Goal: Task Accomplishment & Management: Use online tool/utility

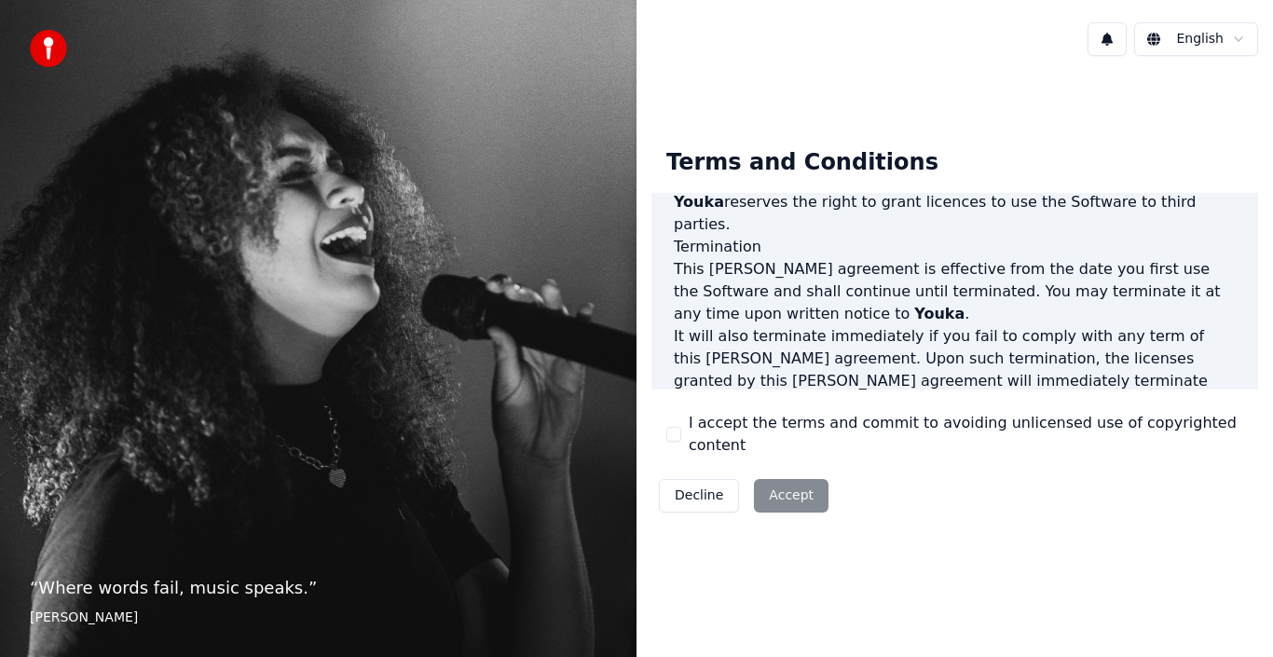
scroll to position [1278, 0]
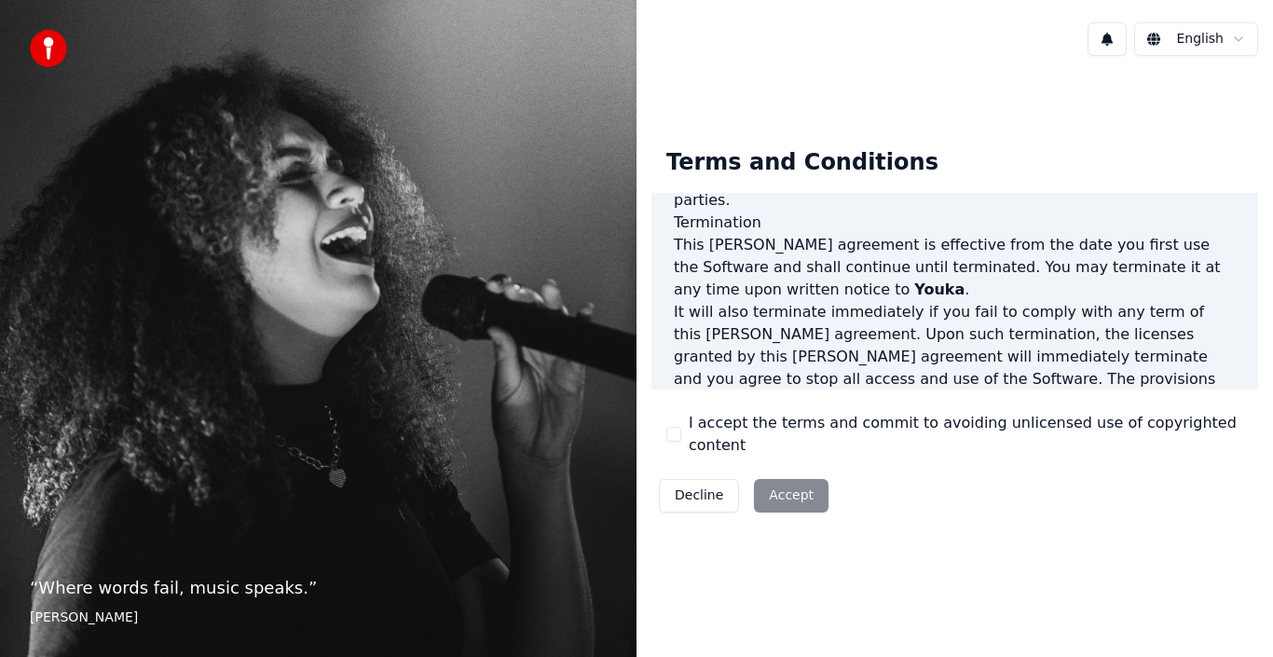
click at [807, 487] on div "Decline Accept" at bounding box center [743, 495] width 184 height 48
click at [712, 434] on label "I accept the terms and commit to avoiding unlicensed use of copyrighted content" at bounding box center [966, 434] width 554 height 45
click at [681, 434] on button "I accept the terms and commit to avoiding unlicensed use of copyrighted content" at bounding box center [673, 434] width 15 height 15
click at [771, 479] on button "Accept" at bounding box center [791, 496] width 75 height 34
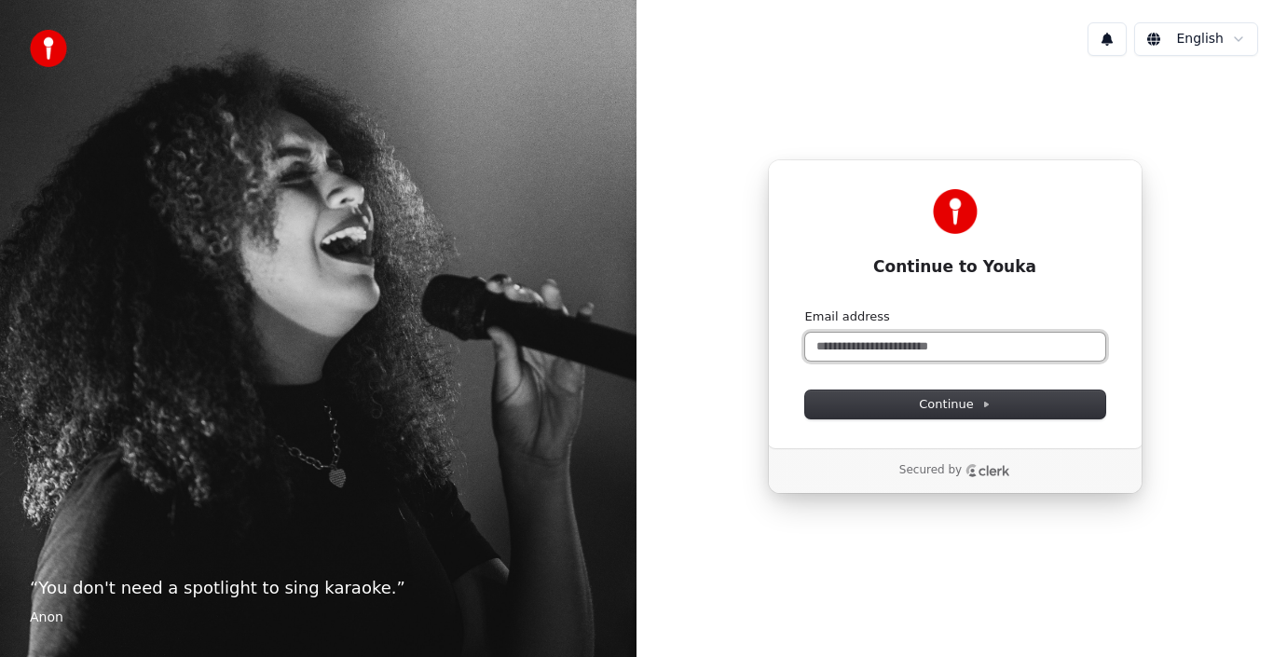
click at [924, 354] on input "Email address" at bounding box center [955, 347] width 300 height 28
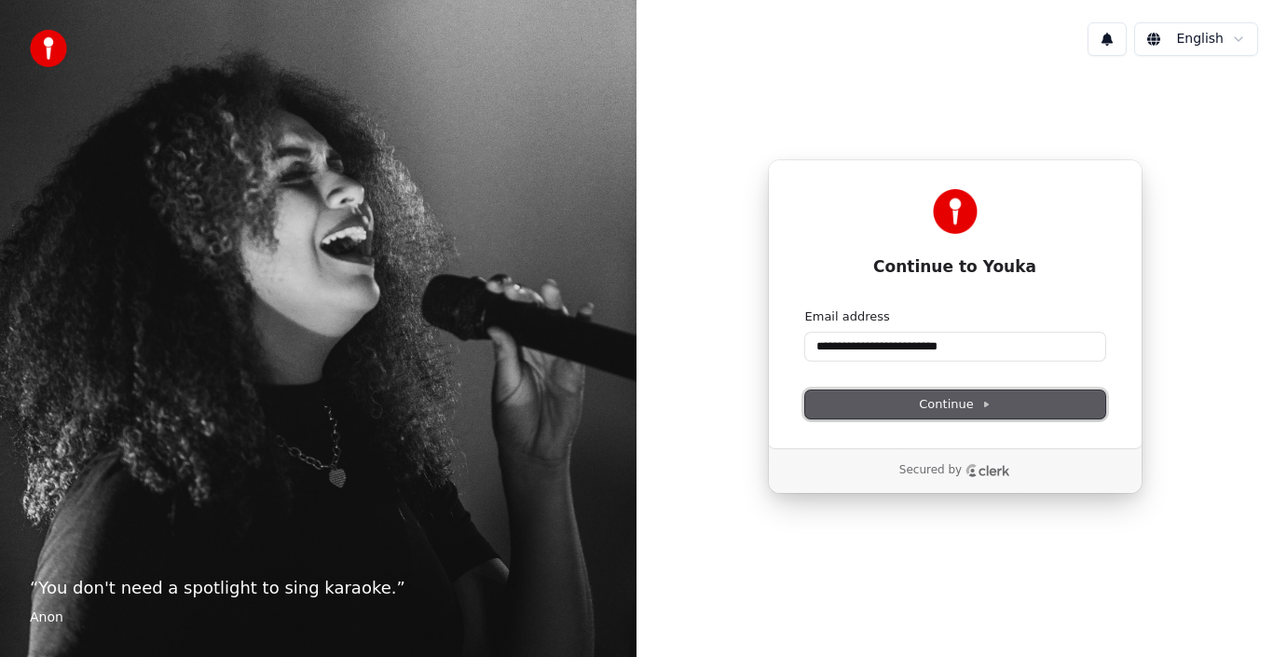
click at [937, 401] on span "Continue" at bounding box center [954, 404] width 71 height 17
type input "**********"
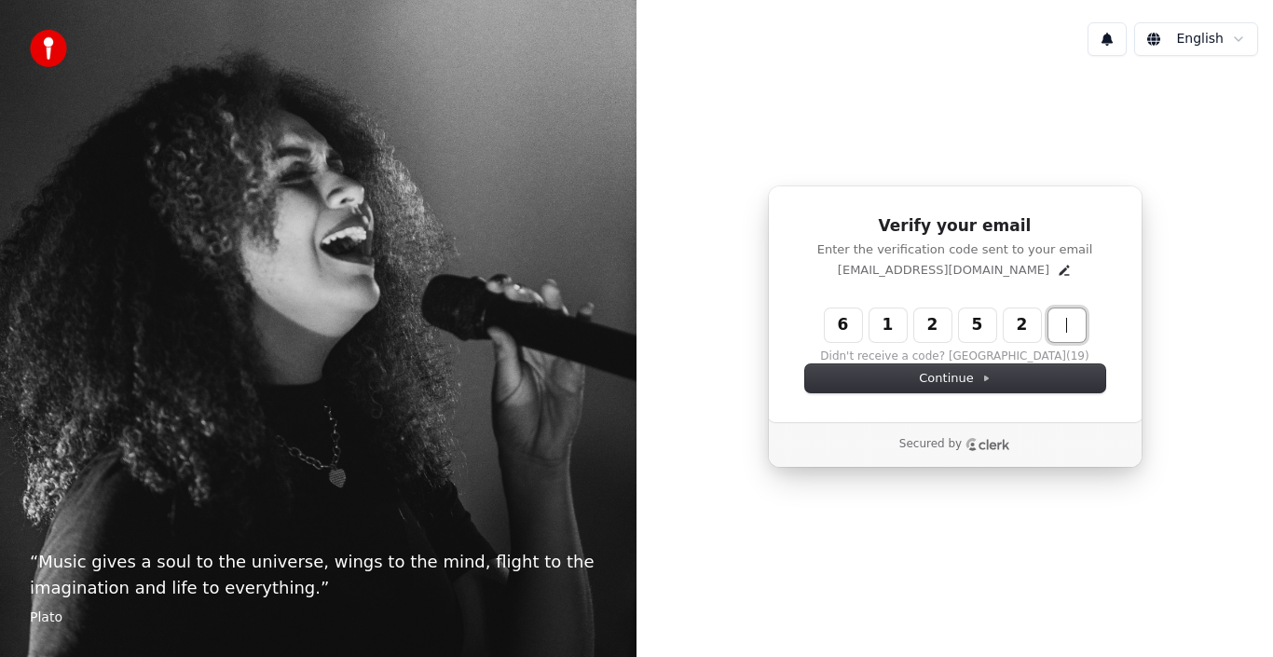
type input "******"
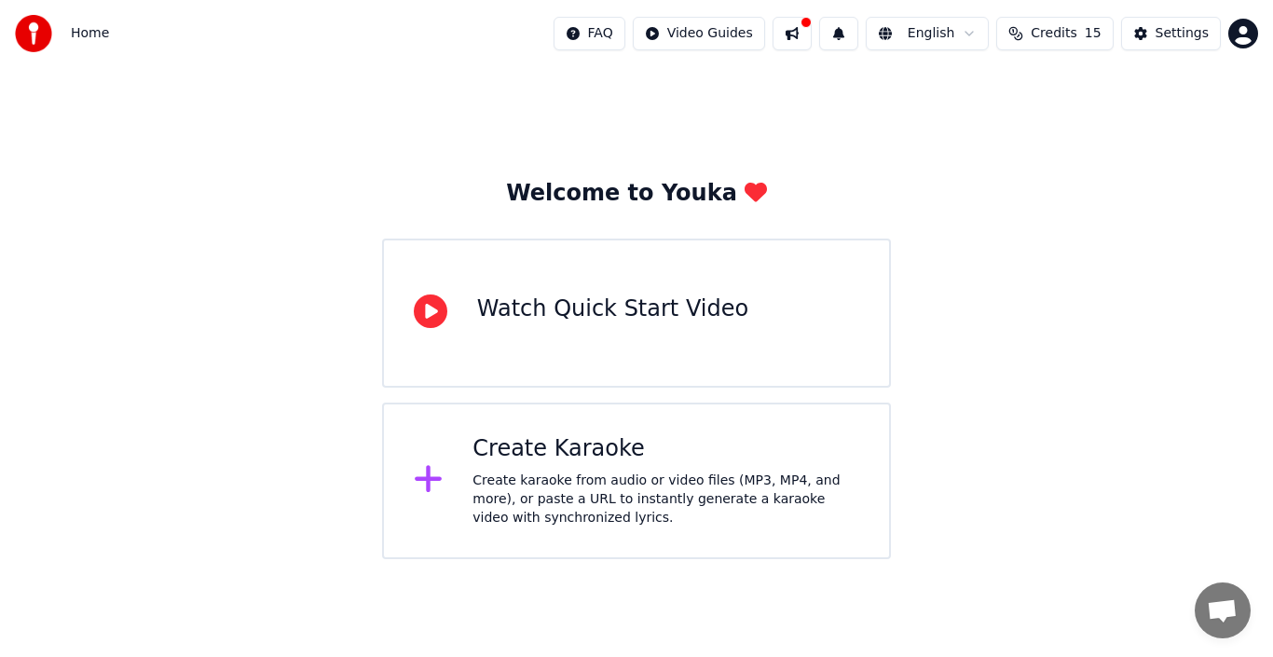
click at [441, 475] on icon at bounding box center [429, 479] width 30 height 34
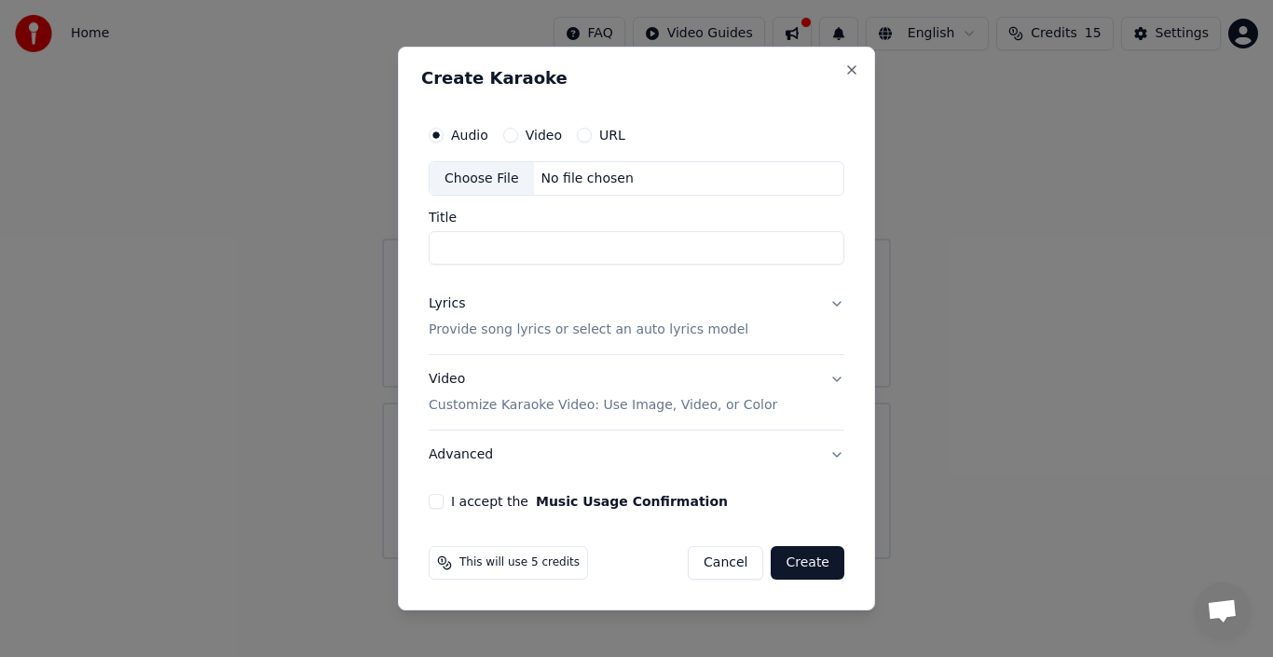
click at [577, 139] on button "URL" at bounding box center [584, 135] width 15 height 15
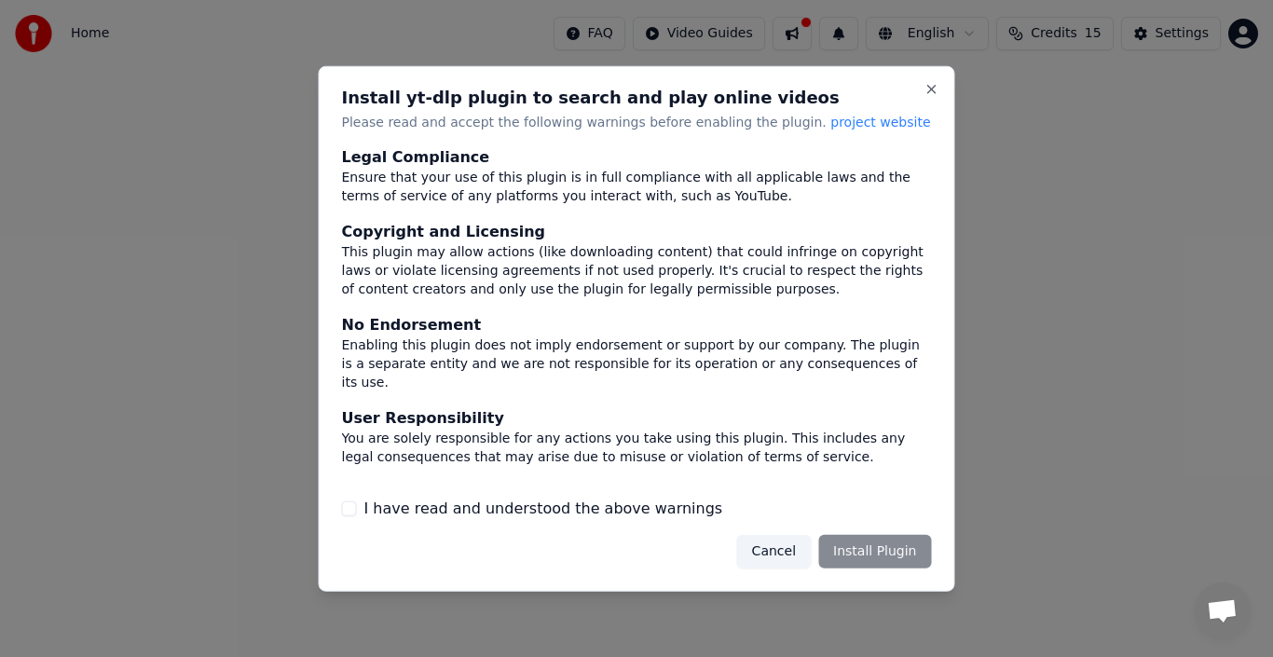
click at [621, 512] on label "I have read and understood the above warnings" at bounding box center [543, 509] width 359 height 22
click at [357, 512] on button "I have read and understood the above warnings" at bounding box center [349, 508] width 15 height 15
click at [828, 550] on button "Install Plugin" at bounding box center [874, 552] width 113 height 34
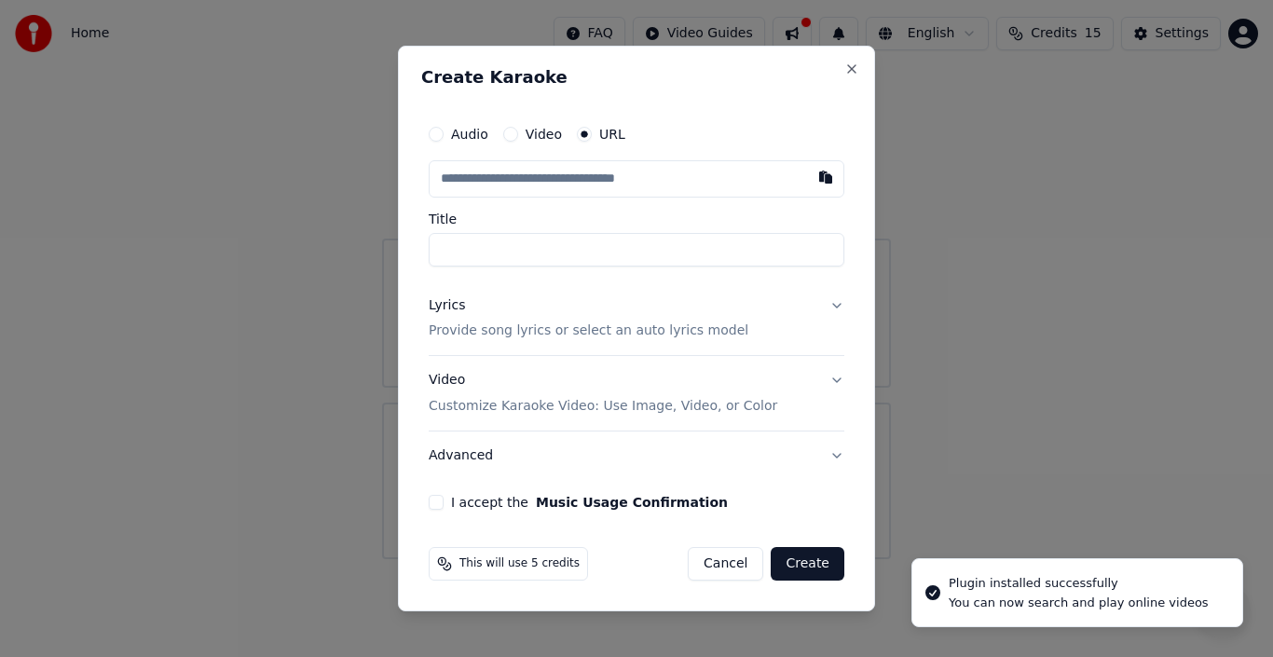
click at [625, 186] on input "text" at bounding box center [637, 178] width 416 height 37
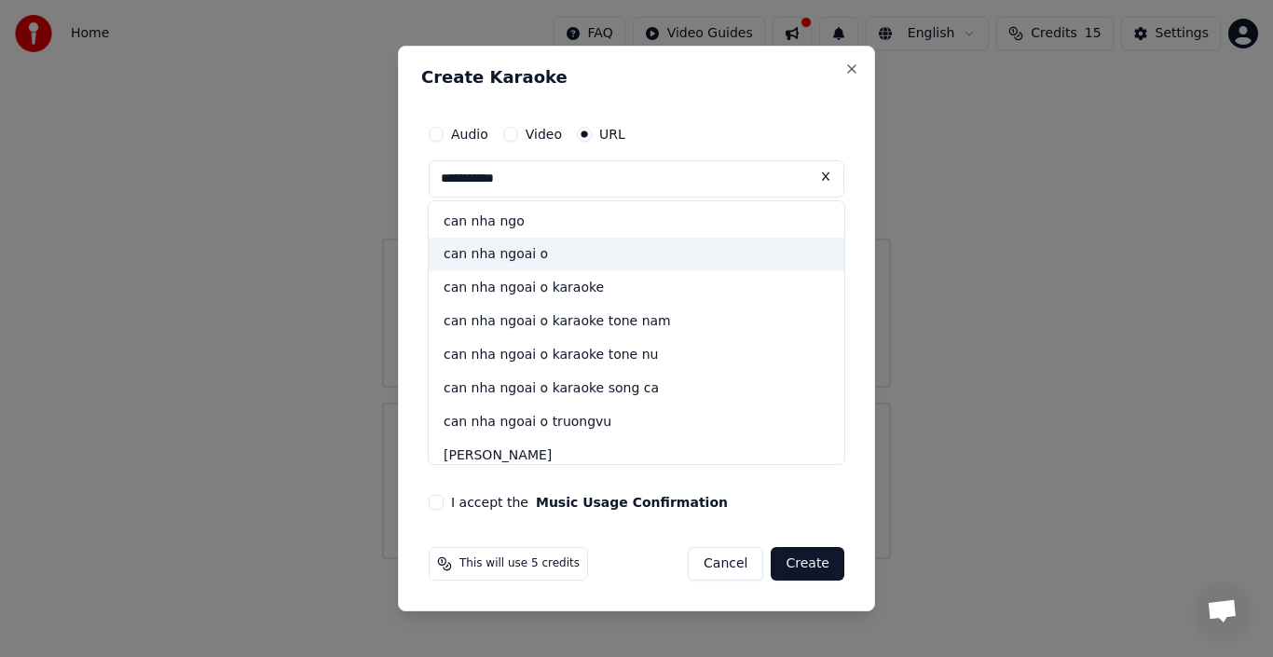
click at [695, 256] on div "can nha ngoai o" at bounding box center [637, 256] width 416 height 34
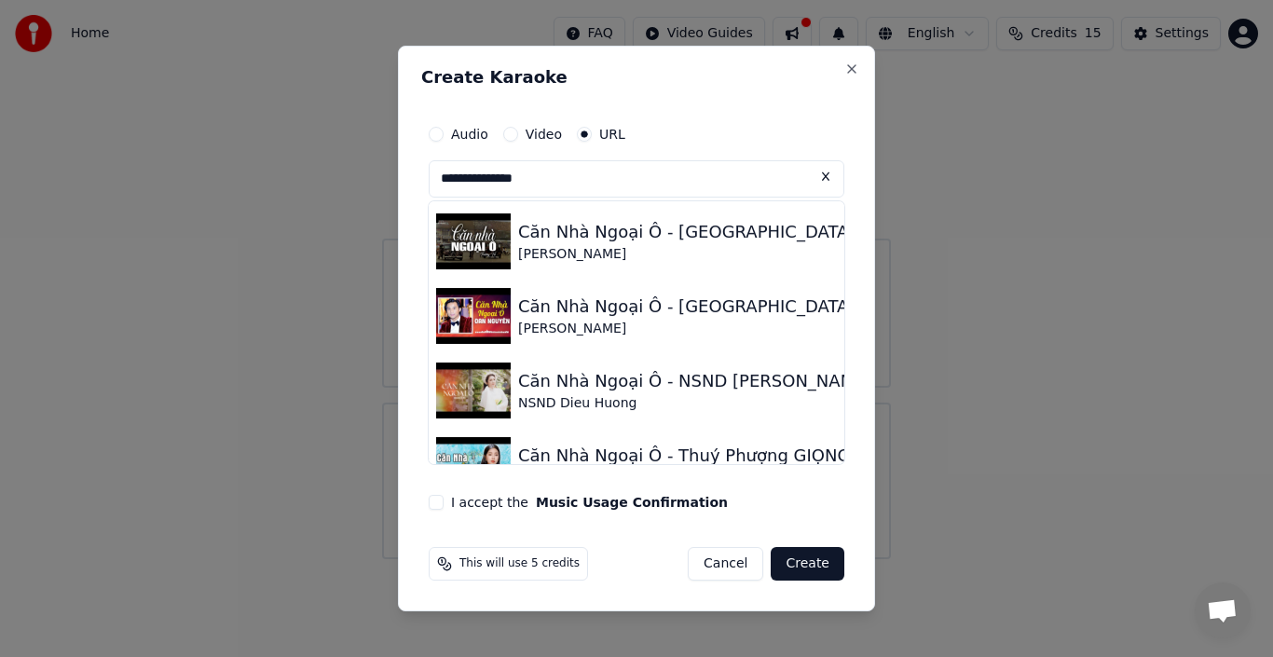
scroll to position [237, 0]
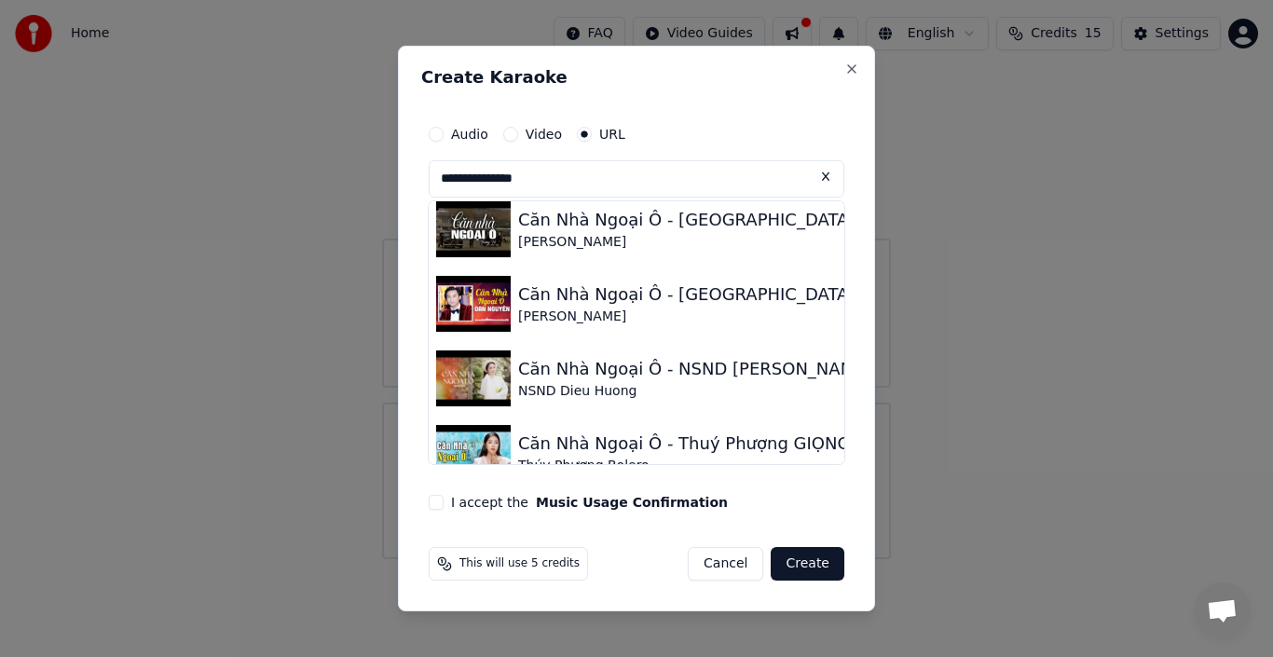
click at [648, 167] on input "**********" at bounding box center [637, 178] width 416 height 37
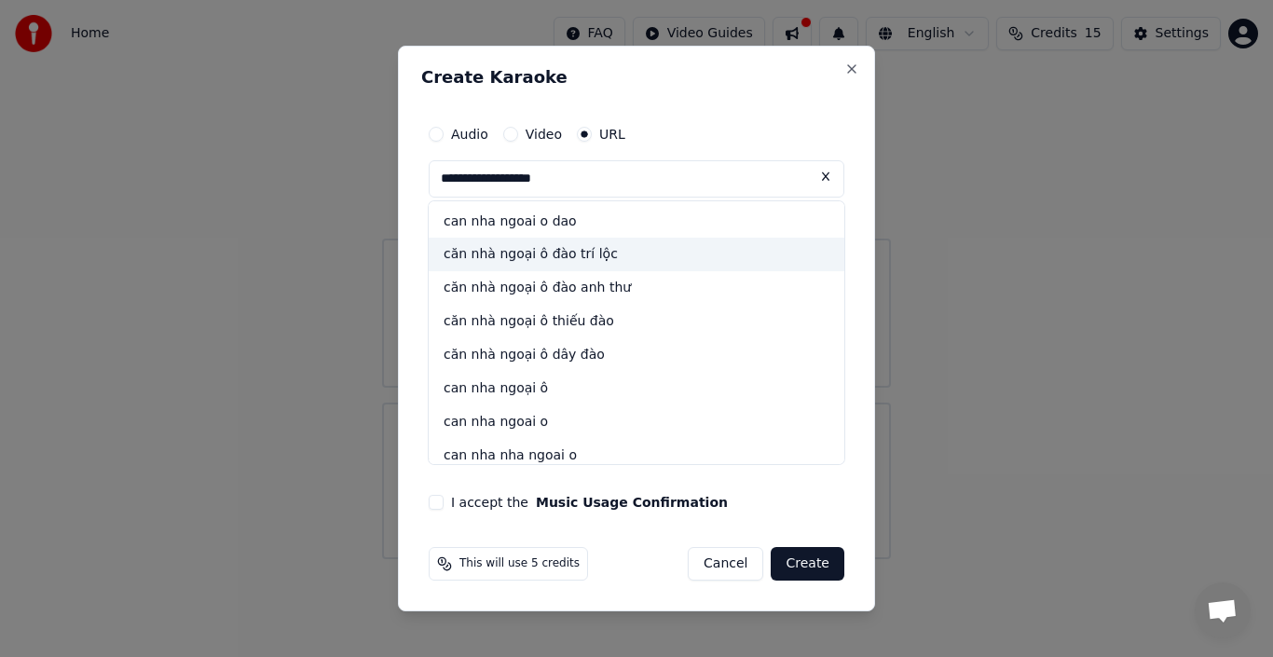
click at [590, 255] on div "căn nhà ngoại ô đào trí lộc" at bounding box center [637, 256] width 416 height 34
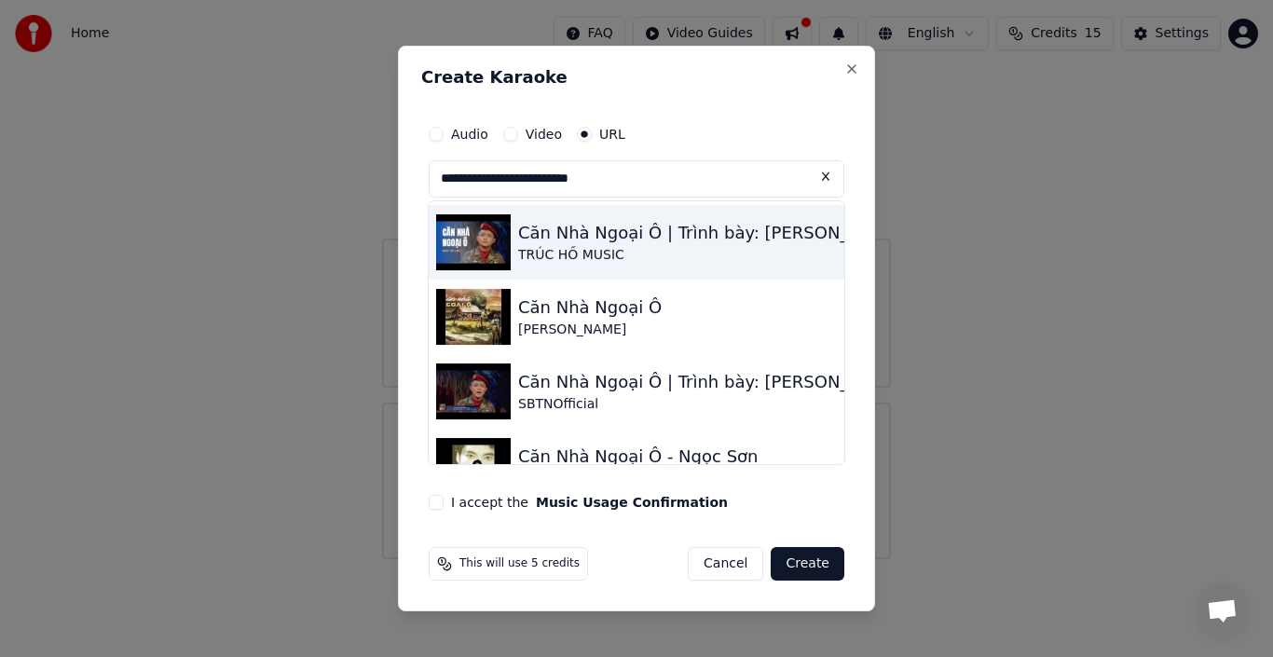
click at [704, 234] on div "Căn Nhà Ngoại Ô | Trình bày: Đào Trí Lộc | Sáng tác: Anh Bằng | Hoà âm: Trúc Si…" at bounding box center [1028, 233] width 1021 height 26
type input "**********"
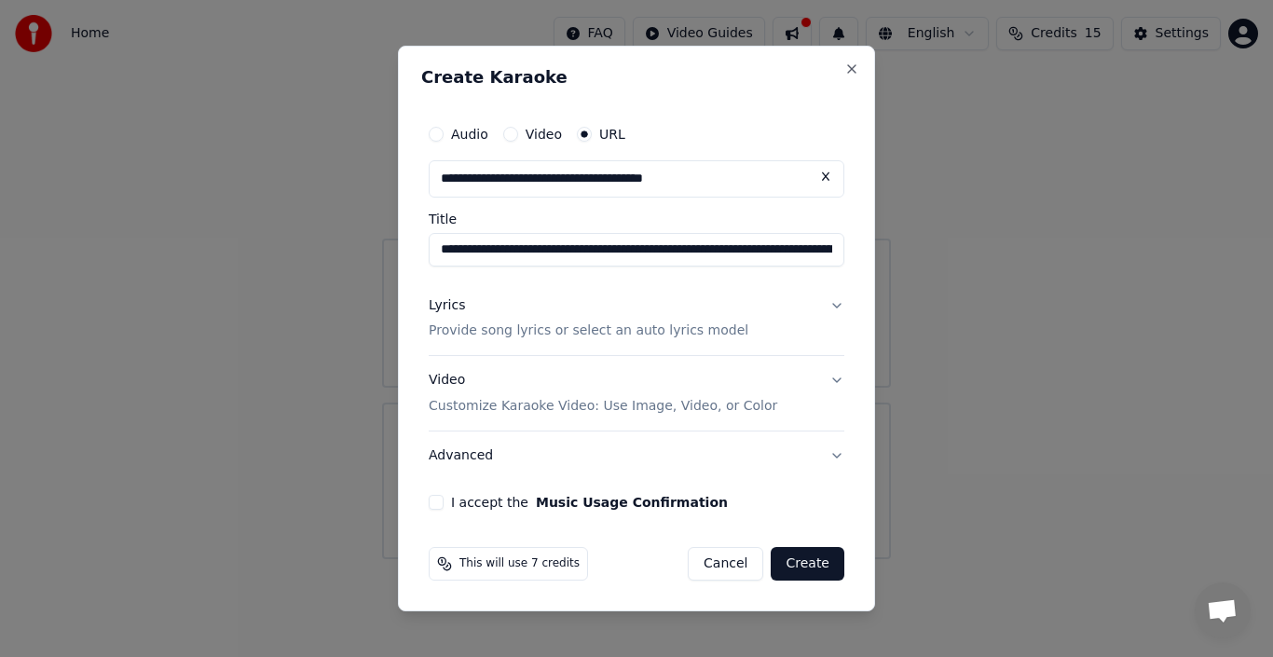
click at [825, 314] on button "Lyrics Provide song lyrics or select an auto lyrics model" at bounding box center [637, 318] width 416 height 75
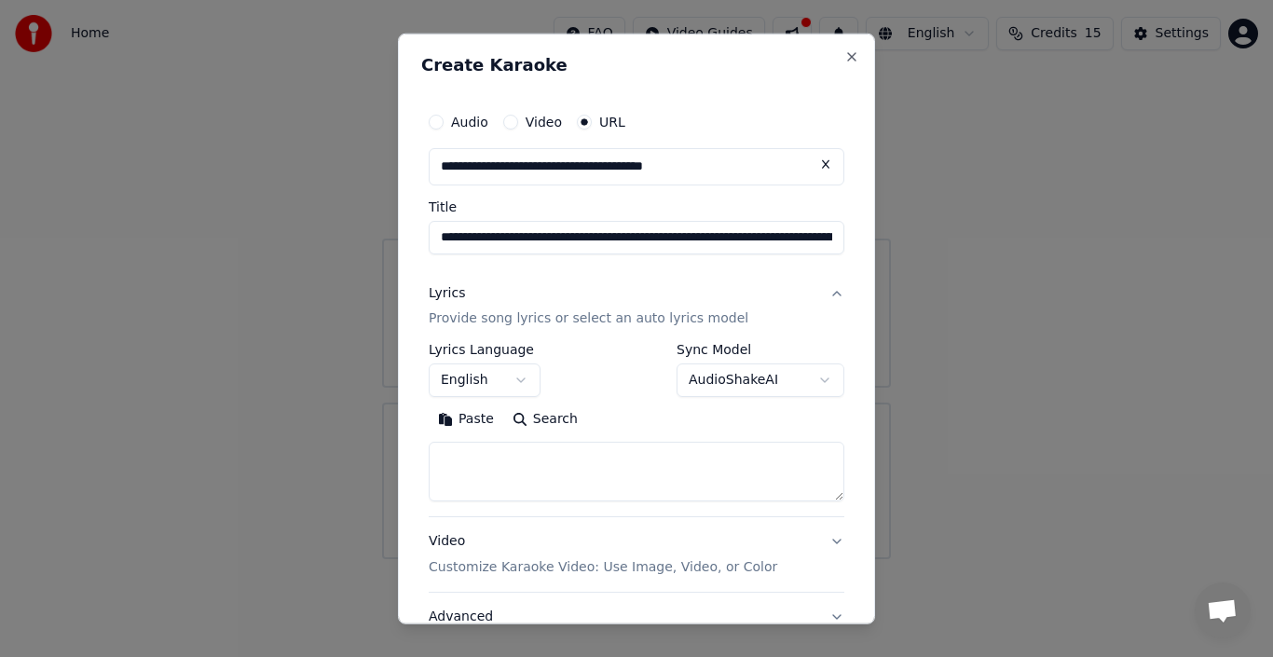
click at [521, 384] on button "English" at bounding box center [485, 380] width 112 height 34
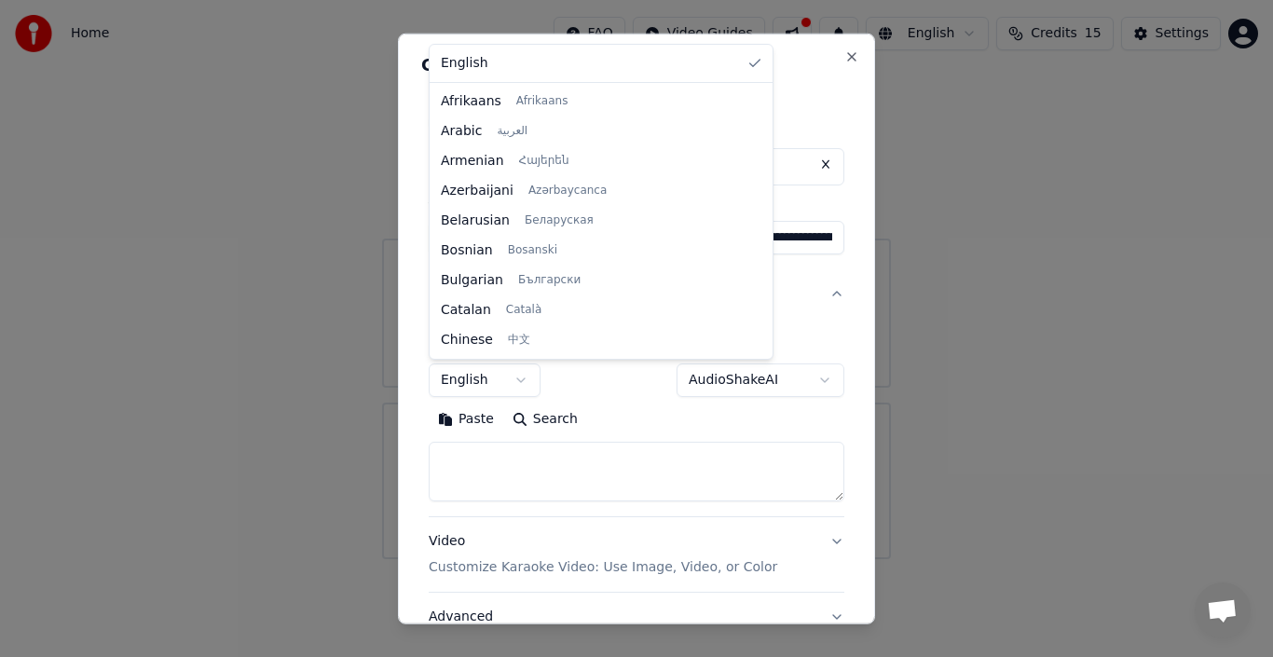
scroll to position [1430, 0]
select select "**"
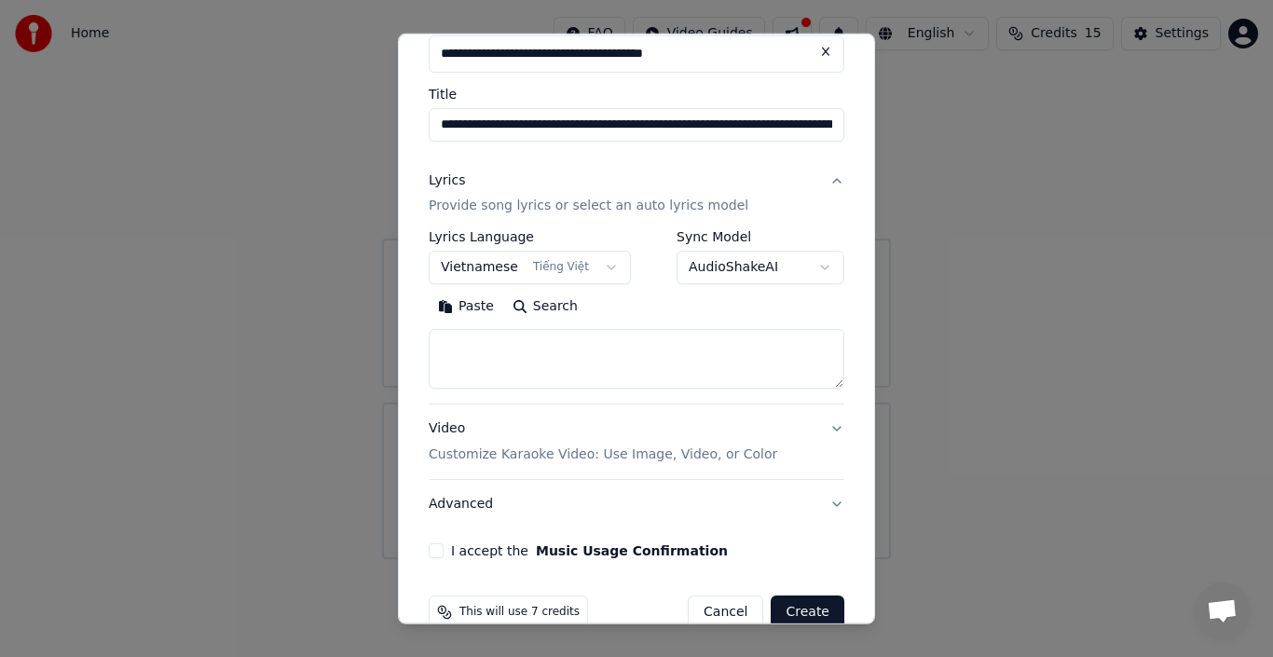
scroll to position [118, 0]
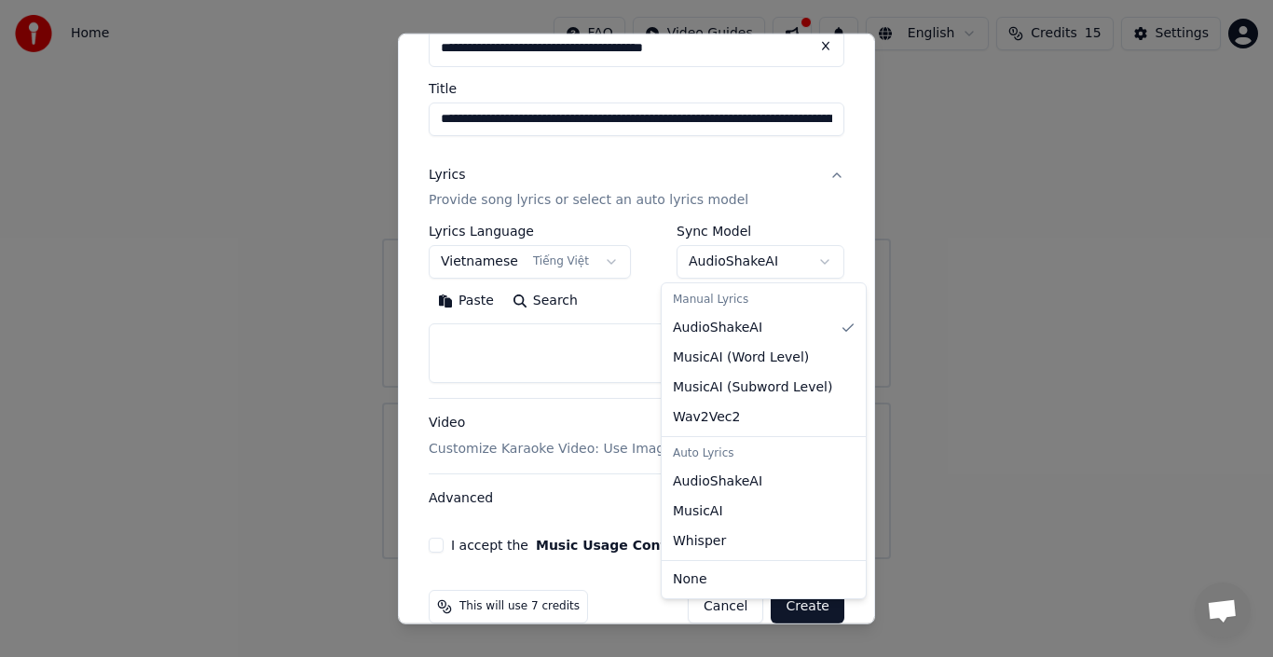
click at [796, 257] on body "**********" at bounding box center [636, 279] width 1273 height 559
click at [837, 204] on body "**********" at bounding box center [636, 279] width 1273 height 559
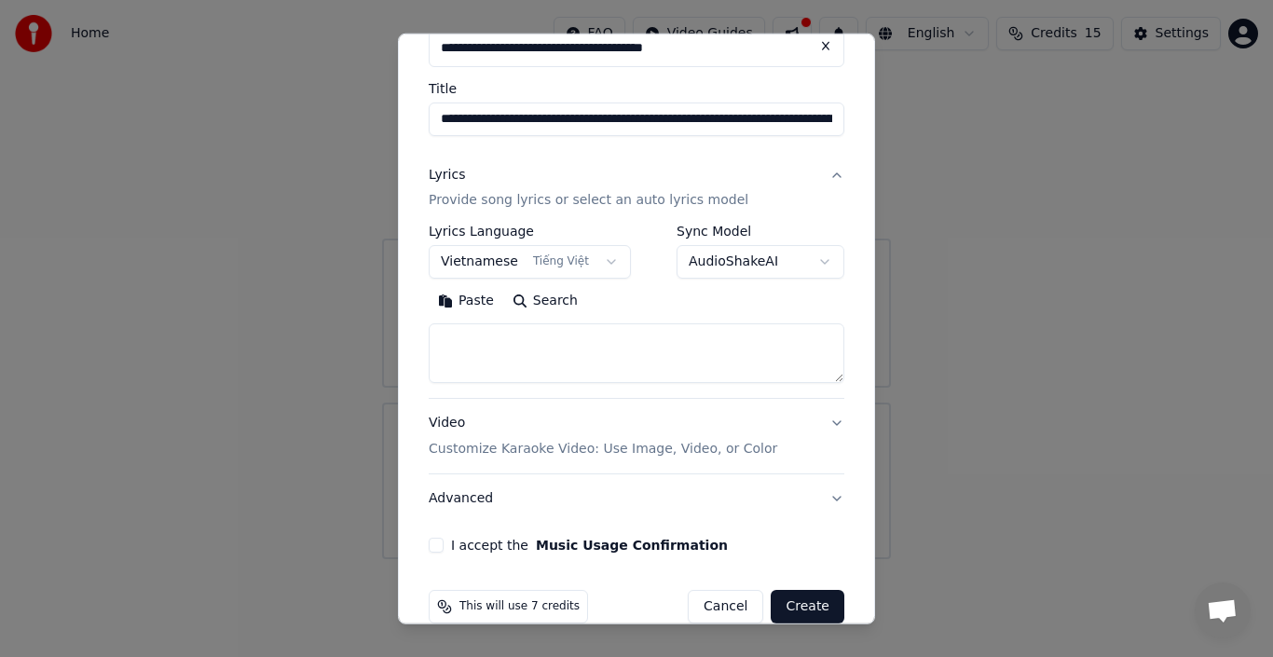
scroll to position [148, 0]
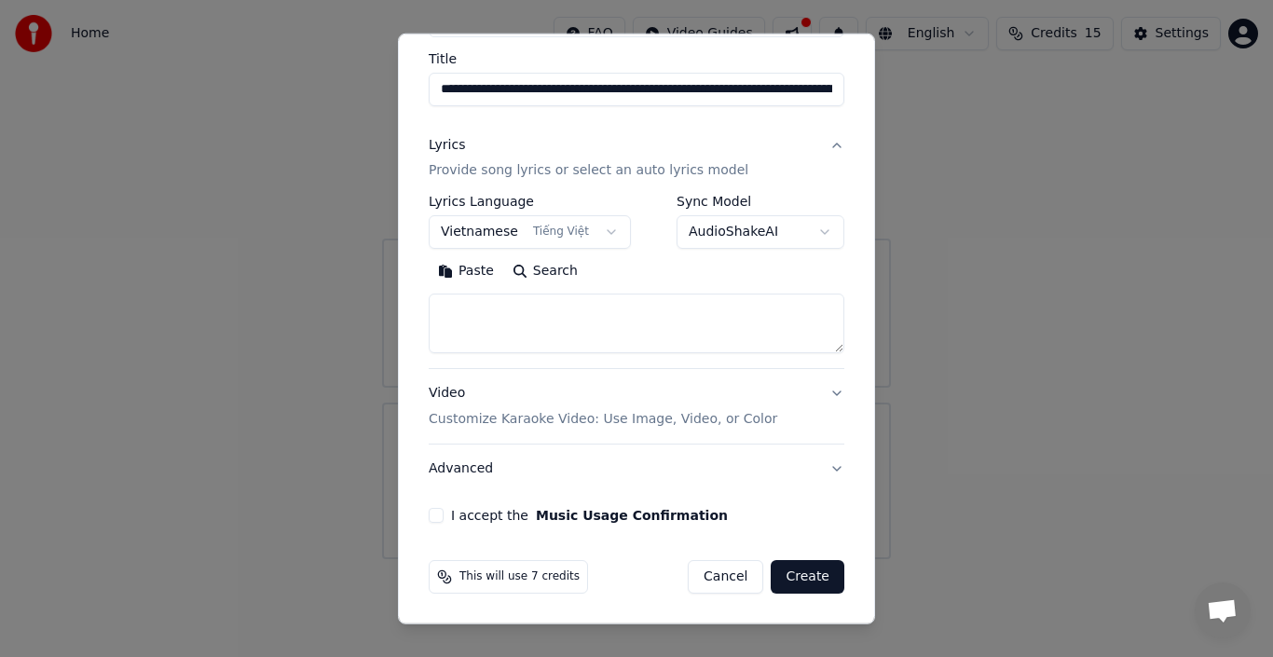
click at [825, 390] on button "Video Customize Karaoke Video: Use Image, Video, or Color" at bounding box center [637, 406] width 416 height 75
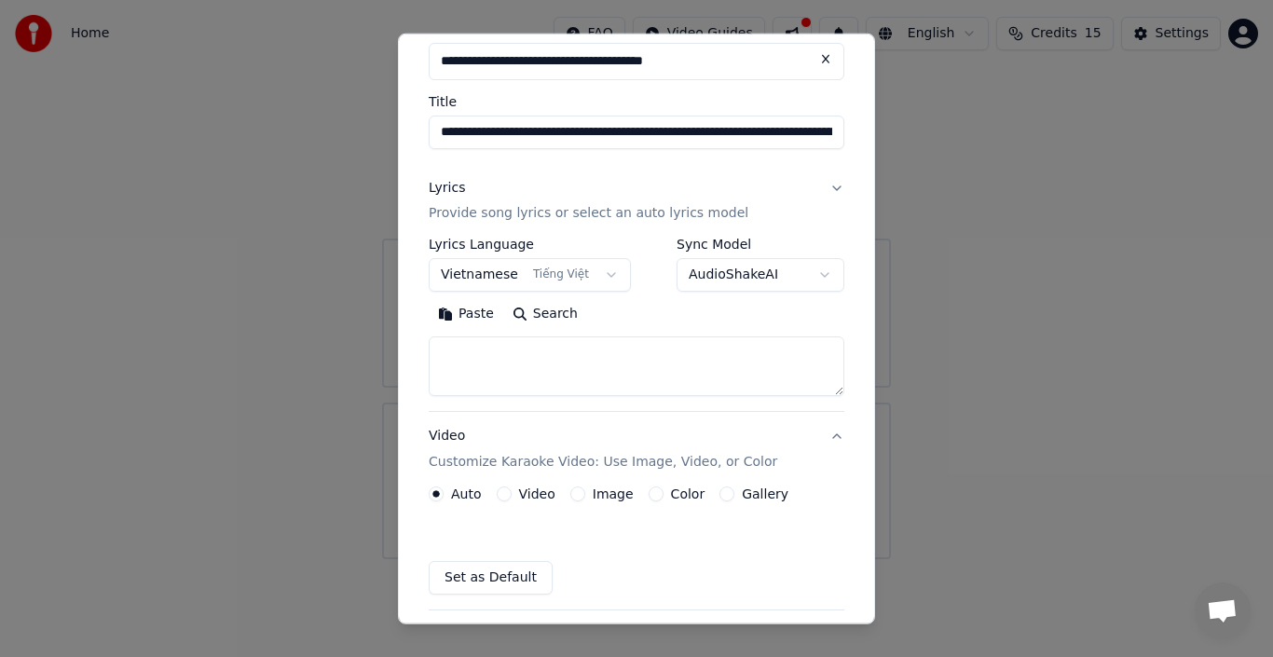
scroll to position [98, 0]
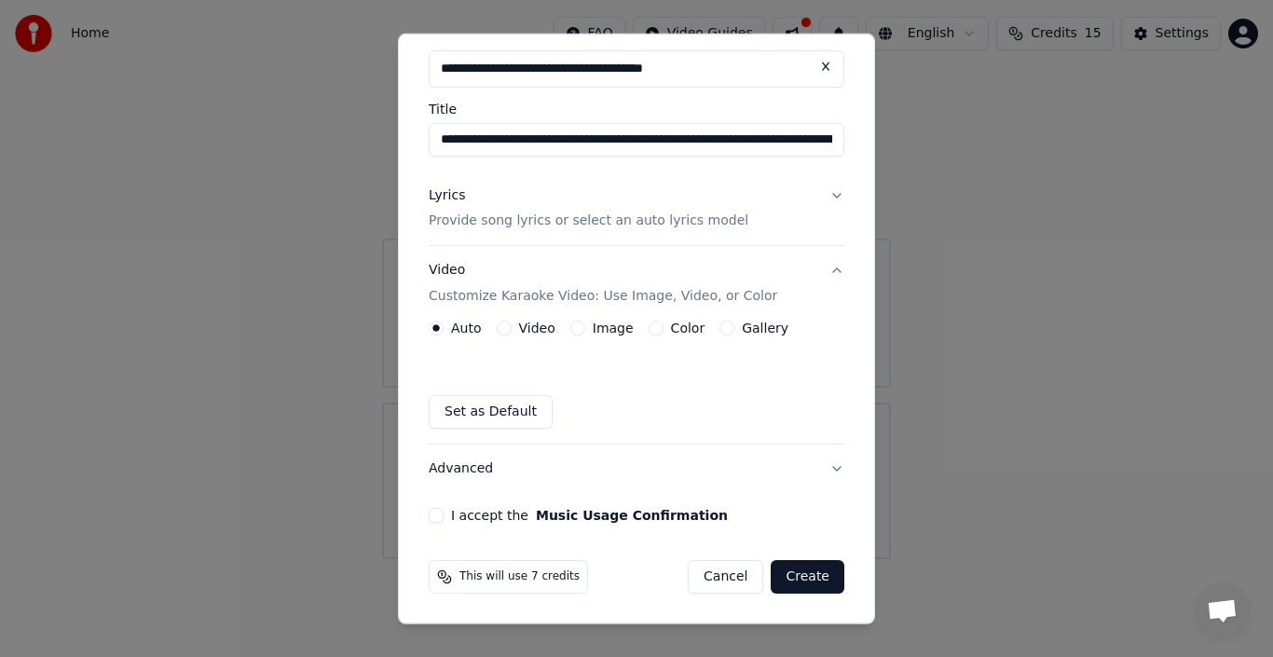
click at [509, 325] on button "Video" at bounding box center [504, 328] width 15 height 15
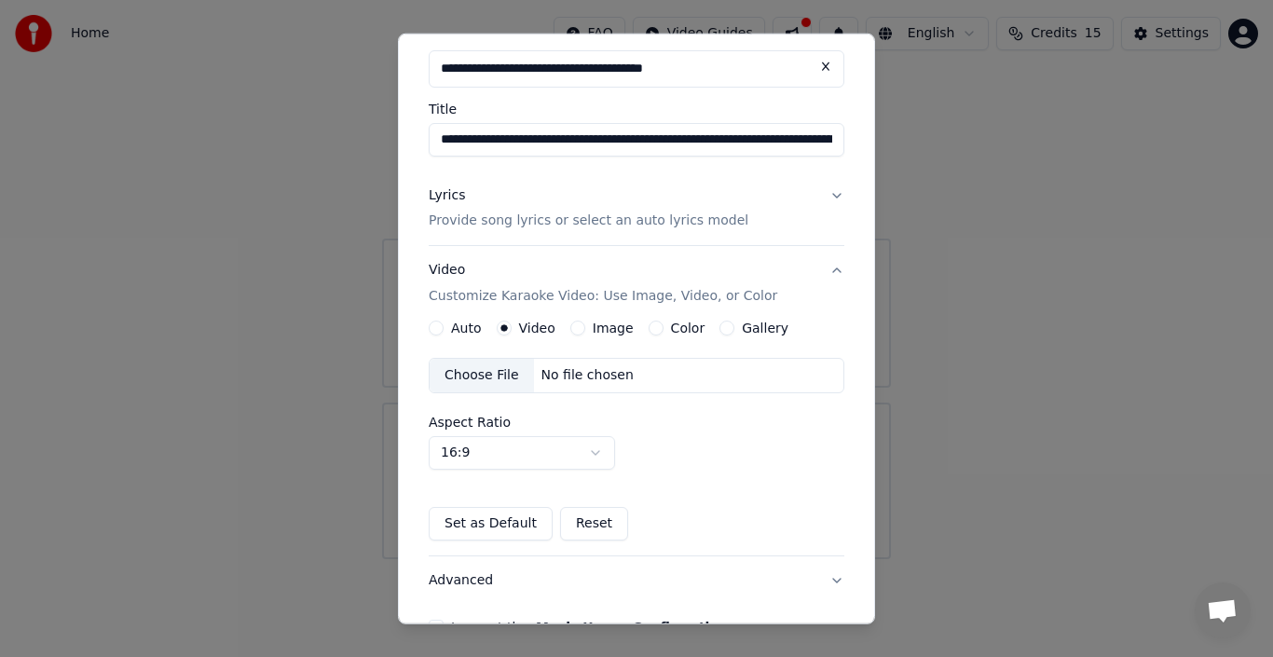
click at [719, 330] on button "Gallery" at bounding box center [726, 328] width 15 height 15
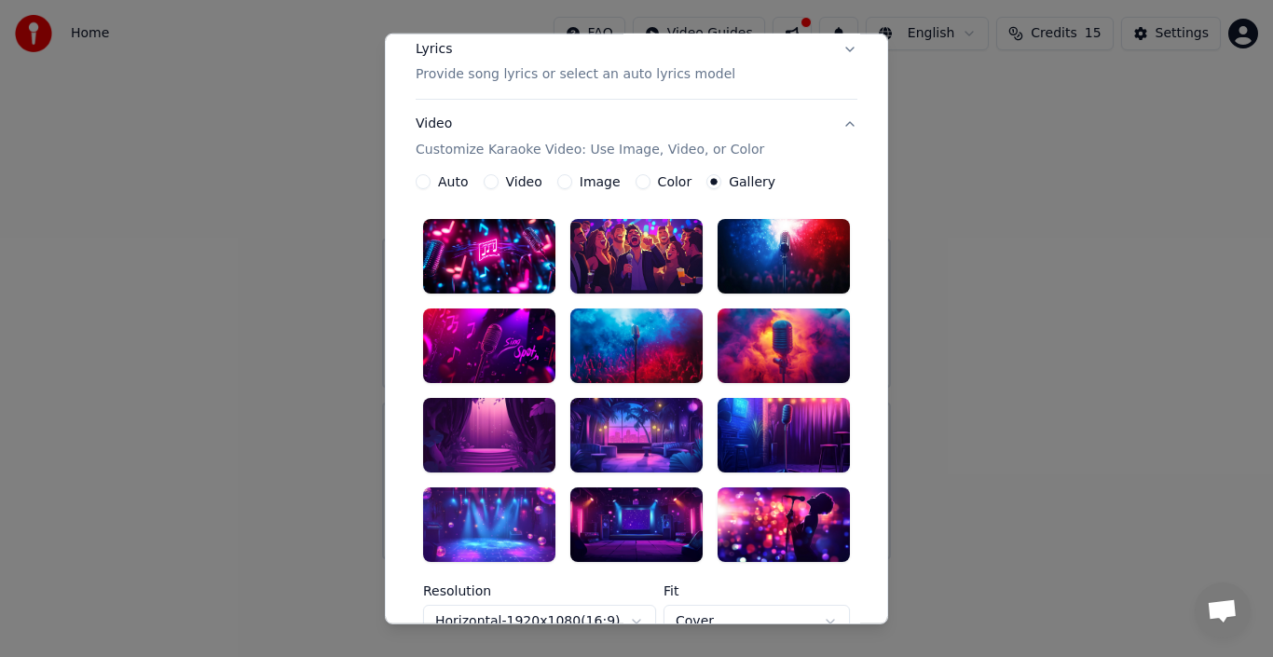
scroll to position [248, 0]
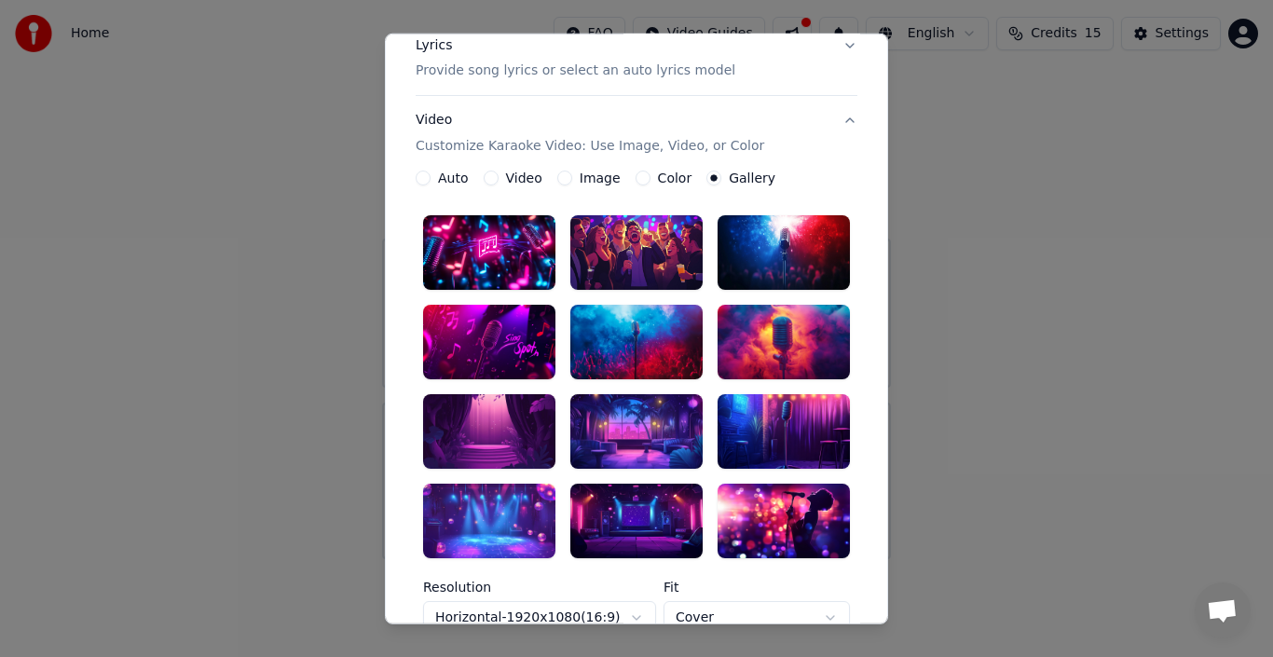
click at [581, 535] on div at bounding box center [636, 521] width 132 height 75
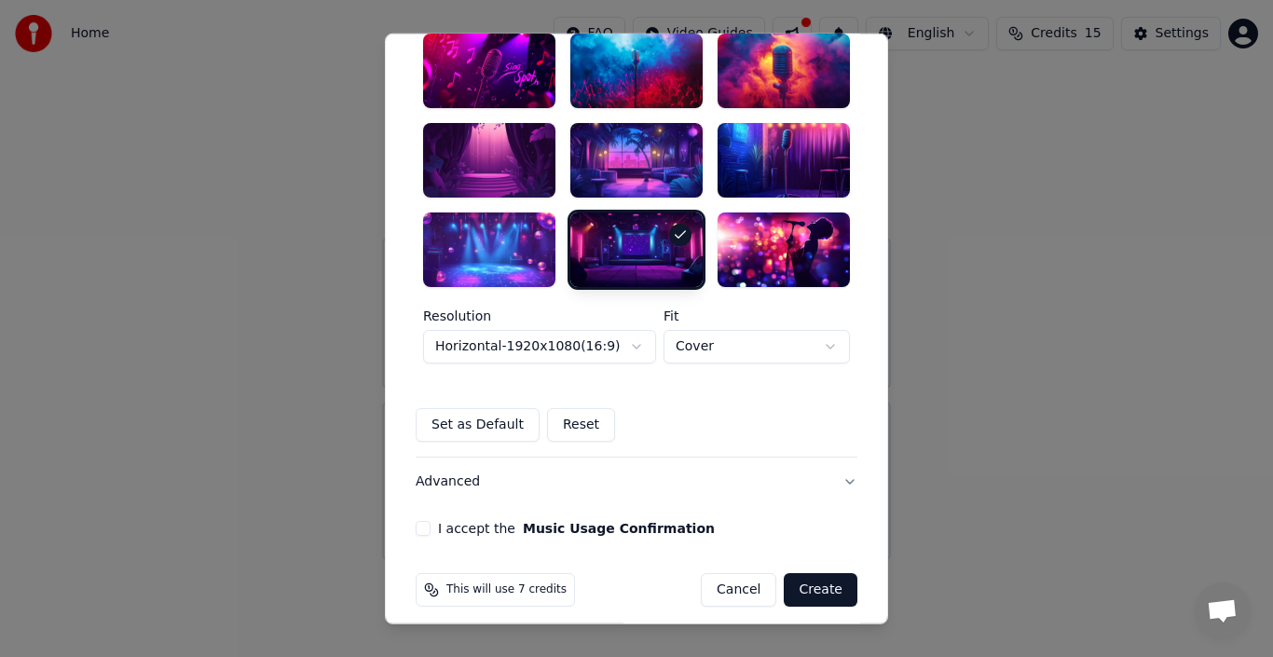
scroll to position [521, 0]
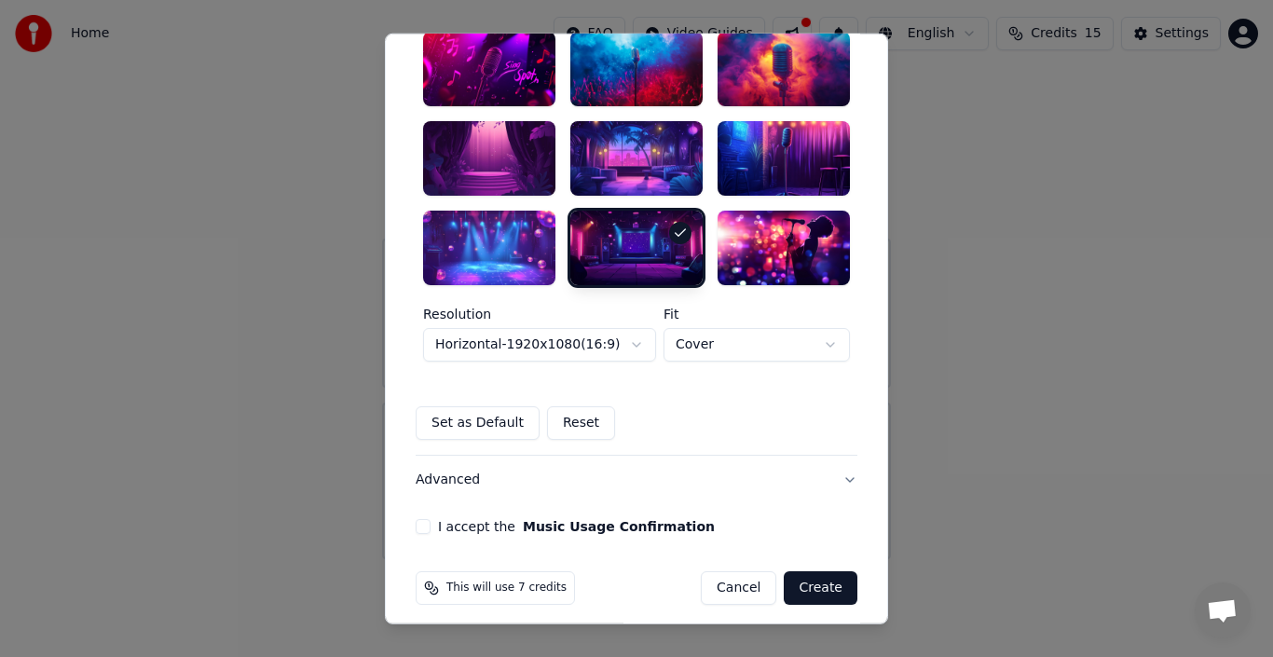
click at [423, 519] on div "I accept the Music Usage Confirmation" at bounding box center [637, 526] width 442 height 15
click at [418, 527] on button "I accept the Music Usage Confirmation" at bounding box center [423, 526] width 15 height 15
click at [813, 593] on button "Create" at bounding box center [821, 588] width 74 height 34
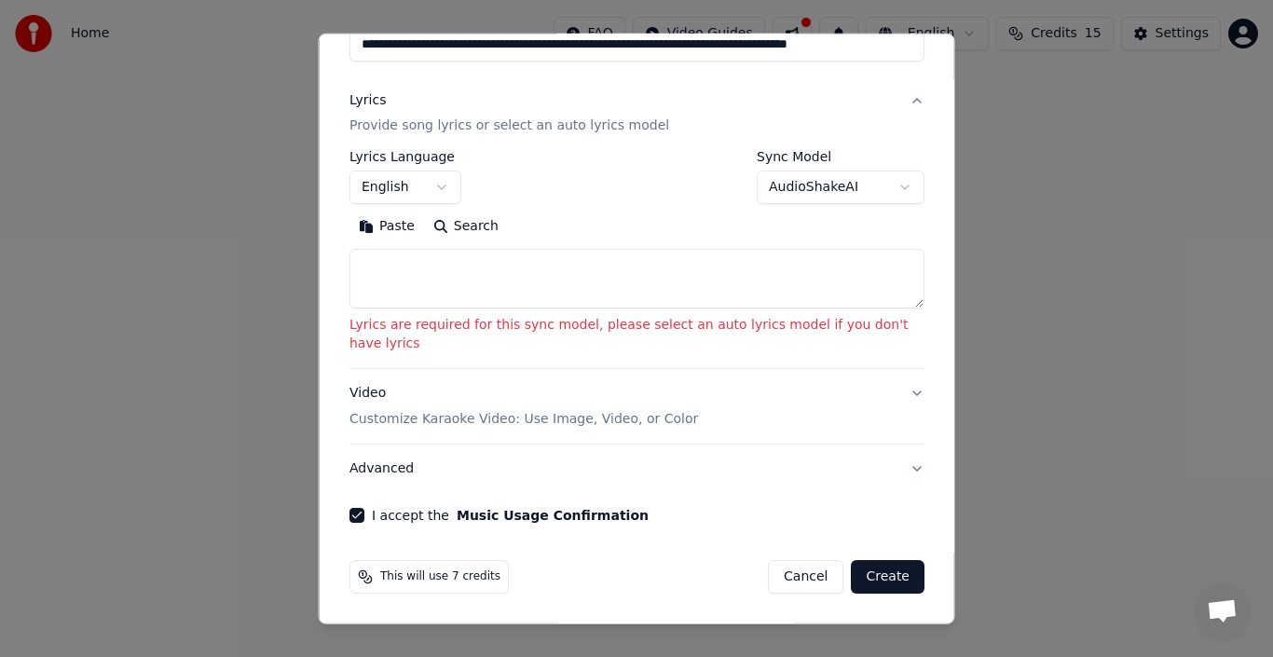
scroll to position [174, 0]
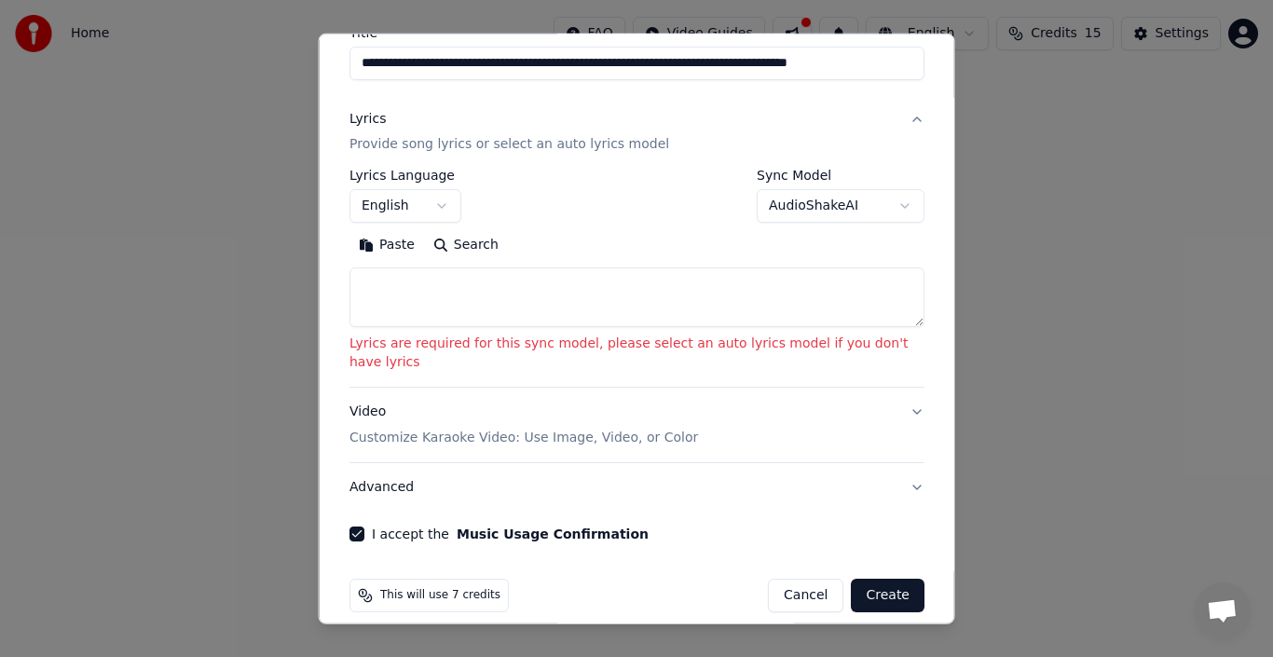
click at [442, 208] on button "English" at bounding box center [405, 206] width 112 height 34
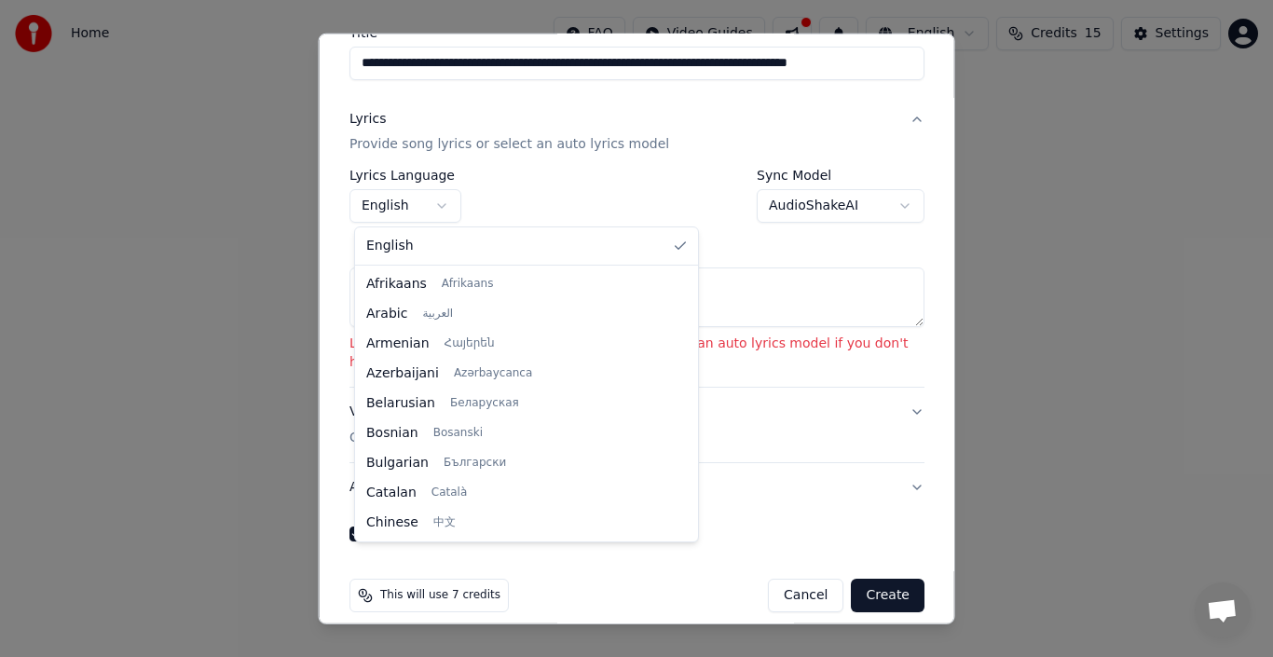
scroll to position [1430, 0]
select select "**"
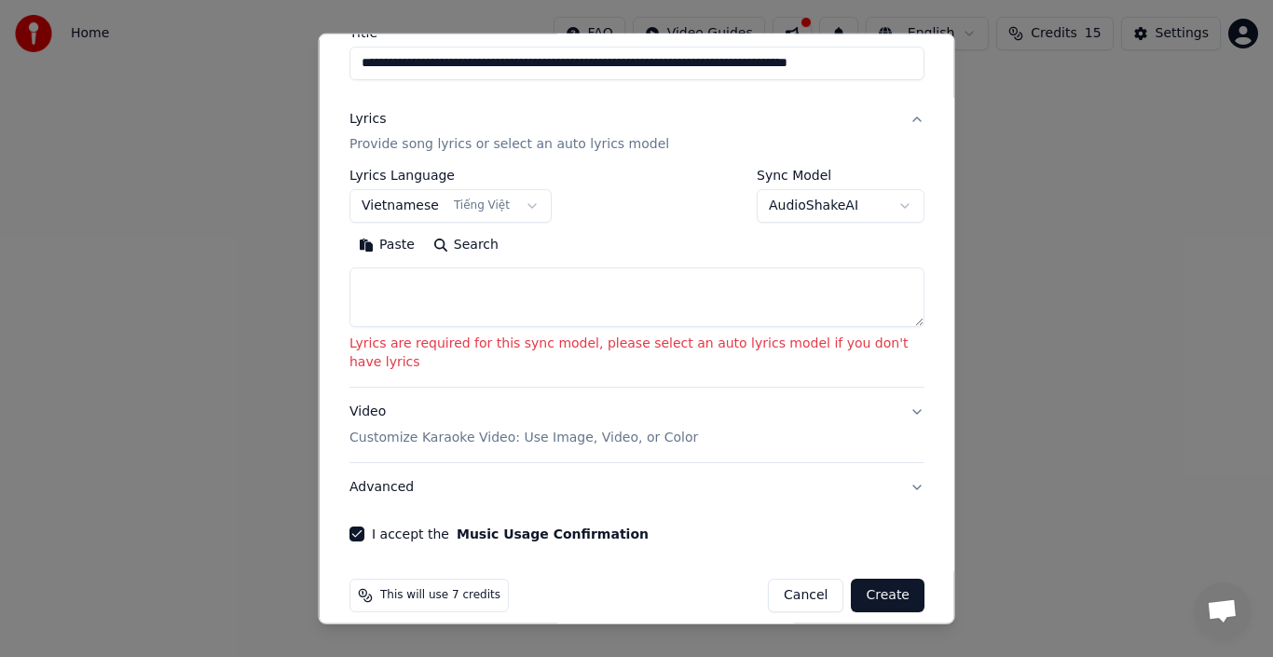
click at [417, 497] on div "**********" at bounding box center [637, 235] width 590 height 628
click at [463, 243] on button "Search" at bounding box center [465, 245] width 84 height 30
click at [441, 244] on button "Search" at bounding box center [465, 245] width 84 height 30
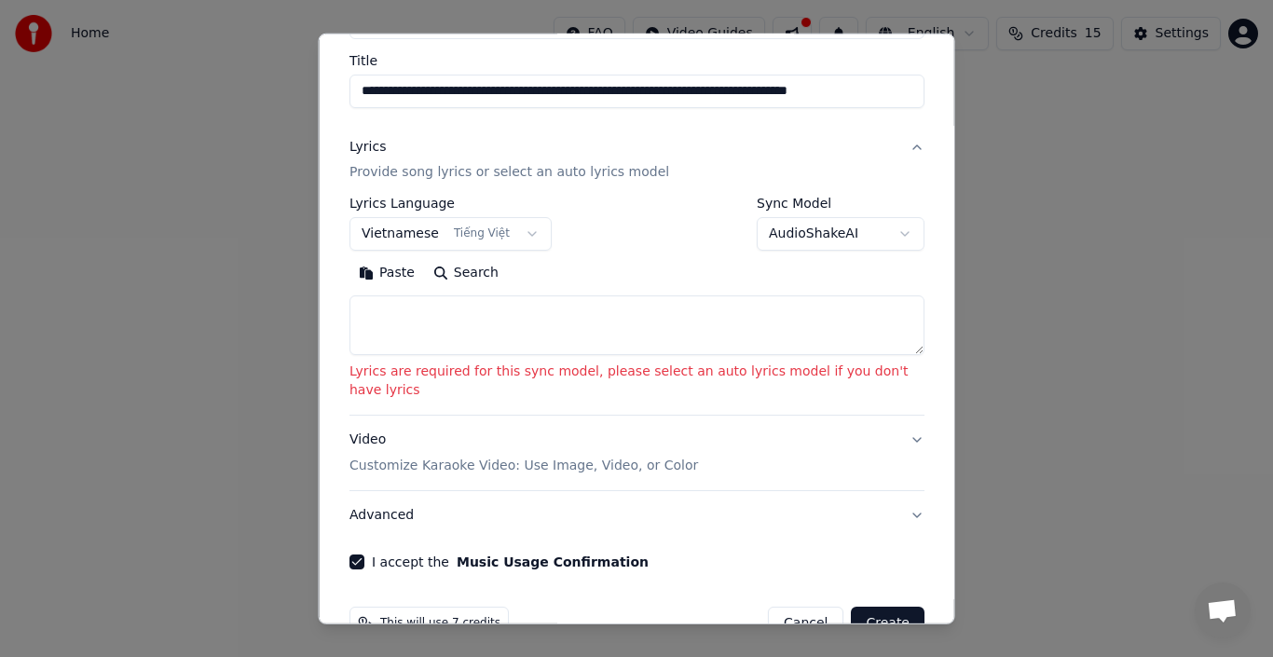
scroll to position [174, 0]
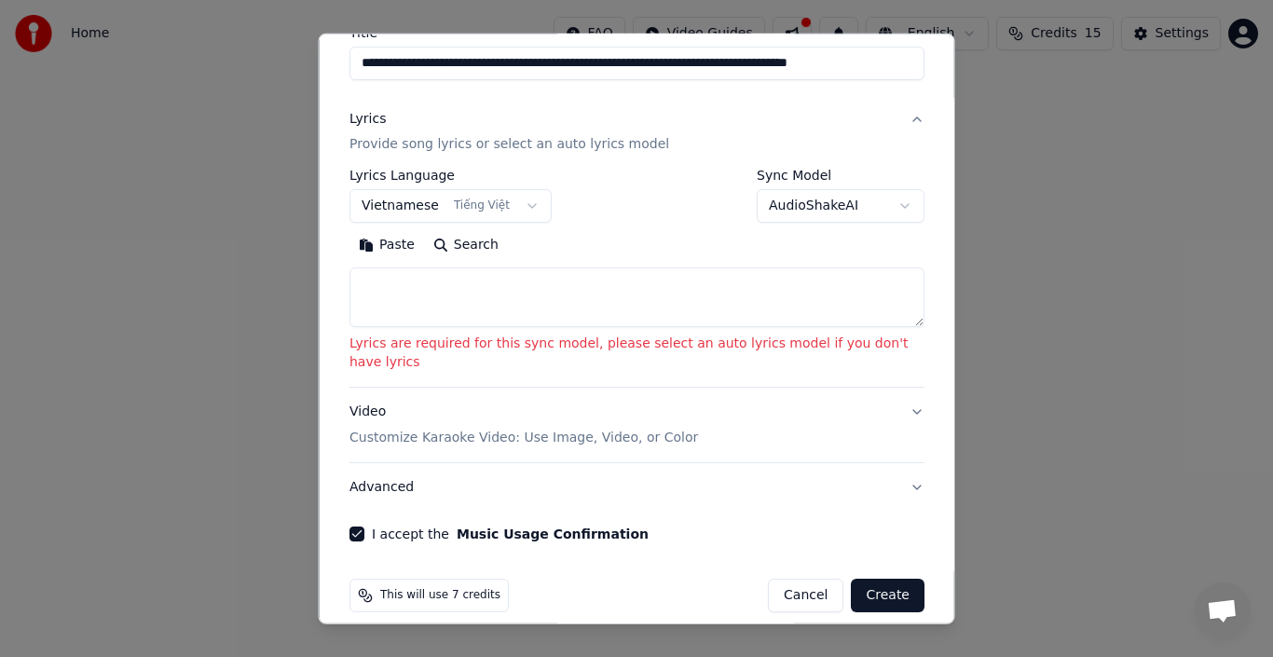
click at [593, 285] on textarea at bounding box center [636, 297] width 575 height 60
paste textarea "**********"
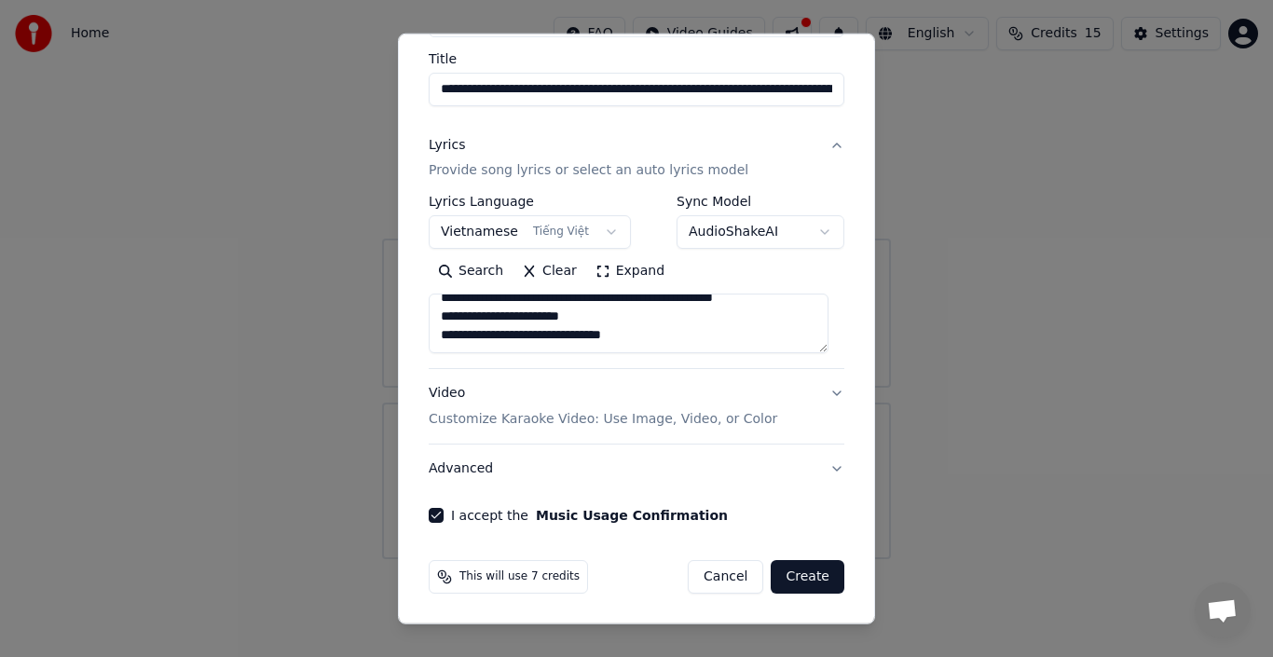
scroll to position [148, 0]
click at [598, 268] on button "Expand" at bounding box center [630, 271] width 88 height 30
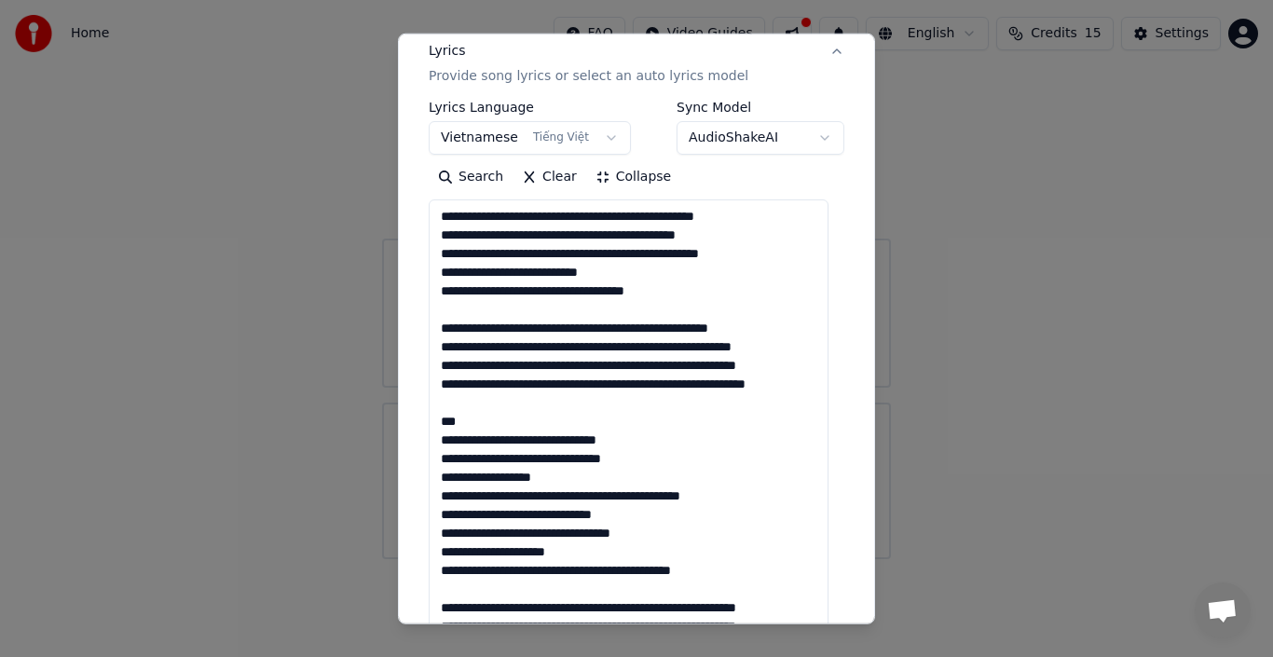
scroll to position [267, 0]
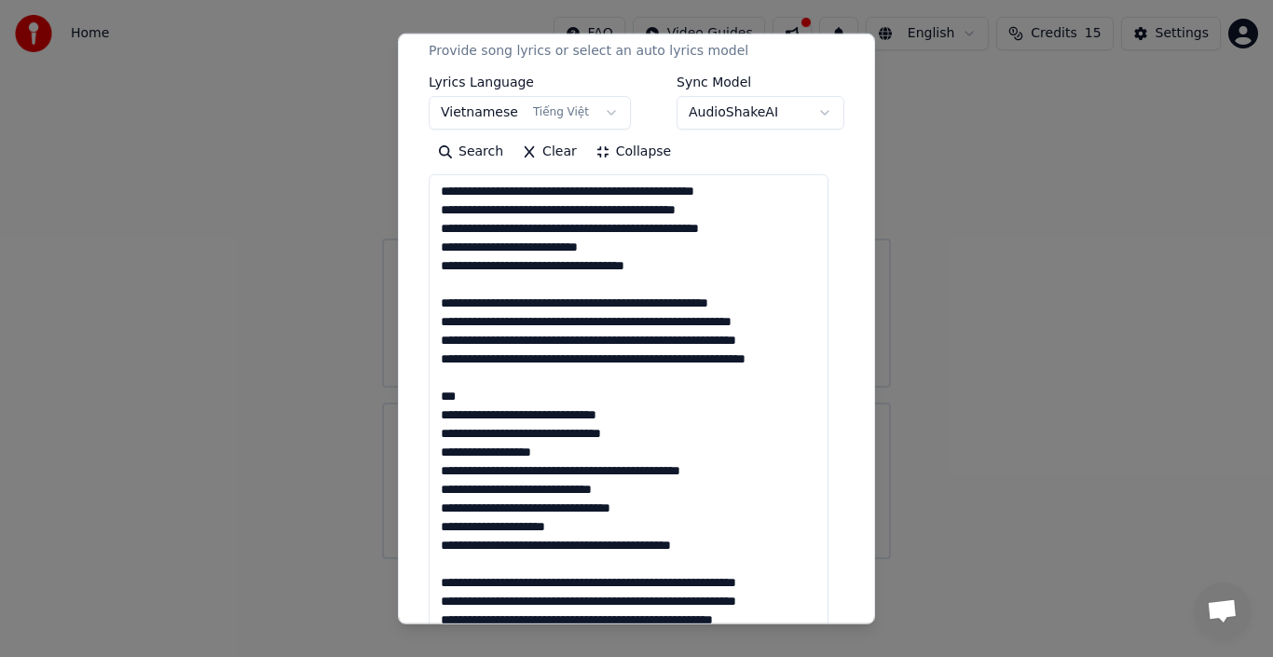
click at [484, 425] on textarea "**********" at bounding box center [629, 461] width 400 height 574
type textarea "**********"
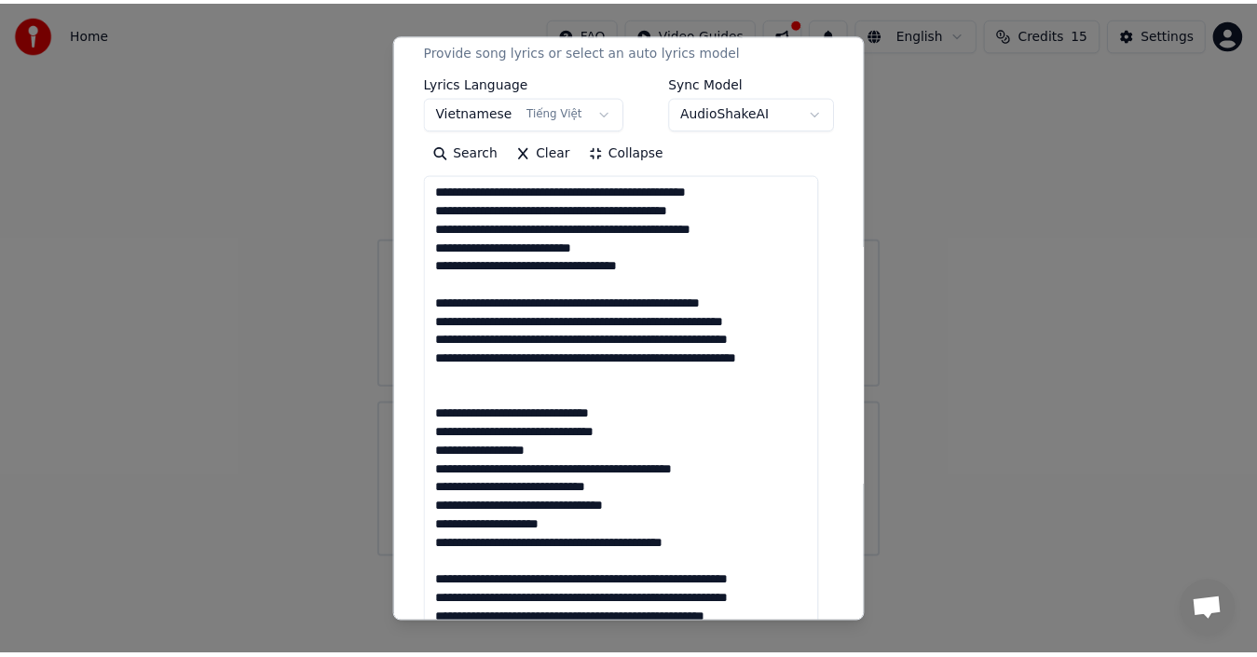
scroll to position [662, 0]
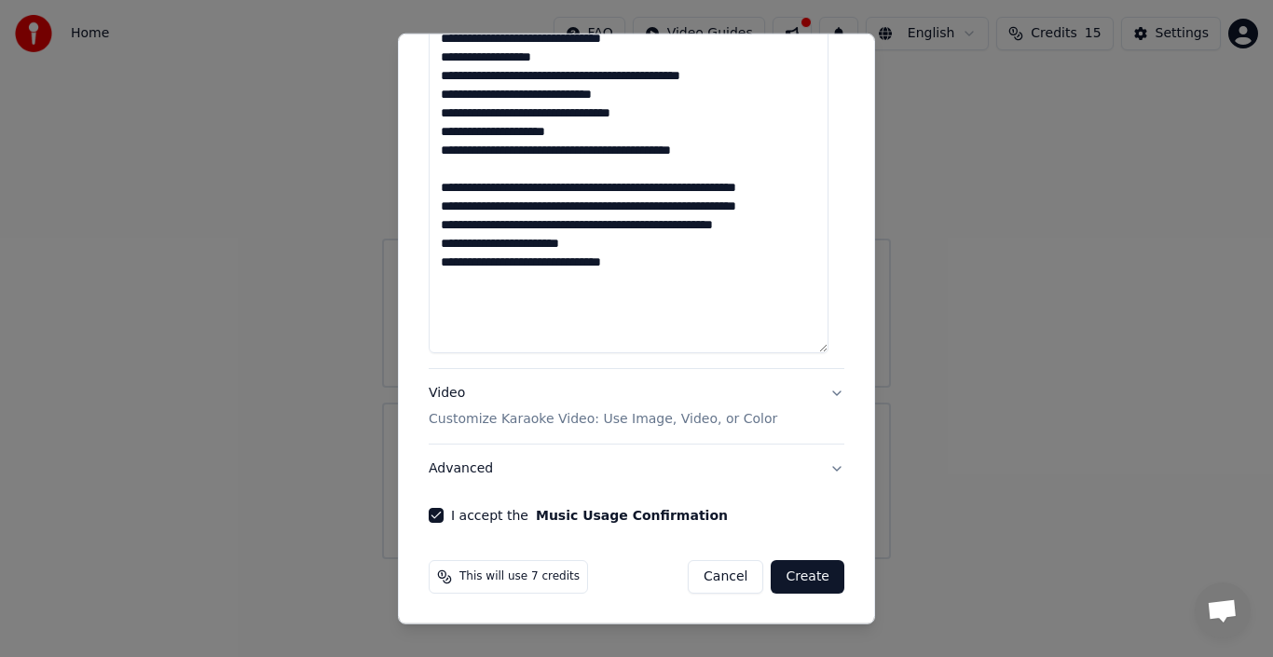
click at [792, 572] on button "Create" at bounding box center [808, 577] width 74 height 34
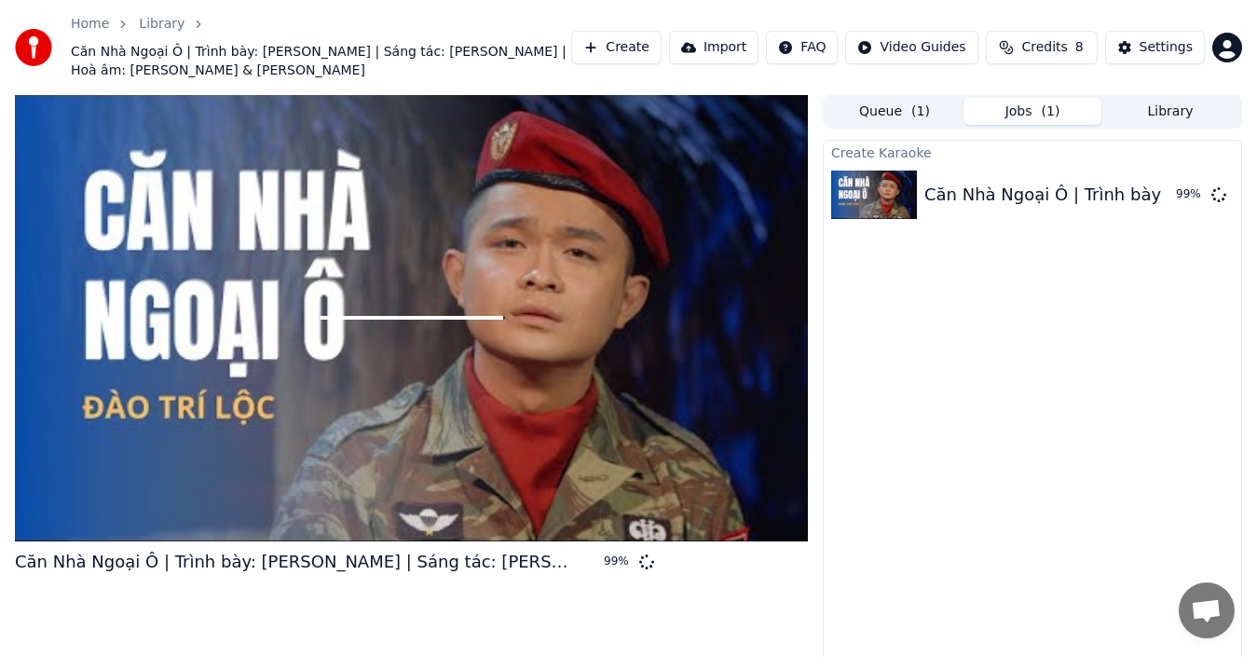
click at [910, 104] on button "Queue ( 1 )" at bounding box center [894, 111] width 138 height 27
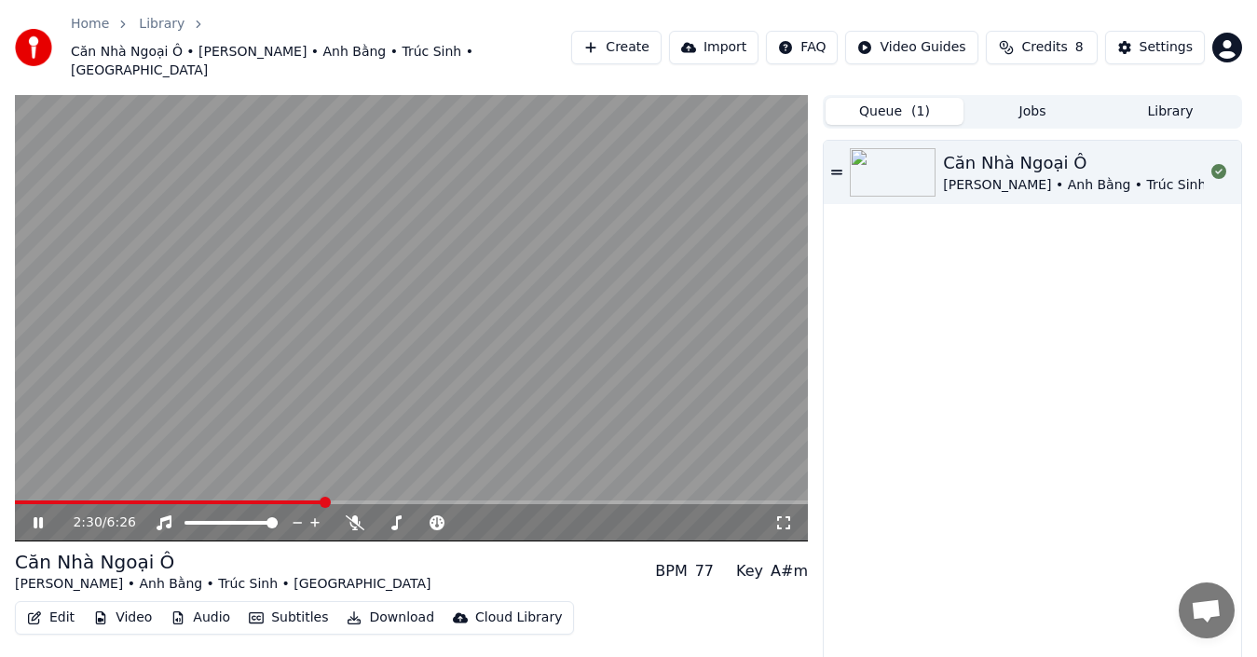
click at [20, 500] on span at bounding box center [169, 502] width 308 height 4
click at [36, 517] on icon at bounding box center [38, 522] width 9 height 11
click at [248, 319] on video at bounding box center [411, 318] width 793 height 446
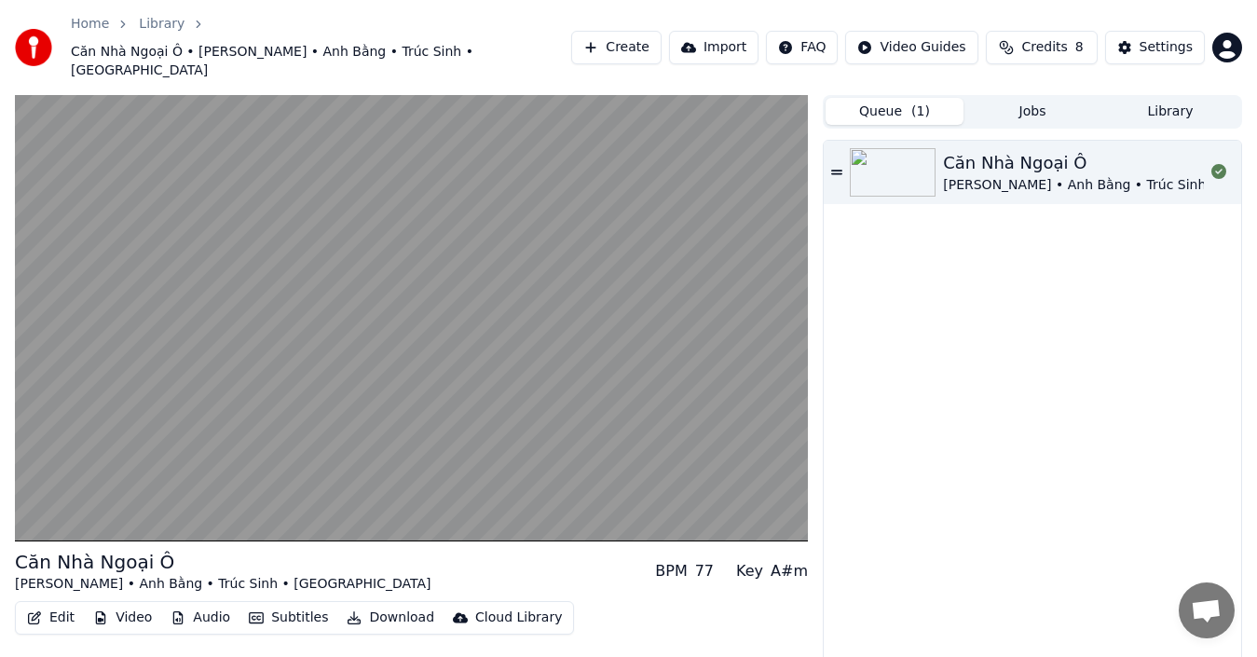
scroll to position [20, 0]
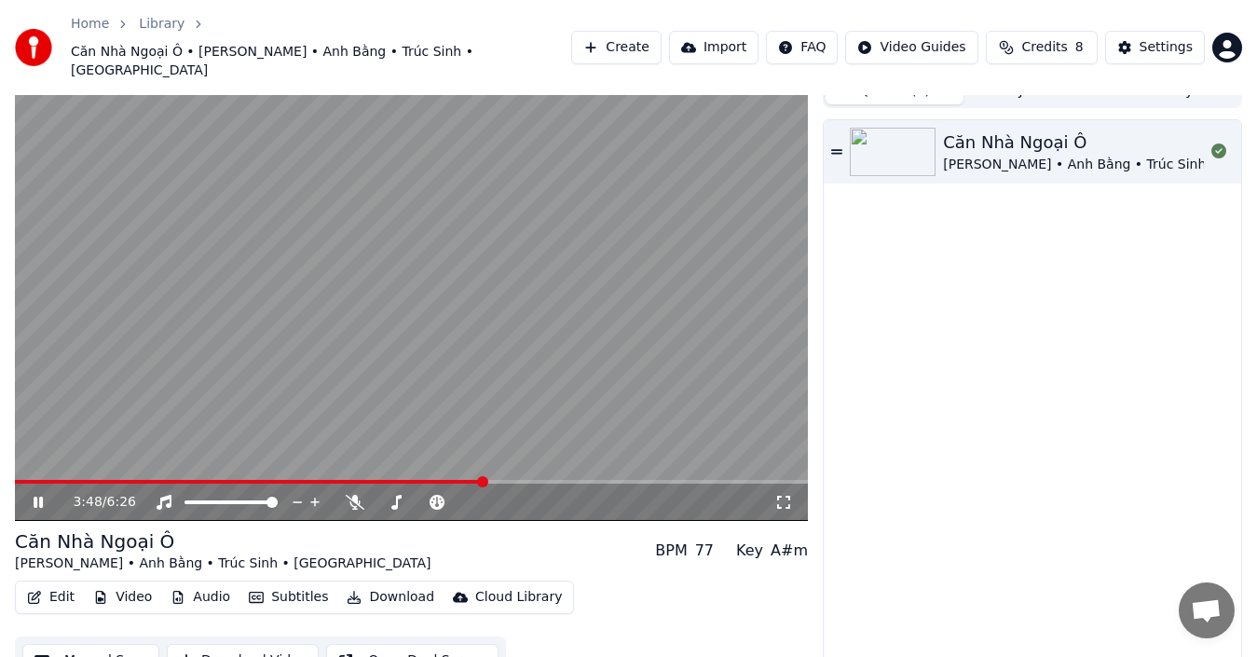
click at [414, 339] on video at bounding box center [411, 298] width 793 height 446
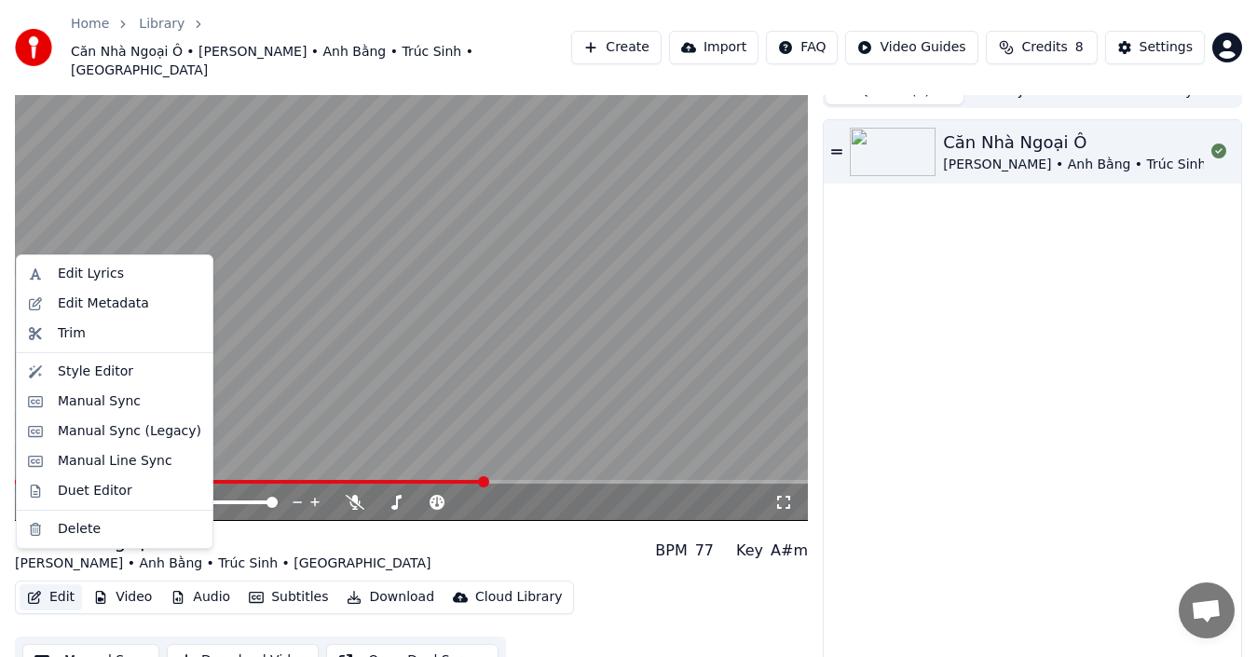
click at [64, 584] on button "Edit" at bounding box center [51, 597] width 62 height 26
click at [113, 400] on div "Manual Sync" at bounding box center [99, 401] width 83 height 19
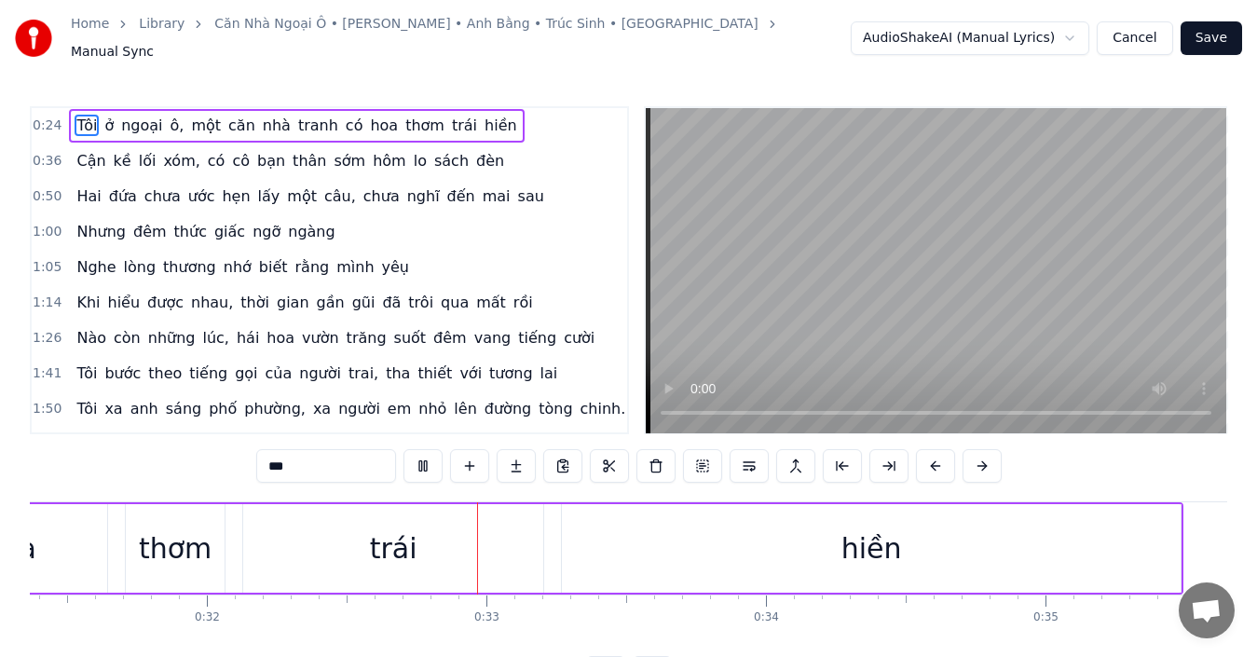
scroll to position [0, 8952]
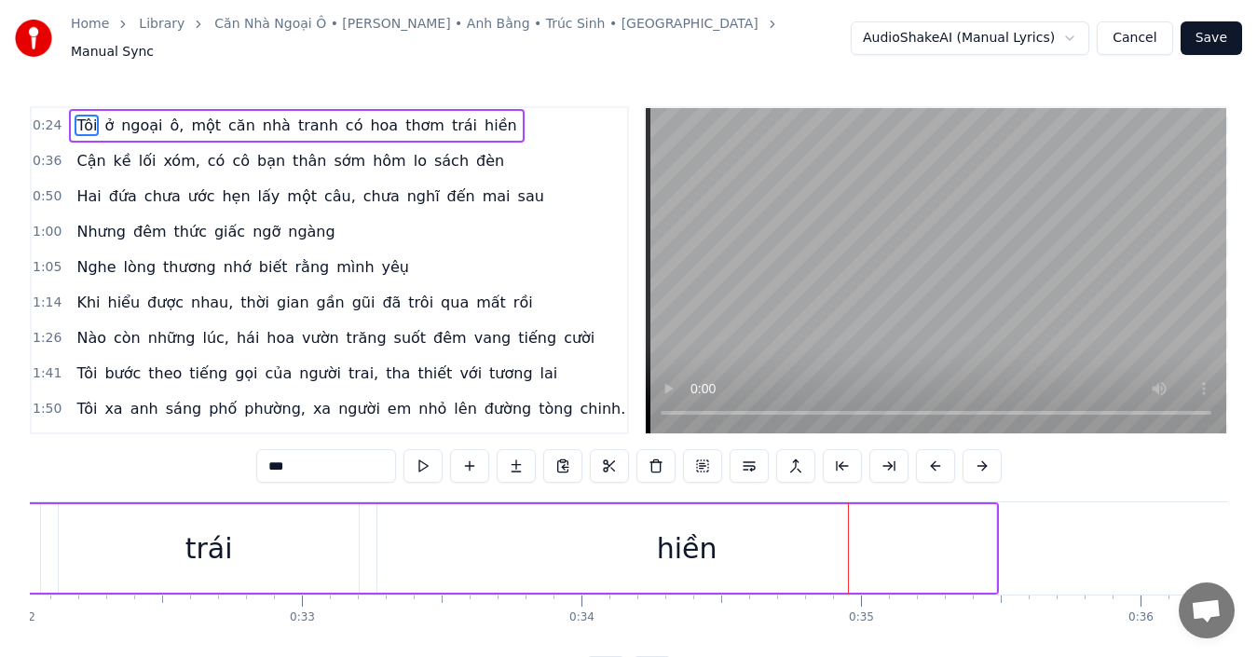
drag, startPoint x: 162, startPoint y: 546, endPoint x: 438, endPoint y: 564, distance: 276.4
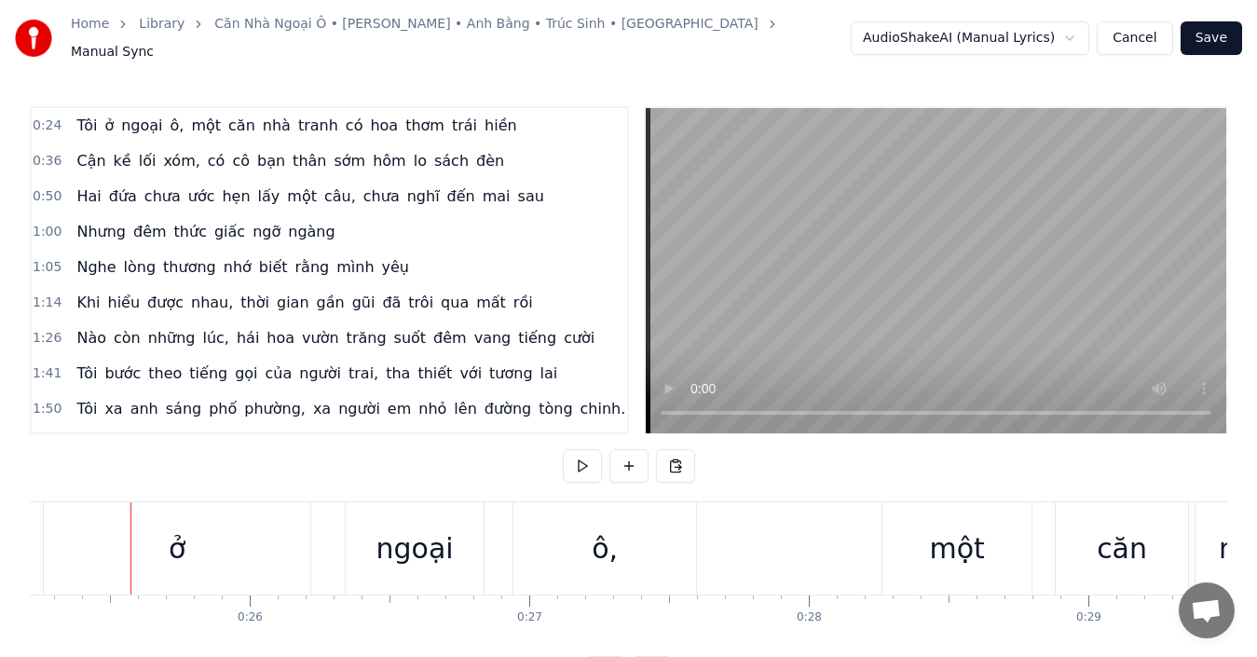
scroll to position [0, 7055]
click at [1065, 554] on div "căn" at bounding box center [1114, 548] width 132 height 92
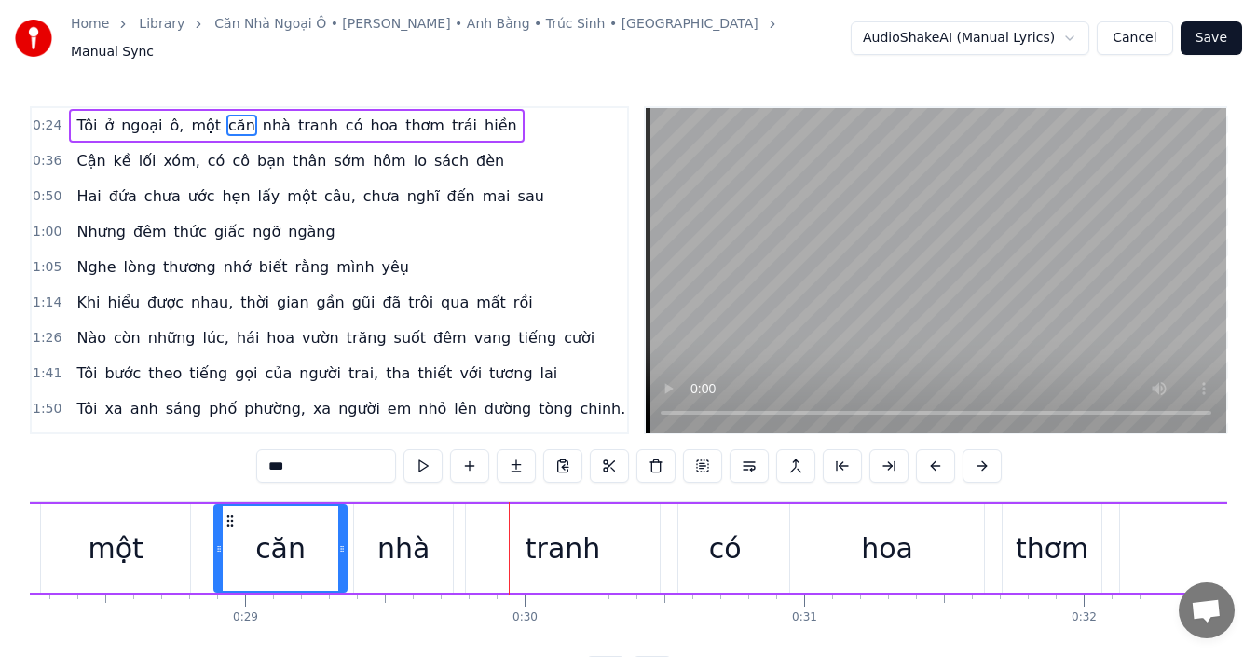
scroll to position [0, 8276]
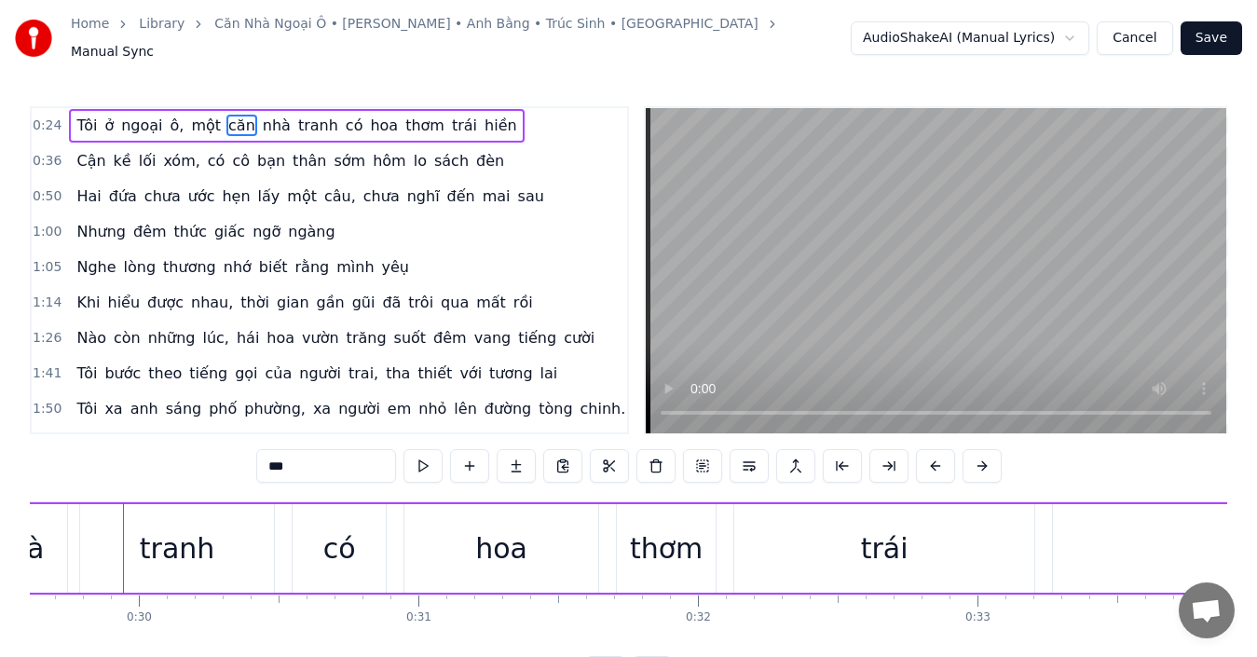
click at [208, 537] on div "tranh" at bounding box center [177, 548] width 75 height 42
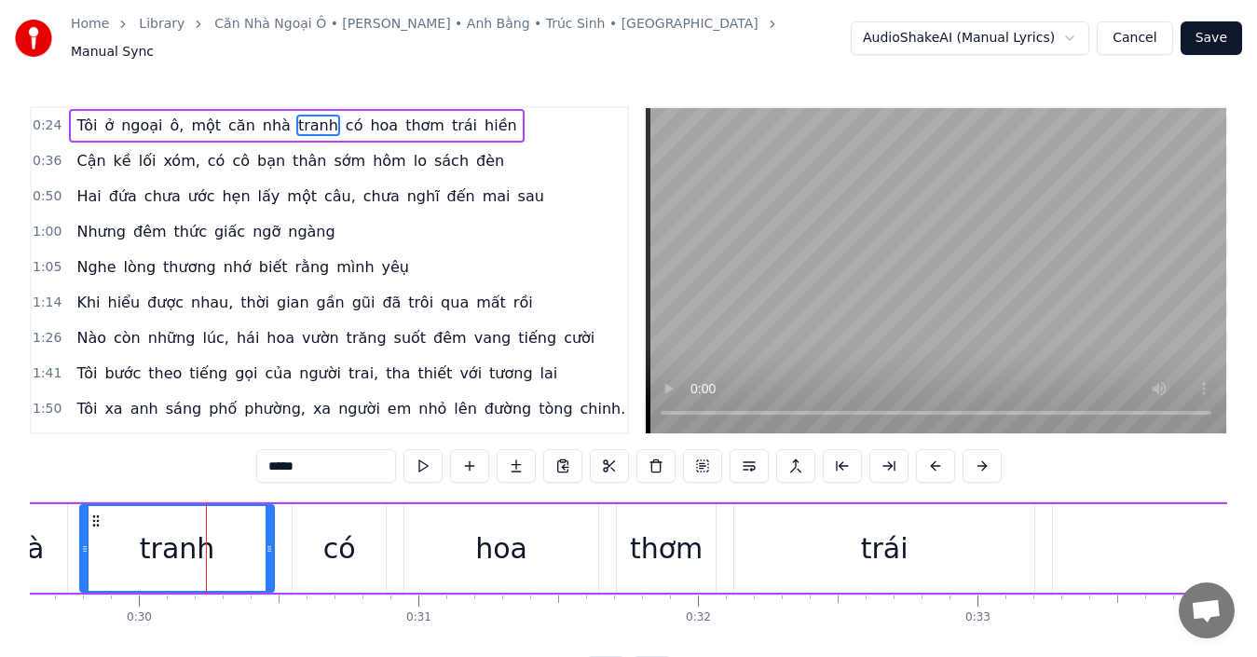
drag, startPoint x: 208, startPoint y: 537, endPoint x: 209, endPoint y: 552, distance: 14.9
click at [209, 552] on div "tranh" at bounding box center [177, 548] width 75 height 42
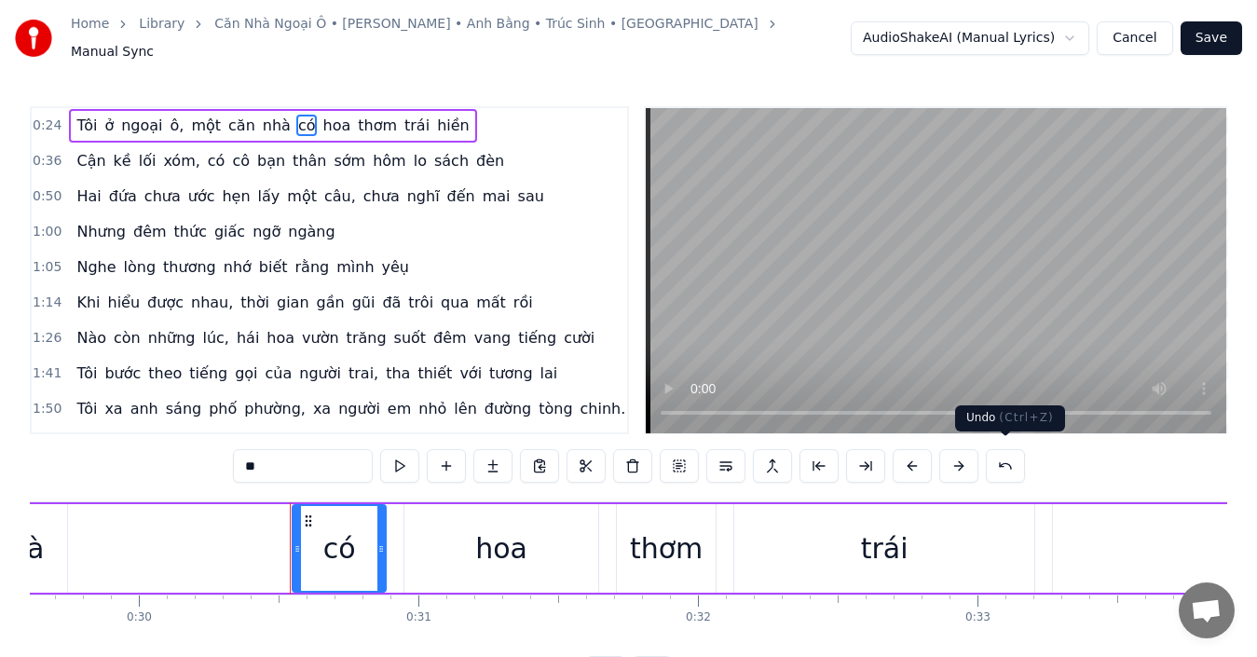
click at [999, 456] on button at bounding box center [1005, 466] width 39 height 34
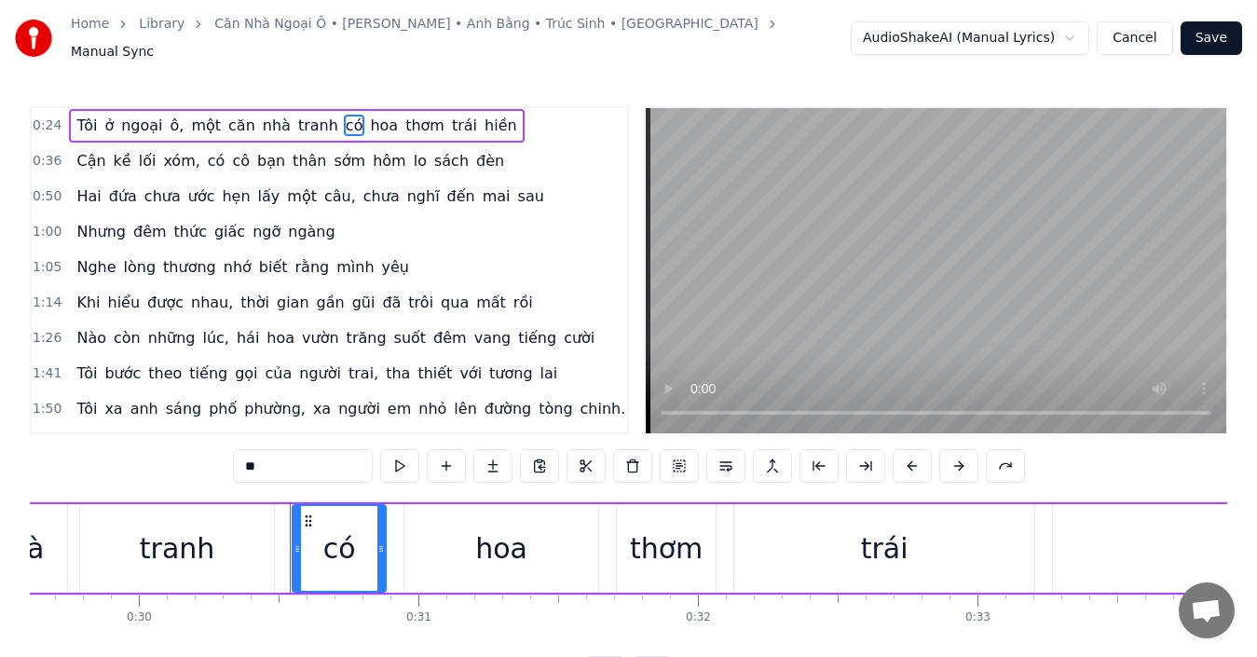
click at [220, 533] on div "tranh" at bounding box center [177, 548] width 194 height 89
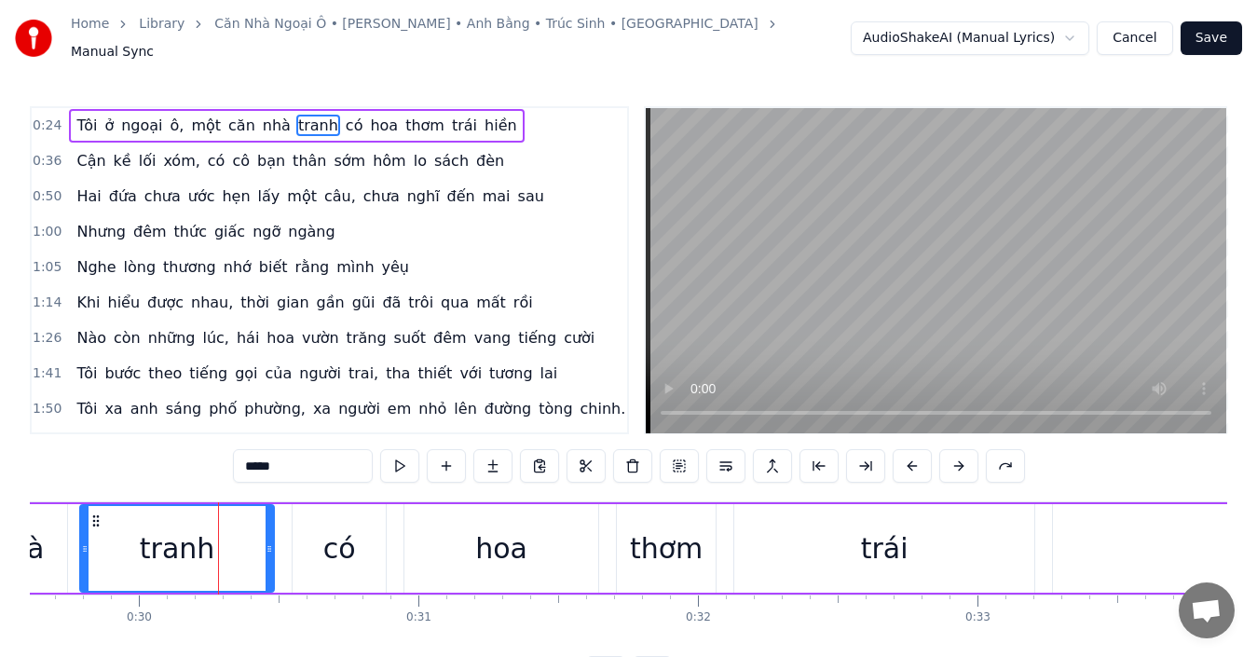
click at [301, 466] on input "*****" at bounding box center [303, 466] width 140 height 34
type input "****"
click at [401, 452] on button at bounding box center [399, 466] width 39 height 34
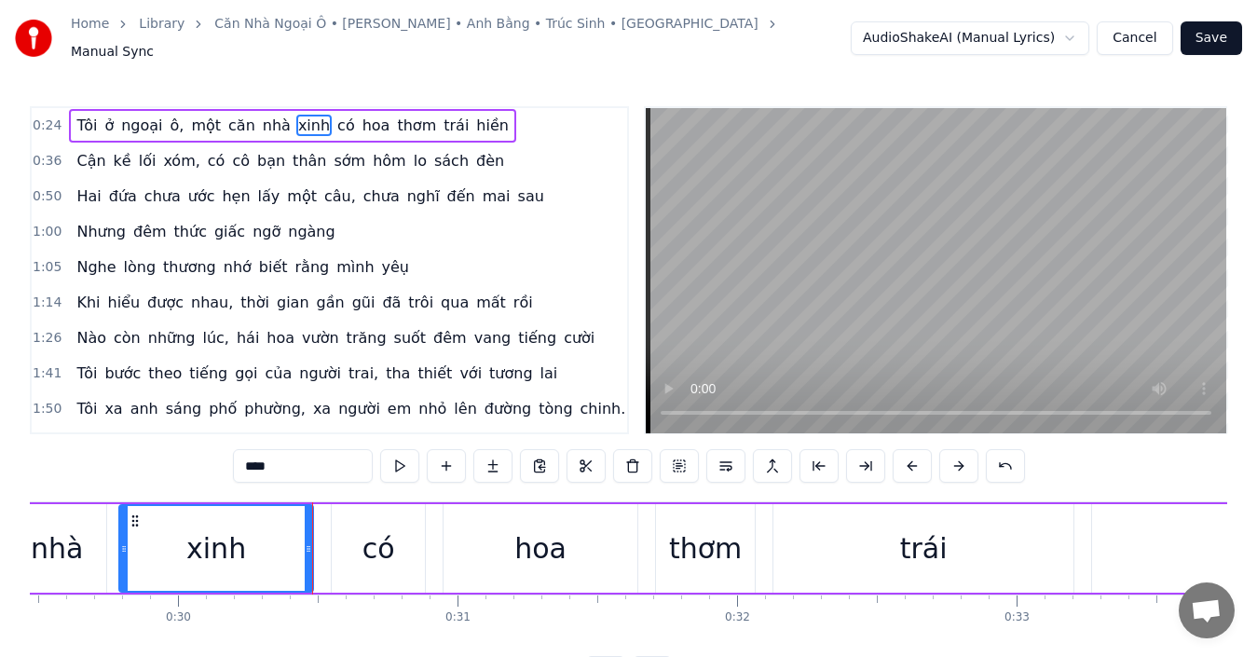
click at [401, 452] on button at bounding box center [399, 466] width 39 height 34
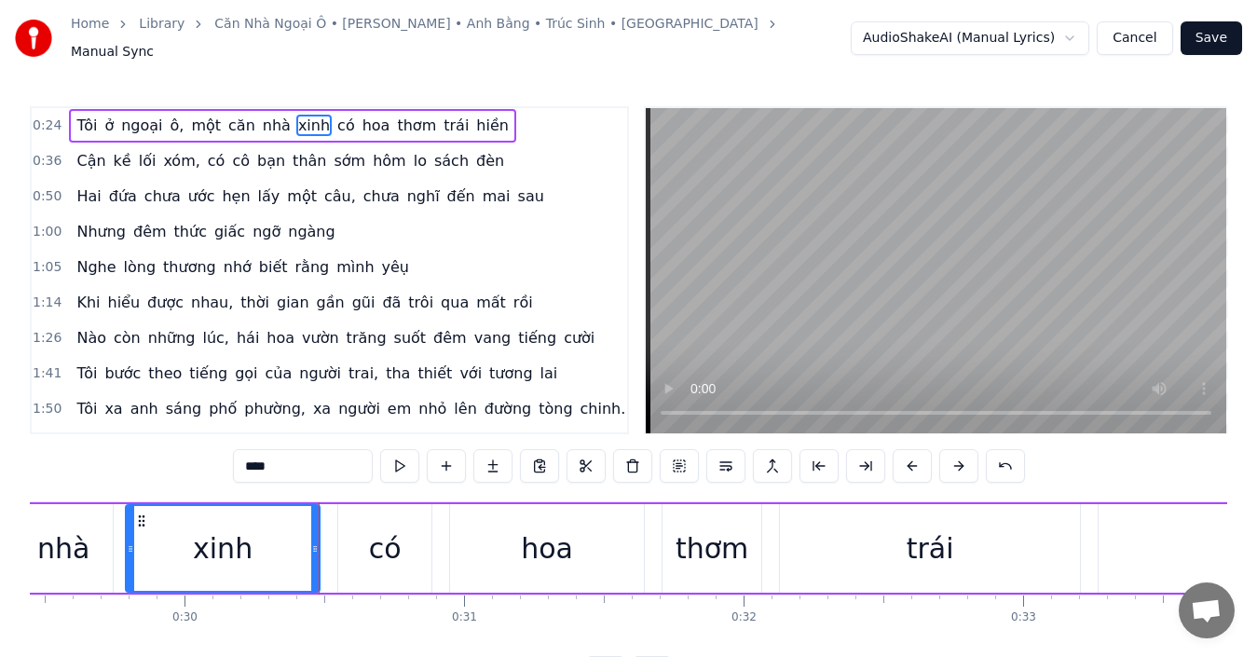
click at [574, 143] on div "0:36 Cận kề lối xóm, có cô bạn thân sớm hôm lo sách đèn" at bounding box center [329, 160] width 595 height 35
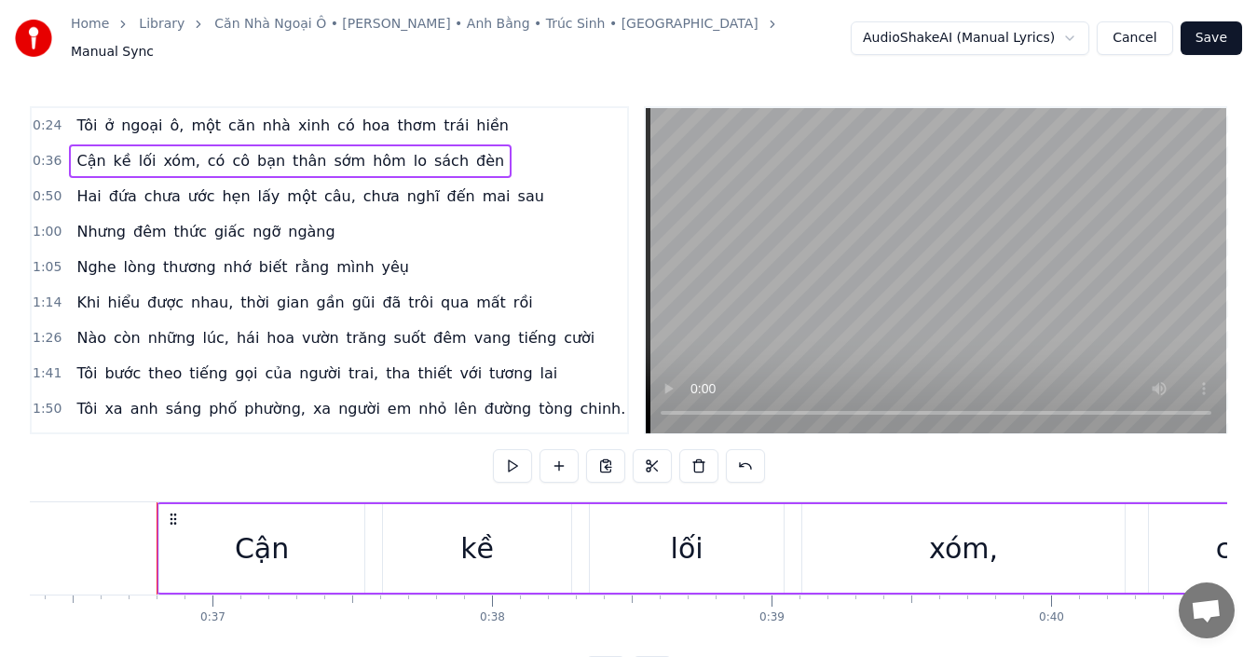
scroll to position [0, 10193]
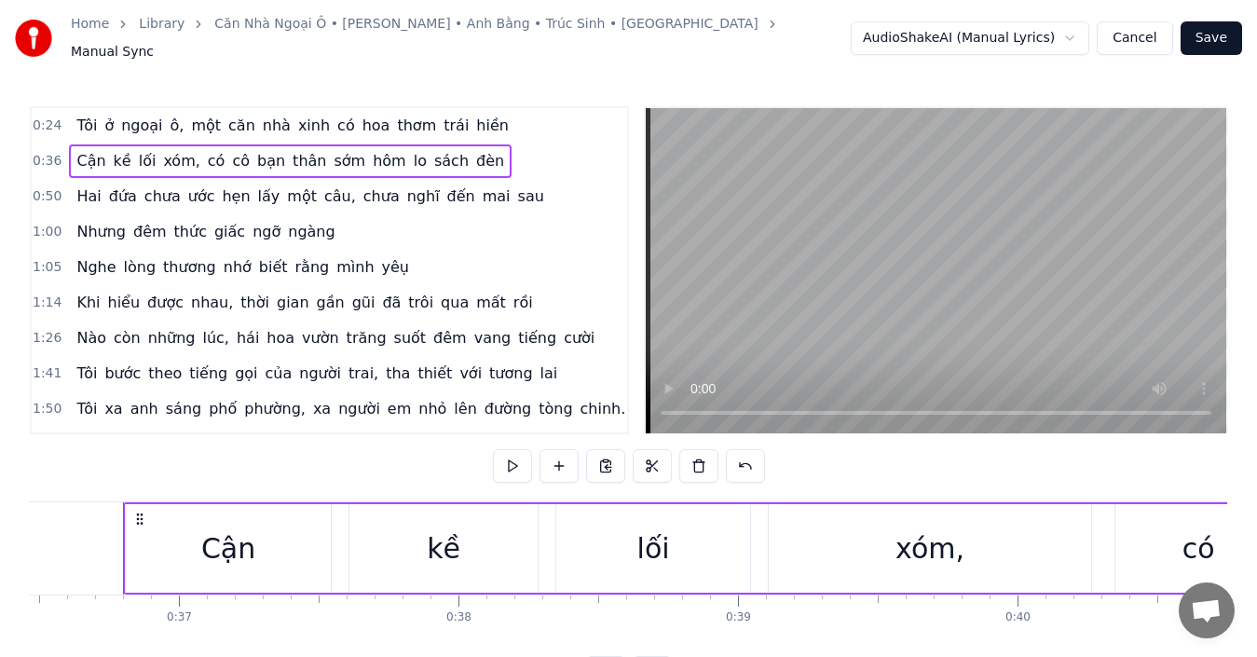
click at [78, 117] on span "Tôi" at bounding box center [87, 125] width 24 height 21
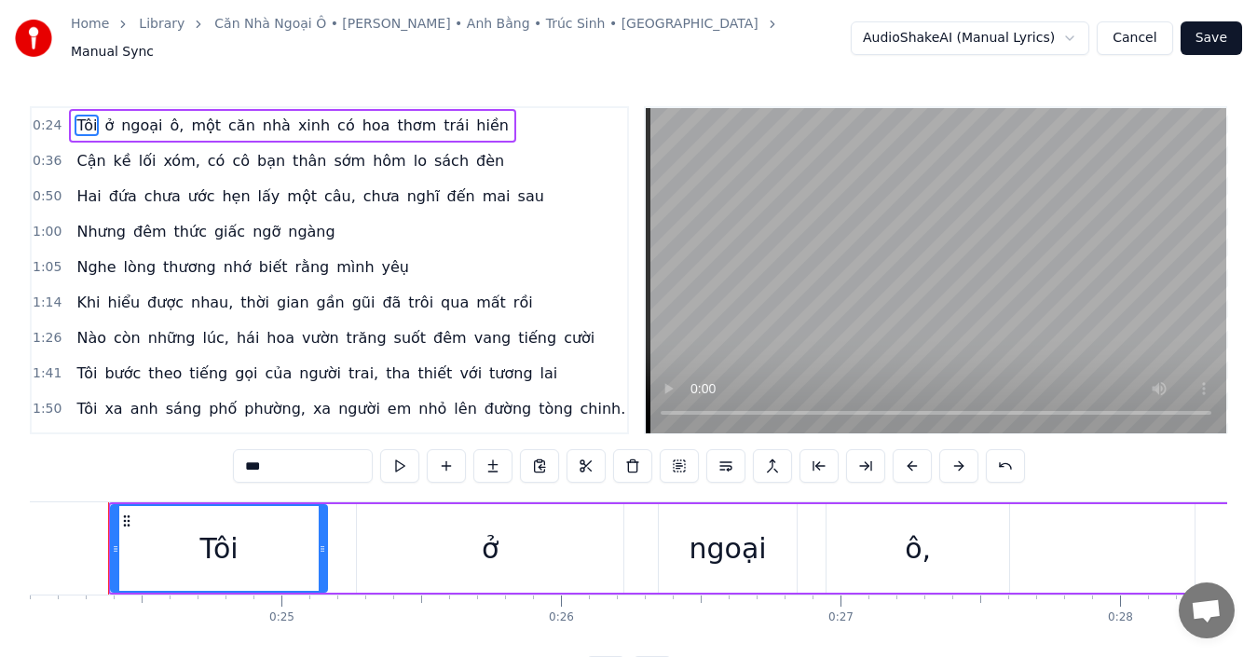
scroll to position [0, 6721]
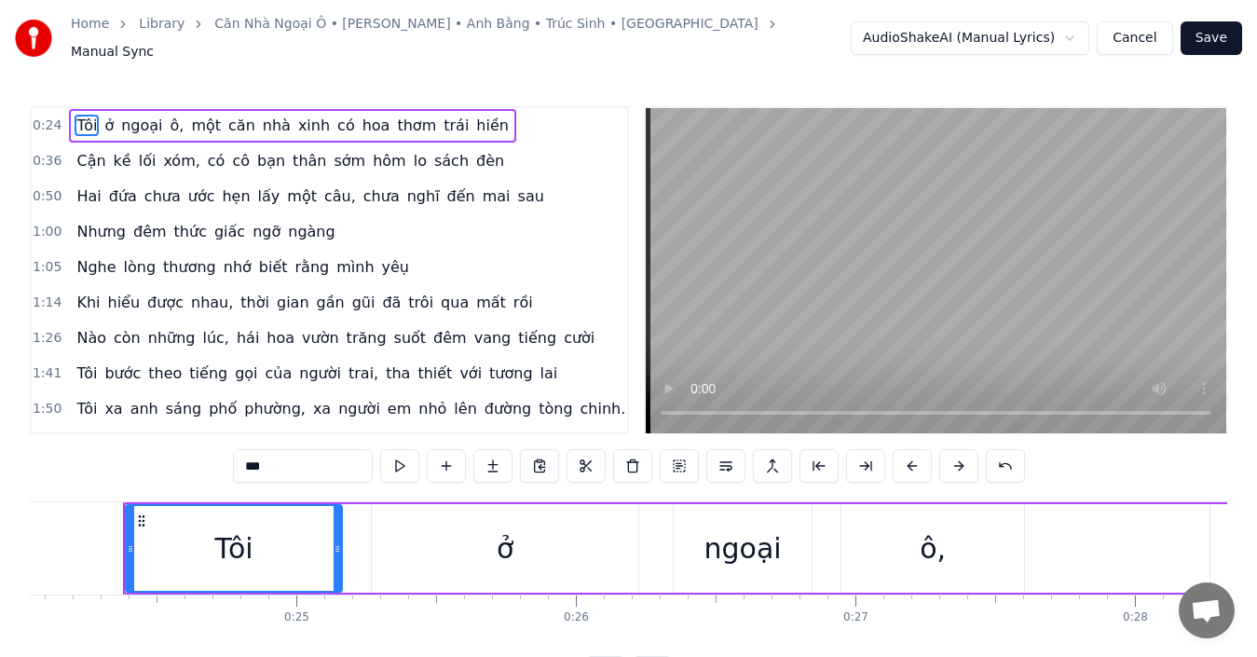
click at [503, 116] on div "0:24 Tôi ở ngoại ô, một căn nhà xinh có hoa thơm trái hiền" at bounding box center [329, 125] width 595 height 35
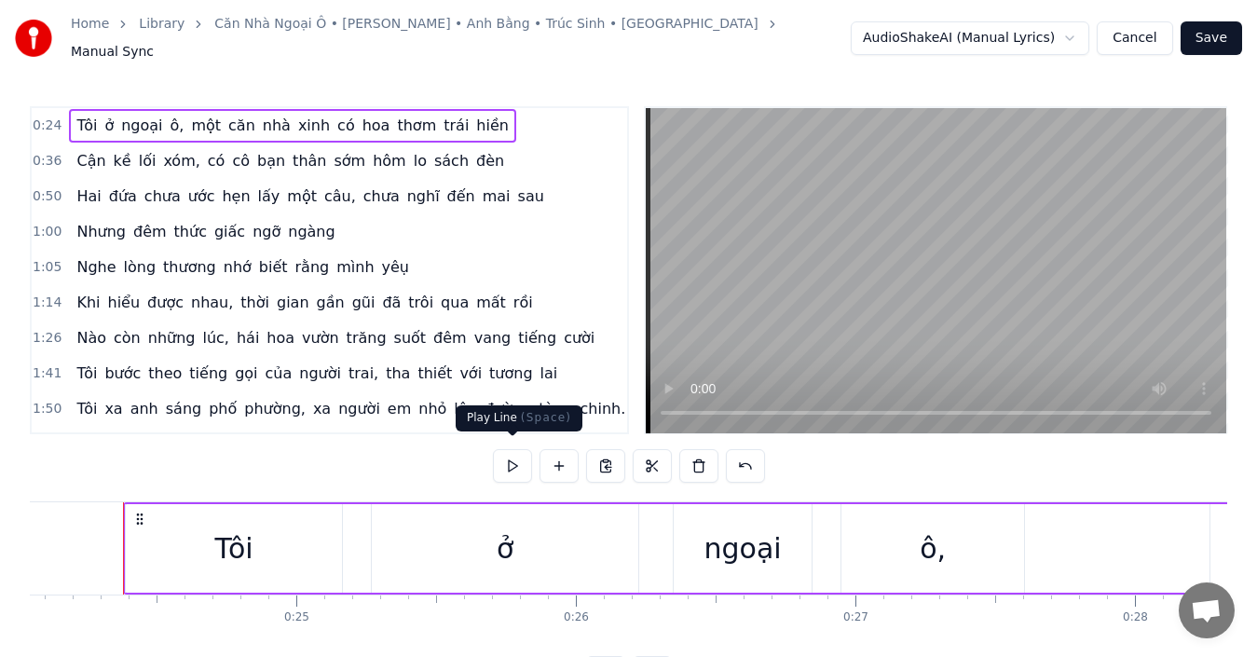
click at [517, 460] on button at bounding box center [512, 466] width 39 height 34
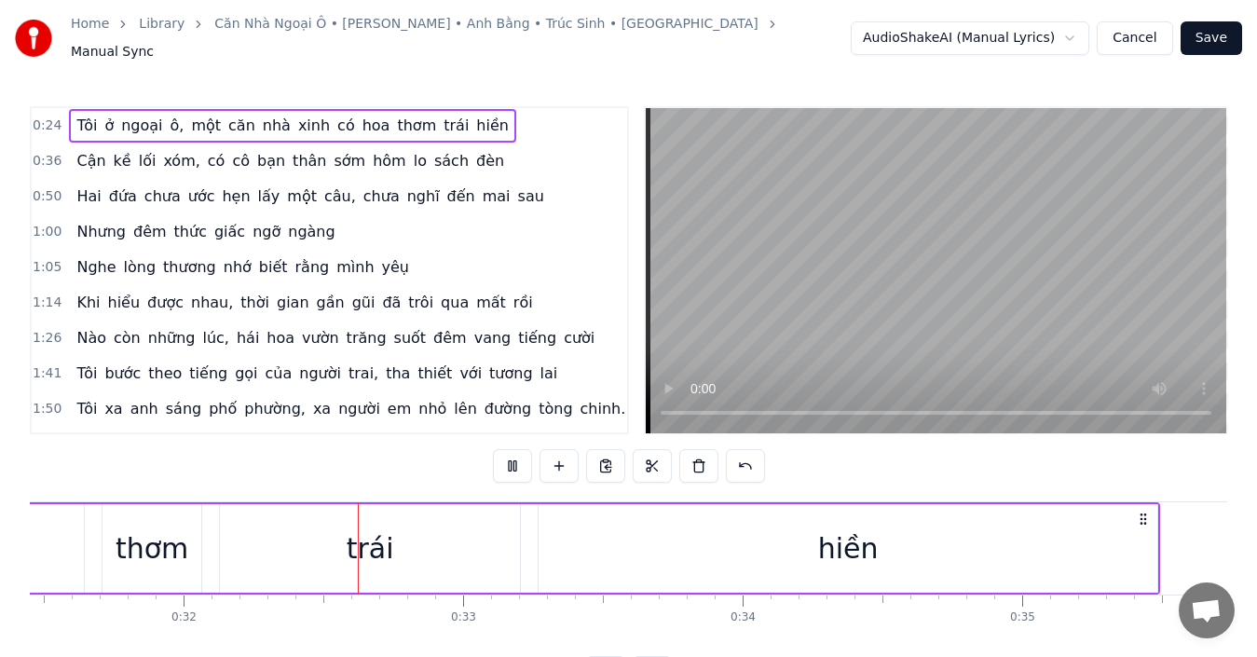
scroll to position [0, 8846]
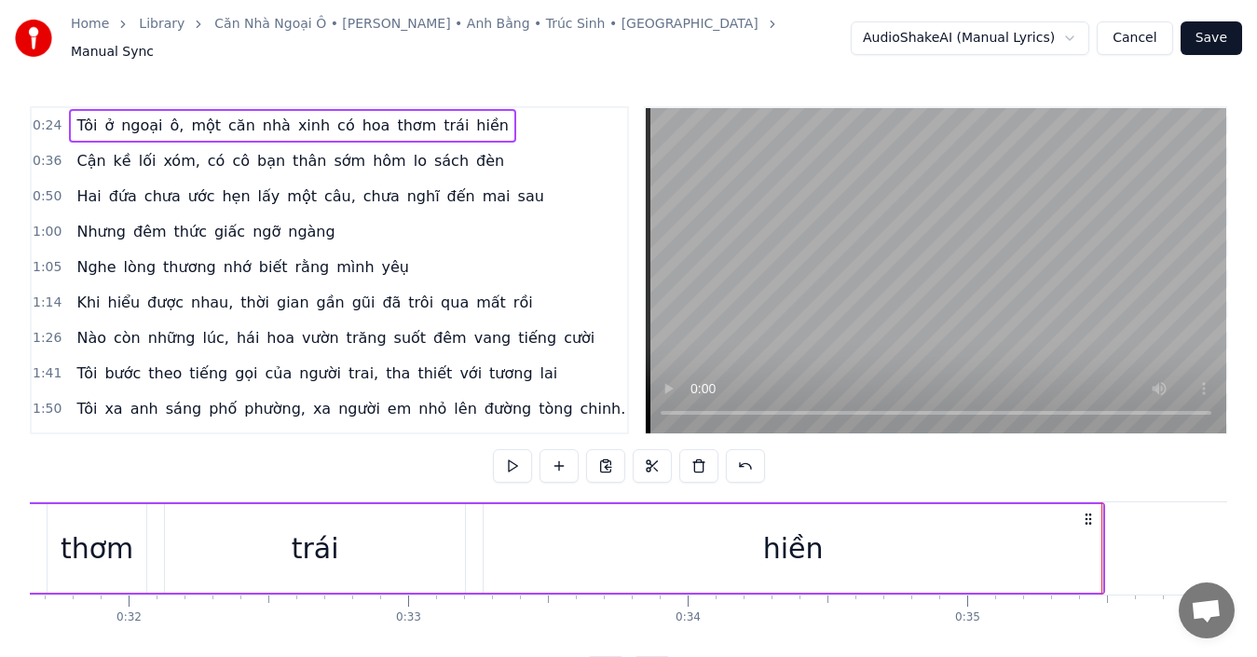
click at [512, 457] on button at bounding box center [512, 466] width 39 height 34
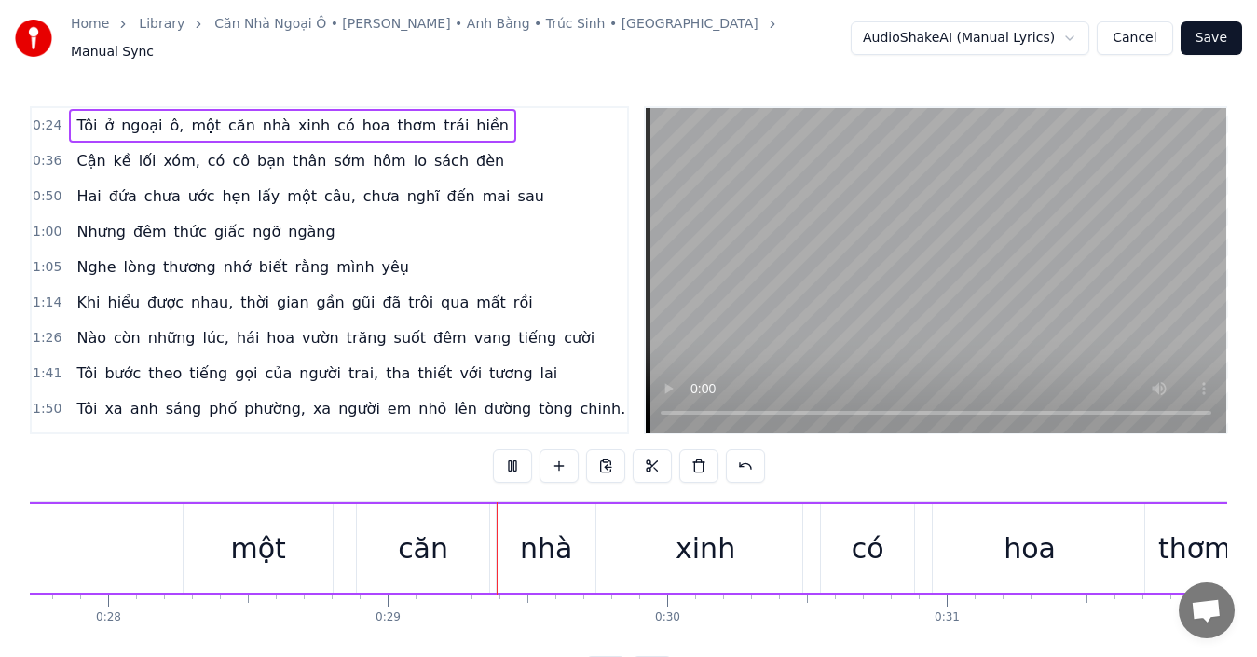
scroll to position [0, 8014]
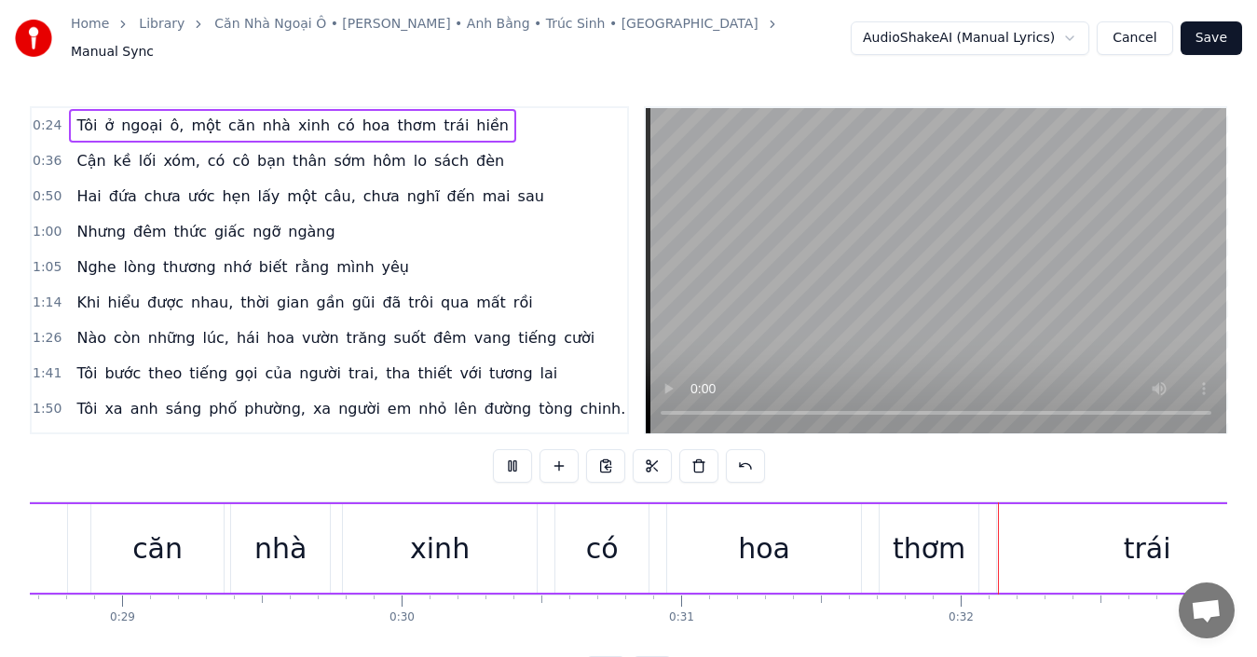
click at [512, 457] on button at bounding box center [512, 466] width 39 height 34
click at [474, 118] on span "hiền" at bounding box center [492, 125] width 36 height 21
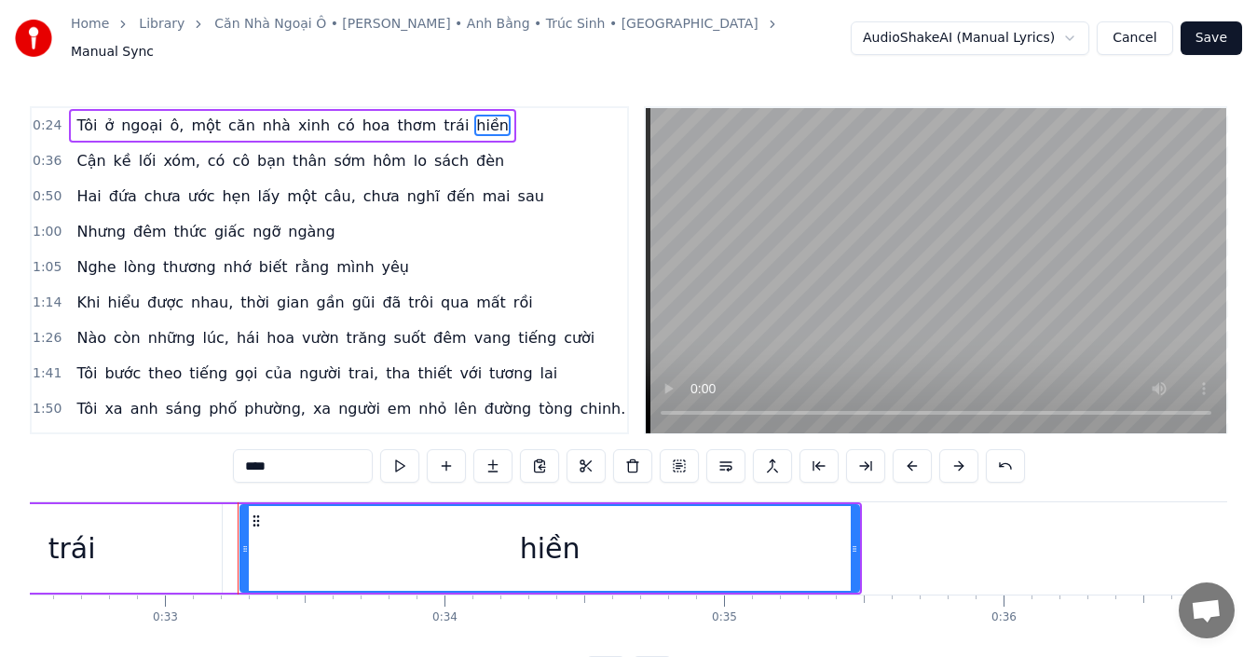
scroll to position [0, 9203]
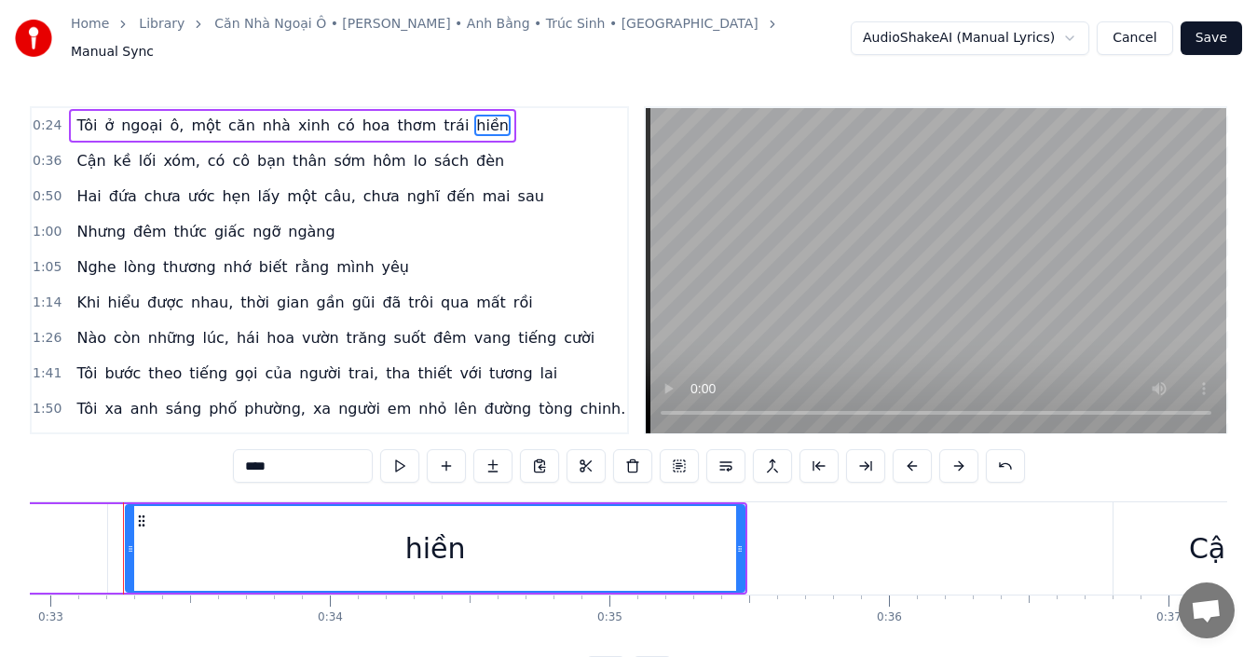
click at [307, 457] on input "****" at bounding box center [303, 466] width 140 height 34
type input "********"
click at [568, 118] on div "0:24 Tôi ở ngoại ô, một căn nhà xinh có hoa thơm trái hiền...." at bounding box center [329, 125] width 595 height 35
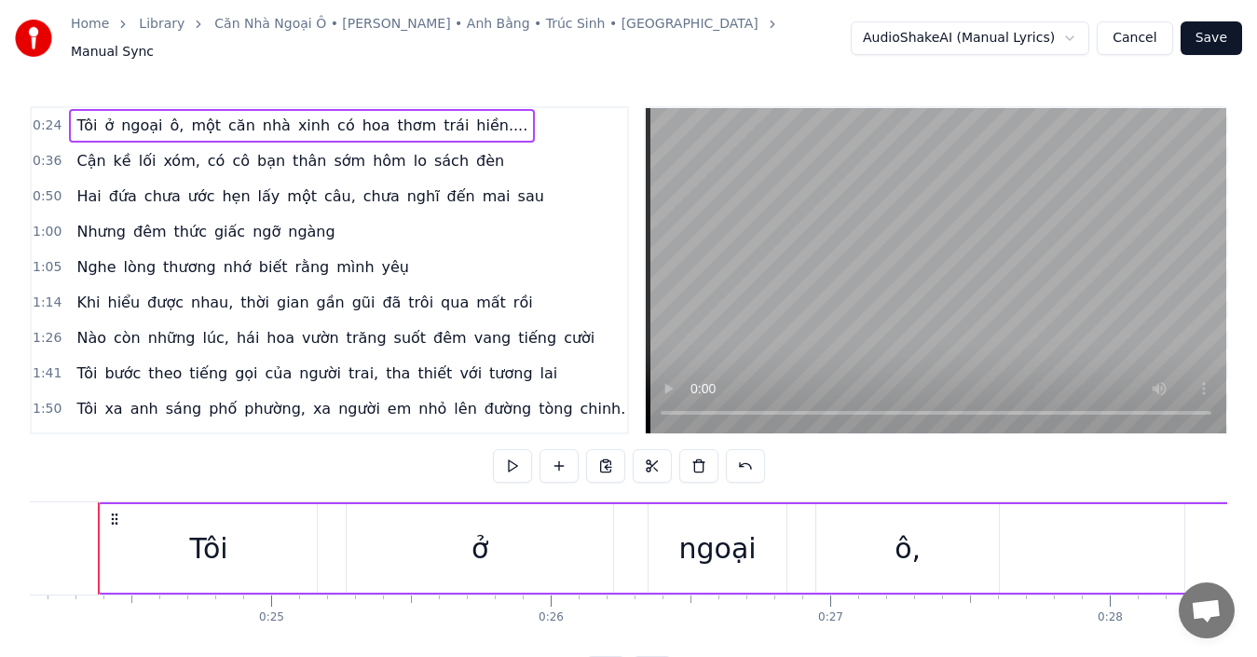
scroll to position [0, 6721]
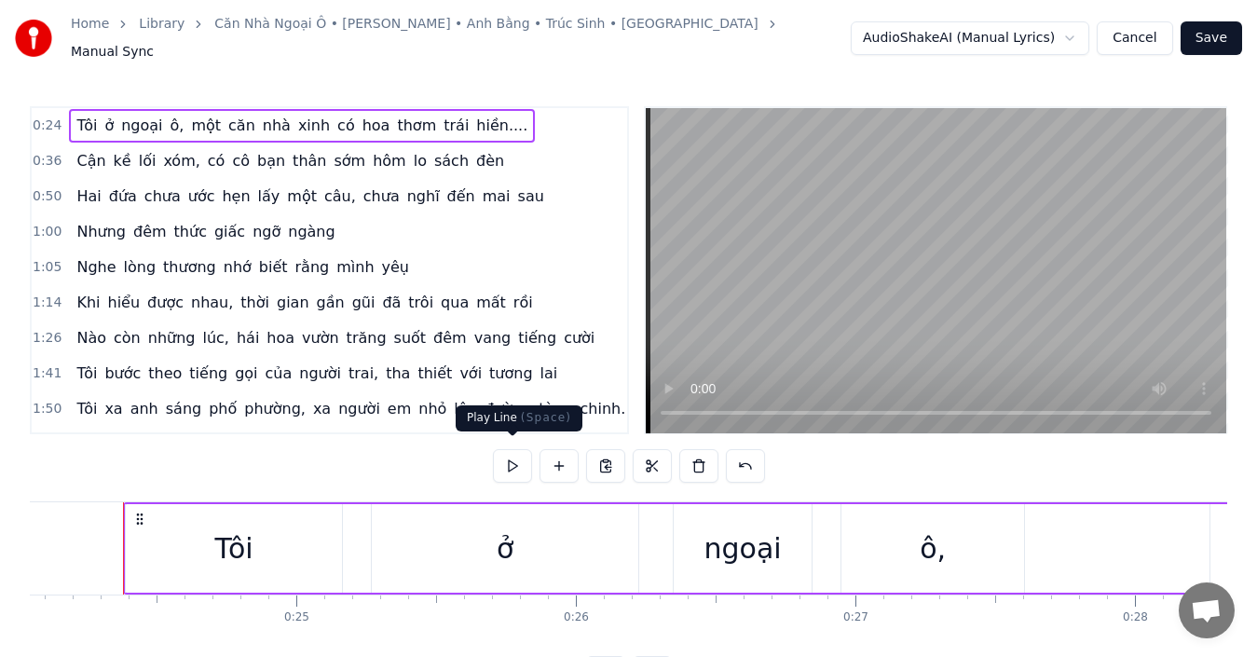
click at [525, 453] on button at bounding box center [512, 466] width 39 height 34
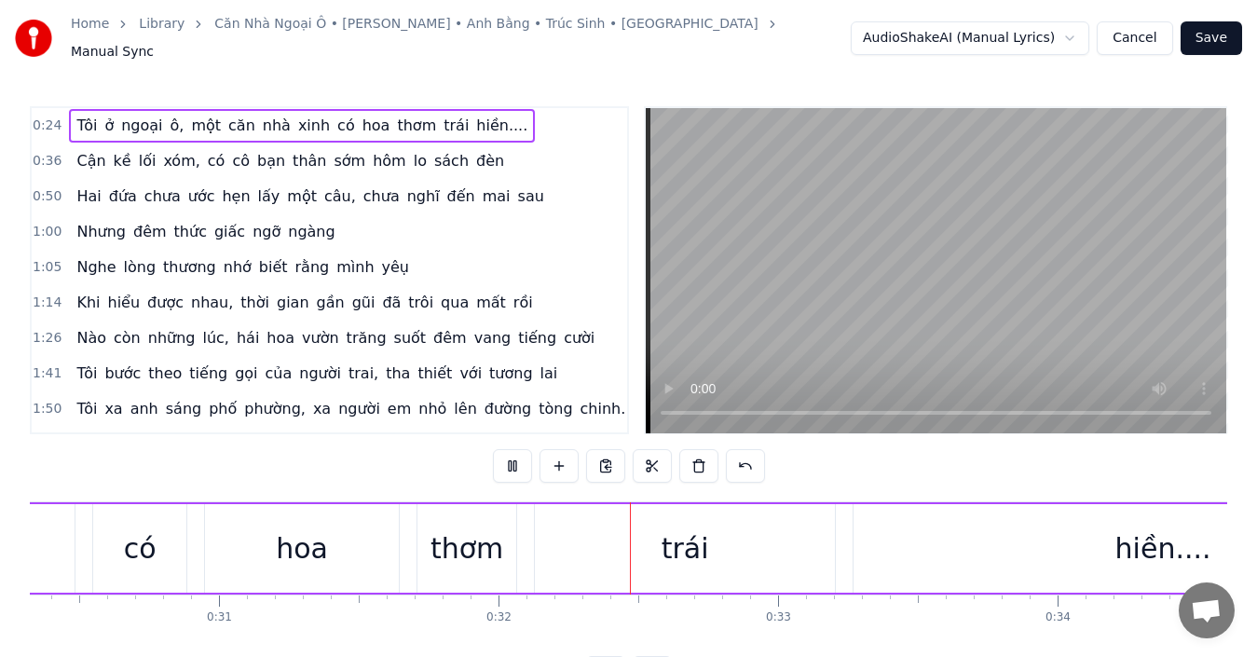
scroll to position [0, 8829]
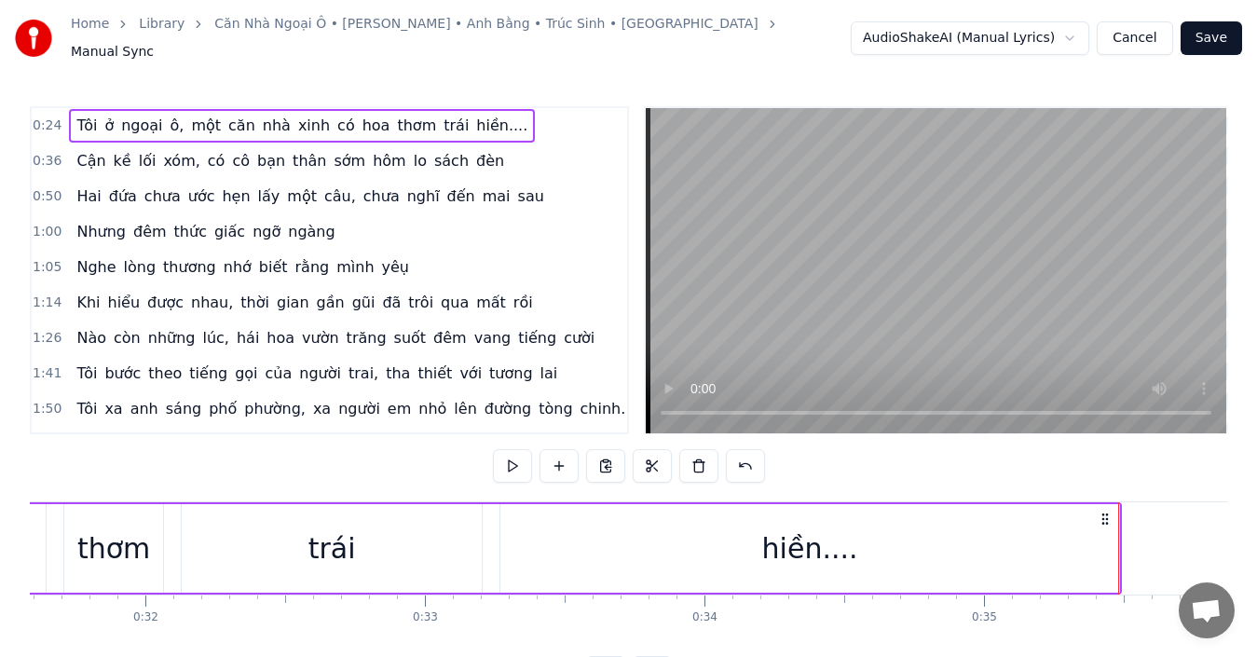
click at [495, 156] on div "0:36 Cận kề lối xóm, có cô bạn thân sớm hôm lo sách đèn" at bounding box center [329, 160] width 595 height 35
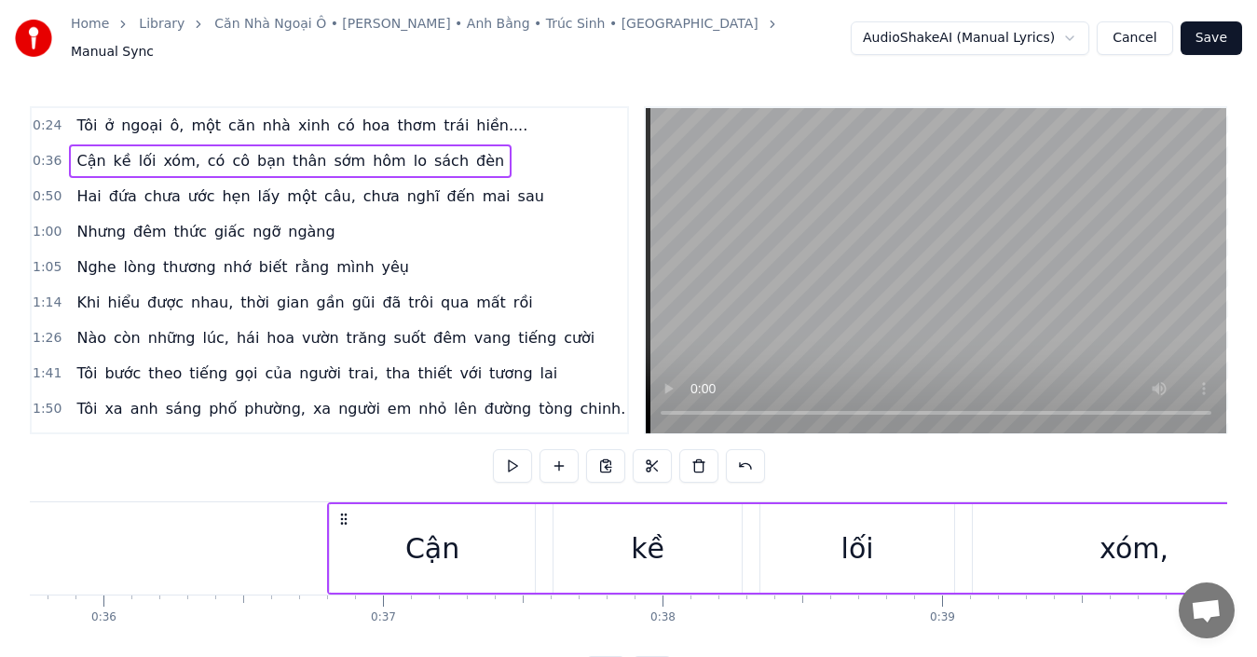
click at [495, 156] on div "0:36 Cận kề lối xóm, có cô bạn thân sớm hôm lo sách đèn" at bounding box center [329, 160] width 595 height 35
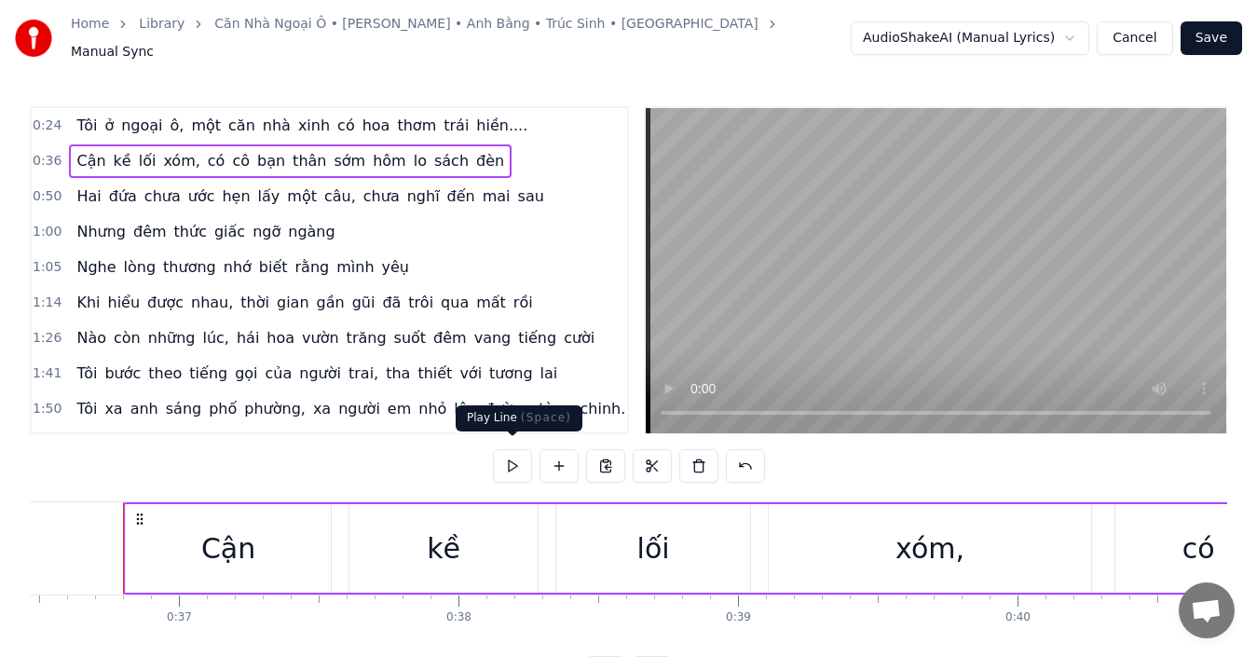
click at [513, 455] on button at bounding box center [512, 466] width 39 height 34
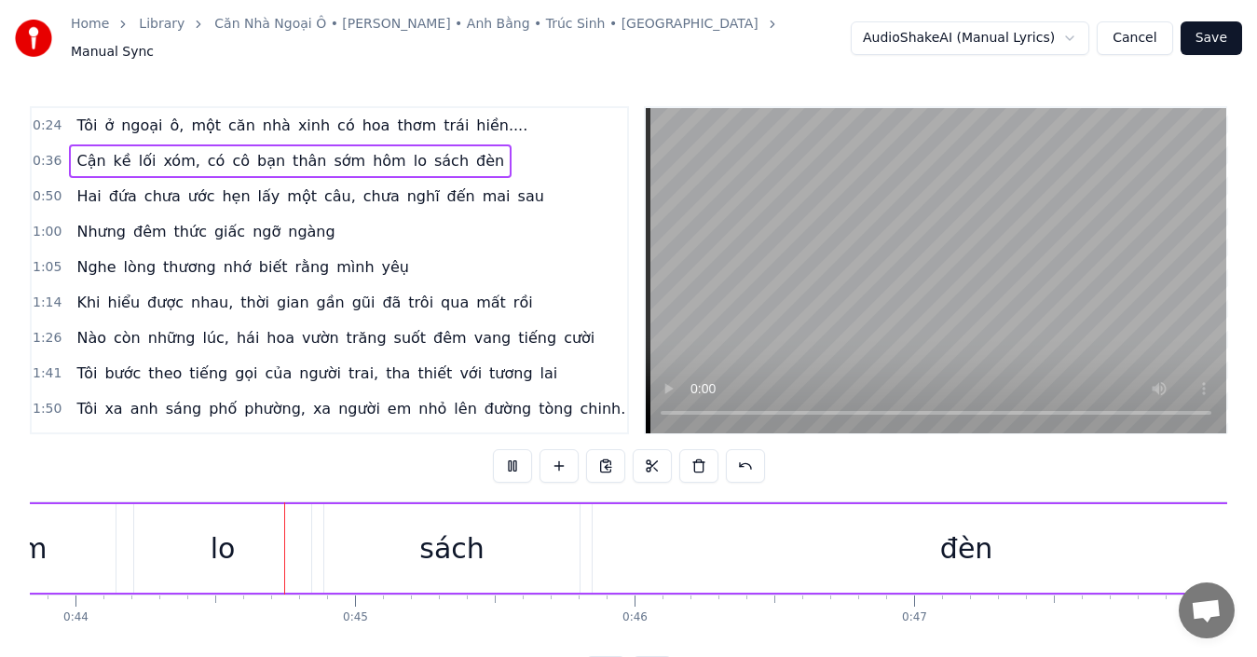
scroll to position [0, 12291]
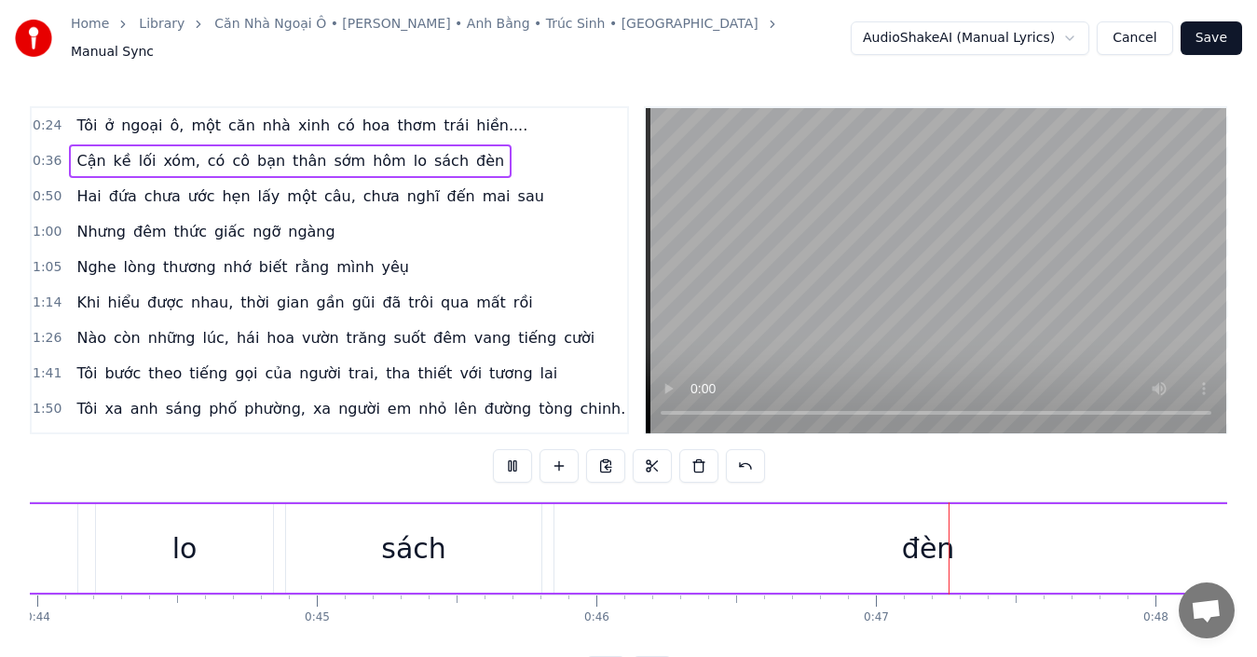
click at [513, 455] on button at bounding box center [512, 466] width 39 height 34
click at [432, 156] on span "sách" at bounding box center [451, 160] width 38 height 21
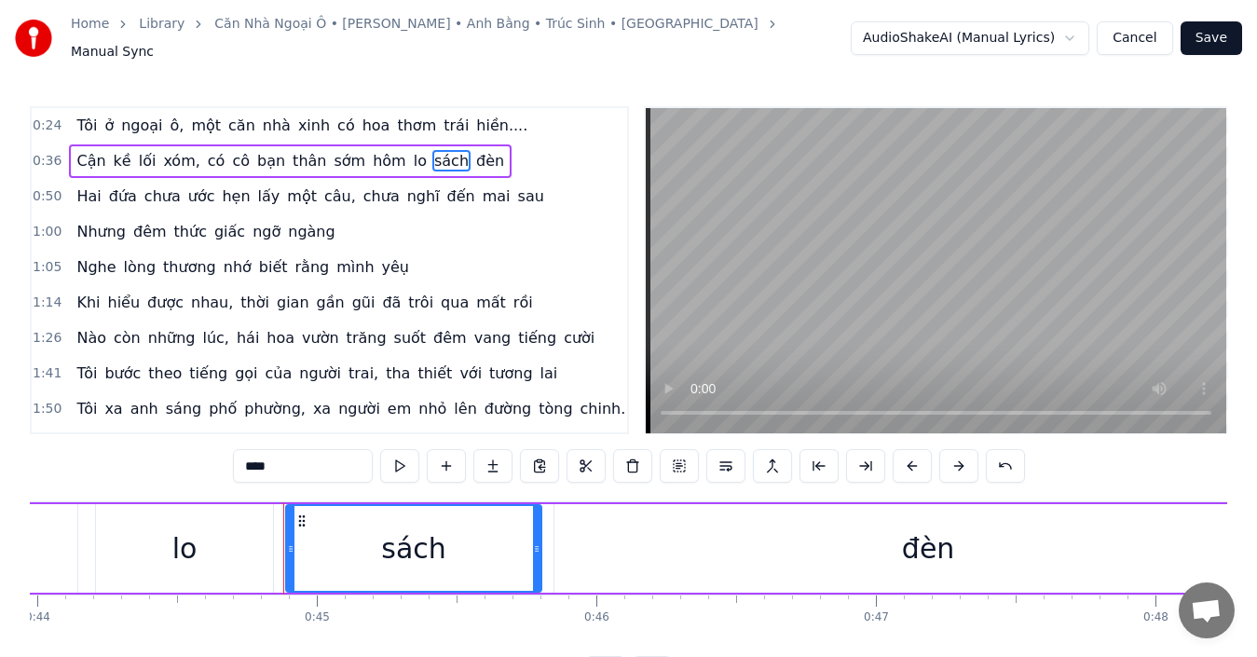
click at [297, 459] on input "****" at bounding box center [303, 466] width 140 height 34
type input "*******"
click at [507, 157] on div "0:36 Cận kề lối xóm, có cô bạn thân sớm hôm lo sách... đèn" at bounding box center [329, 160] width 595 height 35
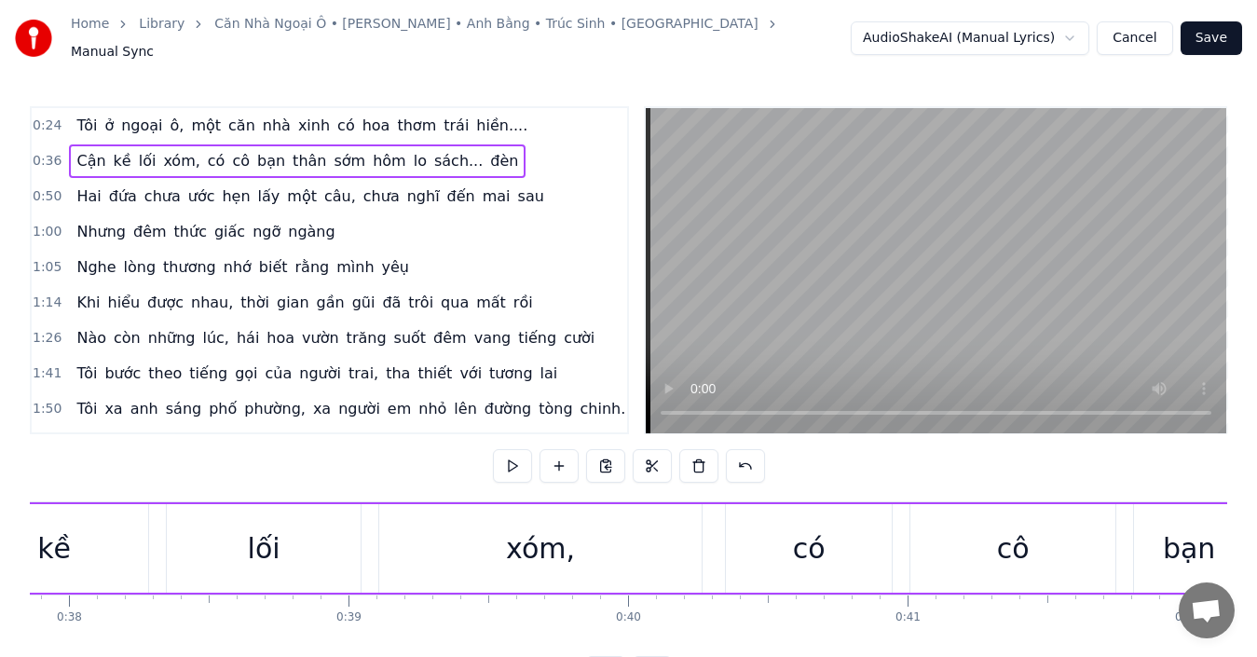
scroll to position [0, 10193]
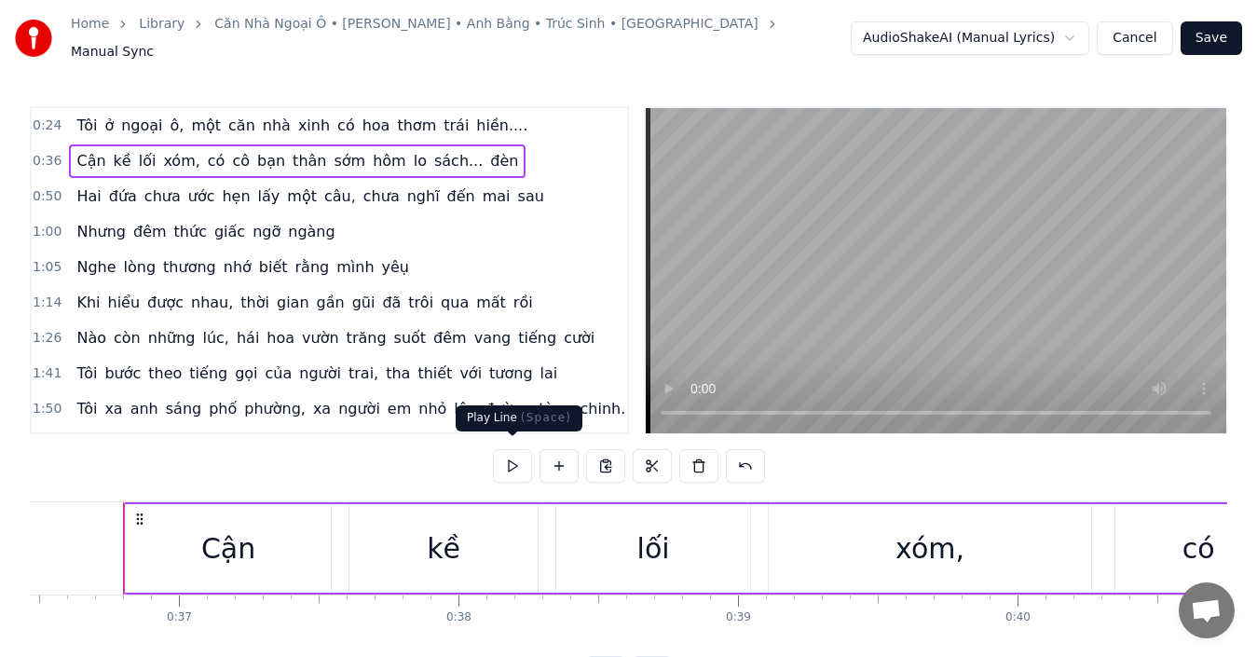
click at [512, 458] on button at bounding box center [512, 466] width 39 height 34
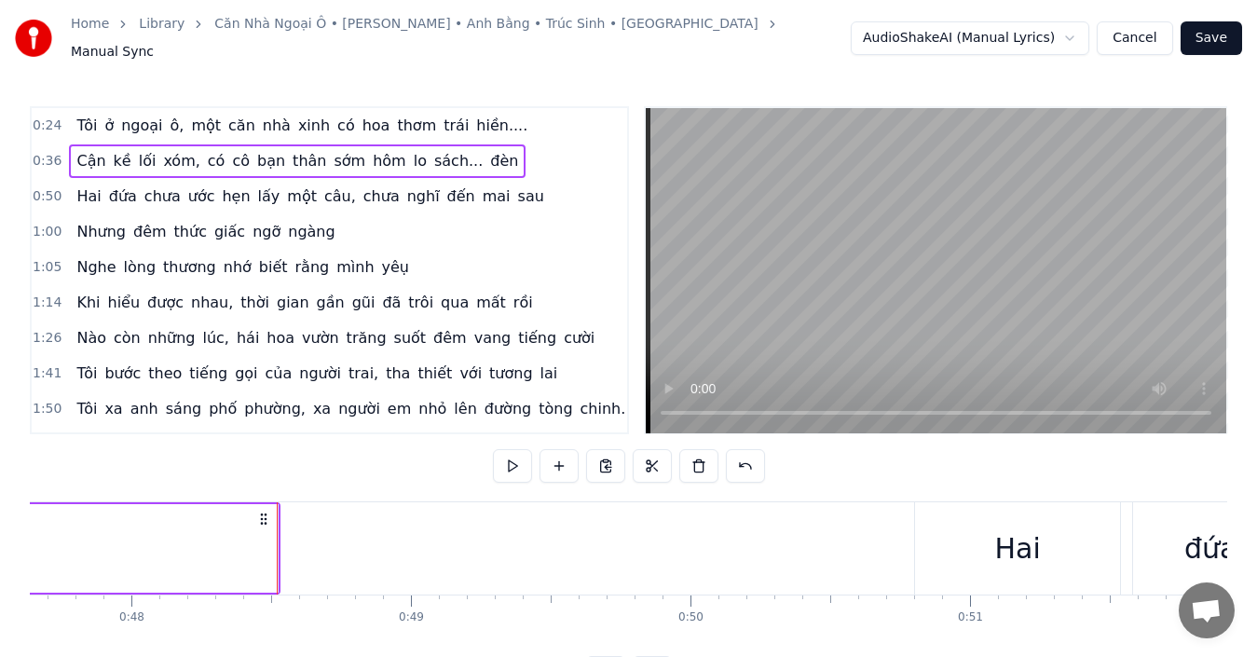
scroll to position [0, 13321]
click at [513, 191] on div "0:50 Hai đứa chưa ước hẹn lấy một câu, chưa nghĩ đến mai sau" at bounding box center [329, 196] width 595 height 35
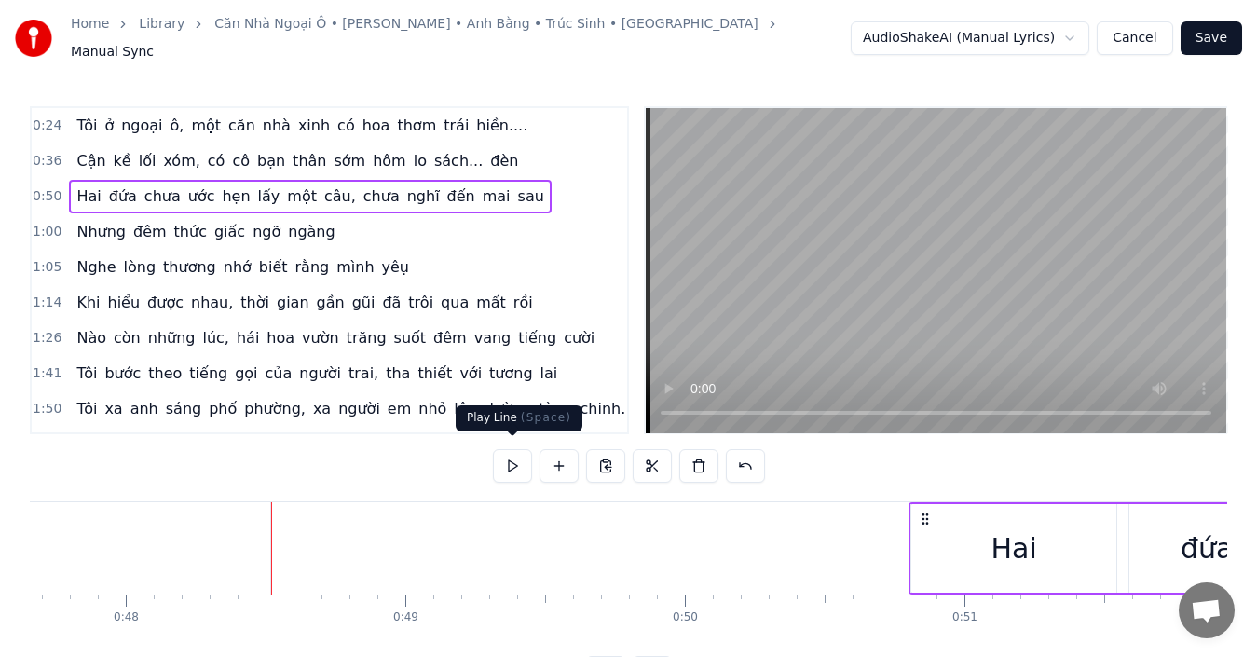
click at [512, 461] on button at bounding box center [512, 466] width 39 height 34
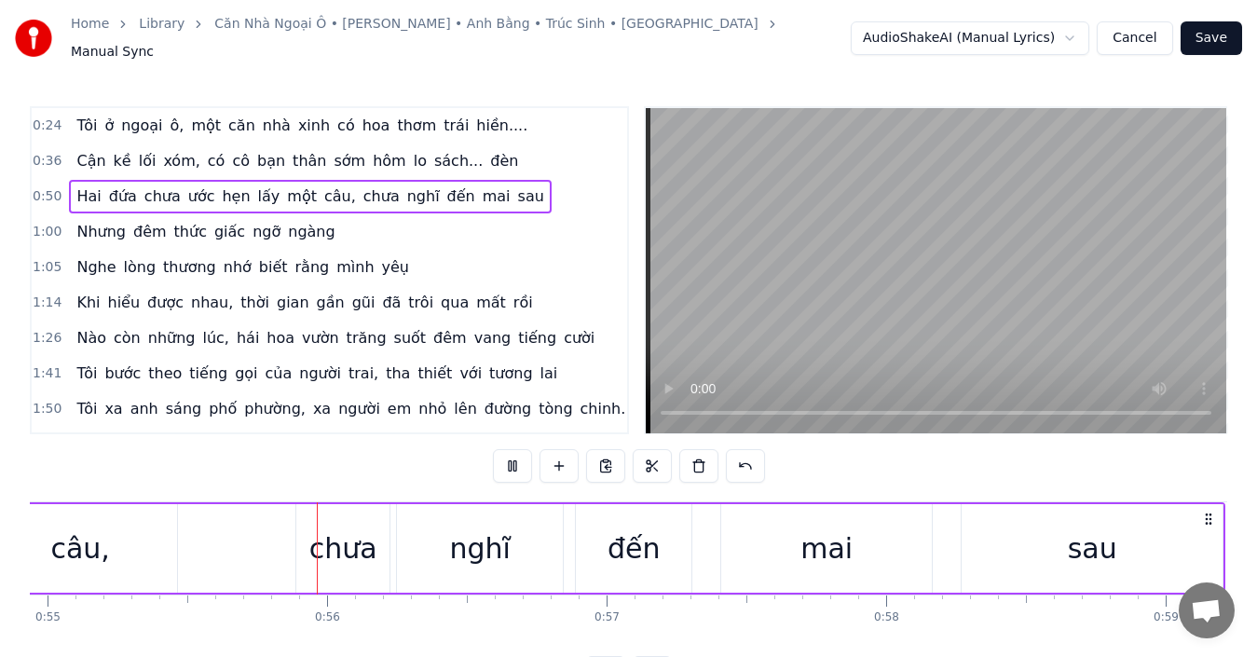
scroll to position [0, 15397]
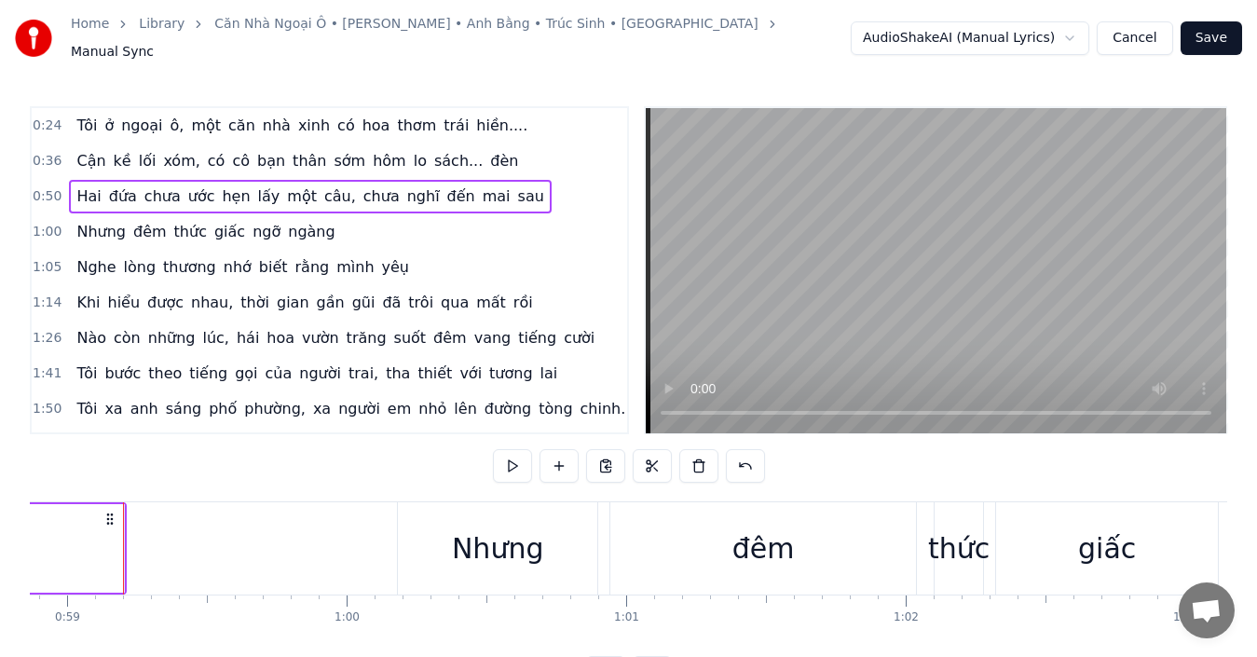
click at [512, 461] on button at bounding box center [512, 466] width 39 height 34
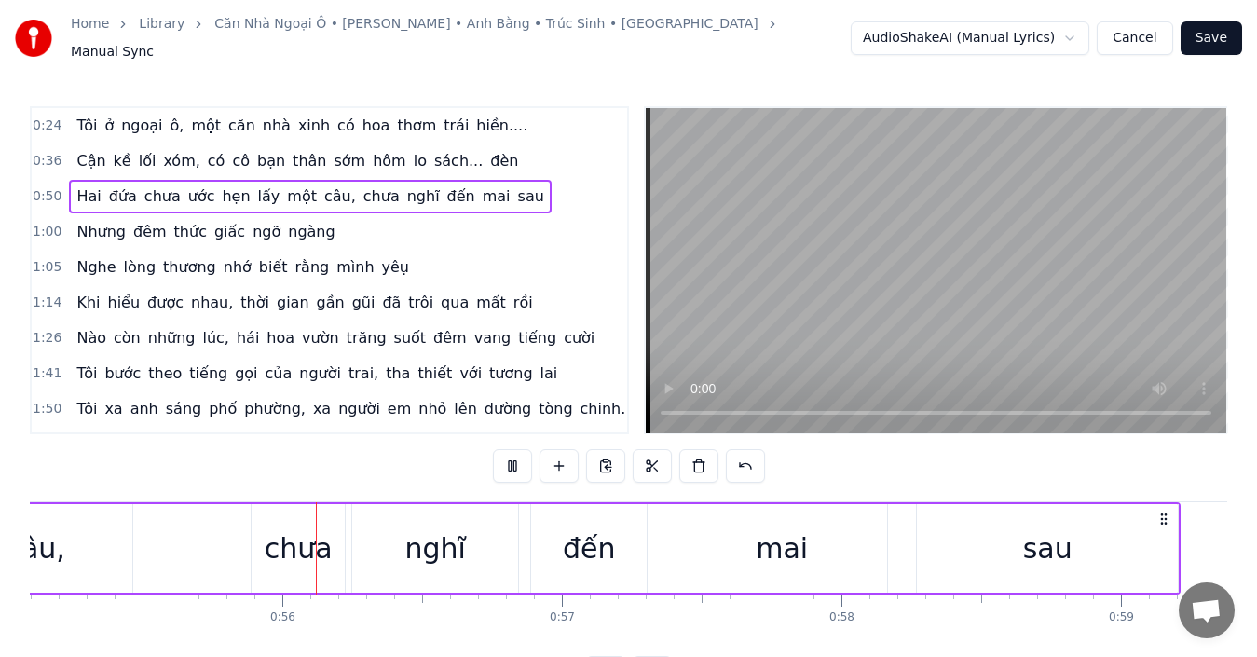
scroll to position [0, 15414]
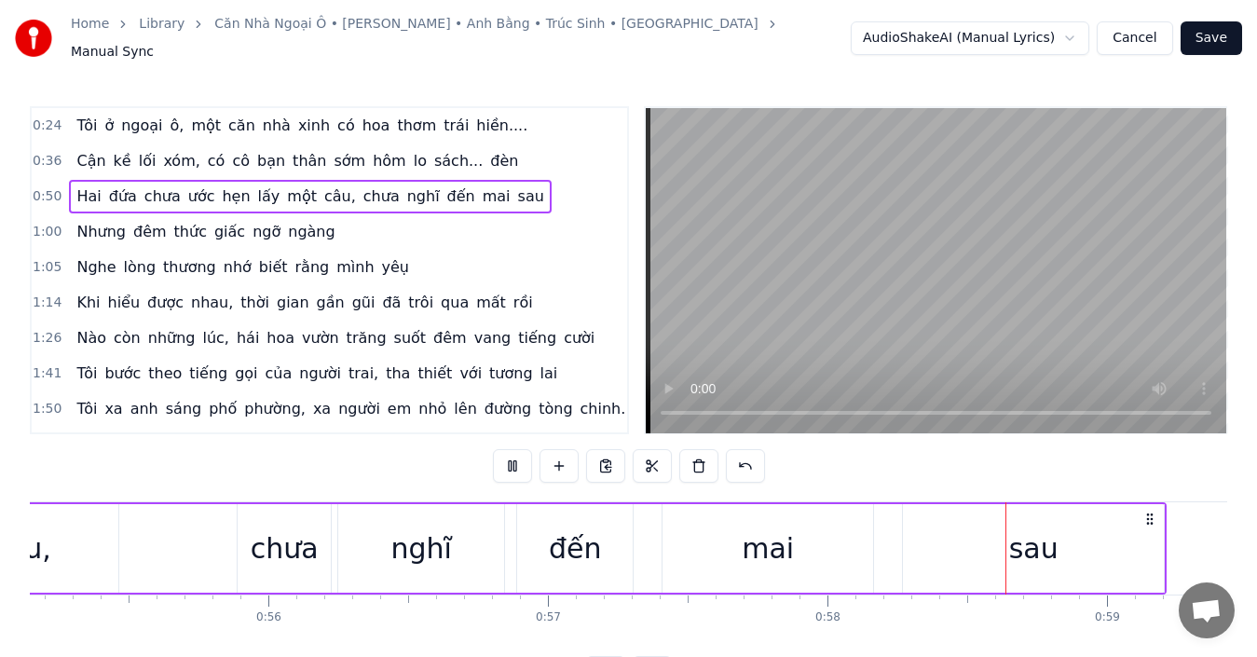
click at [481, 192] on span "mai" at bounding box center [497, 195] width 32 height 21
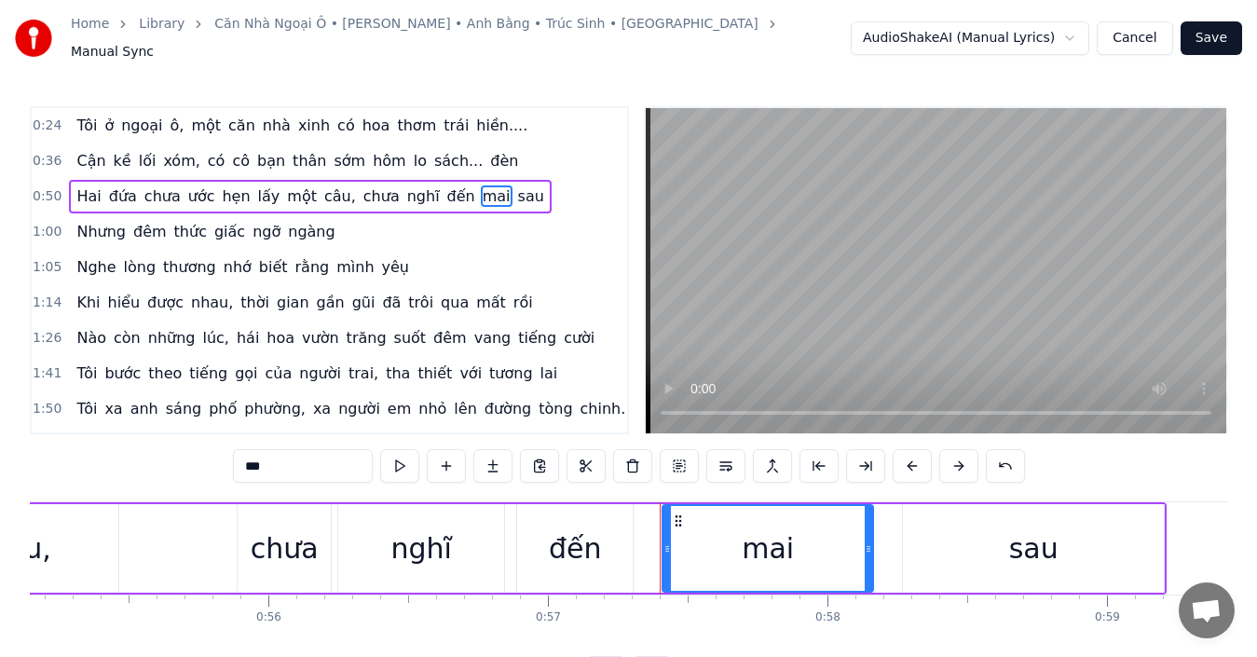
click at [300, 454] on input "***" at bounding box center [303, 466] width 140 height 34
type input "*****"
click at [534, 193] on div "0:50 Hai đứa chưa ước hẹn lấy một câu, chưa nghĩ đến mai.. sau" at bounding box center [329, 196] width 595 height 35
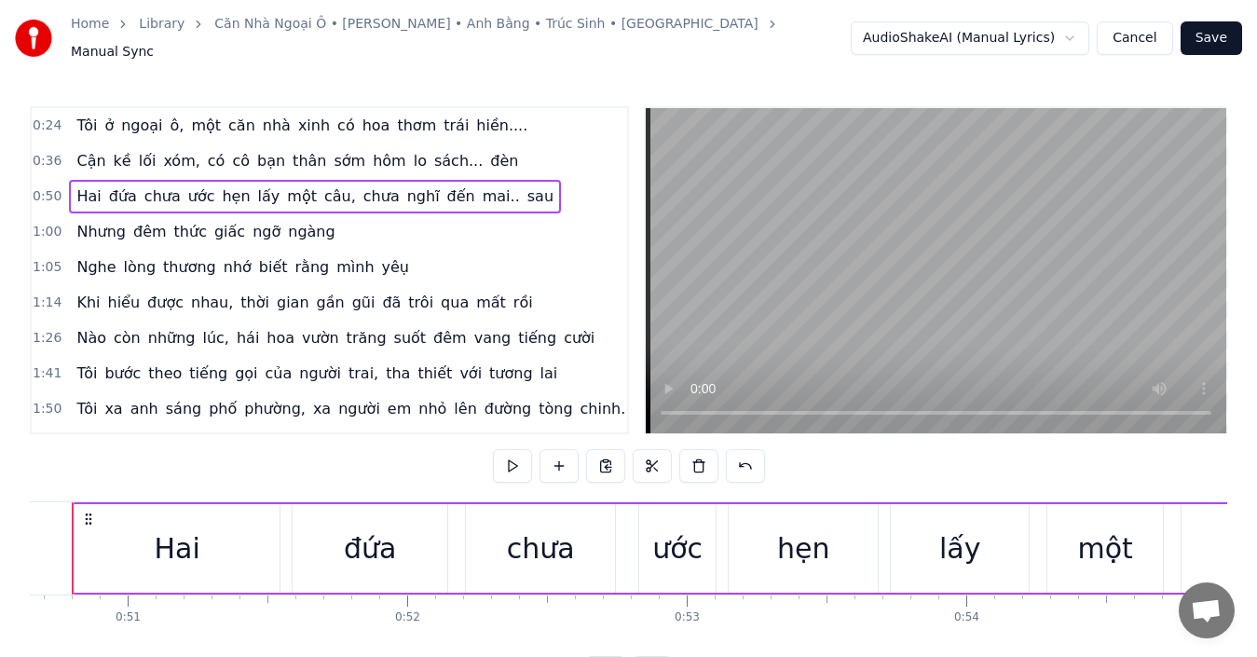
scroll to position [0, 14106]
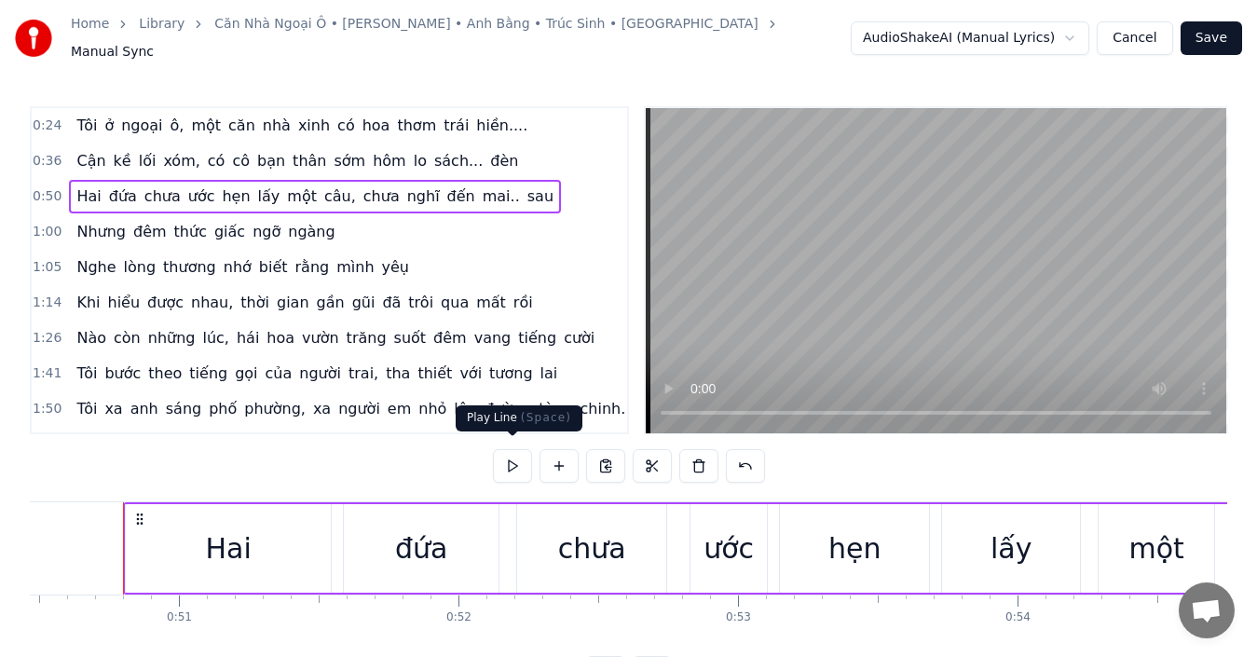
click at [523, 463] on button at bounding box center [512, 466] width 39 height 34
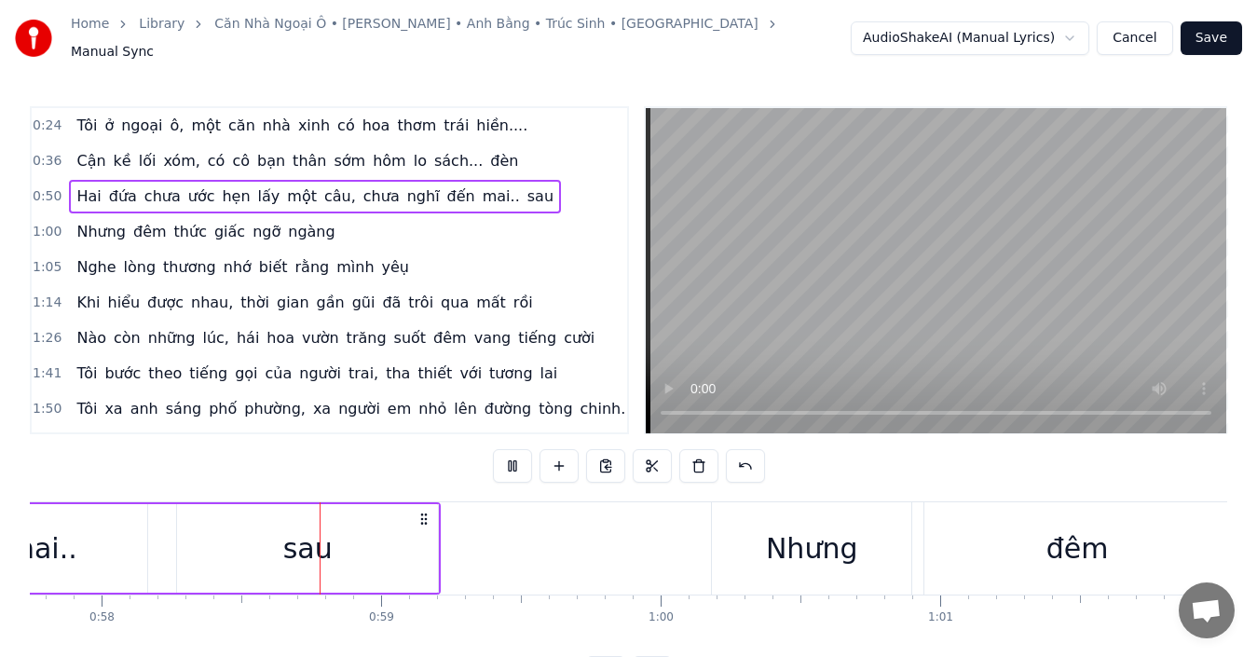
scroll to position [0, 16196]
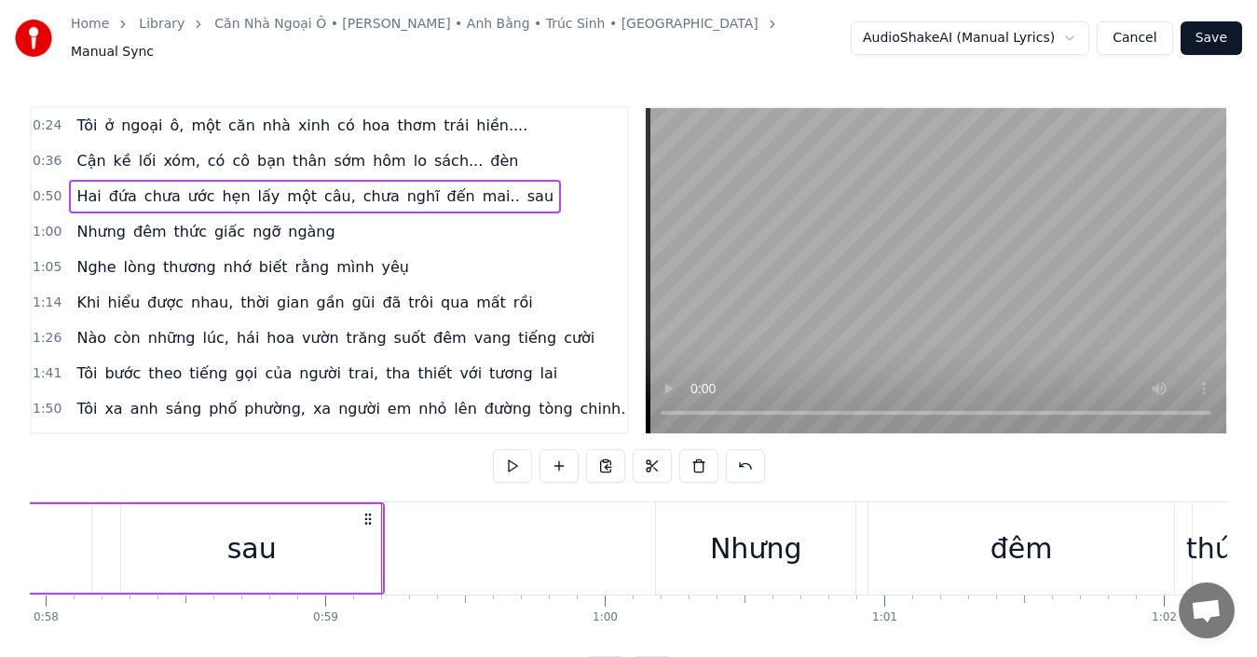
click at [406, 225] on div "1:00 Nhưng đêm thức giấc ngỡ ngàng" at bounding box center [329, 231] width 595 height 35
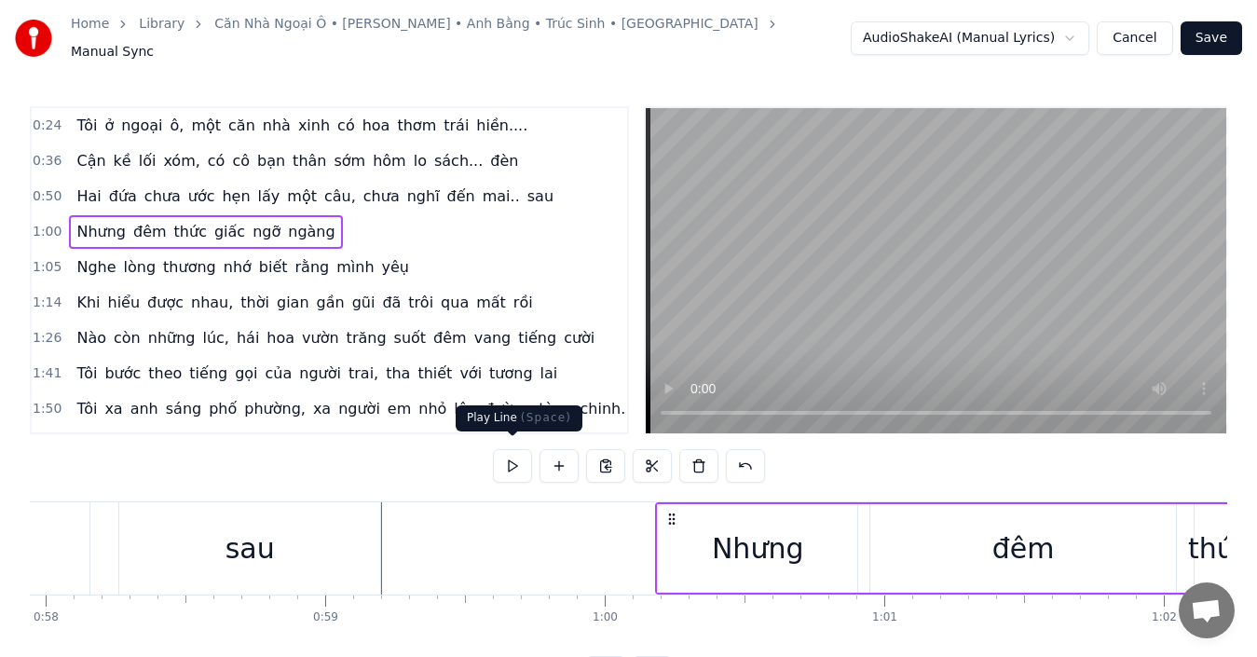
click at [507, 461] on button at bounding box center [512, 466] width 39 height 34
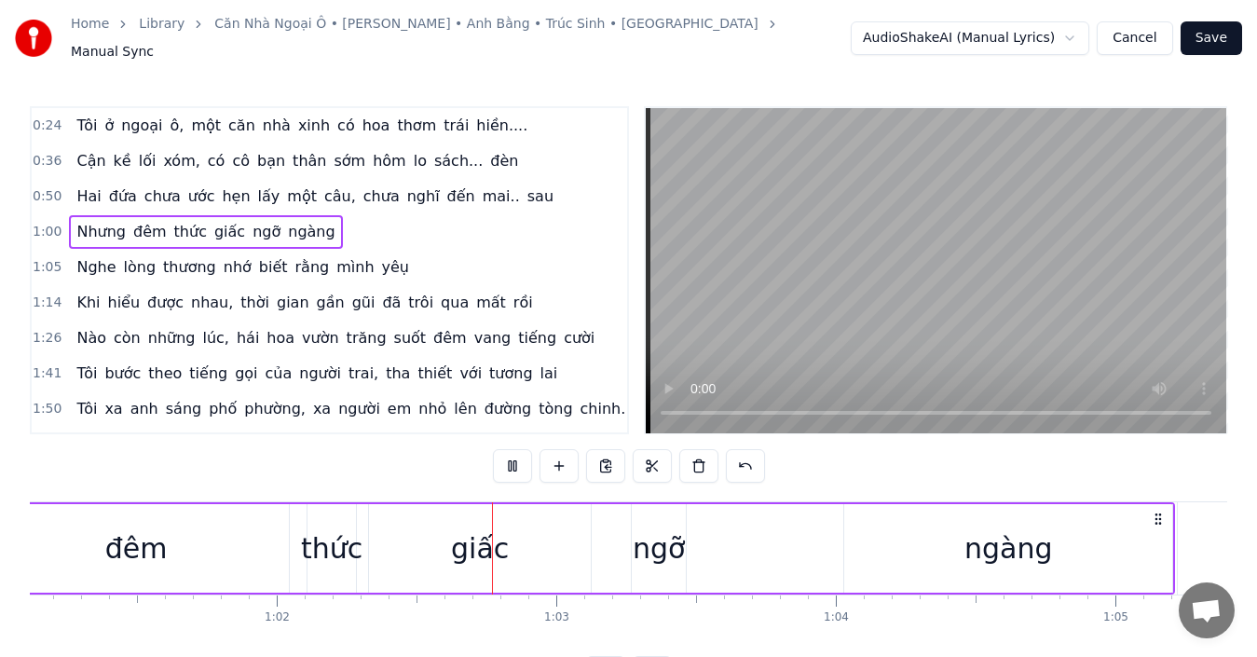
scroll to position [0, 17284]
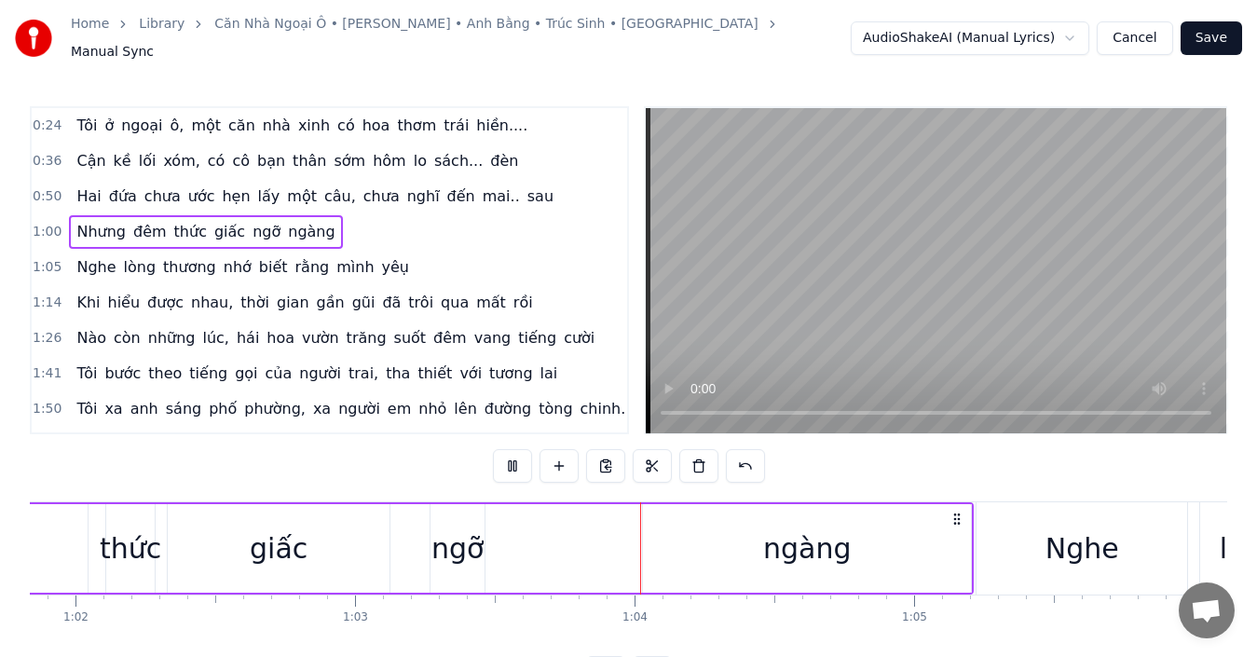
click at [507, 461] on button at bounding box center [512, 466] width 39 height 34
click at [140, 221] on span "đêm" at bounding box center [149, 231] width 37 height 21
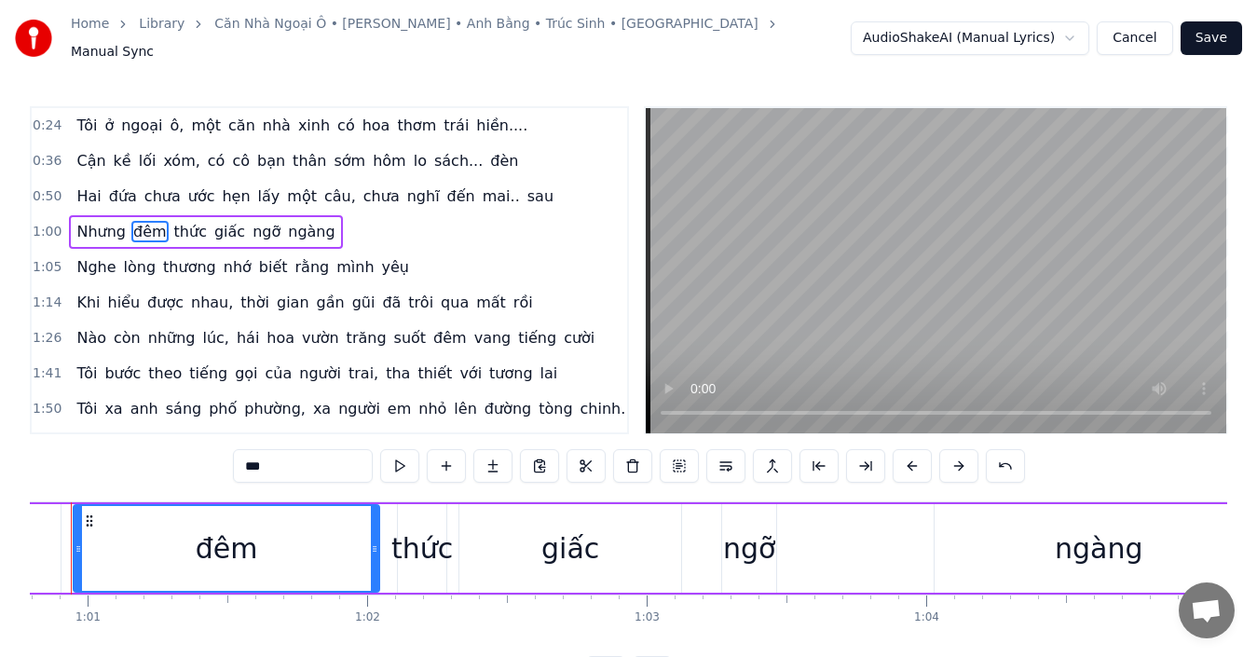
scroll to position [0, 16940]
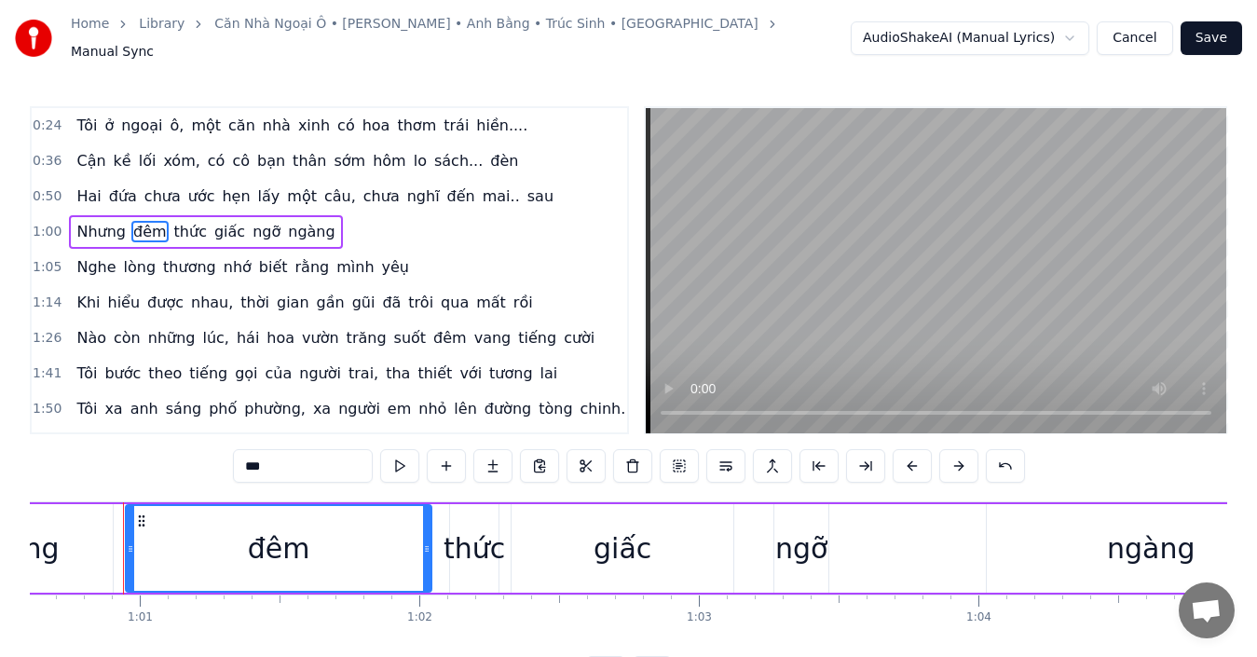
click at [354, 545] on div "đêm" at bounding box center [279, 548] width 304 height 85
click at [306, 461] on input "***" at bounding box center [303, 466] width 140 height 34
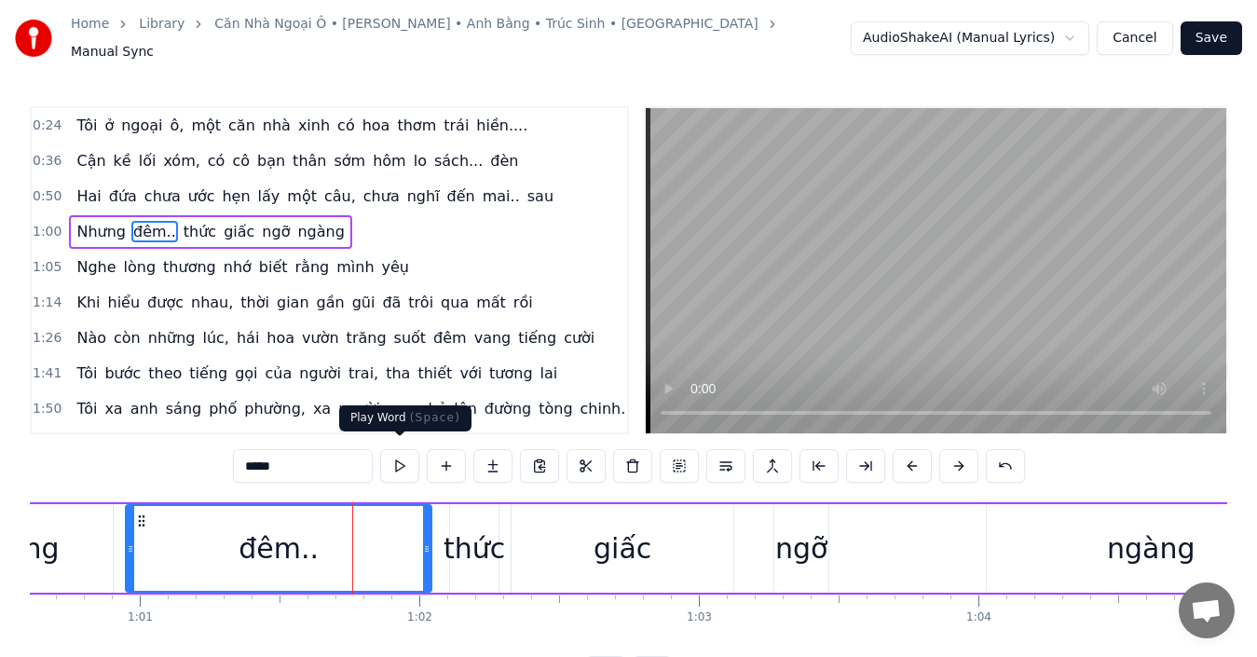
type input "*****"
click at [405, 460] on button at bounding box center [399, 466] width 39 height 34
click at [425, 218] on div "1:00 Nhưng đêm.. thức giấc ngỡ ngàng" at bounding box center [329, 231] width 595 height 35
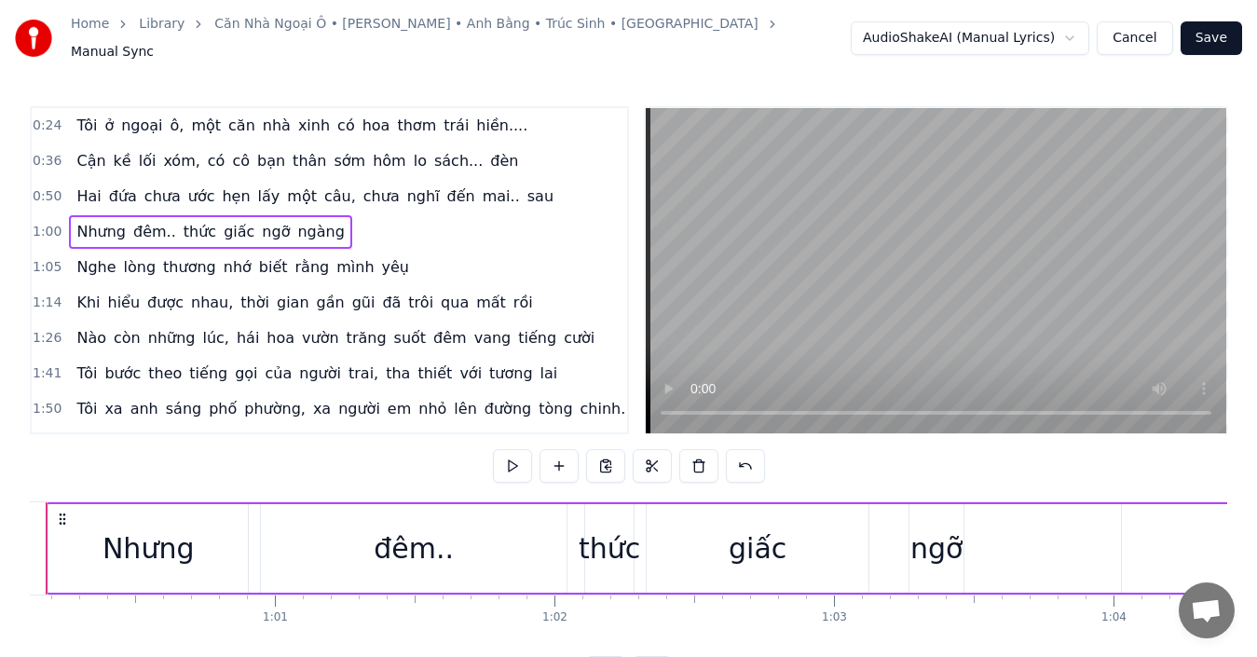
scroll to position [0, 16728]
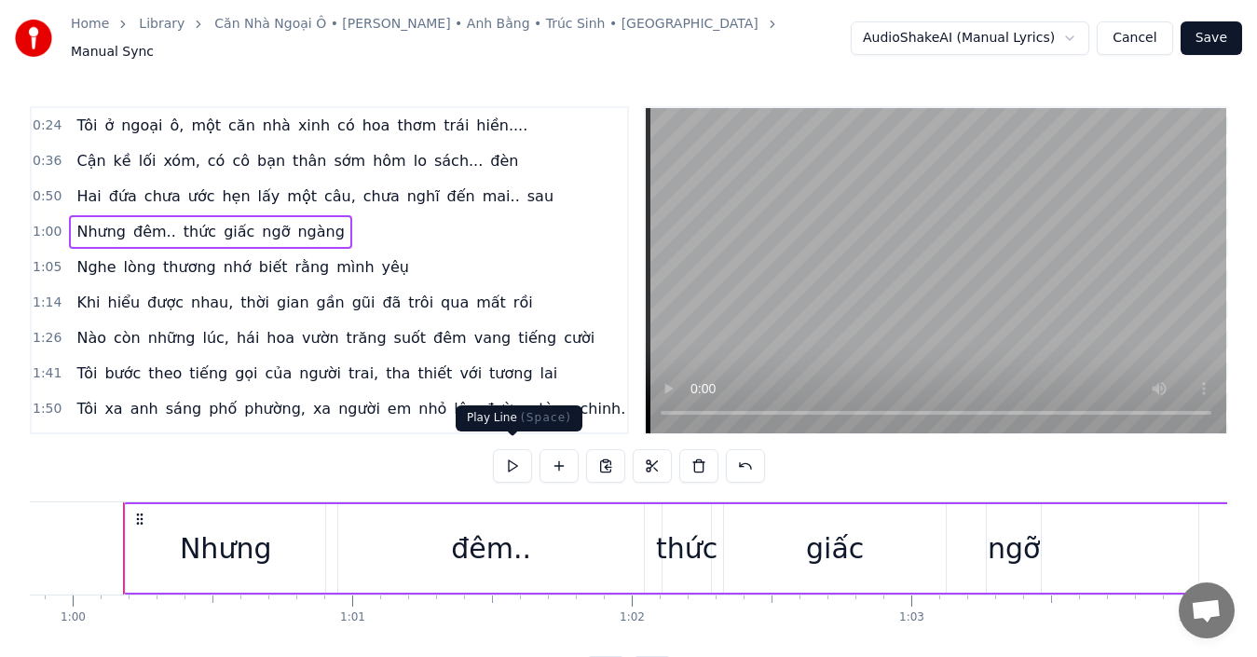
click at [505, 453] on button at bounding box center [512, 466] width 39 height 34
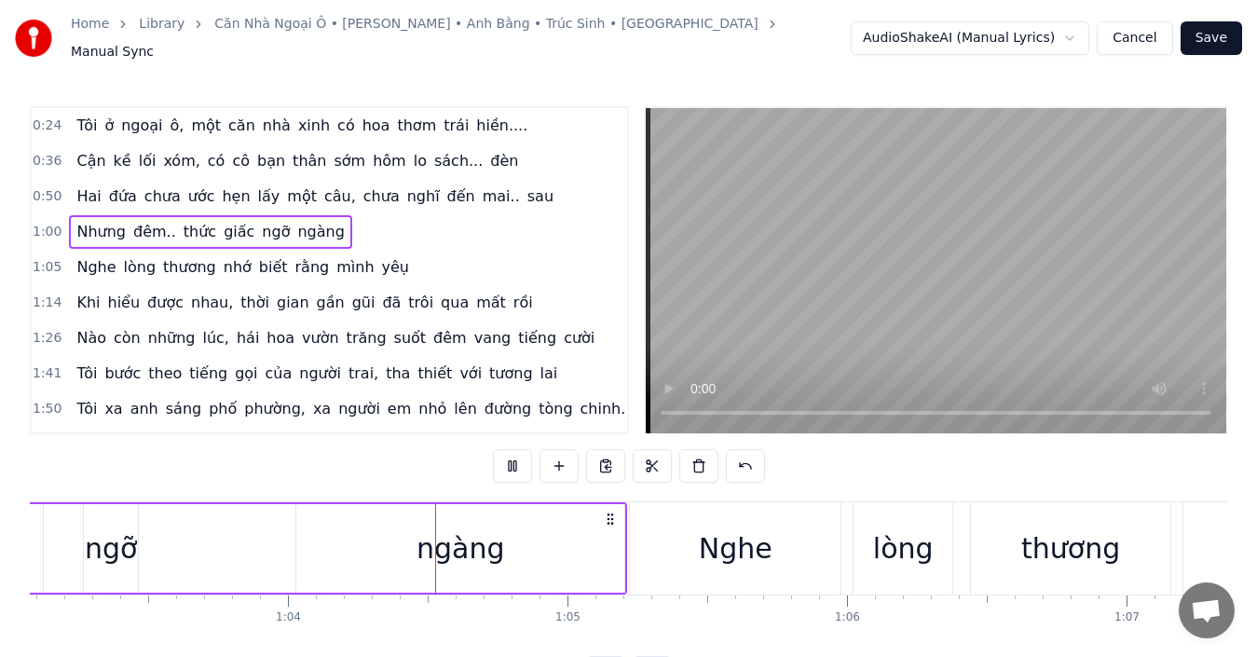
scroll to position [0, 17767]
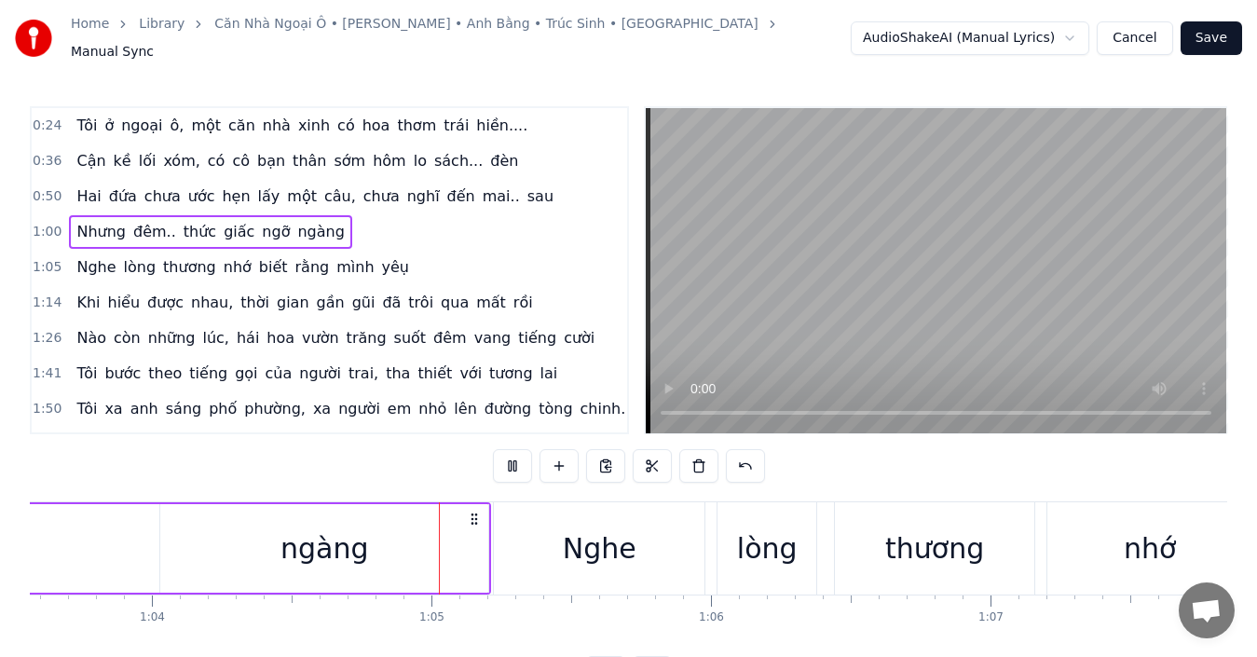
click at [505, 453] on button at bounding box center [512, 466] width 39 height 34
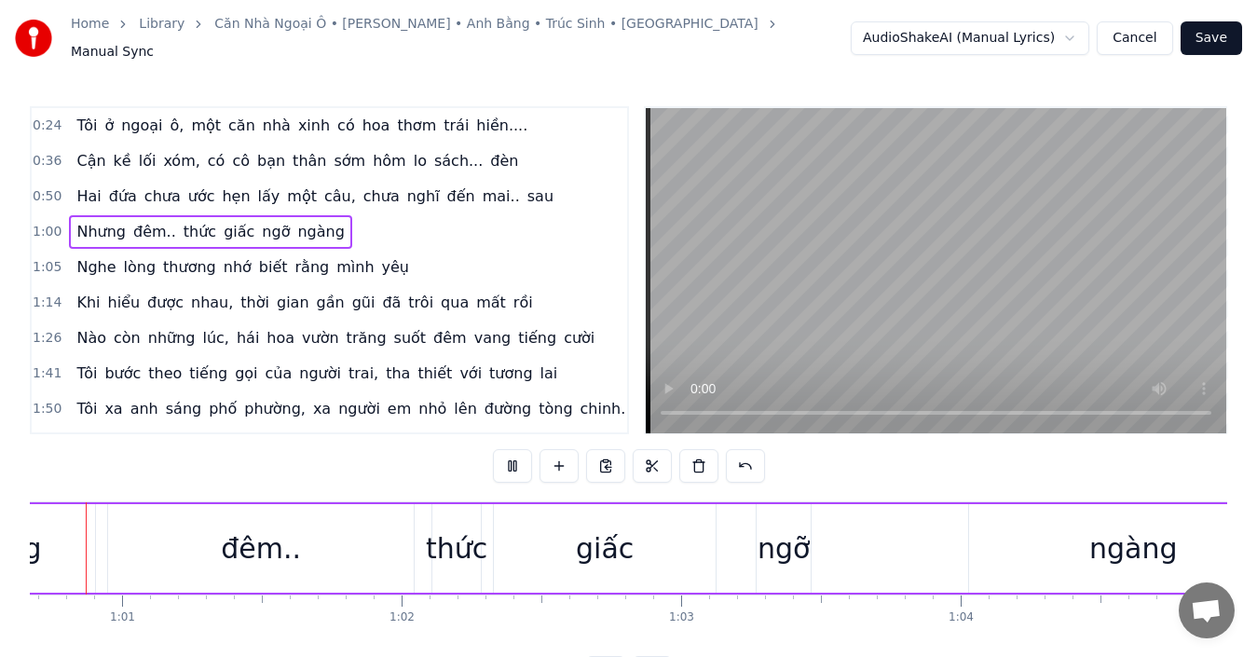
scroll to position [0, 16884]
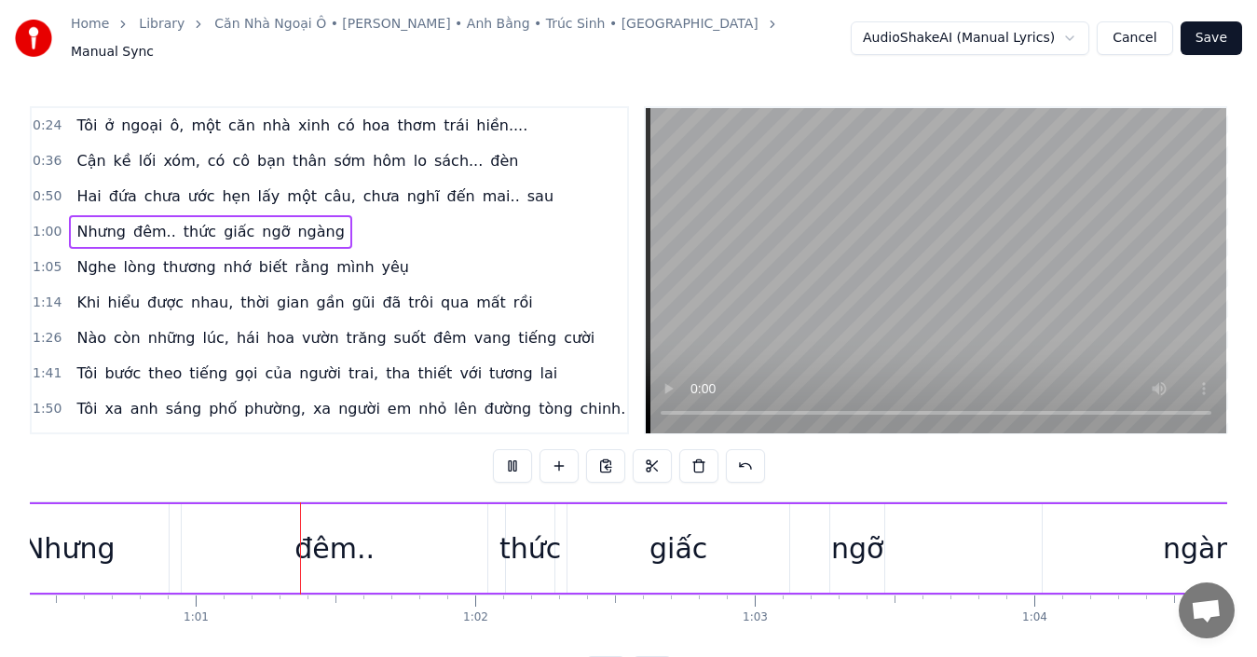
click at [505, 453] on button at bounding box center [512, 466] width 39 height 34
click at [264, 222] on span "ngỡ" at bounding box center [276, 231] width 32 height 21
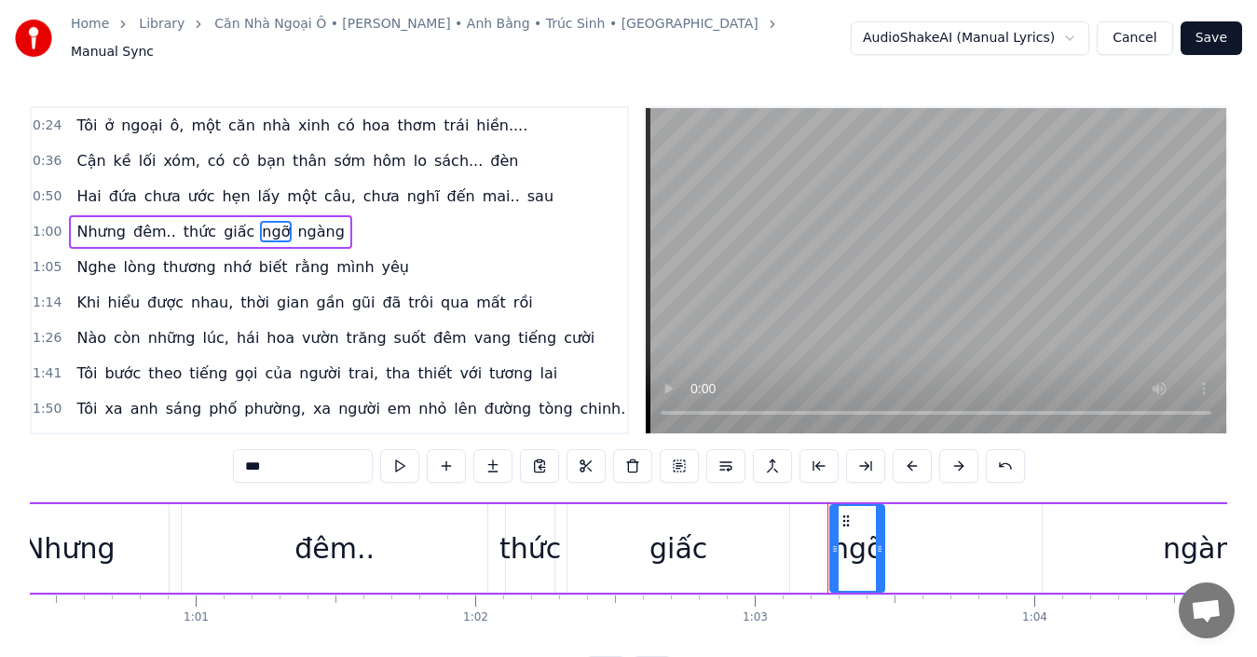
click at [312, 453] on input "***" at bounding box center [303, 466] width 140 height 34
type input "******"
click at [397, 459] on button at bounding box center [399, 466] width 39 height 34
click at [352, 214] on div "1:00 Nhưng đêm.. thức giấc ngỡ... ngàng" at bounding box center [329, 231] width 595 height 35
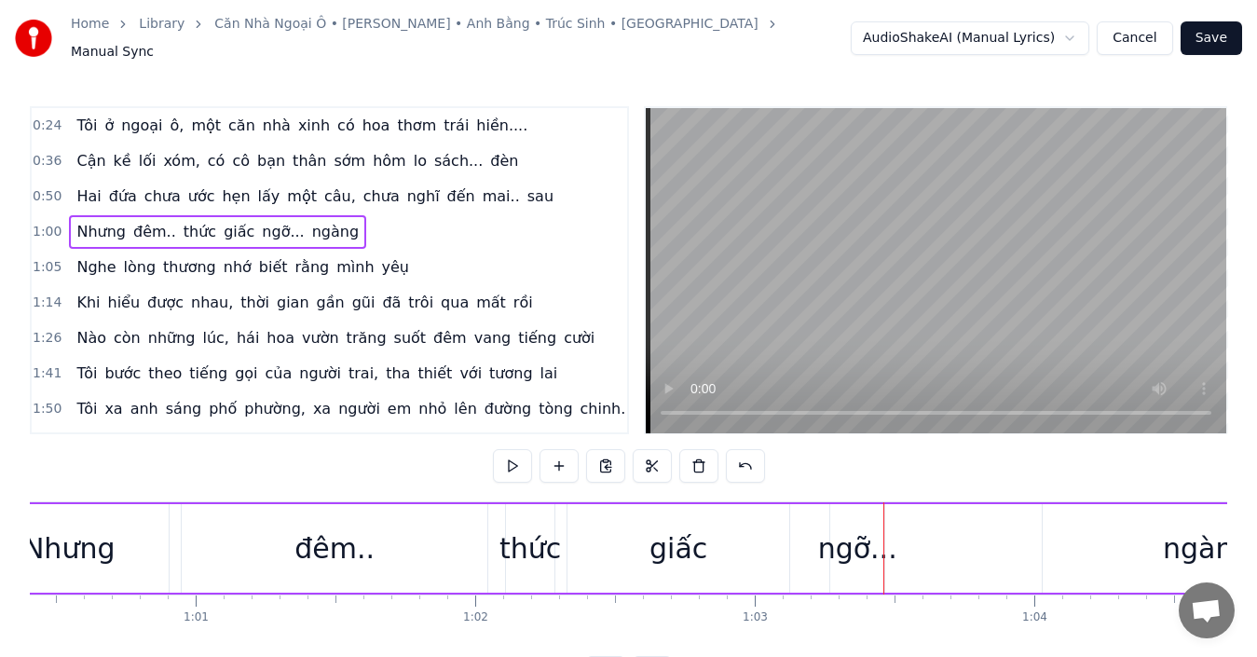
scroll to position [0, 16728]
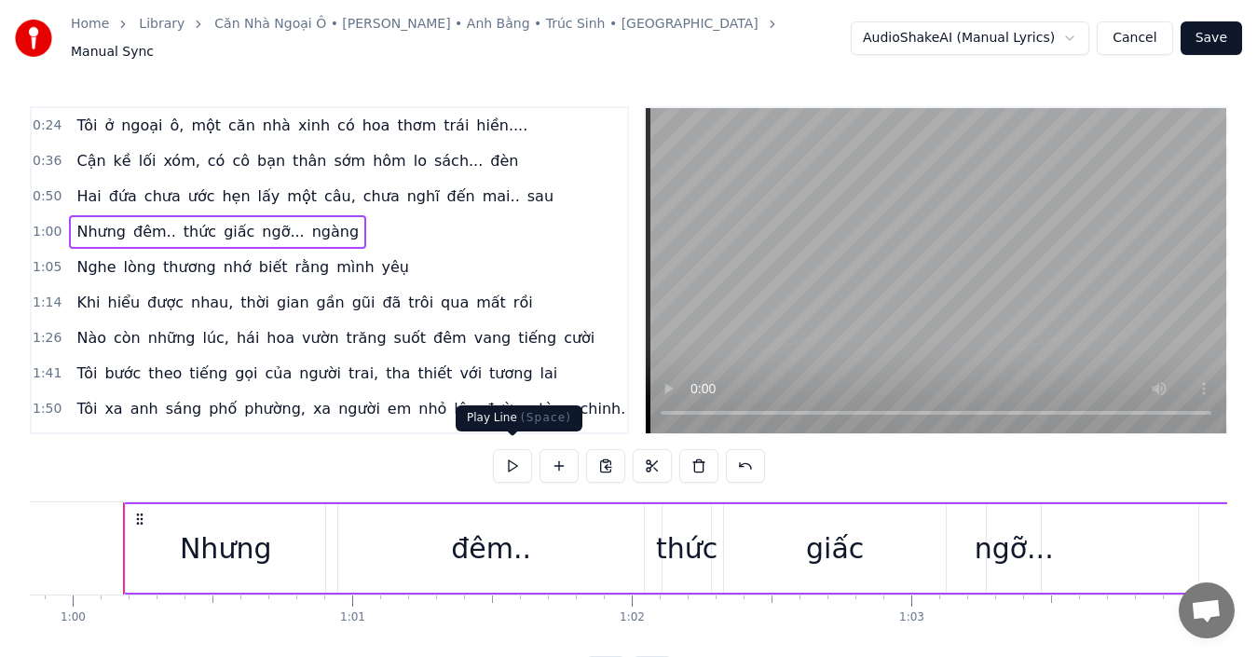
click at [524, 461] on button at bounding box center [512, 466] width 39 height 34
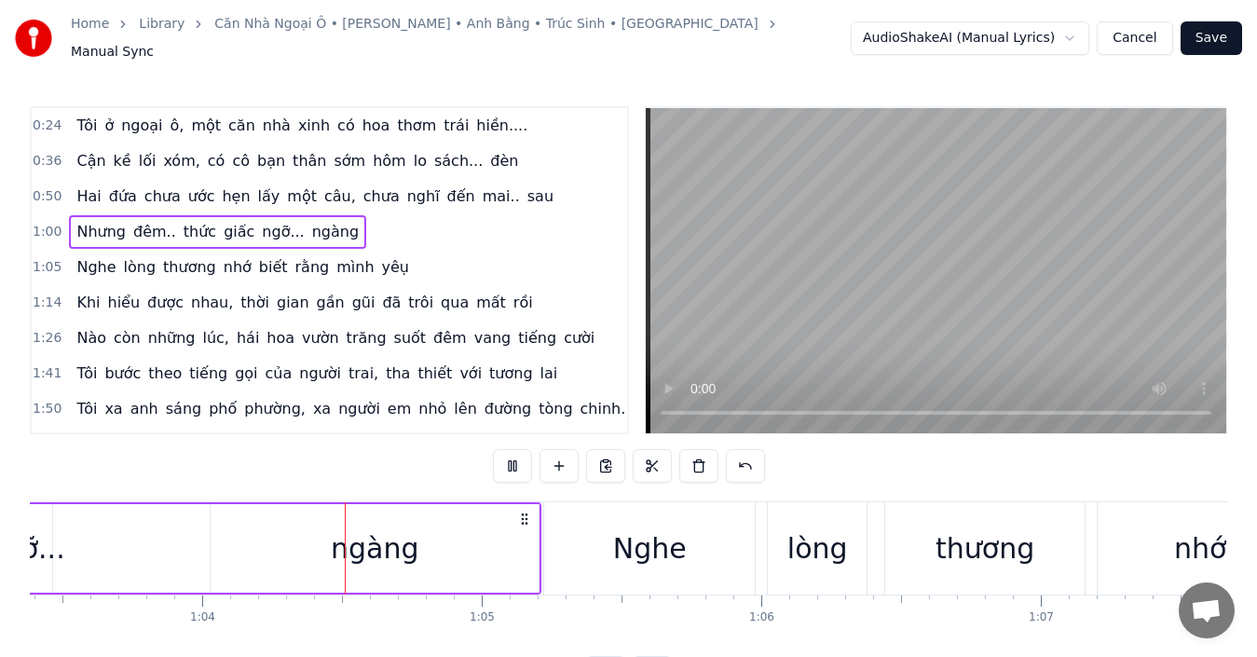
scroll to position [0, 17774]
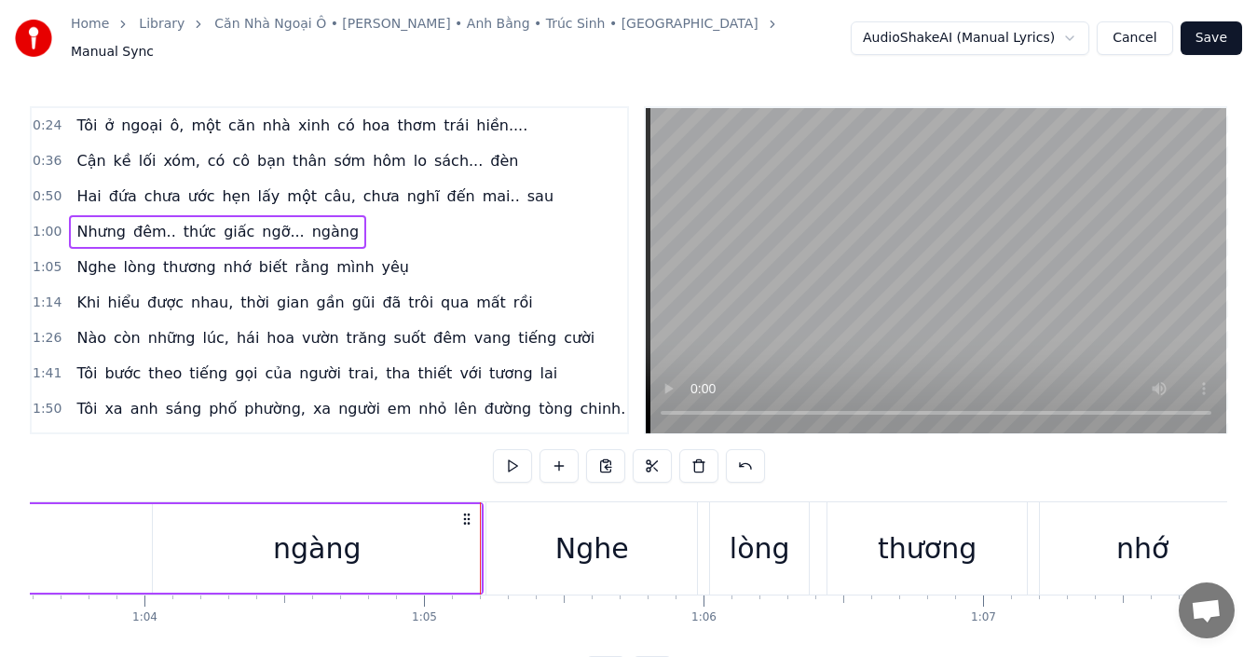
click at [402, 256] on div "1:05 Nghe lòng thương nhớ biết rằng mình yêụ" at bounding box center [329, 267] width 595 height 35
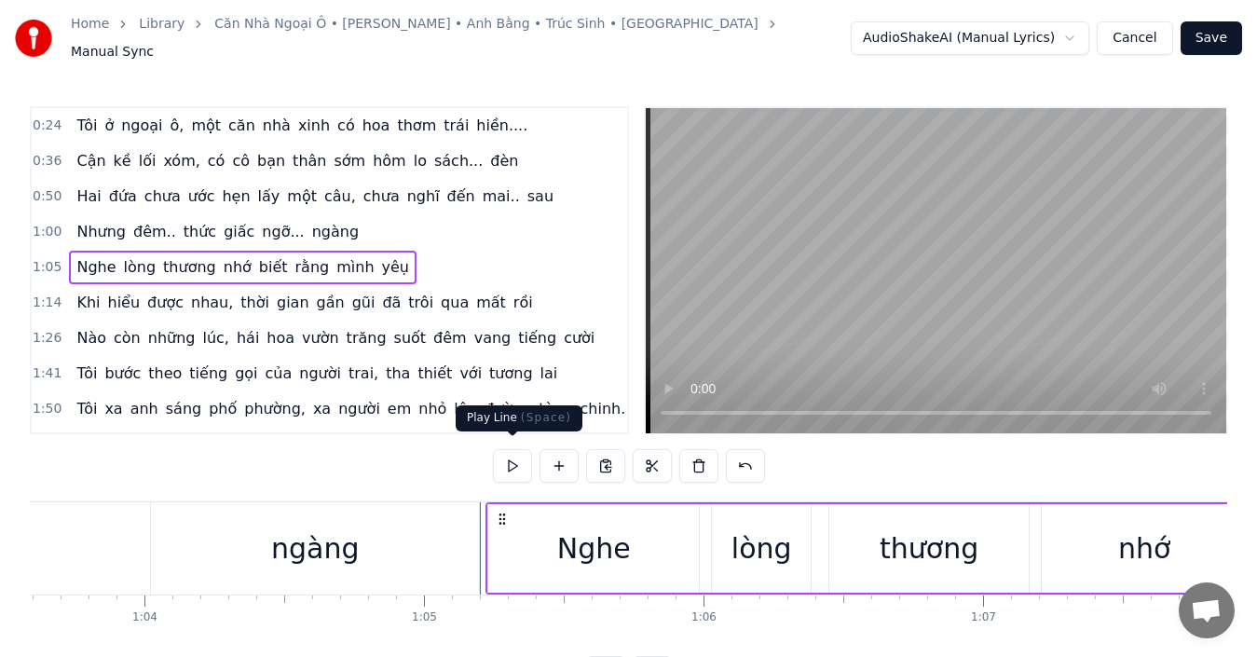
click at [521, 449] on button at bounding box center [512, 466] width 39 height 34
click at [513, 454] on button at bounding box center [512, 466] width 39 height 34
click at [451, 252] on div "1:05 Nghe lòng thương nhớ biết rằng mình yêụ" at bounding box center [329, 267] width 595 height 35
click at [517, 459] on button at bounding box center [512, 466] width 39 height 34
click at [512, 458] on button at bounding box center [512, 466] width 39 height 34
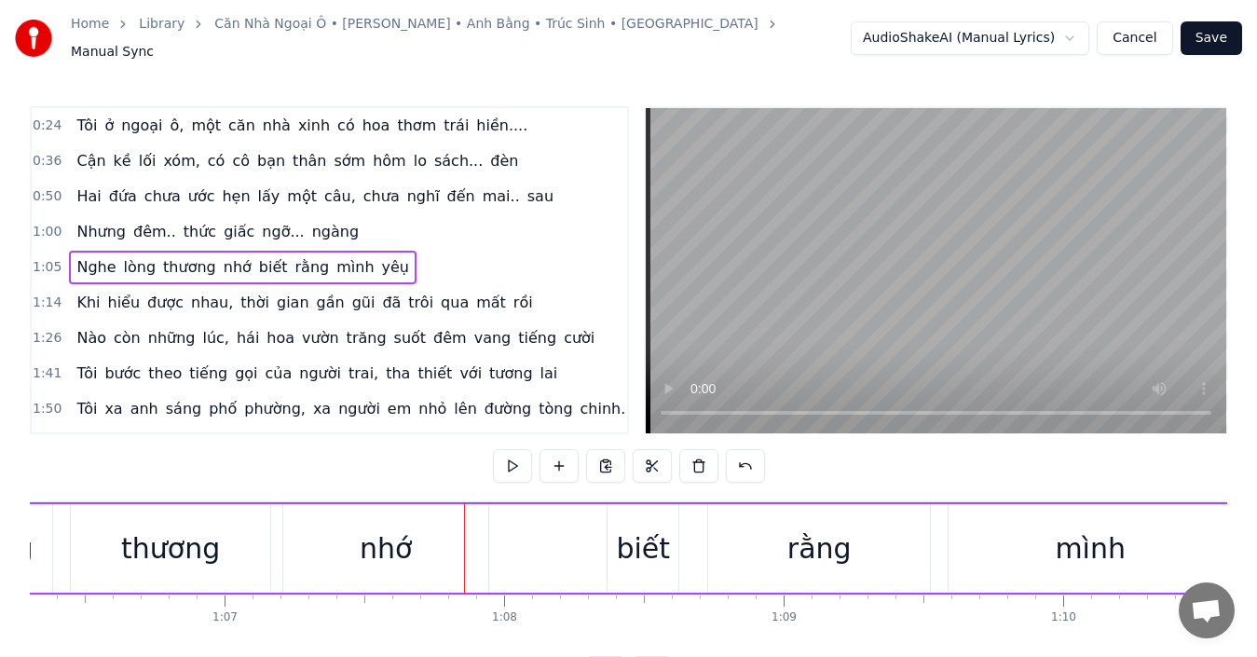
scroll to position [0, 18873]
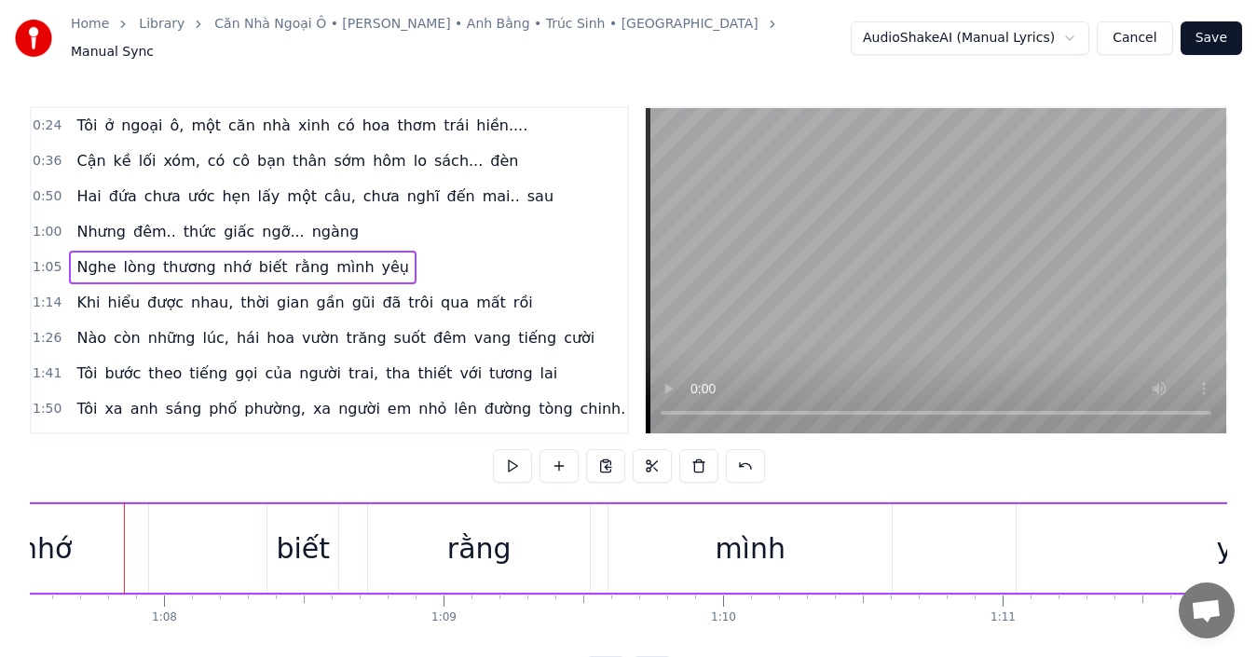
click at [189, 256] on span "thương" at bounding box center [189, 266] width 57 height 21
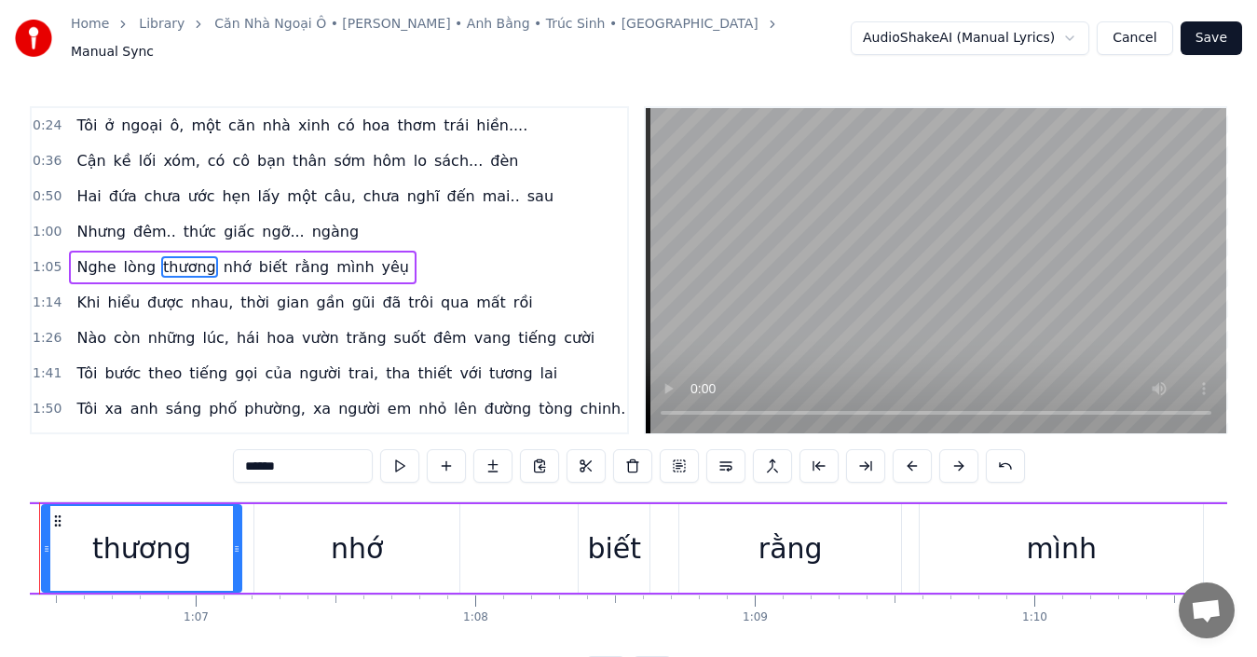
scroll to position [0, 18478]
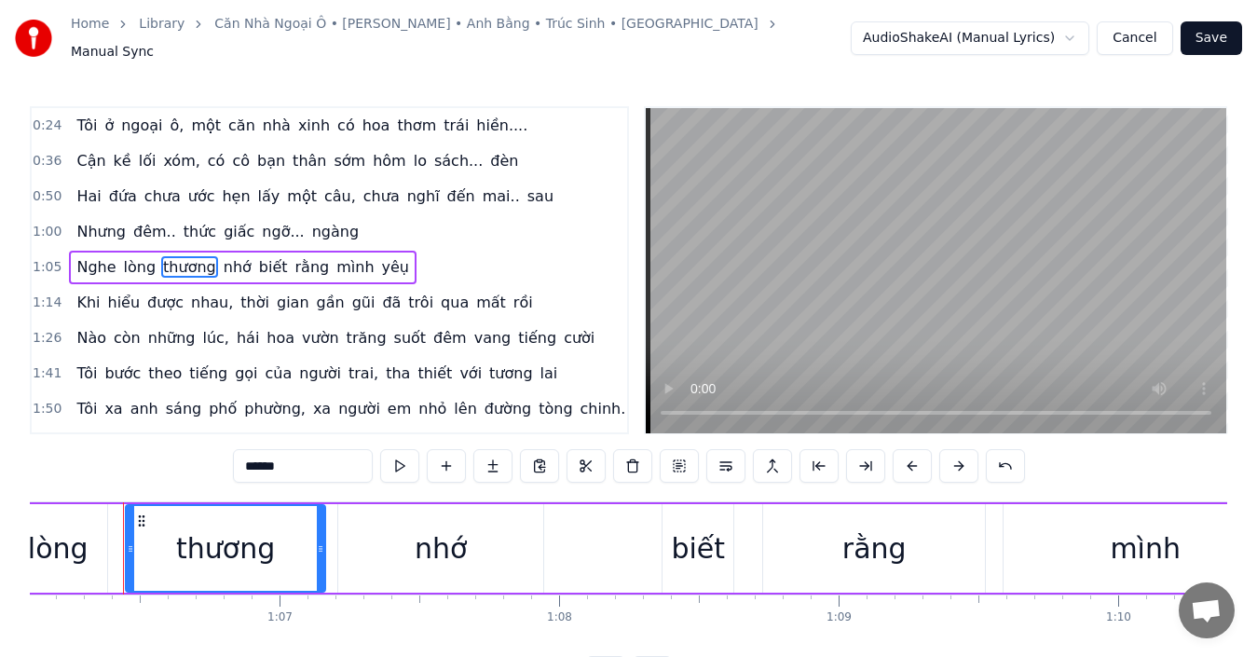
click at [298, 457] on input "******" at bounding box center [303, 466] width 140 height 34
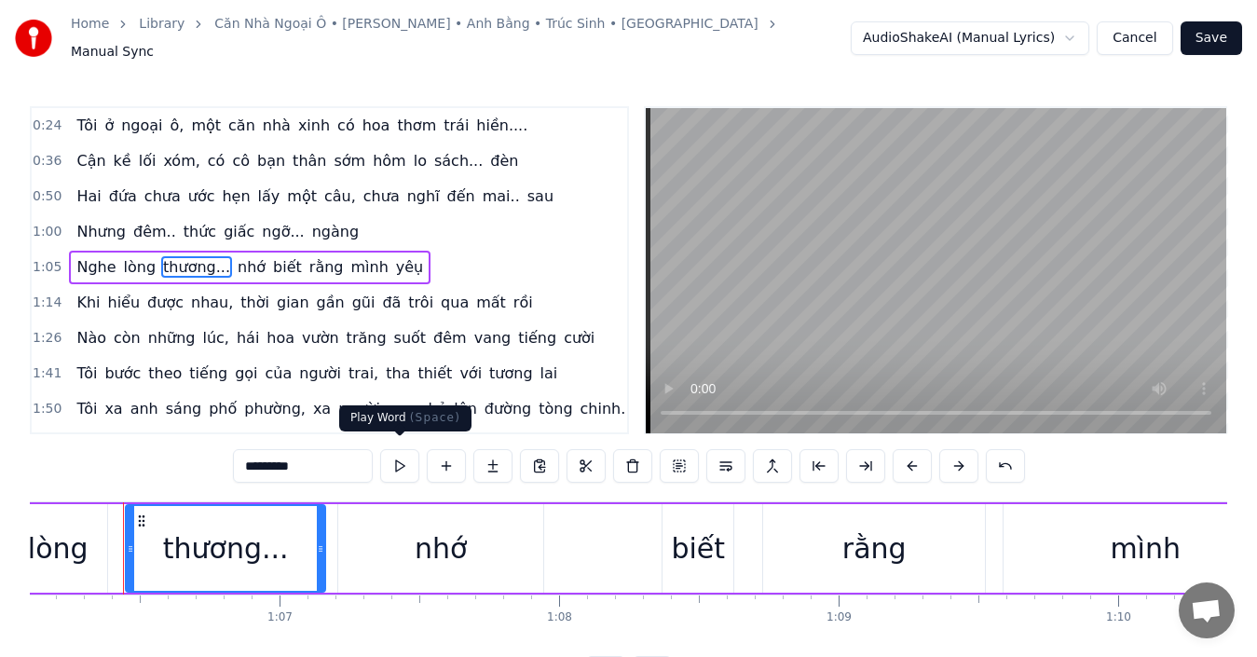
type input "*********"
click at [396, 457] on button at bounding box center [399, 466] width 39 height 34
click at [430, 266] on div "1:05 Nghe lòng thương... nhớ biết rằng mình yêụ" at bounding box center [329, 267] width 595 height 35
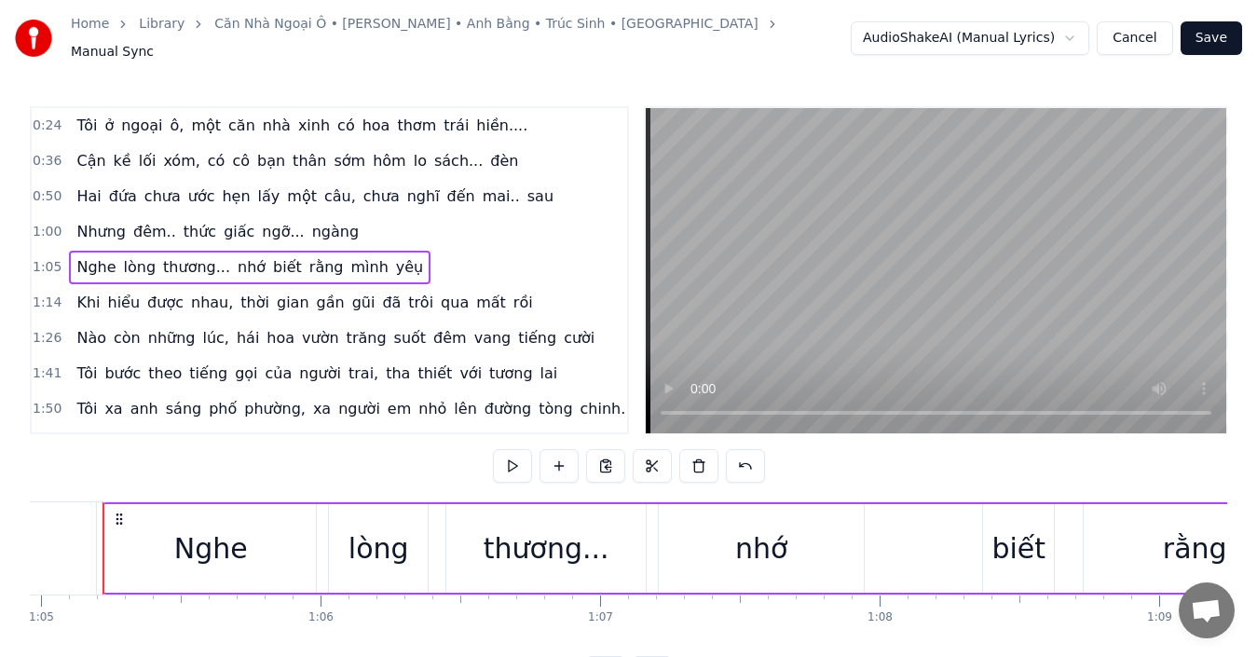
scroll to position [0, 18137]
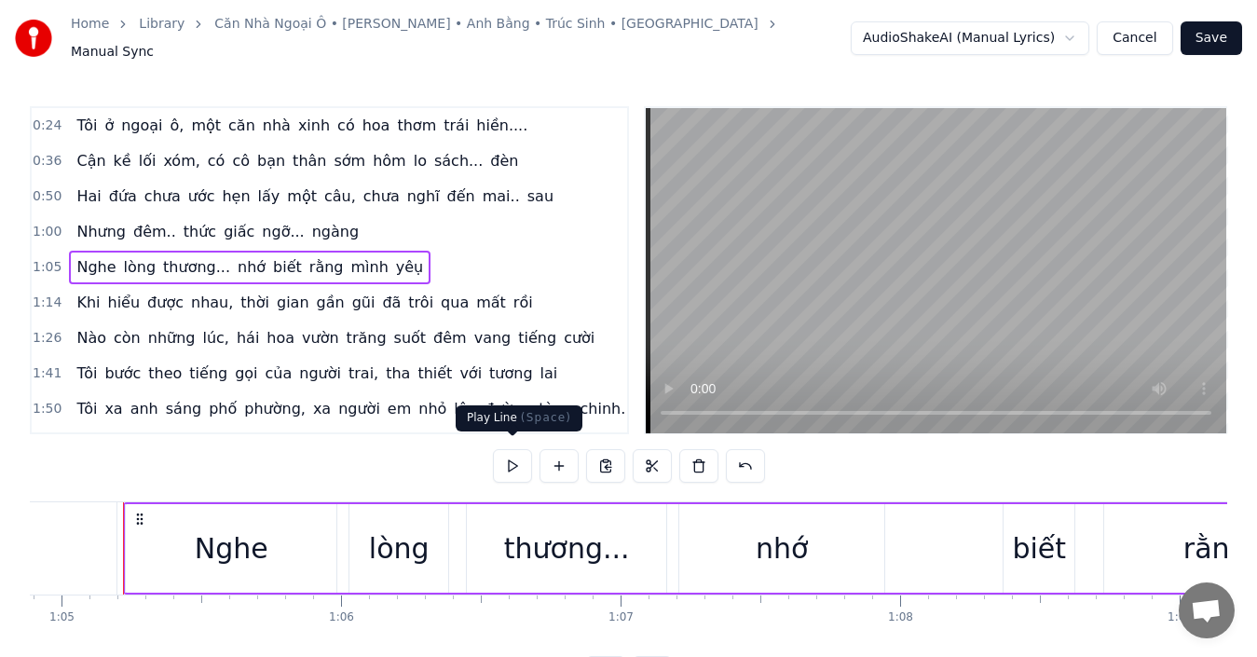
click at [507, 455] on button at bounding box center [512, 466] width 39 height 34
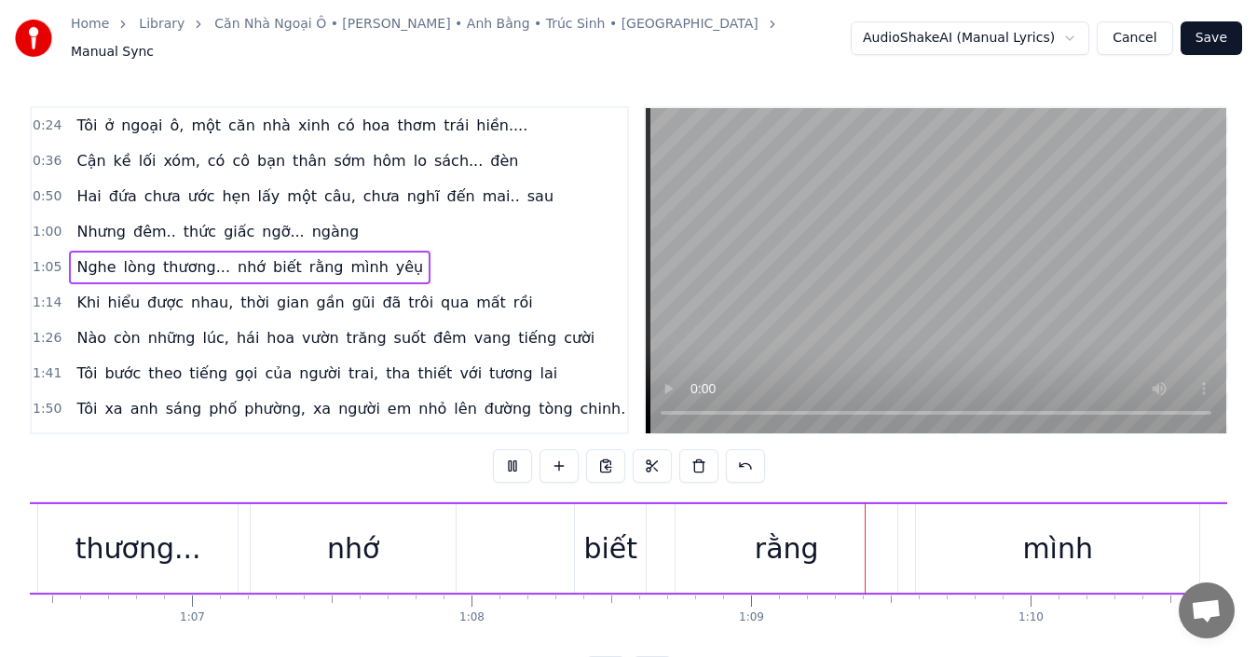
scroll to position [0, 19178]
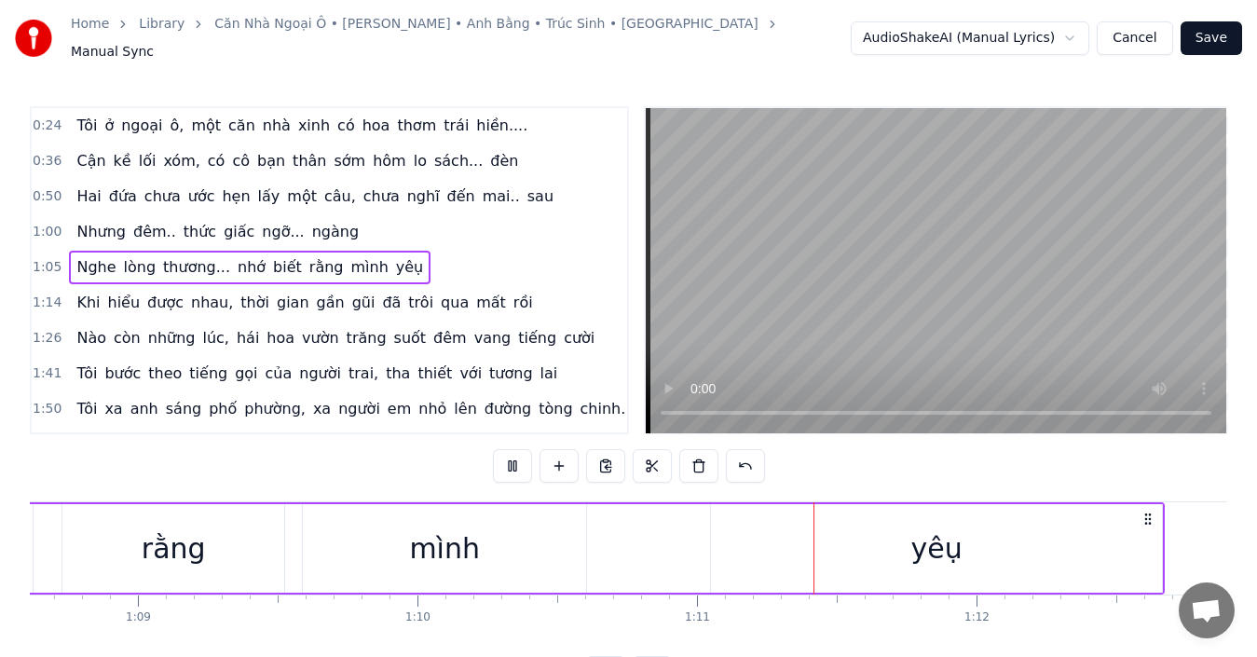
click at [507, 455] on button at bounding box center [512, 466] width 39 height 34
click at [204, 260] on span "thương..." at bounding box center [196, 266] width 71 height 21
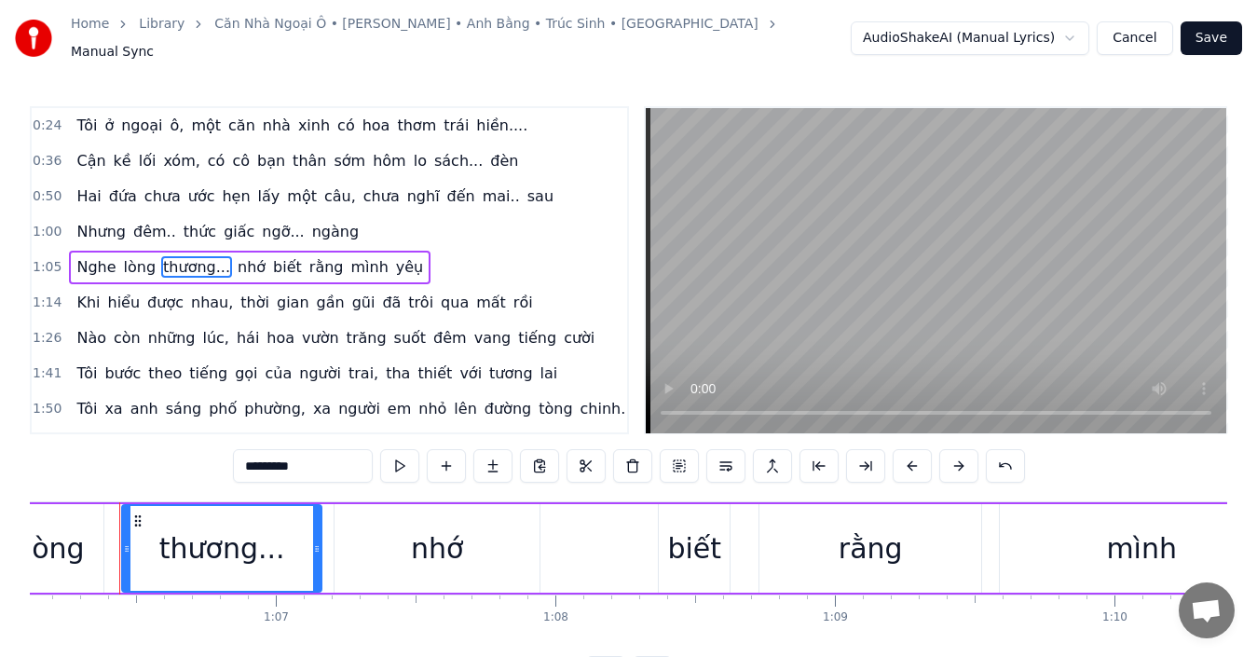
scroll to position [0, 18478]
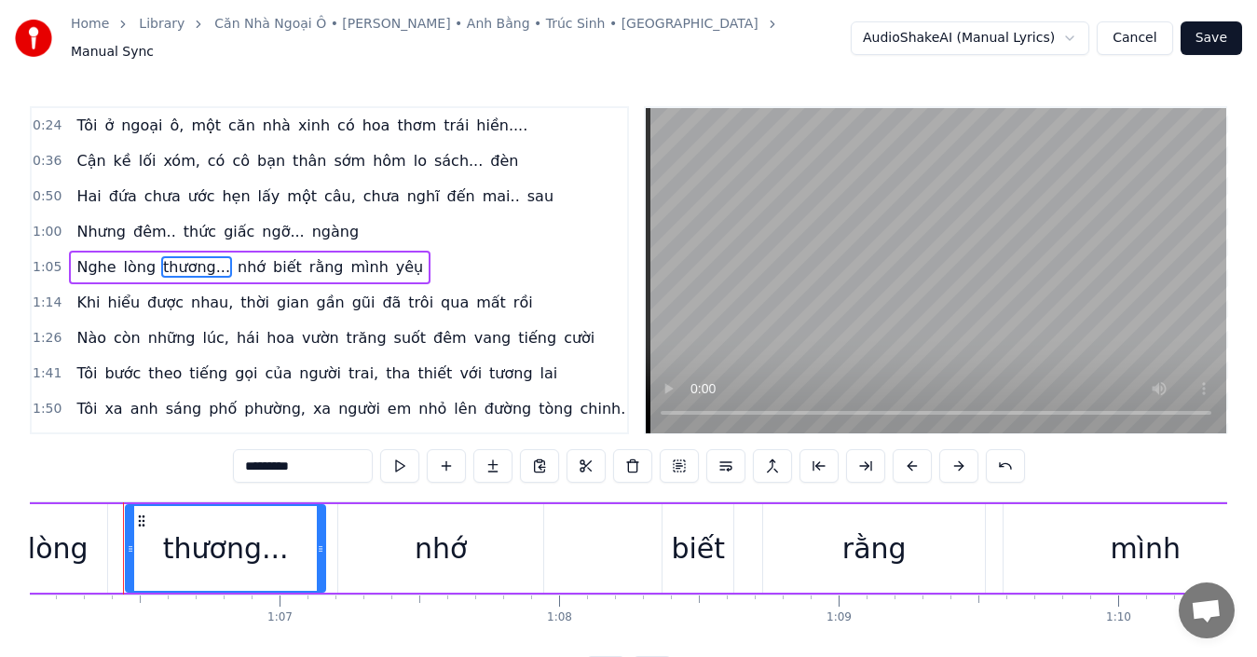
click at [309, 450] on input "*********" at bounding box center [303, 466] width 140 height 34
click at [344, 261] on span "mình" at bounding box center [364, 266] width 41 height 21
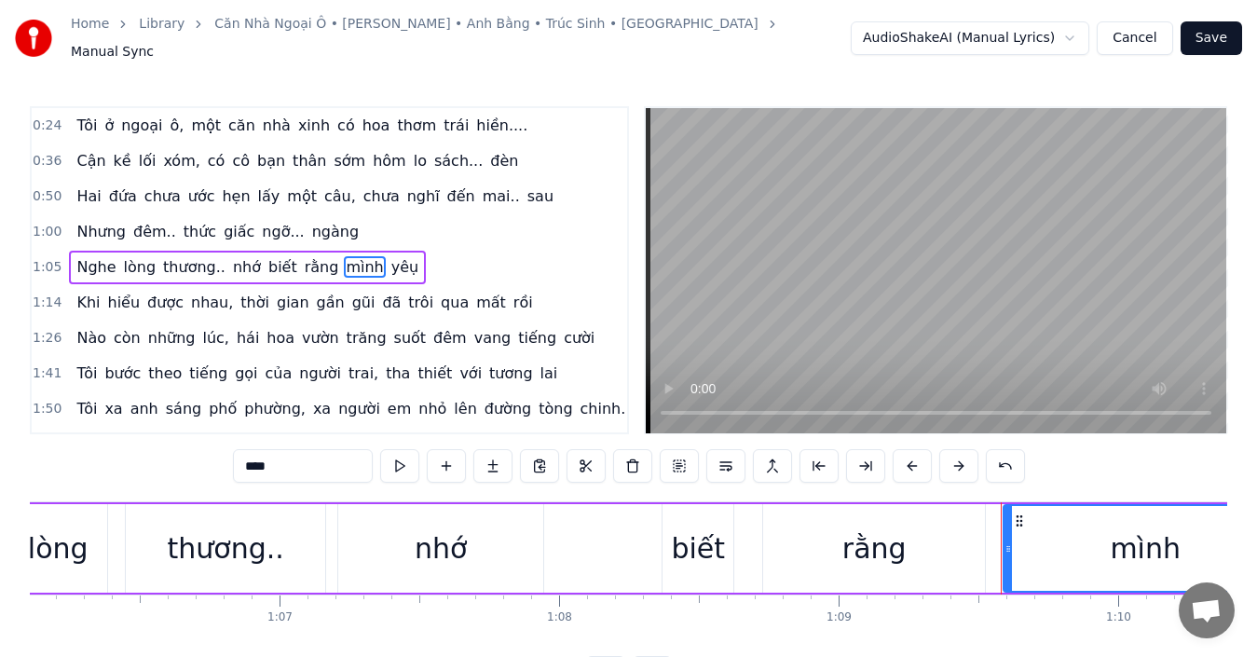
click at [307, 453] on input "****" at bounding box center [303, 466] width 140 height 34
type input "*******"
click at [492, 260] on div "1:05 Nghe lòng thương.. nhớ biết rằng mình... yêụ" at bounding box center [329, 267] width 595 height 35
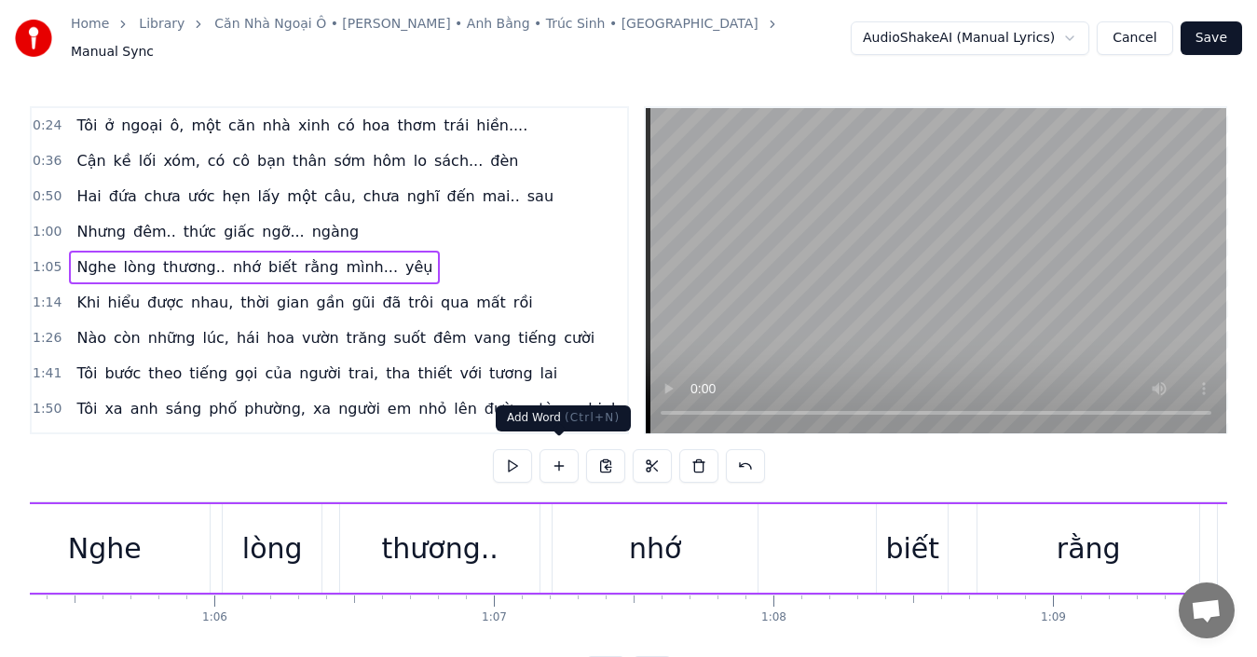
scroll to position [0, 18137]
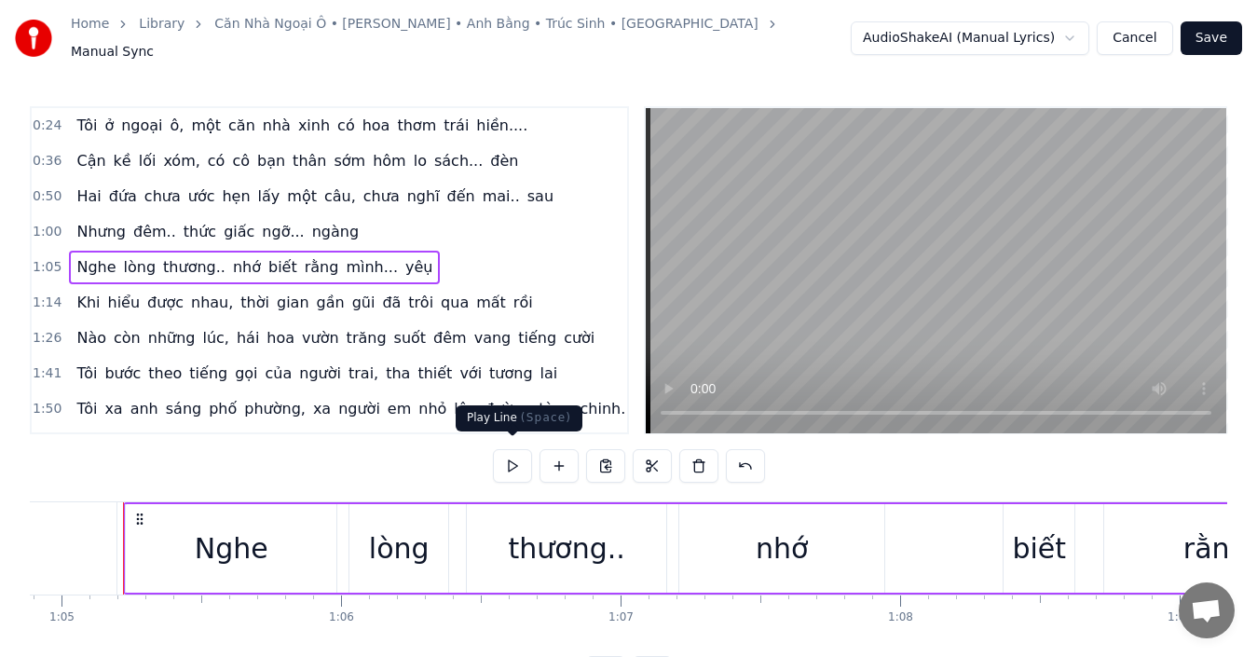
click at [513, 454] on button at bounding box center [512, 466] width 39 height 34
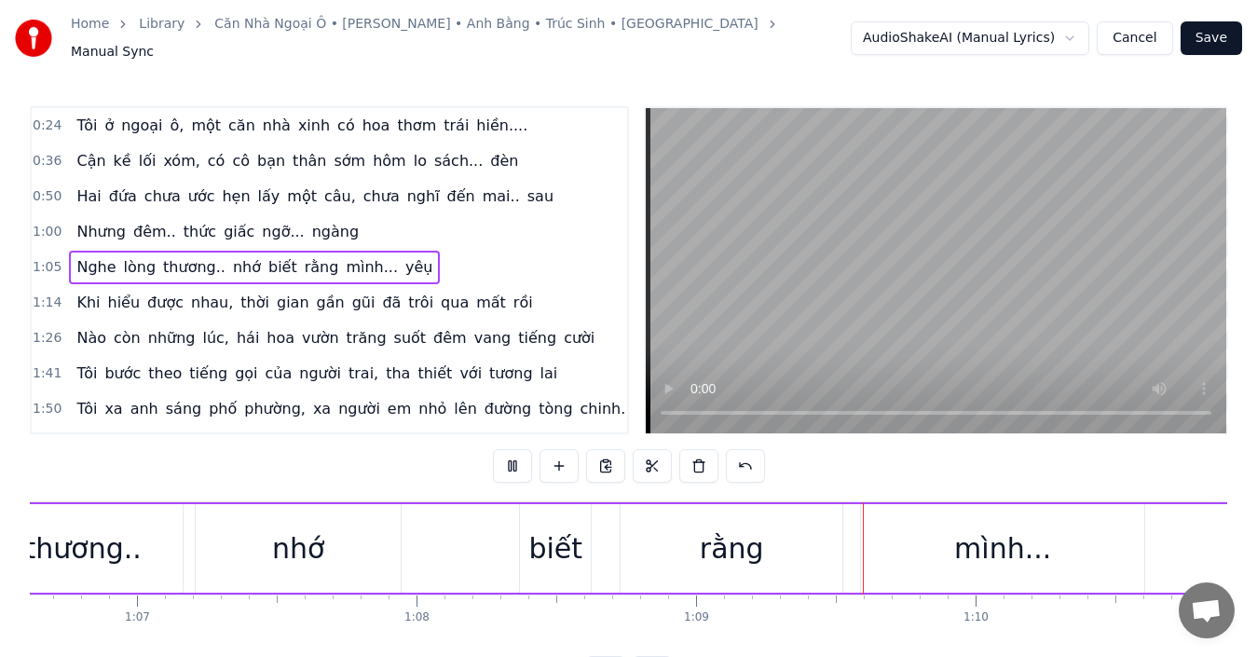
scroll to position [0, 19216]
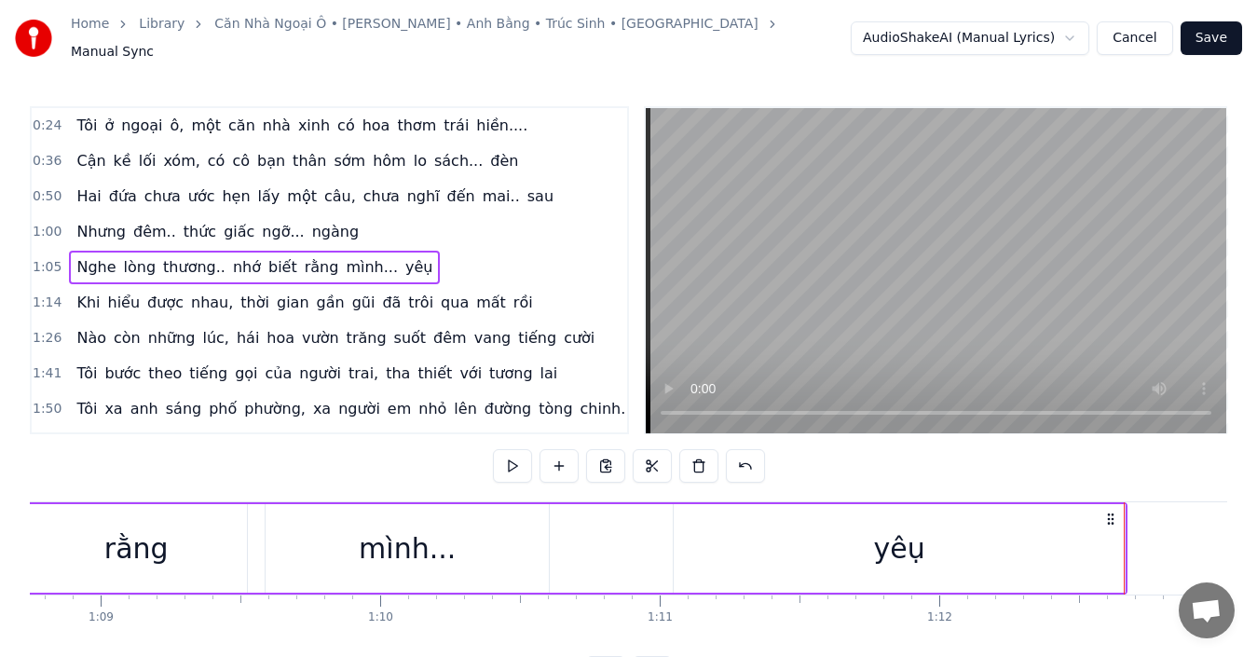
click at [403, 263] on span "yêụ" at bounding box center [418, 266] width 31 height 21
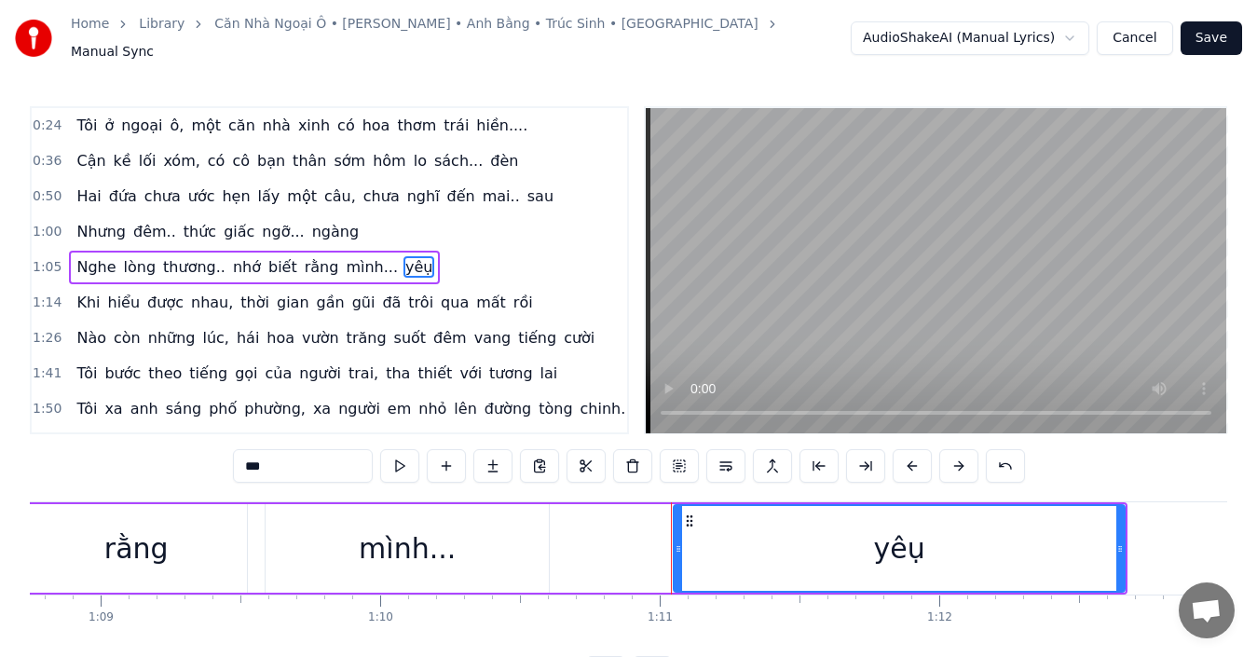
click at [318, 454] on input "***" at bounding box center [303, 466] width 140 height 34
type input "*****"
click at [549, 273] on div "1:05 Nghe lòng thương.. nhớ biết rằng mình... yêụ.." at bounding box center [329, 267] width 595 height 35
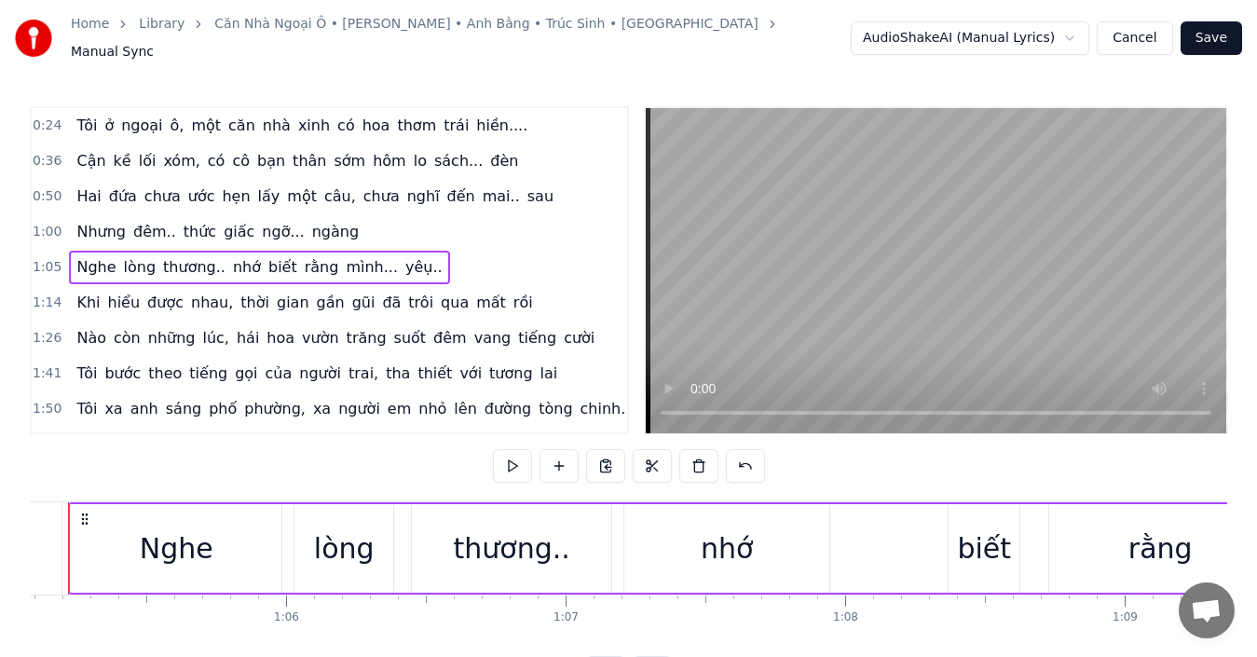
scroll to position [0, 18137]
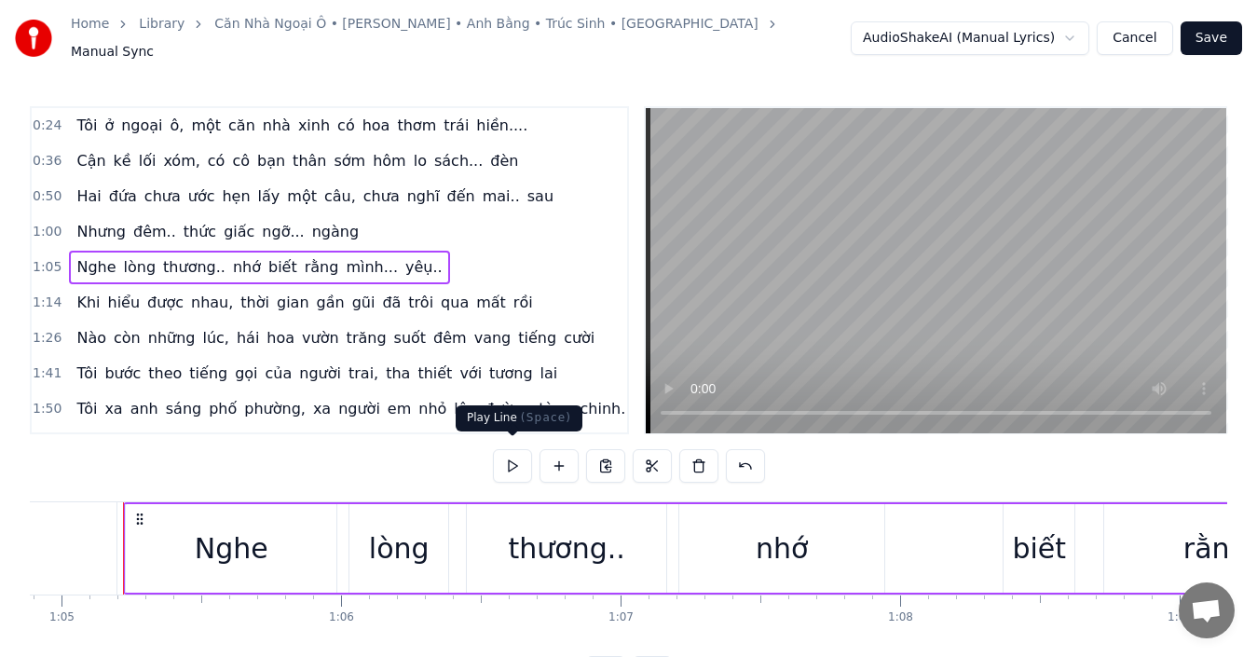
click at [512, 458] on button at bounding box center [512, 466] width 39 height 34
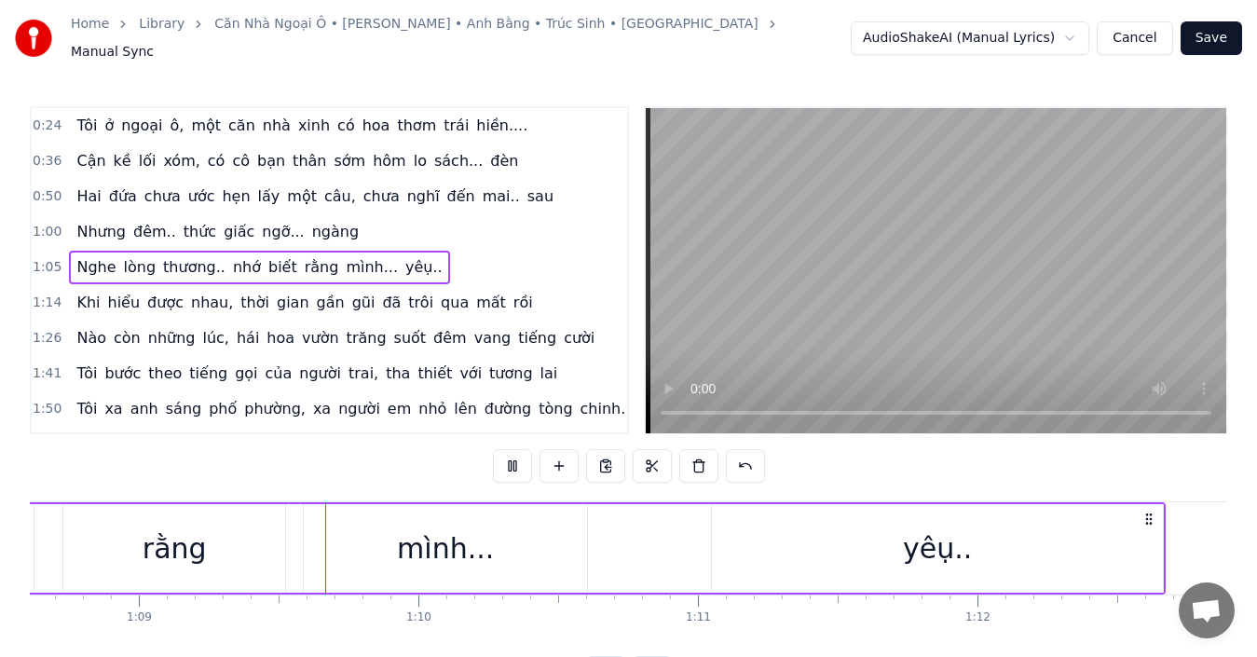
scroll to position [0, 19229]
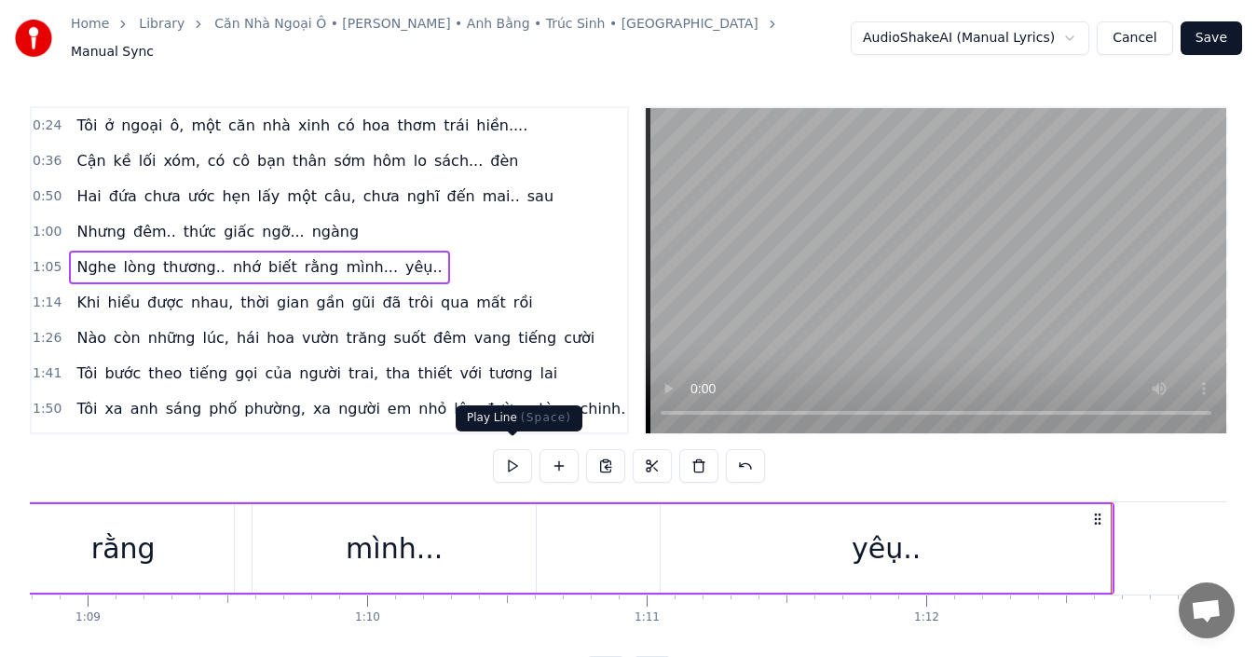
click at [522, 453] on button at bounding box center [512, 466] width 39 height 34
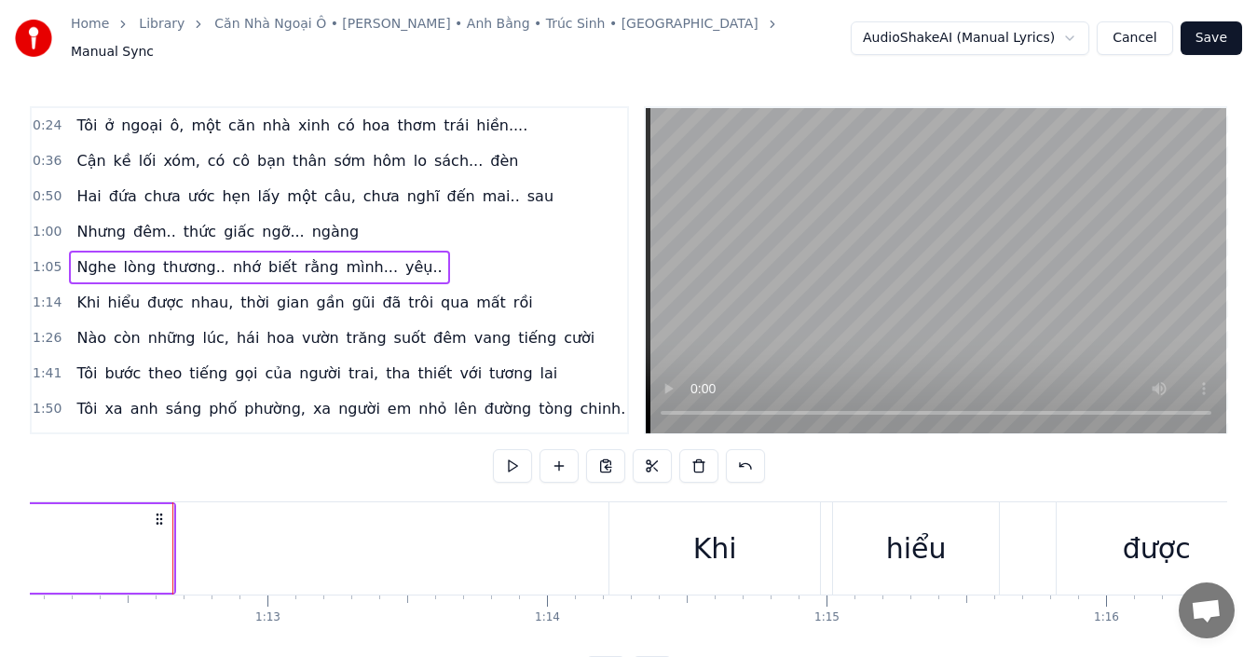
scroll to position [0, 20216]
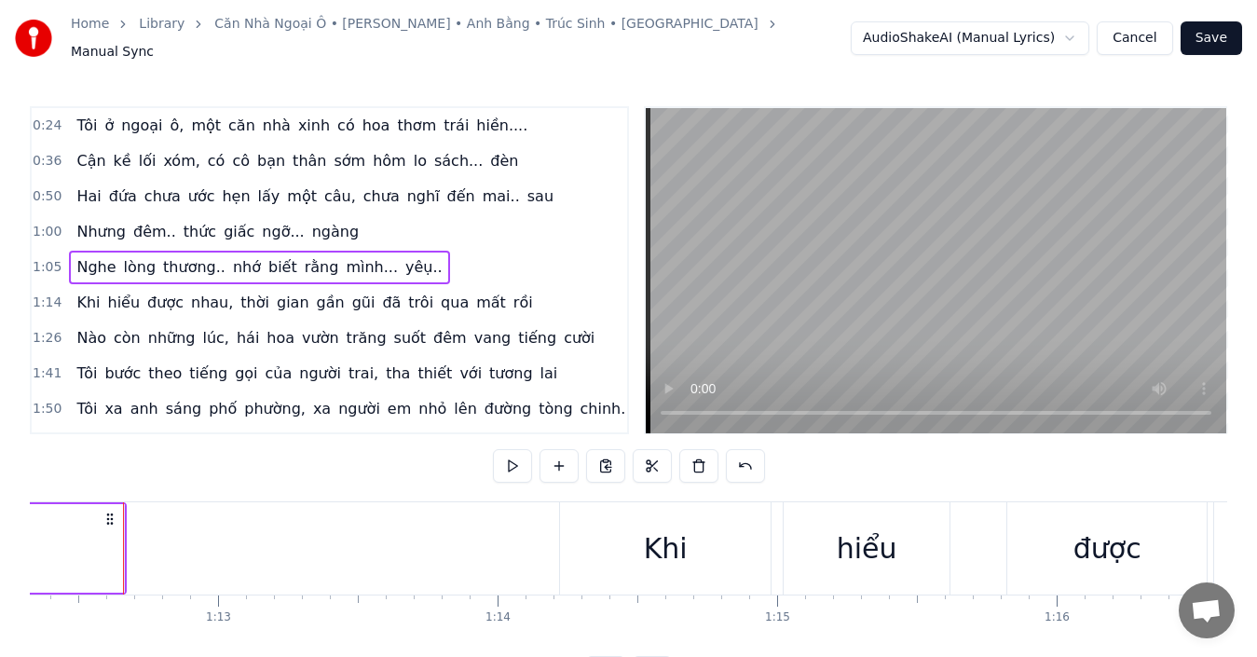
click at [502, 294] on div "1:14 Khi hiểu được nhau, thời gian gần gũi đã trôi qua mất rồi" at bounding box center [329, 302] width 595 height 35
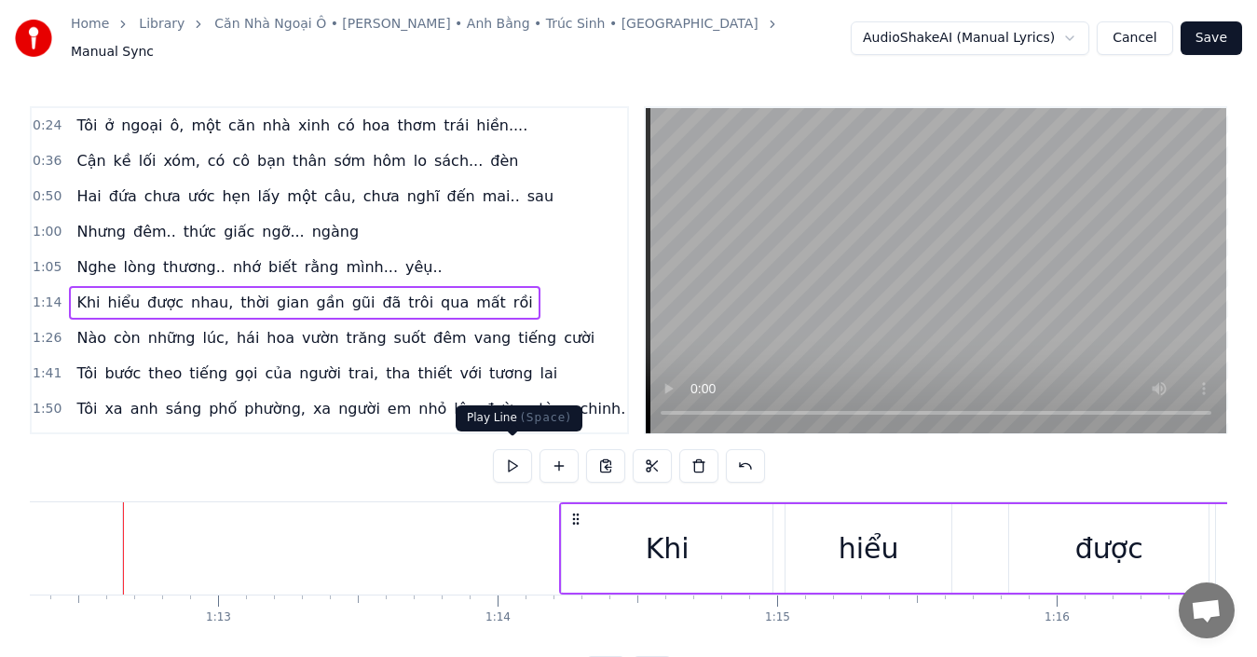
click at [513, 458] on button at bounding box center [512, 466] width 39 height 34
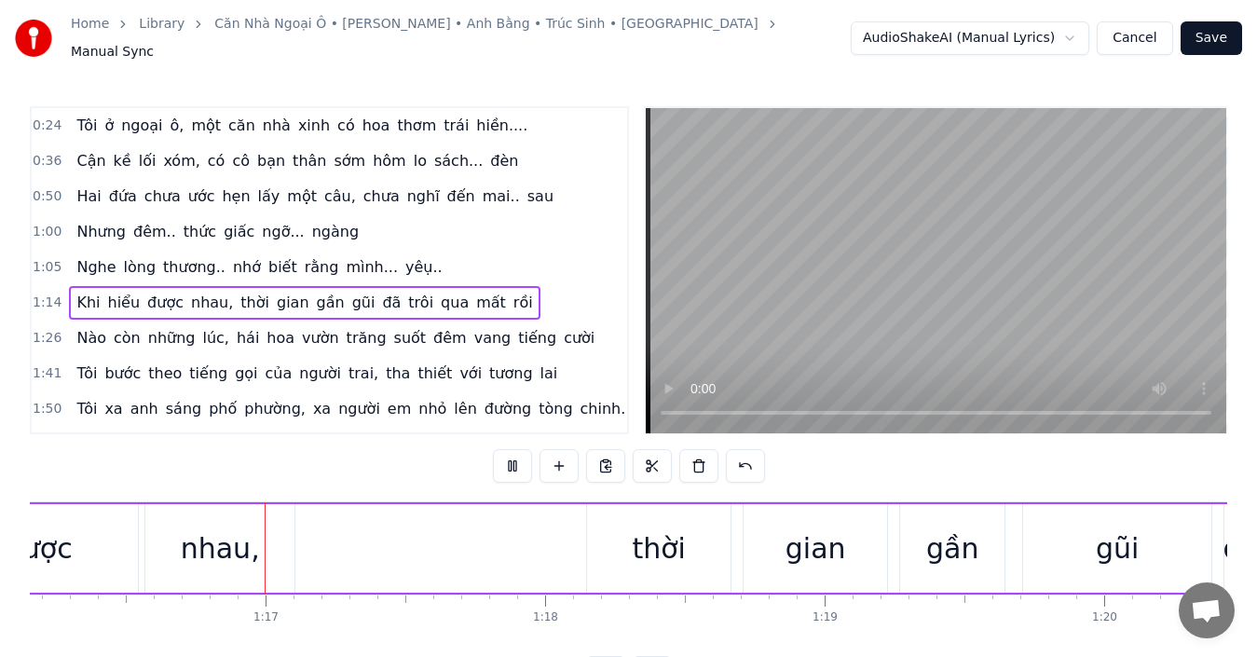
scroll to position [0, 21289]
click at [513, 458] on button at bounding box center [512, 466] width 39 height 34
click at [157, 303] on span "được" at bounding box center [165, 302] width 40 height 21
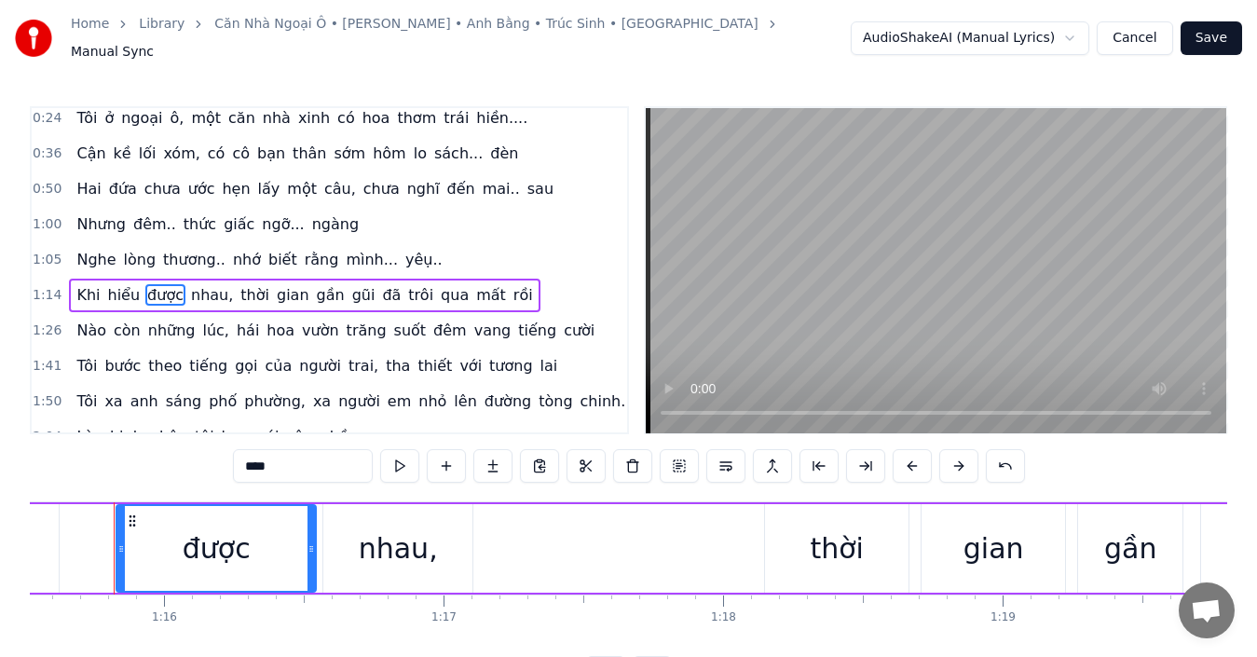
scroll to position [0, 21099]
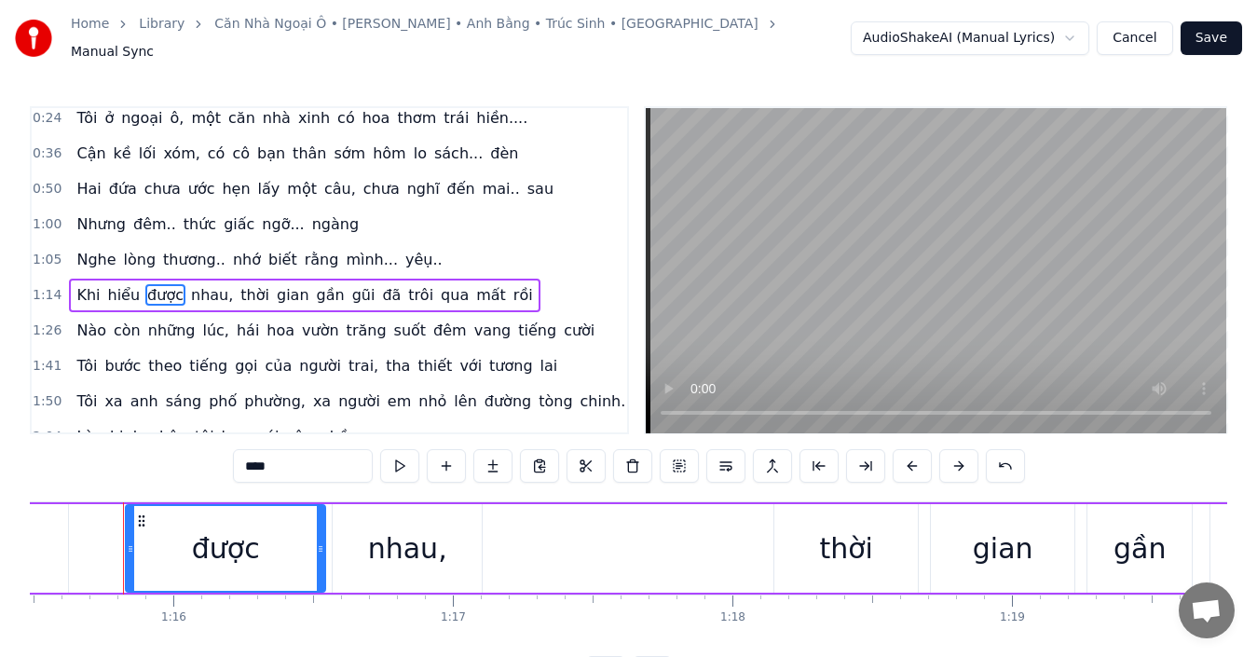
click at [291, 457] on input "****" at bounding box center [303, 466] width 140 height 34
type input "****"
click at [401, 456] on button at bounding box center [399, 466] width 39 height 34
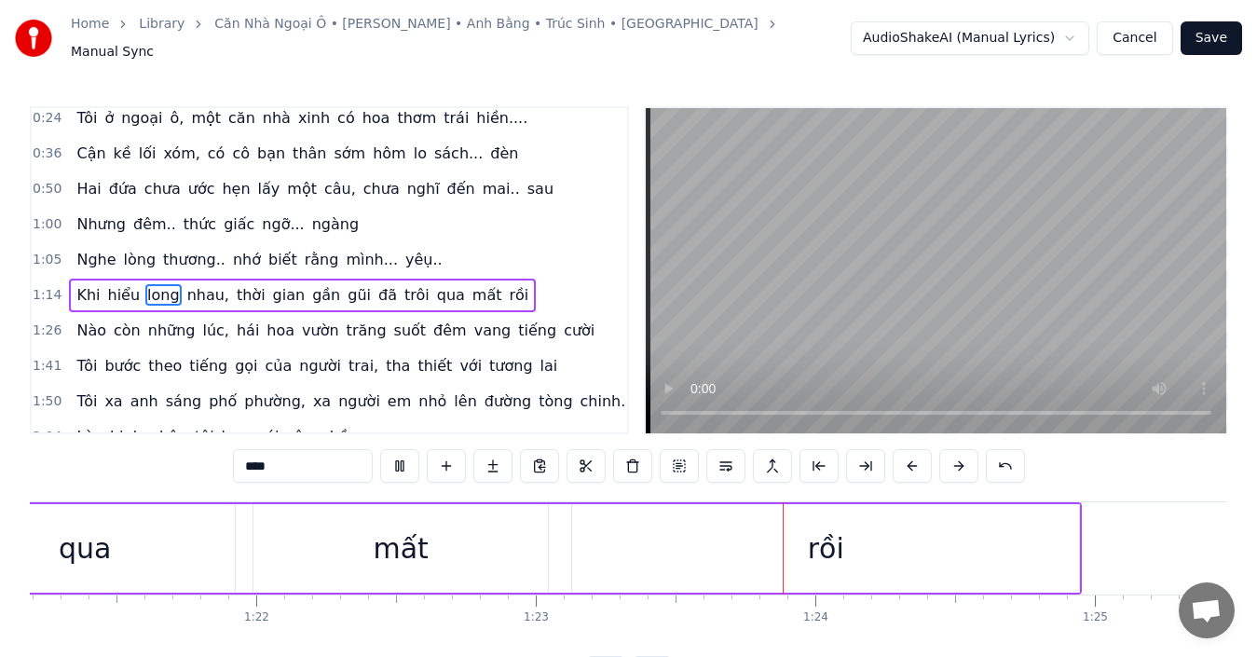
scroll to position [0, 23214]
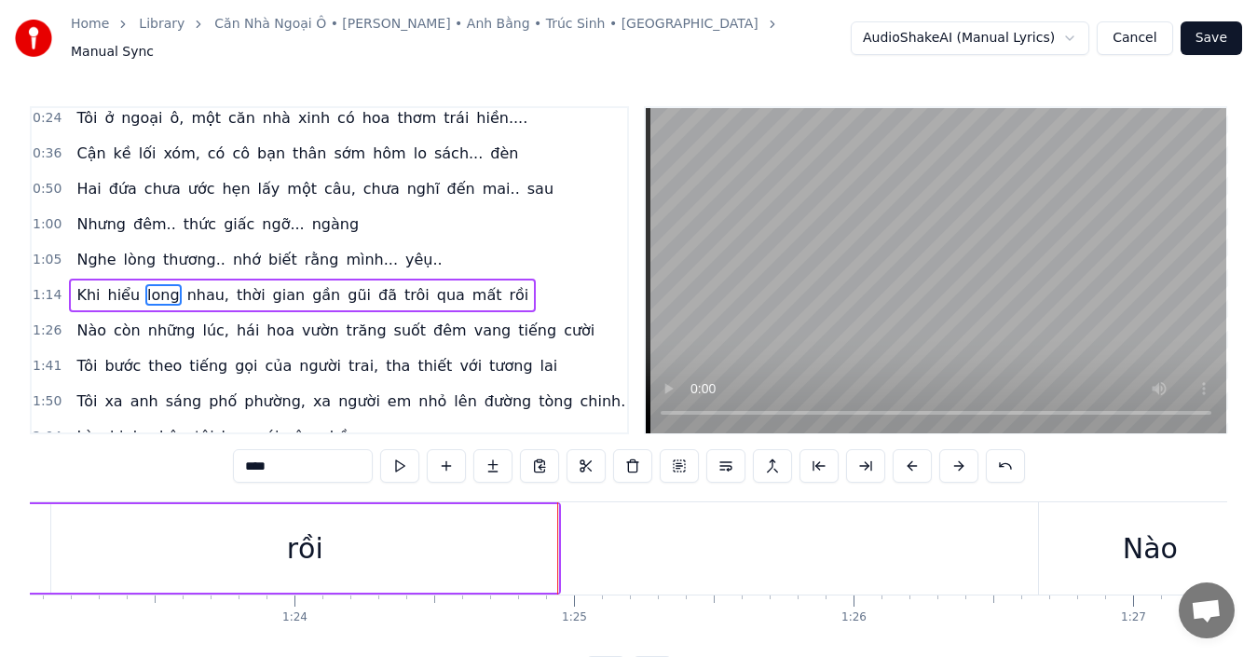
click at [561, 284] on div "1:14 Khi hiểu long nhau, thời gian gần gũi đã trôi qua mất rồi" at bounding box center [329, 295] width 595 height 35
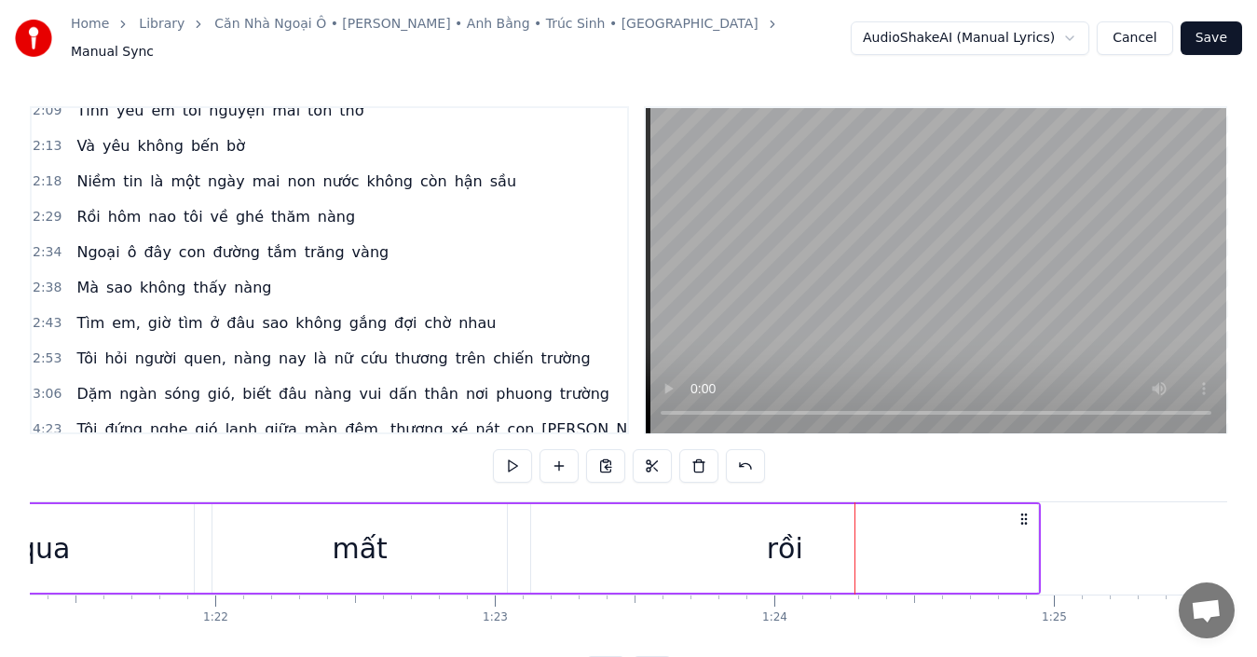
scroll to position [0, 0]
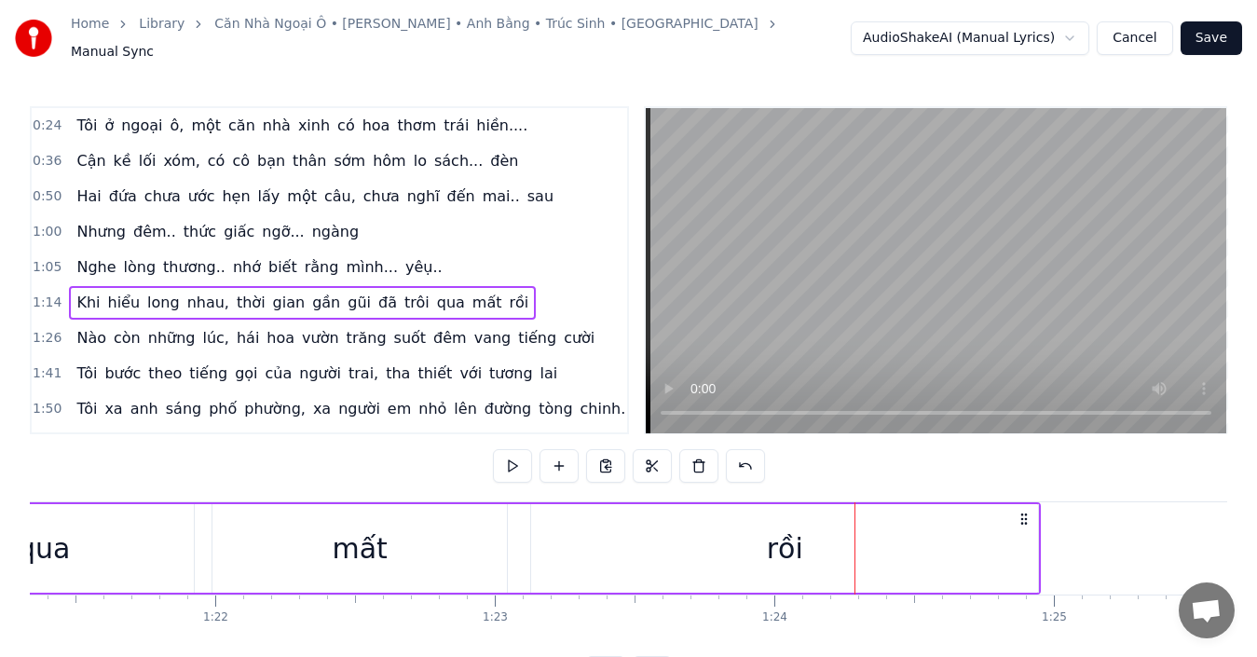
click at [583, 179] on div "0:50 Hai đứa chưa ước hẹn lấy một câu, chưa nghĩ đến mai.. sau" at bounding box center [329, 196] width 595 height 35
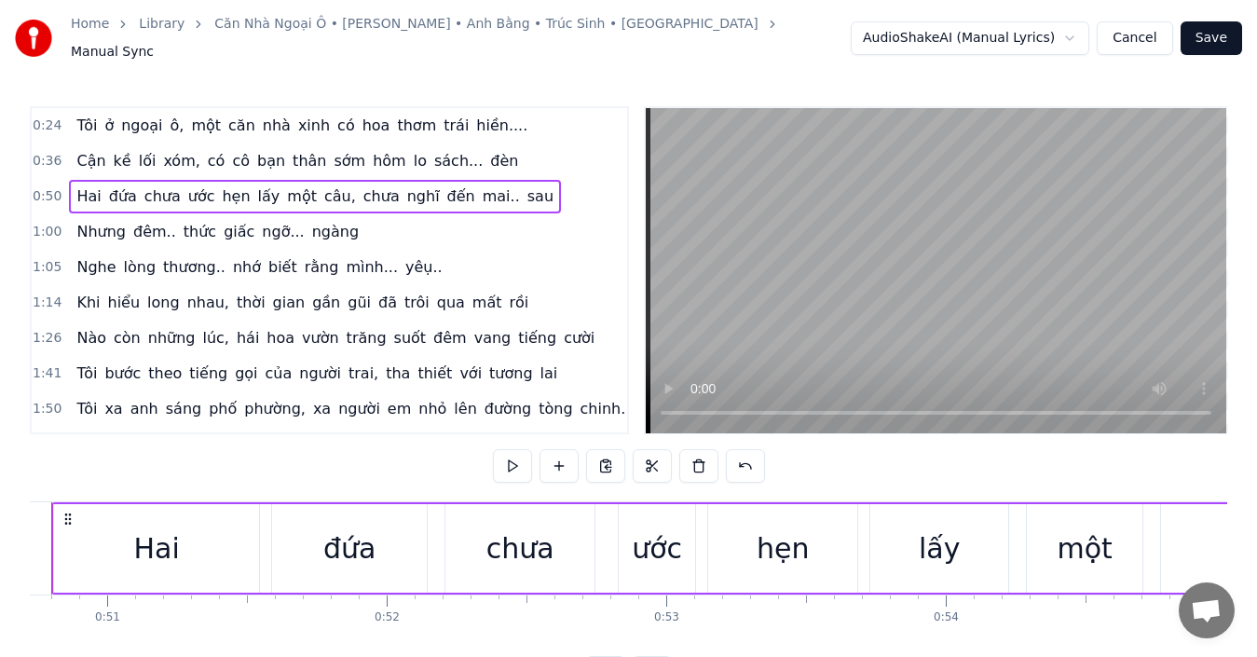
scroll to position [0, 14106]
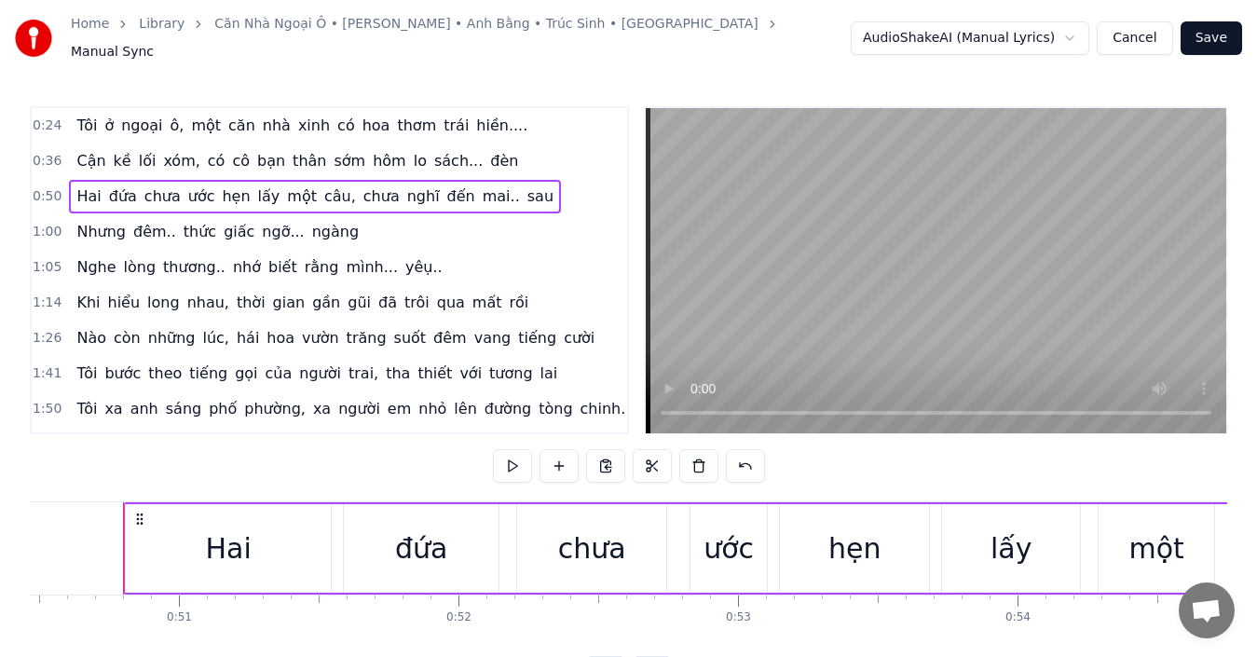
click at [556, 293] on div "1:14 Khi hiểu long nhau, thời gian gần gũi đã trôi qua mất rồi" at bounding box center [329, 302] width 595 height 35
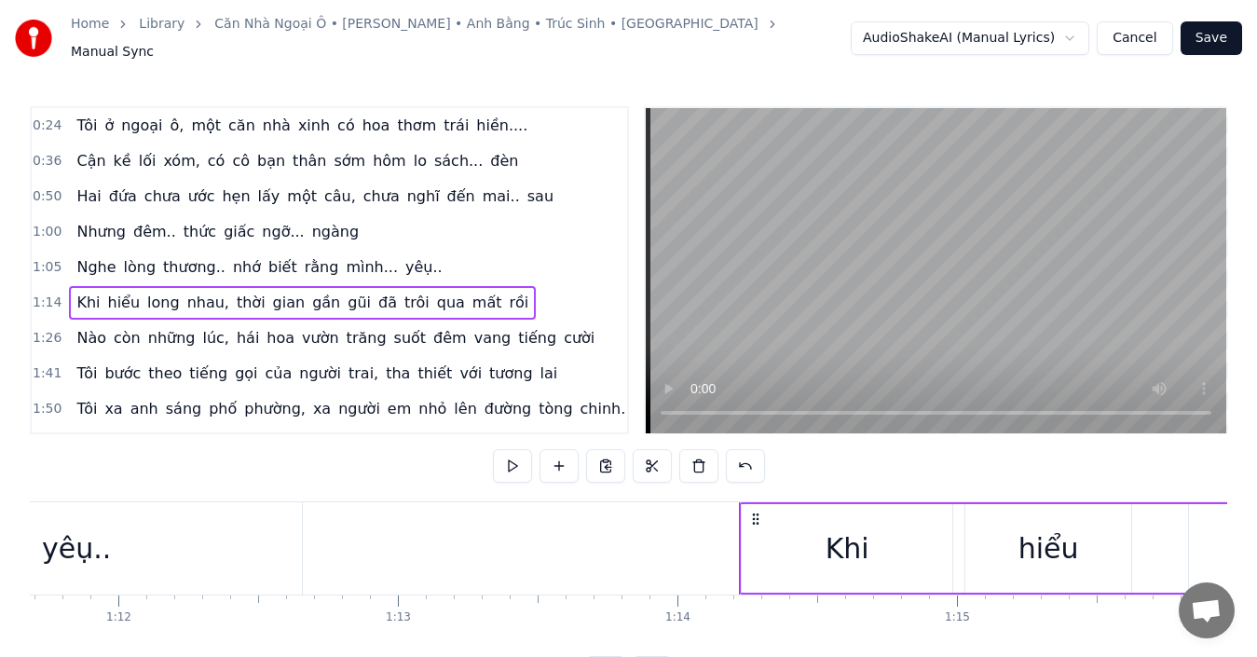
scroll to position [0, 20652]
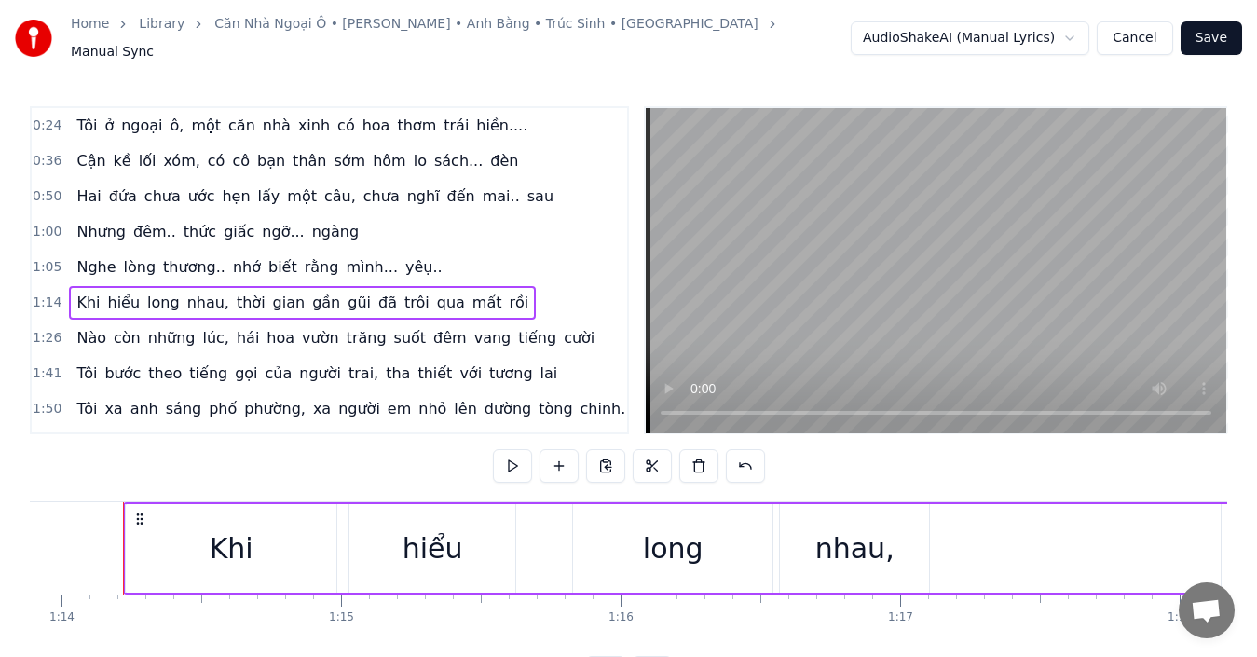
click at [551, 330] on div "1:26 Nào còn những lúc, hái hoa vườn trăng suốt đêm vang tiếng cười" at bounding box center [329, 338] width 595 height 35
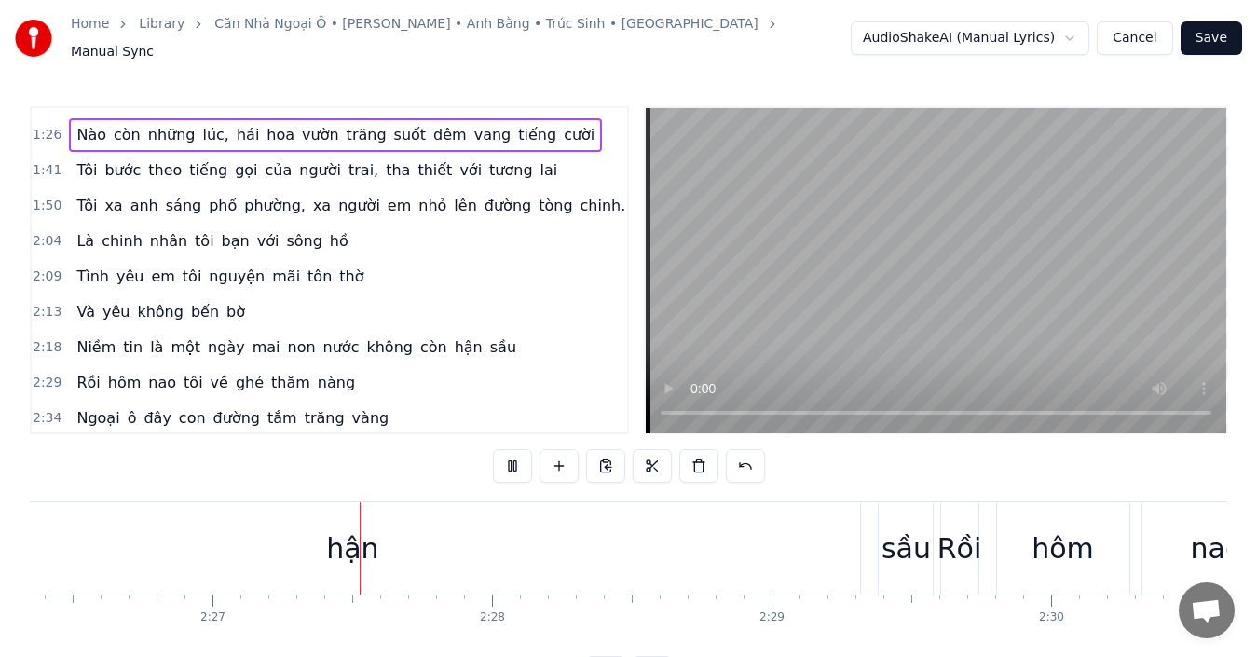
scroll to position [0, 40993]
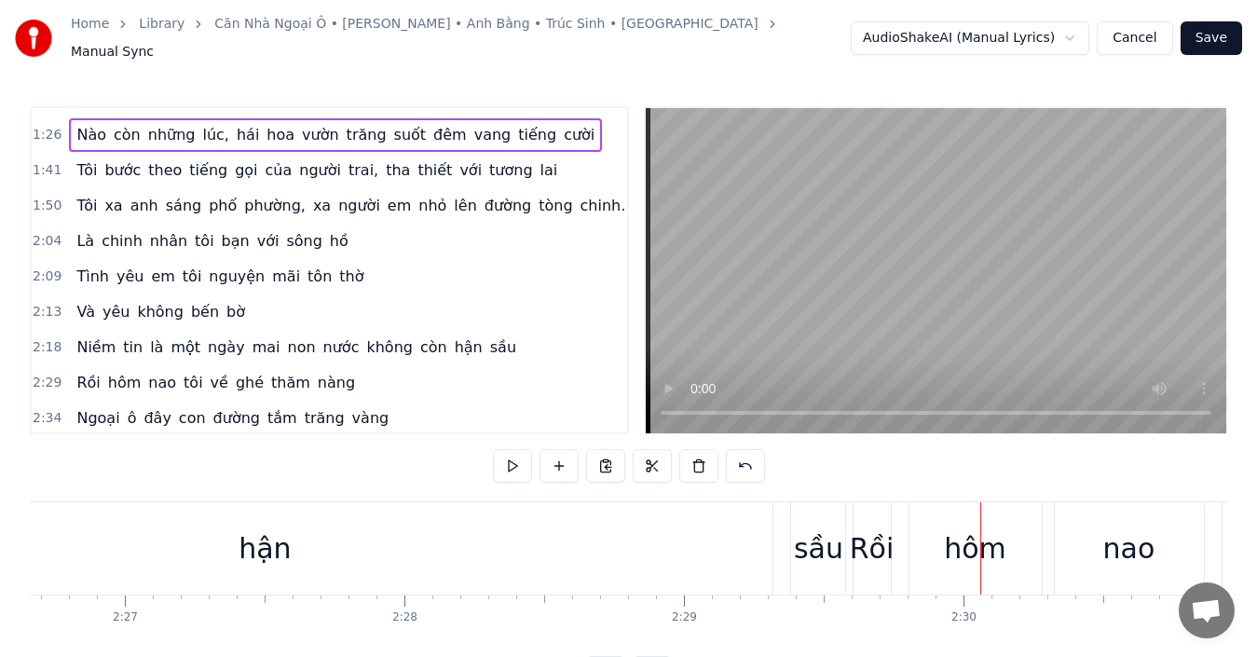
click at [512, 336] on div "2:18 Niềm tin là một ngày mai non nước không còn hận sầu" at bounding box center [329, 347] width 595 height 35
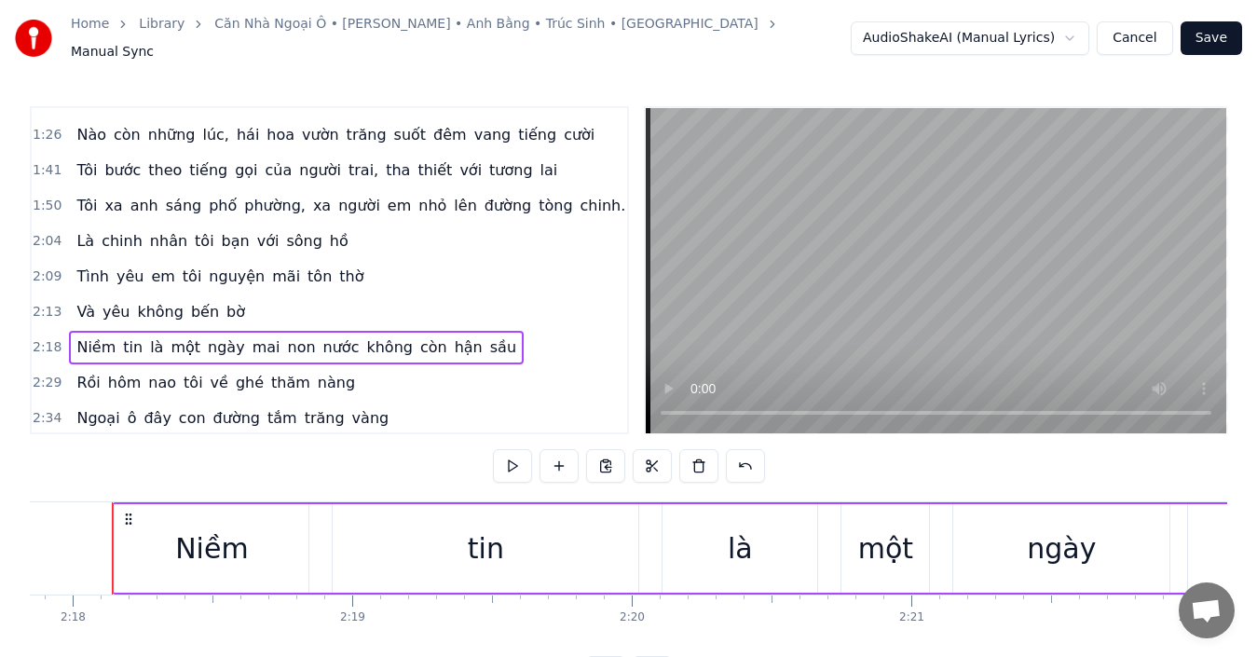
scroll to position [0, 38519]
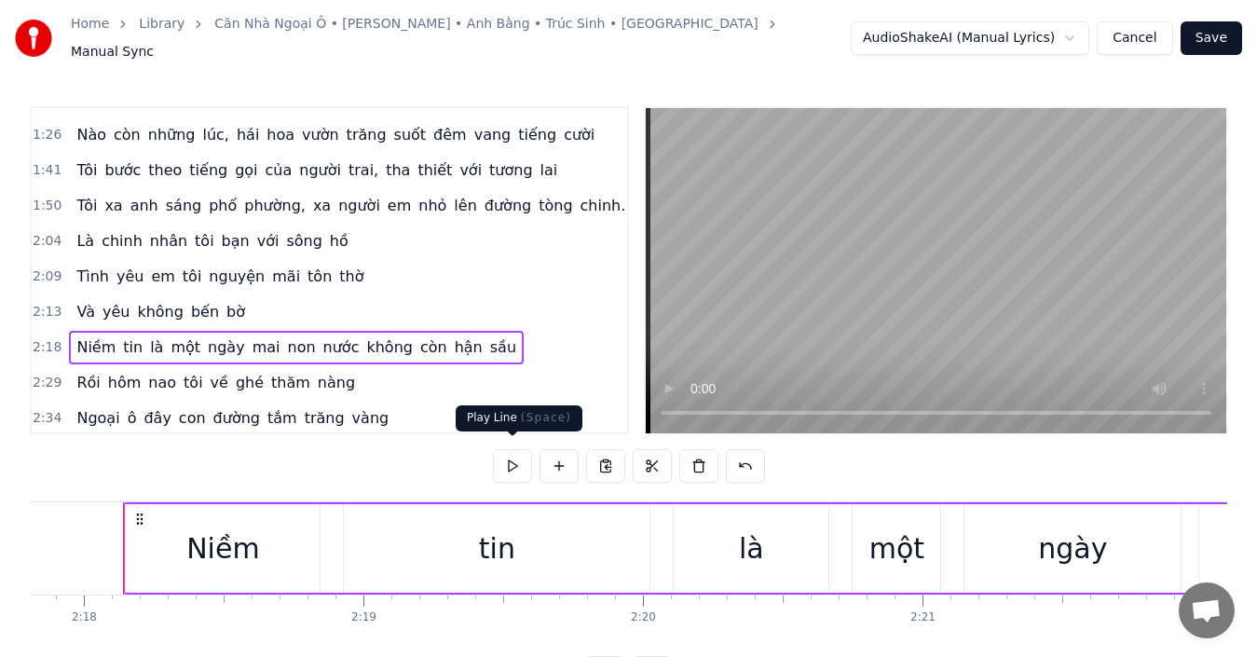
click at [514, 452] on button at bounding box center [512, 466] width 39 height 34
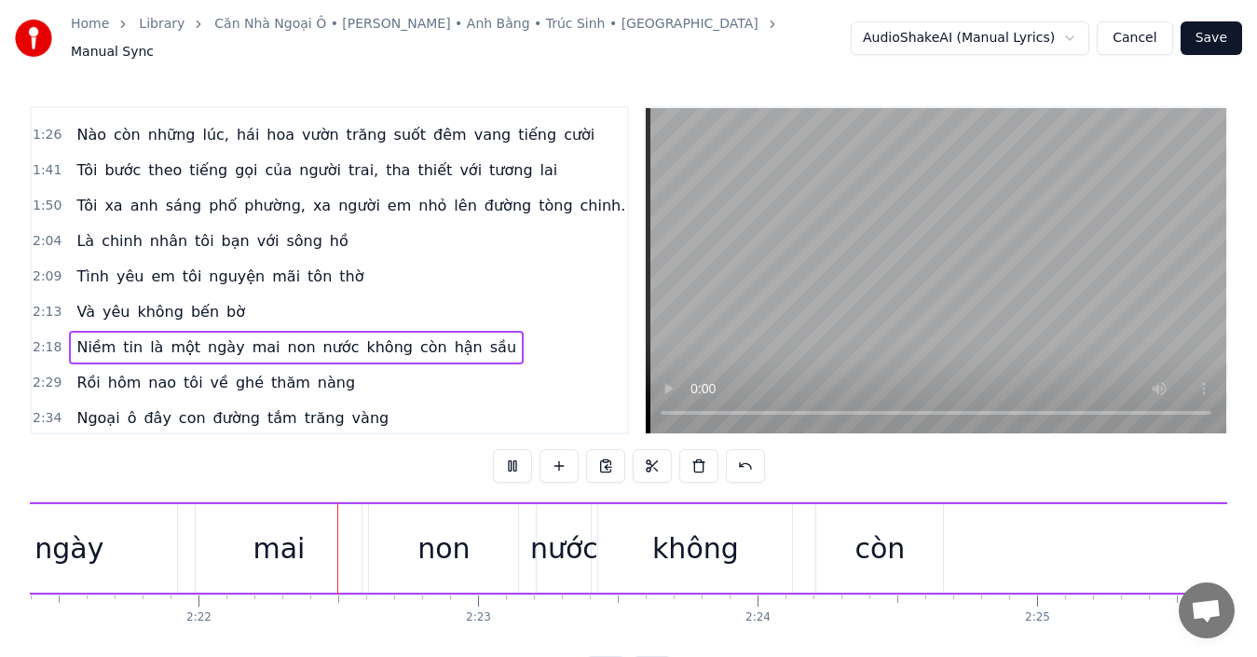
scroll to position [0, 39558]
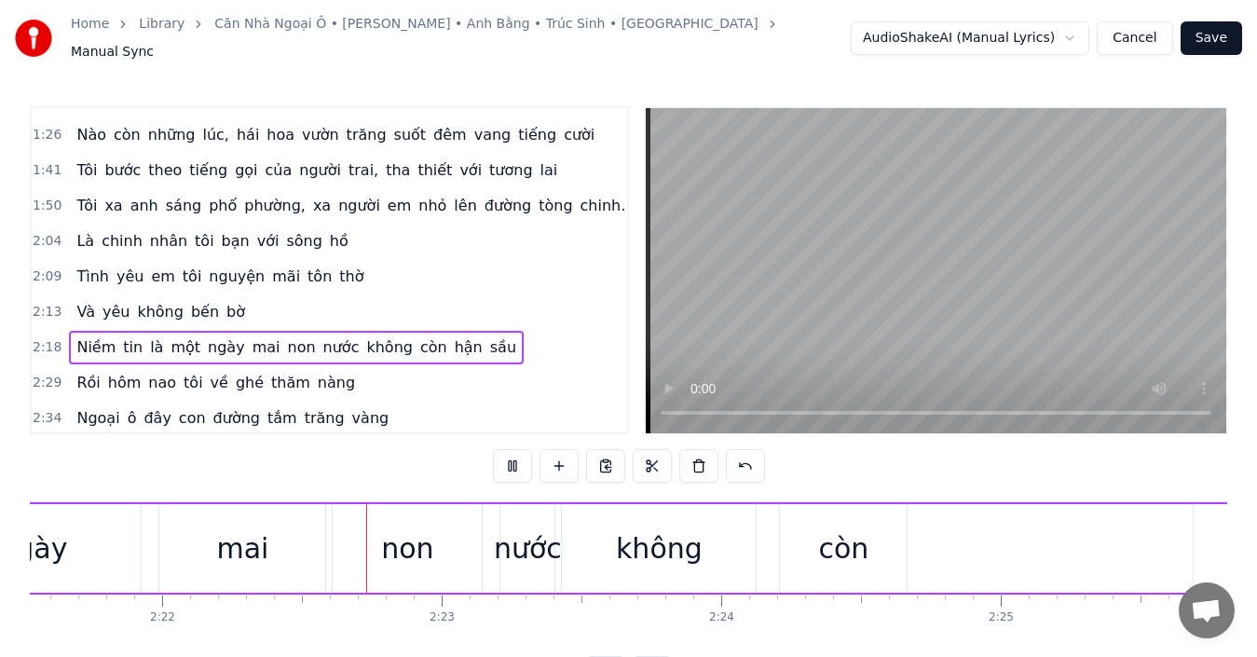
click at [514, 452] on button at bounding box center [512, 466] width 39 height 34
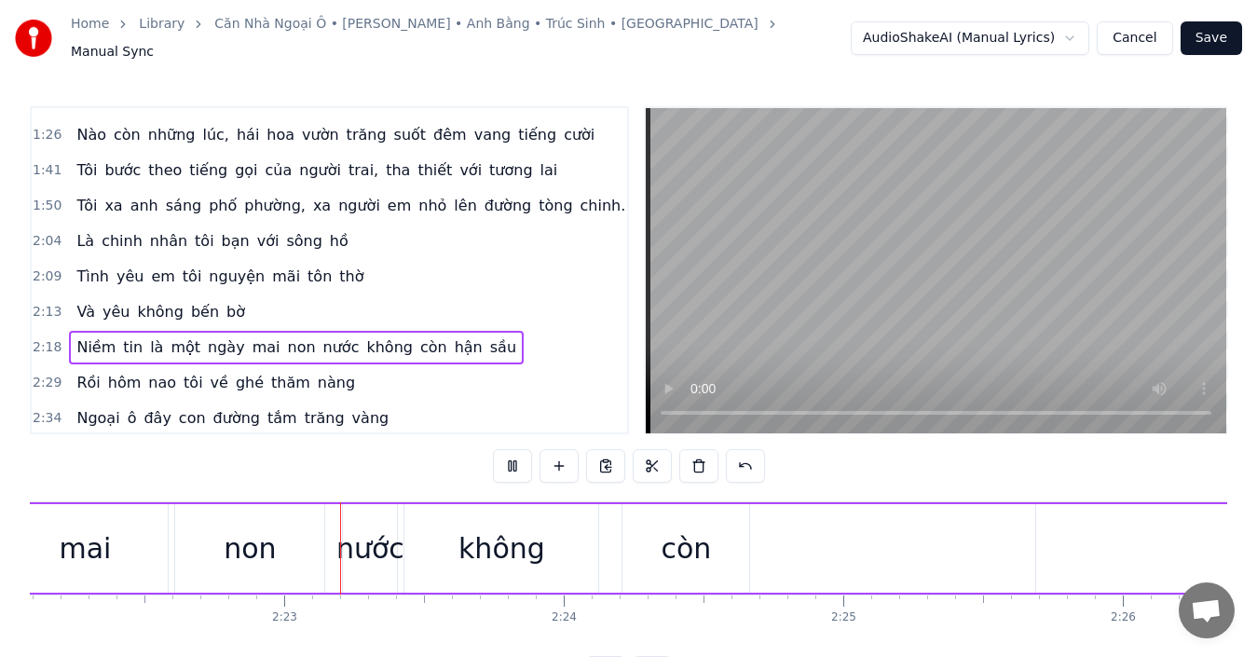
scroll to position [0, 39738]
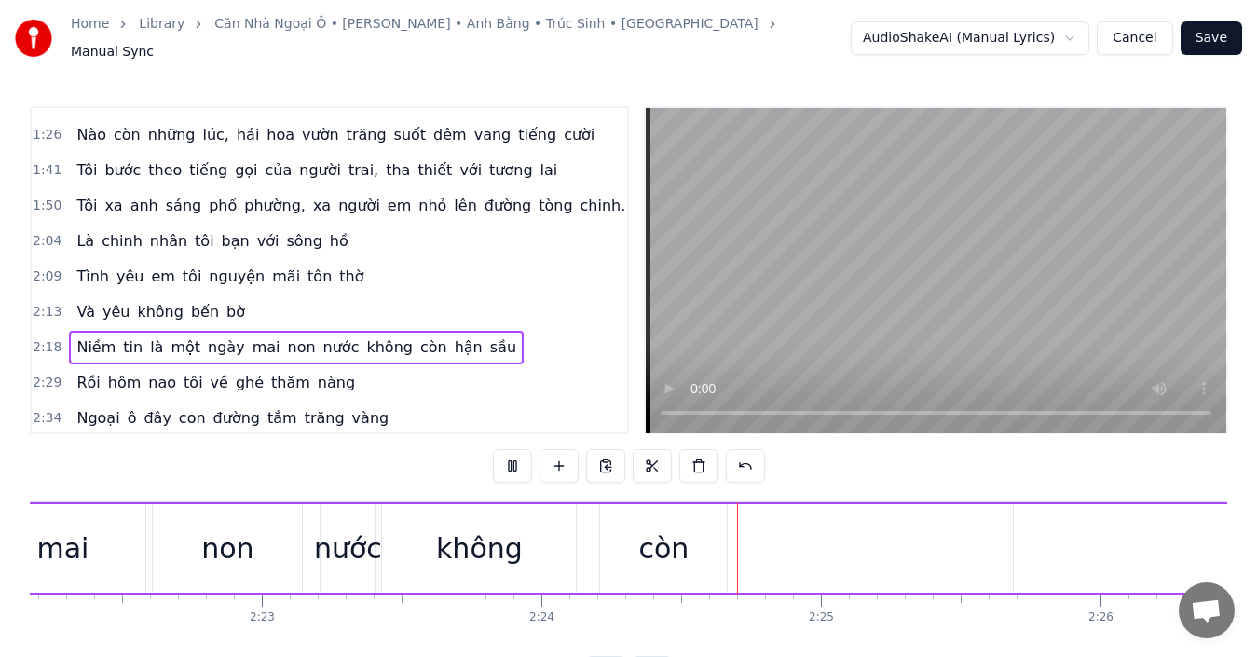
click at [514, 452] on button at bounding box center [512, 466] width 39 height 34
click at [483, 527] on div "không" at bounding box center [479, 548] width 87 height 42
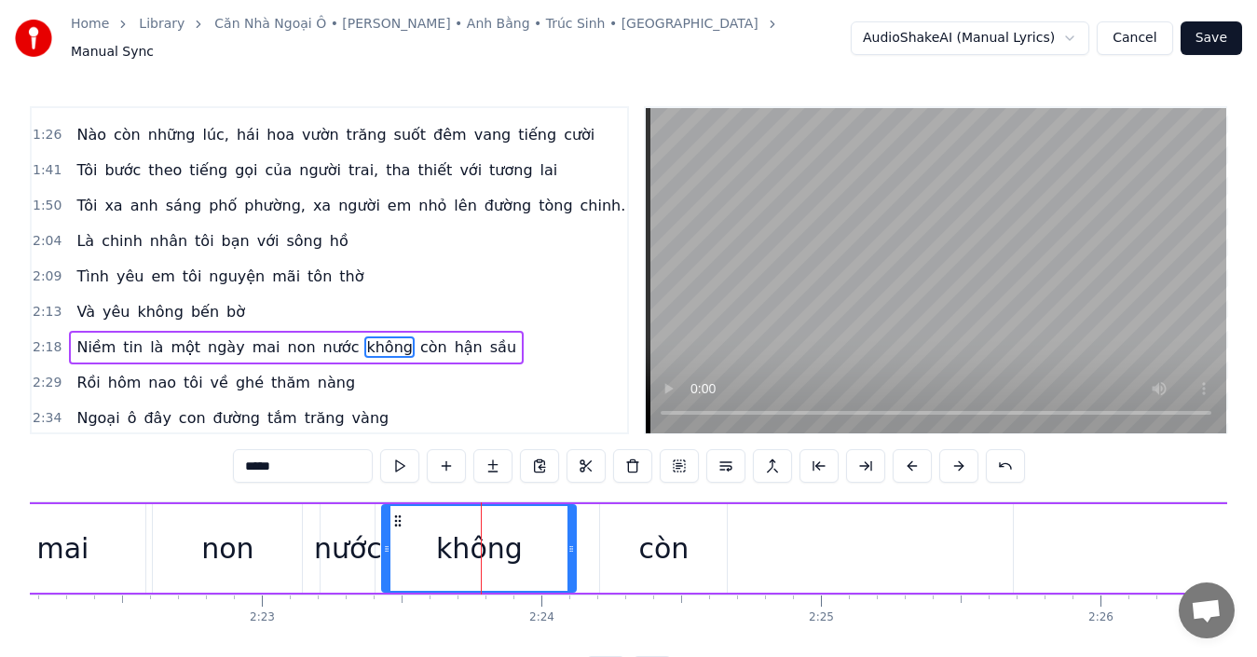
scroll to position [280, 0]
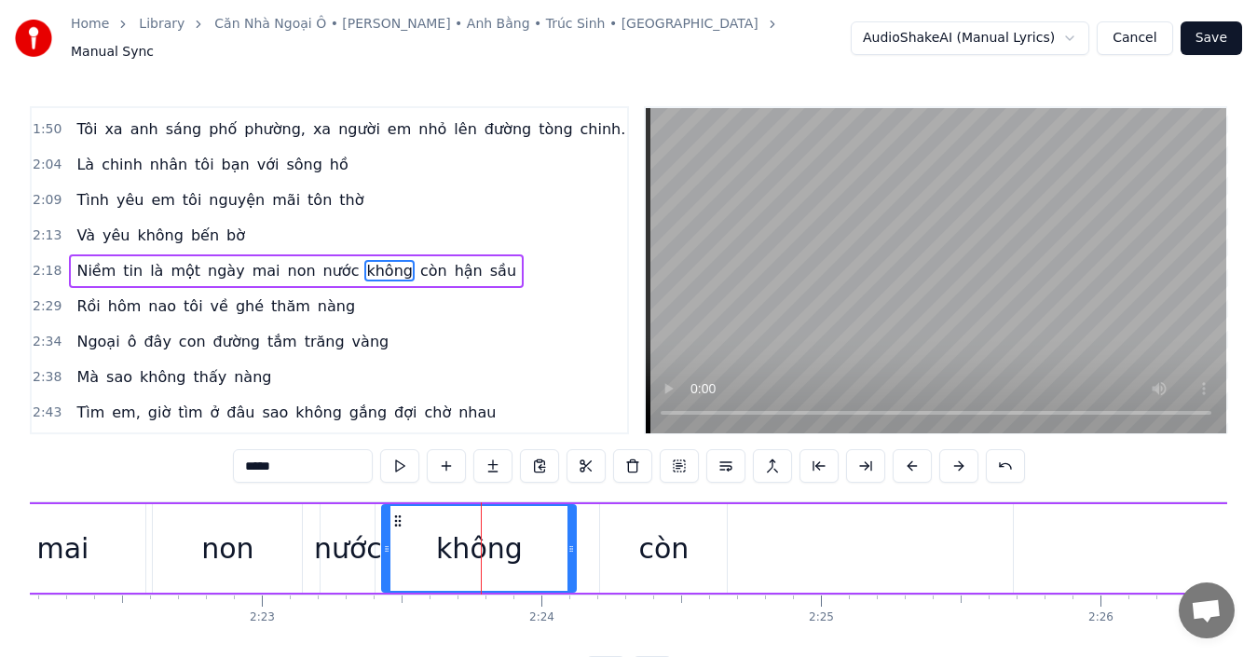
click at [308, 456] on input "*****" at bounding box center [303, 466] width 140 height 34
click at [418, 263] on span "còn" at bounding box center [433, 270] width 31 height 21
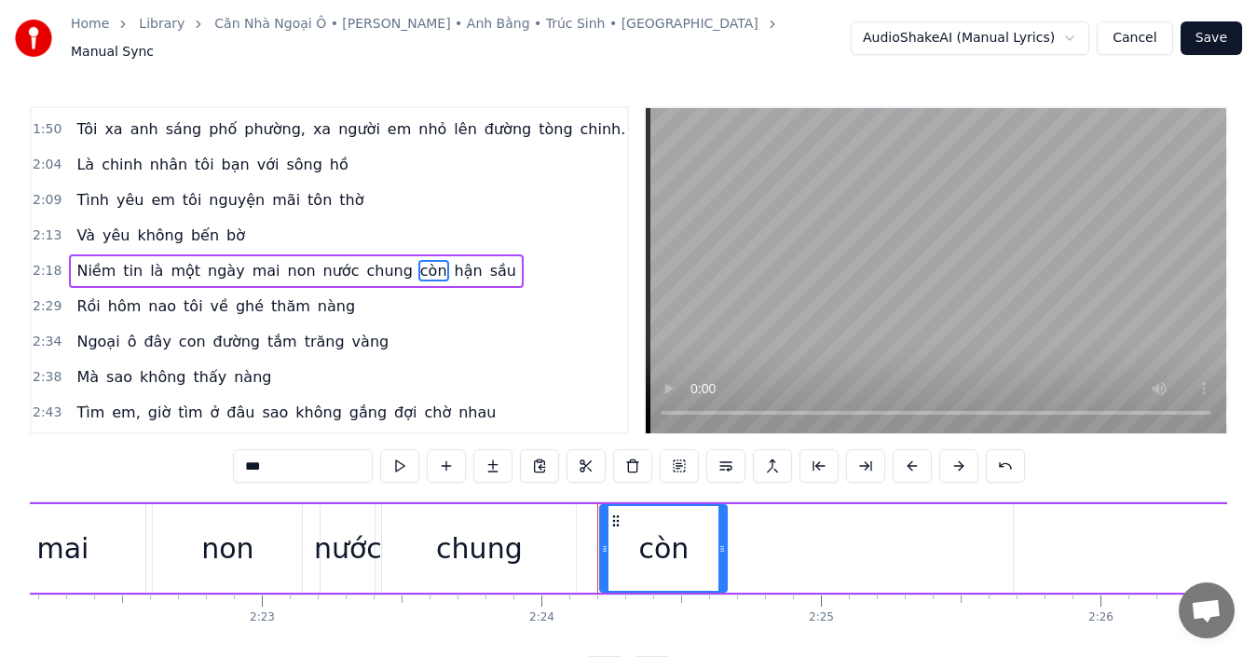
click at [278, 459] on input "***" at bounding box center [303, 466] width 140 height 34
click at [455, 266] on span "hận" at bounding box center [471, 270] width 32 height 21
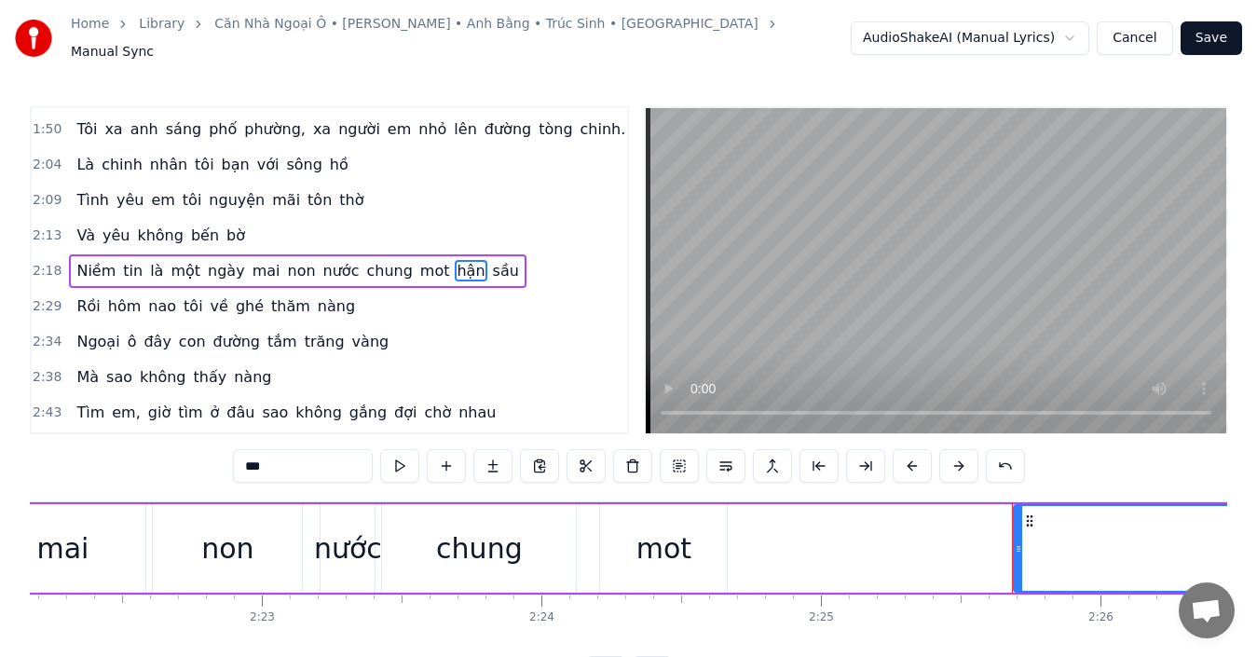
click at [275, 454] on input "***" at bounding box center [303, 466] width 140 height 34
click at [496, 267] on span "sầu" at bounding box center [511, 270] width 30 height 21
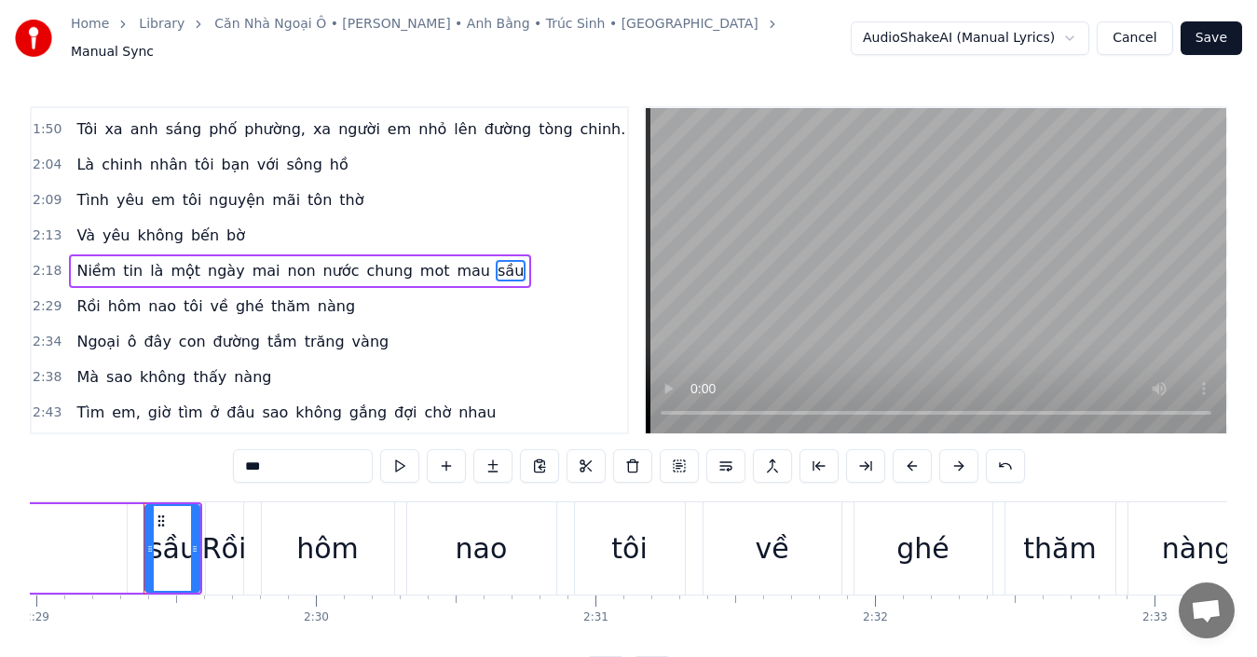
scroll to position [0, 41660]
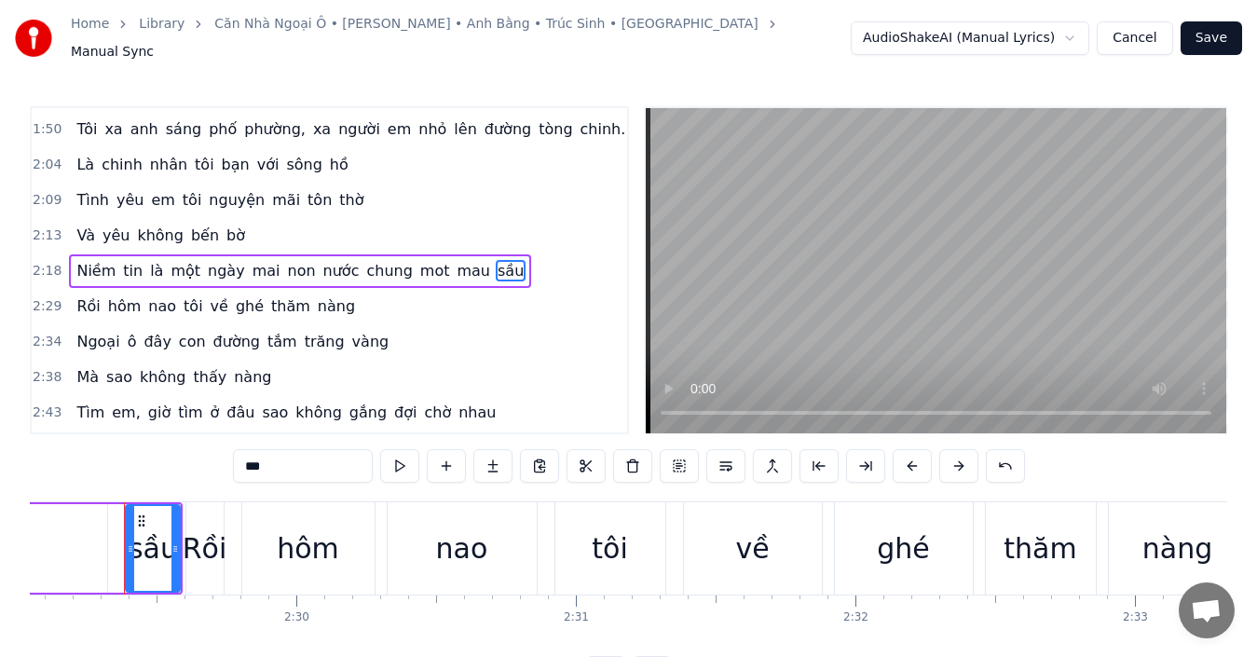
click at [332, 452] on input "***" at bounding box center [303, 466] width 140 height 34
click at [364, 269] on span "chung" at bounding box center [388, 270] width 49 height 21
type input "*****"
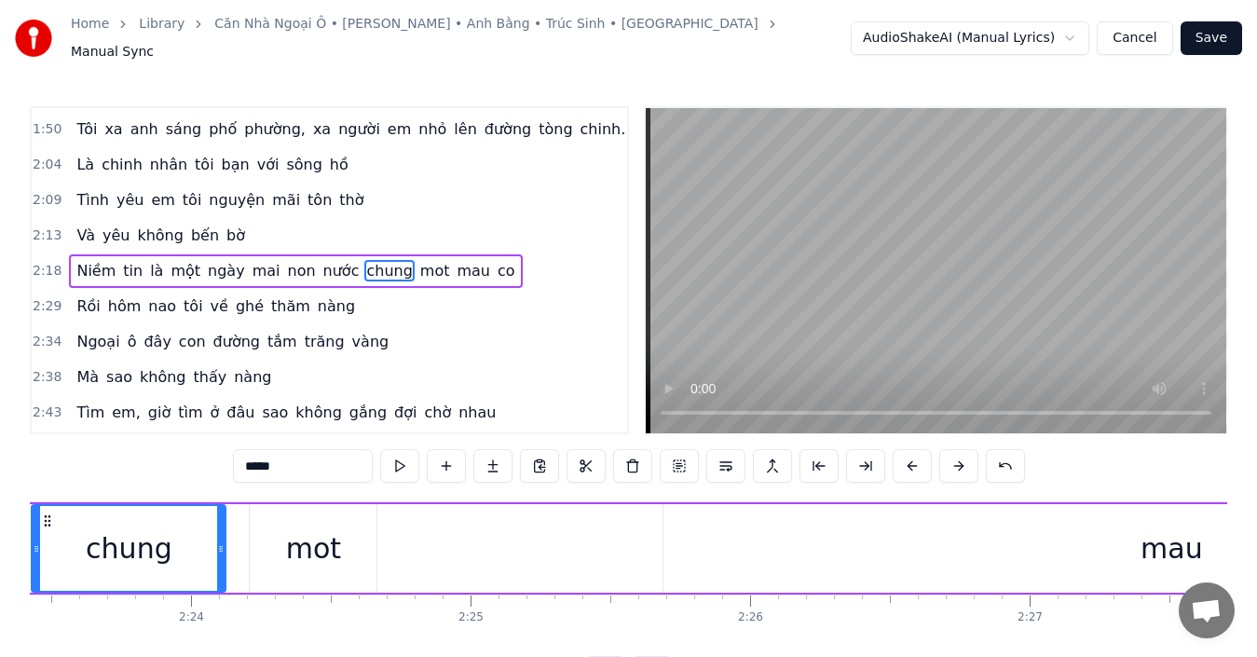
scroll to position [0, 39994]
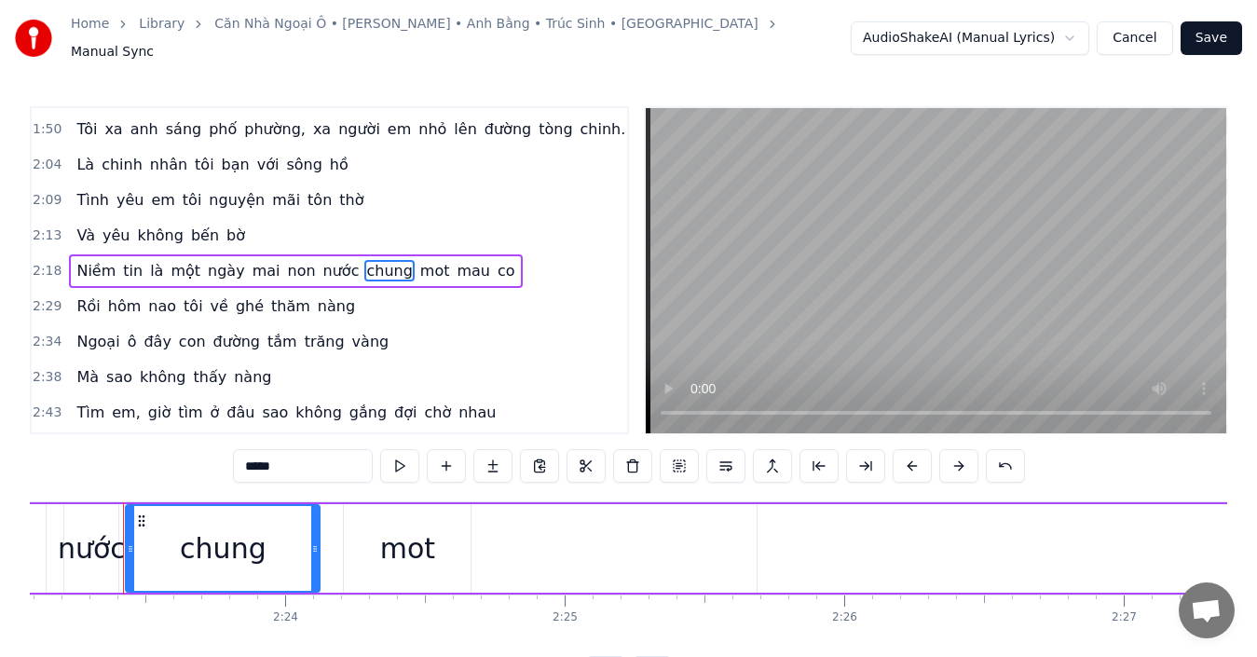
click at [728, 552] on div "Niềm tin là một ngày mai non nước chung mot mau co" at bounding box center [247, 548] width 3201 height 92
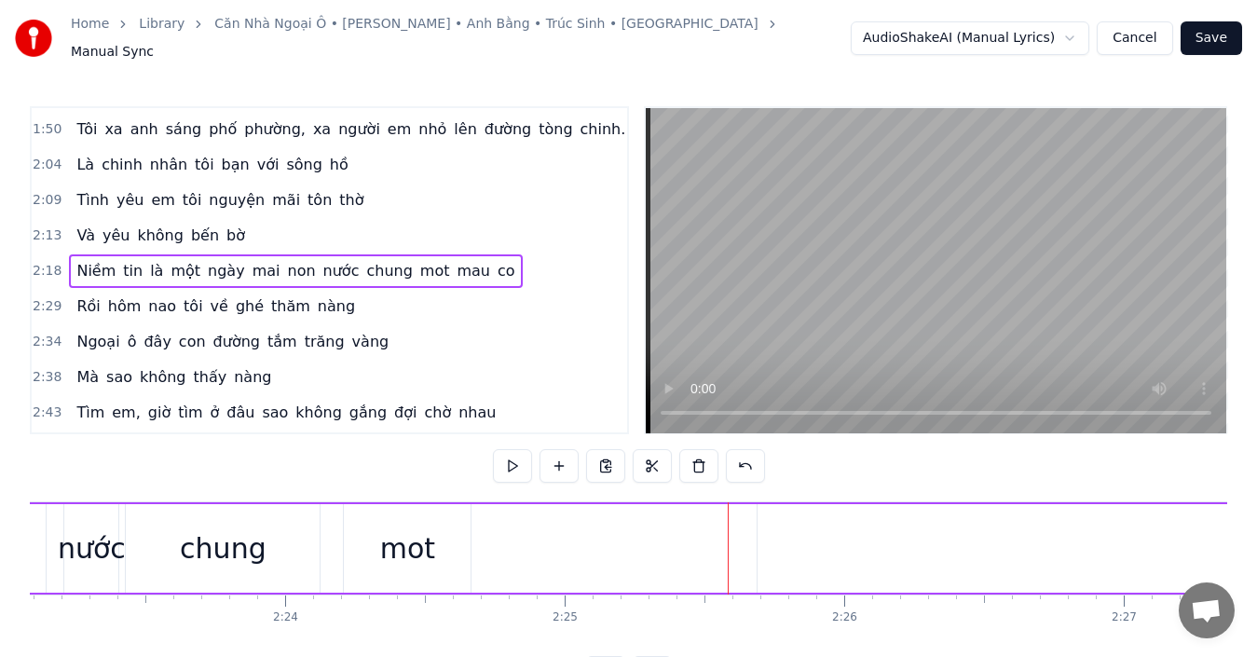
drag, startPoint x: 343, startPoint y: 544, endPoint x: 334, endPoint y: 546, distance: 9.5
click at [334, 546] on div "Niềm tin là một ngày mai non nước chung mot mau co" at bounding box center [247, 548] width 3201 height 92
drag, startPoint x: 376, startPoint y: 548, endPoint x: 317, endPoint y: 548, distance: 59.6
click at [317, 548] on div "Niềm tin là một ngày mai non nước chung mot mau co" at bounding box center [247, 548] width 3201 height 92
click at [95, 545] on div "nước" at bounding box center [92, 548] width 68 height 42
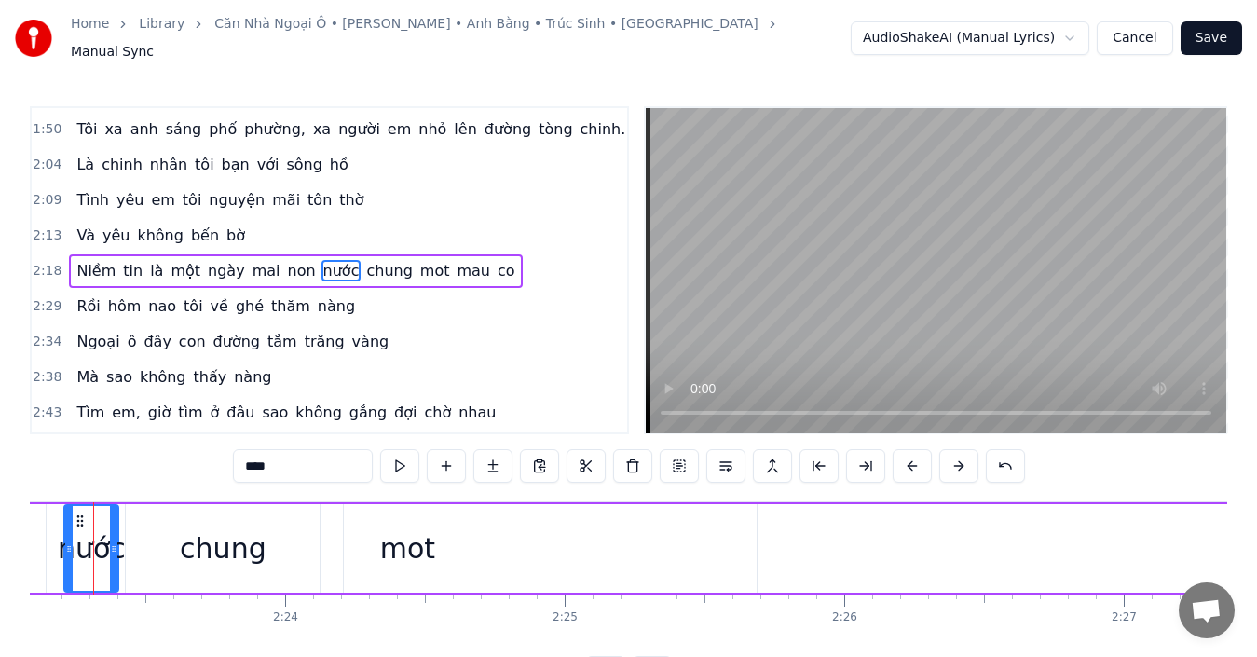
scroll to position [0, 39965]
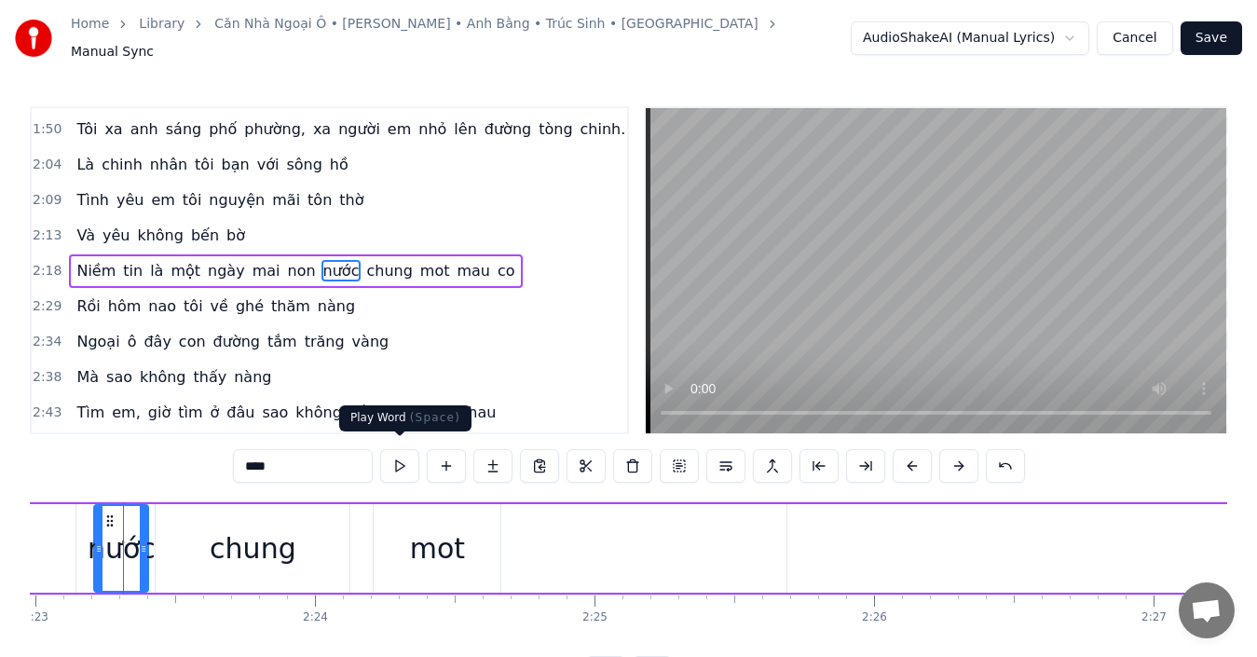
click at [401, 456] on button at bounding box center [399, 466] width 39 height 34
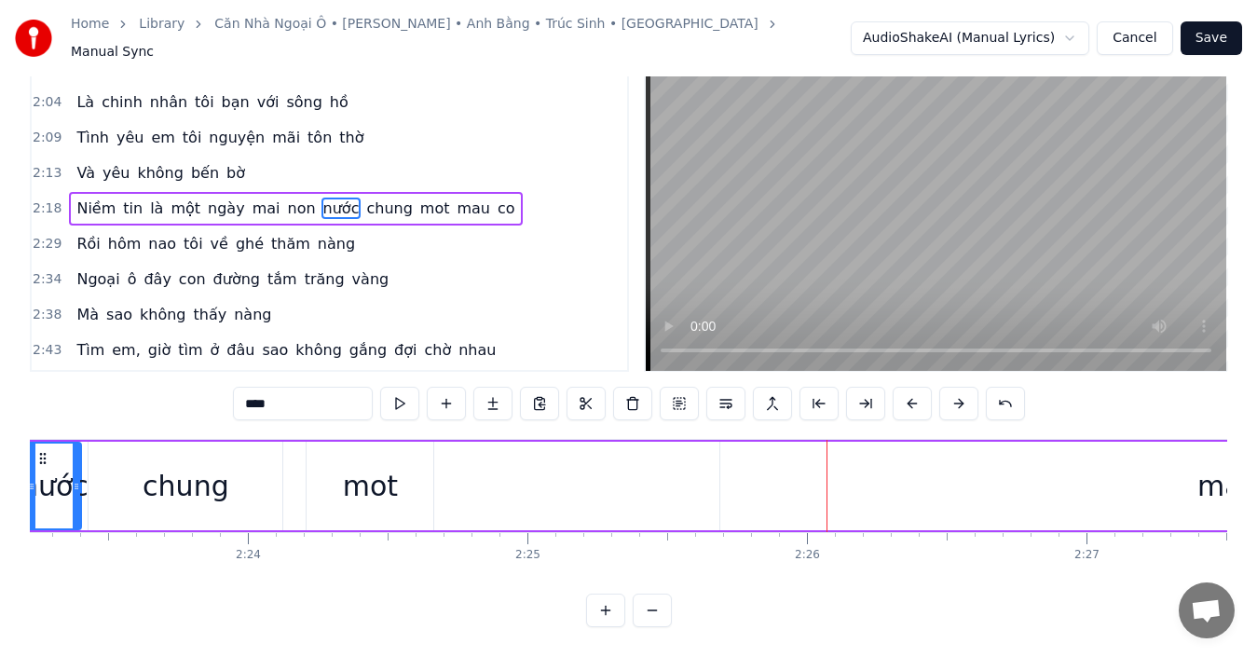
scroll to position [0, 40118]
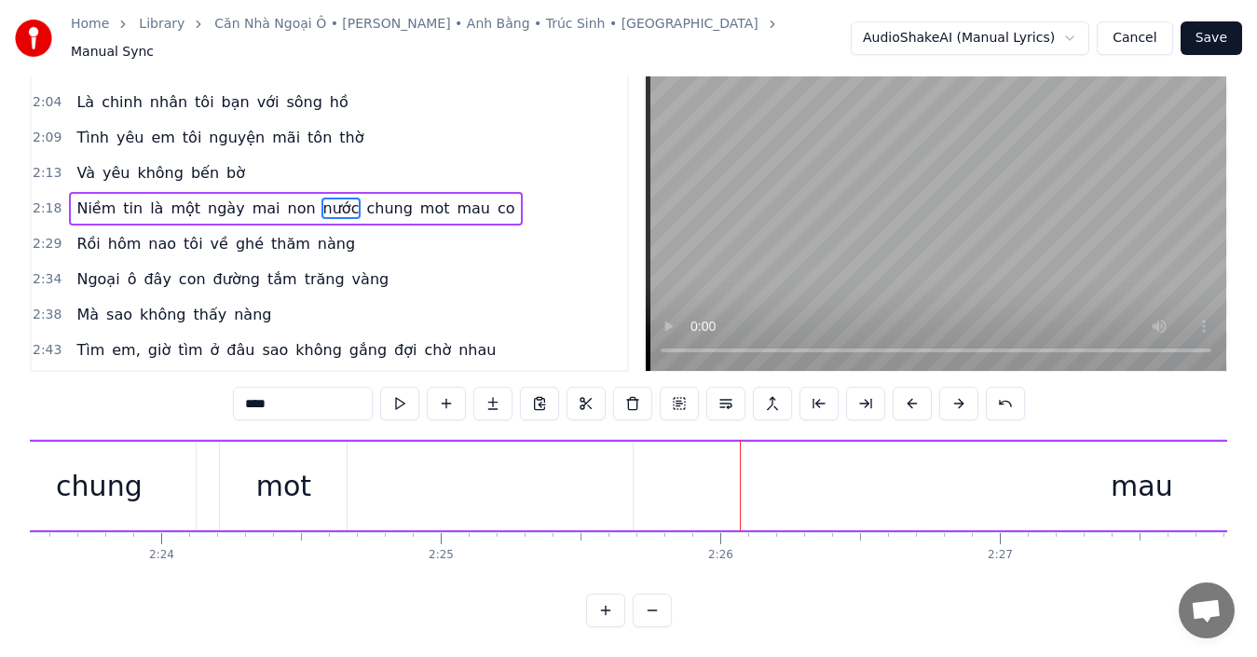
click at [431, 479] on div "Niềm tin là một ngày mai non nước chung mot mau co" at bounding box center [123, 486] width 3201 height 92
click at [1075, 37] on html "Home Library Căn Nhà Ngoại Ô • Đào Trí Lộc • Anh Bằng • Trúc Sinh • Vũ Keys Man…" at bounding box center [628, 297] width 1257 height 719
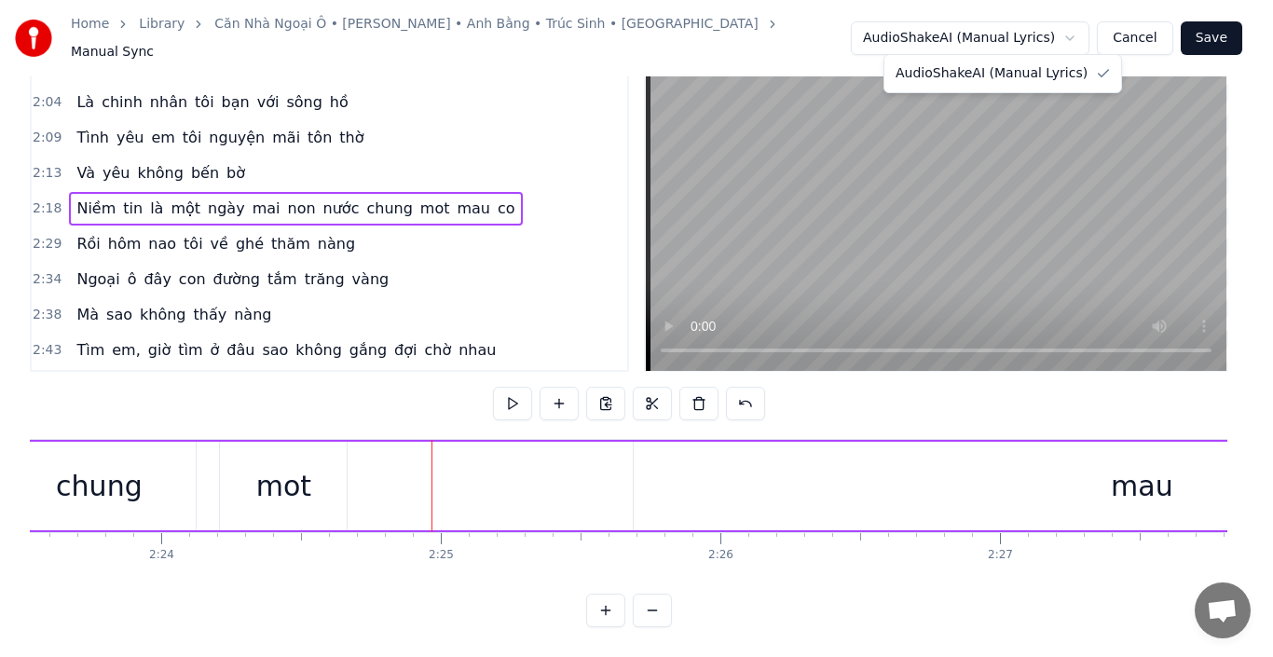
click at [1149, 31] on html "Home Library Căn Nhà Ngoại Ô • Đào Trí Lộc • Anh Bằng • Trúc Sinh • Vũ Keys Man…" at bounding box center [636, 297] width 1273 height 719
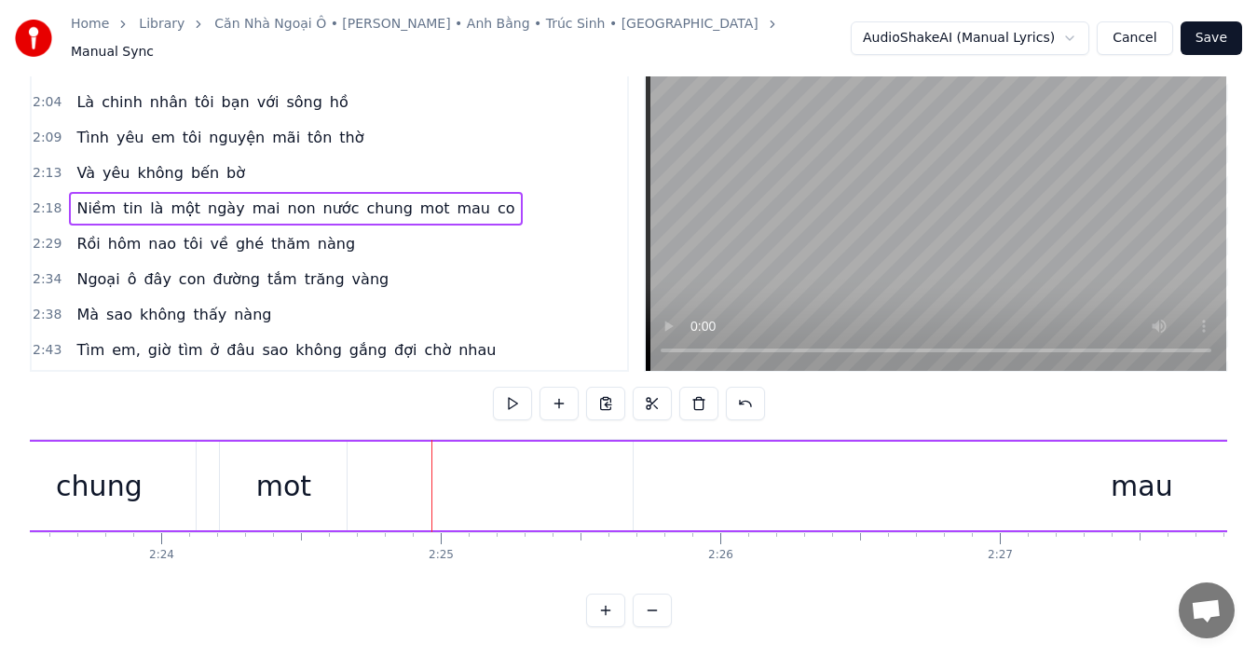
click at [1149, 31] on button "Cancel" at bounding box center [1134, 38] width 75 height 34
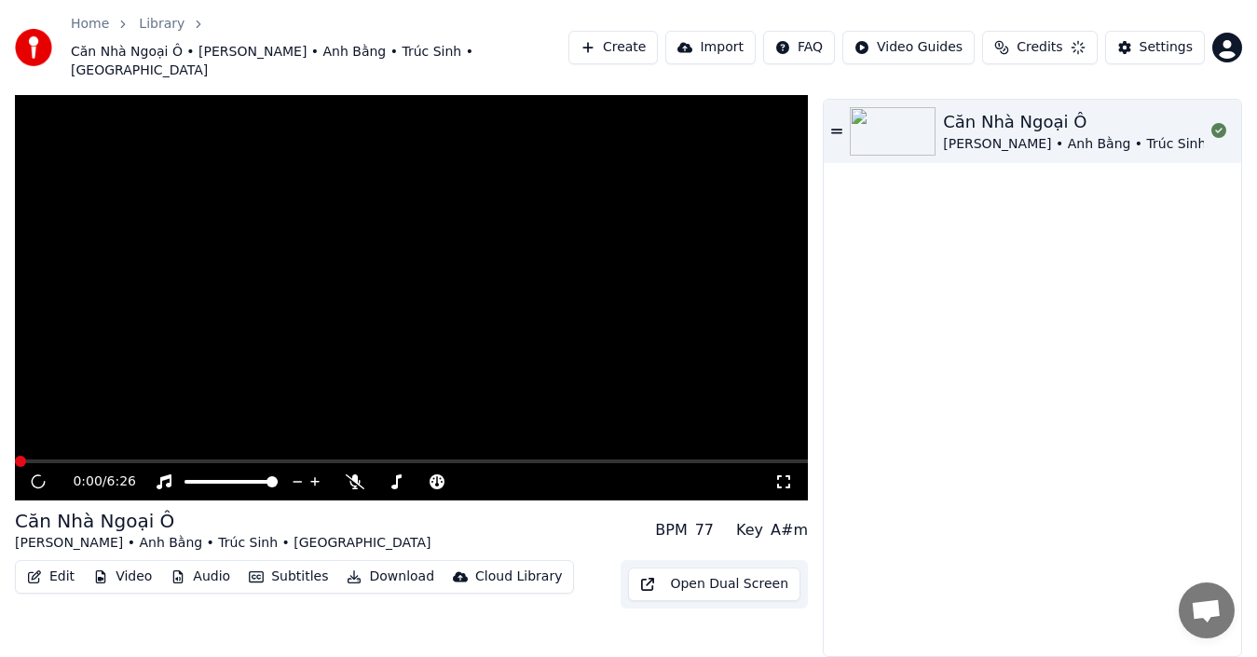
scroll to position [20, 0]
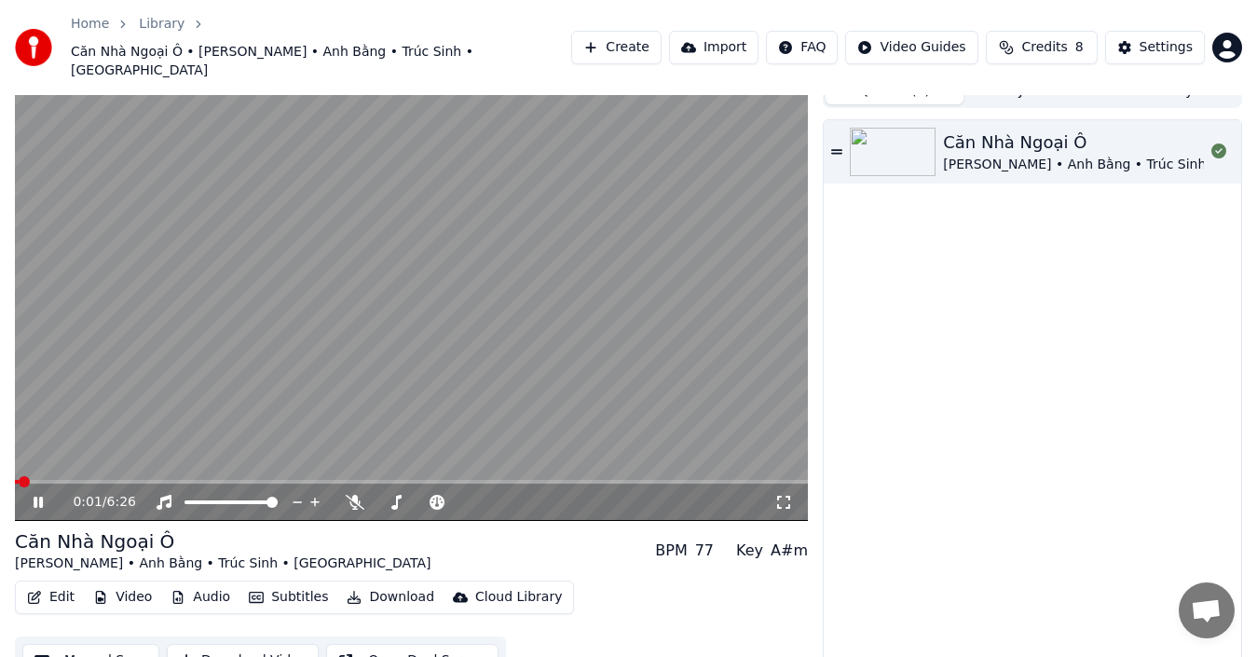
click at [40, 497] on icon at bounding box center [38, 502] width 9 height 11
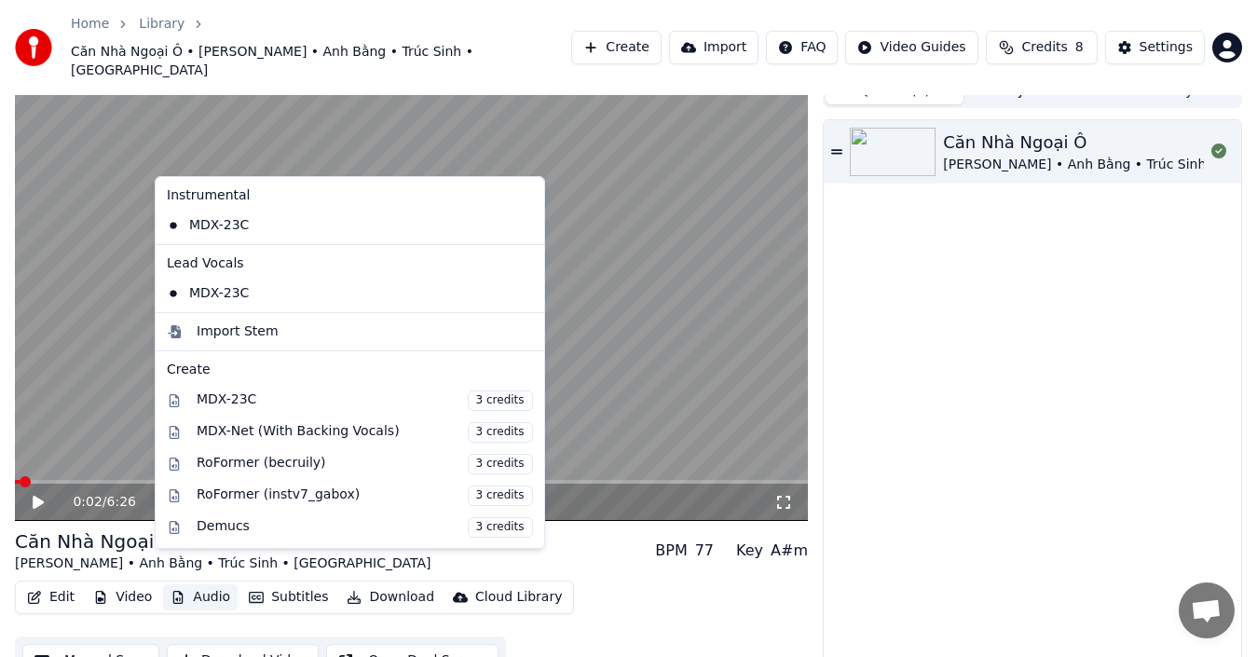
click at [200, 584] on button "Audio" at bounding box center [200, 597] width 75 height 26
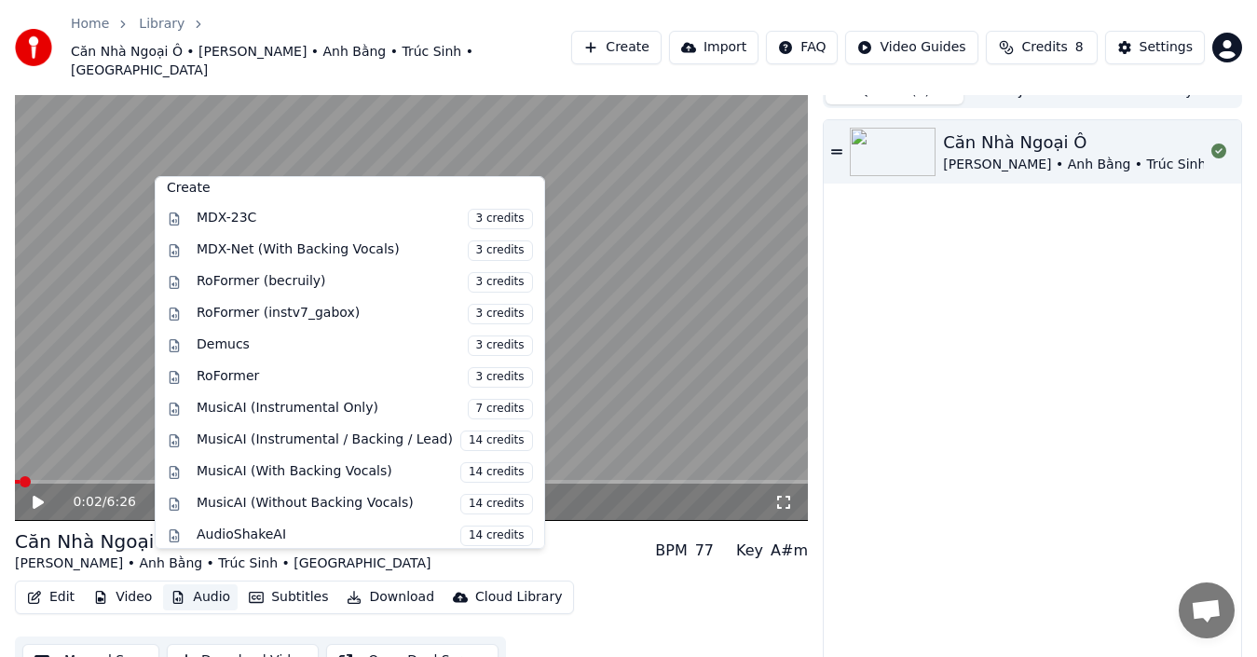
scroll to position [0, 0]
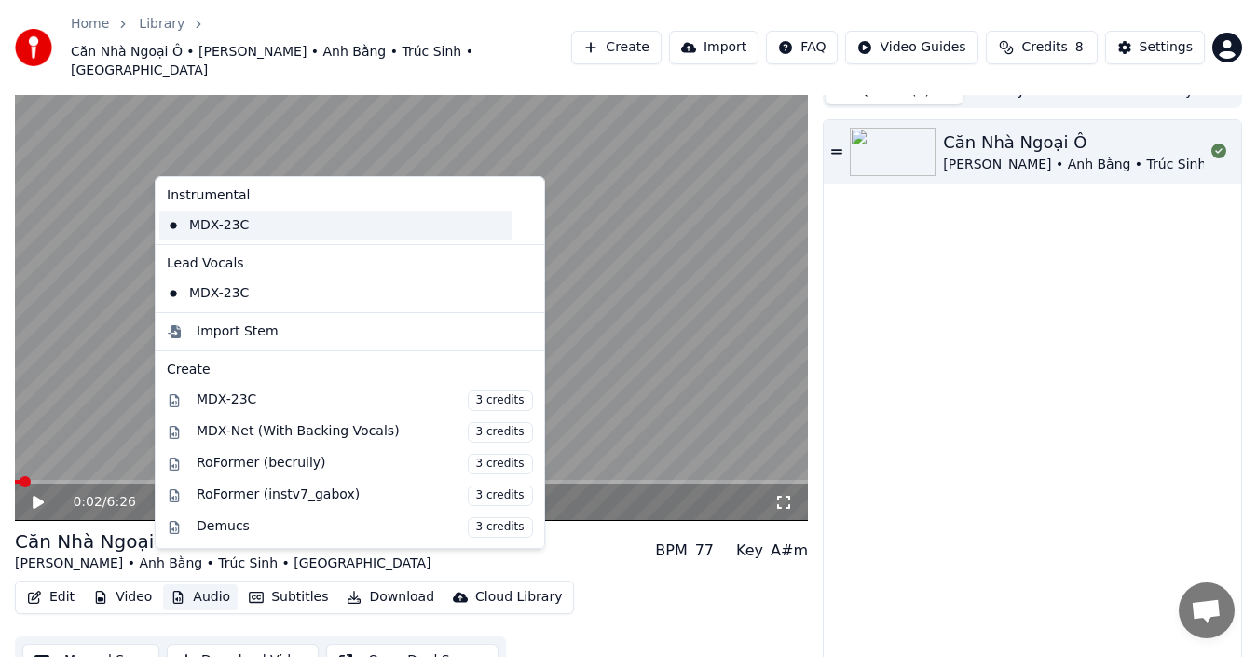
click at [293, 225] on div "MDX-23C" at bounding box center [335, 226] width 353 height 30
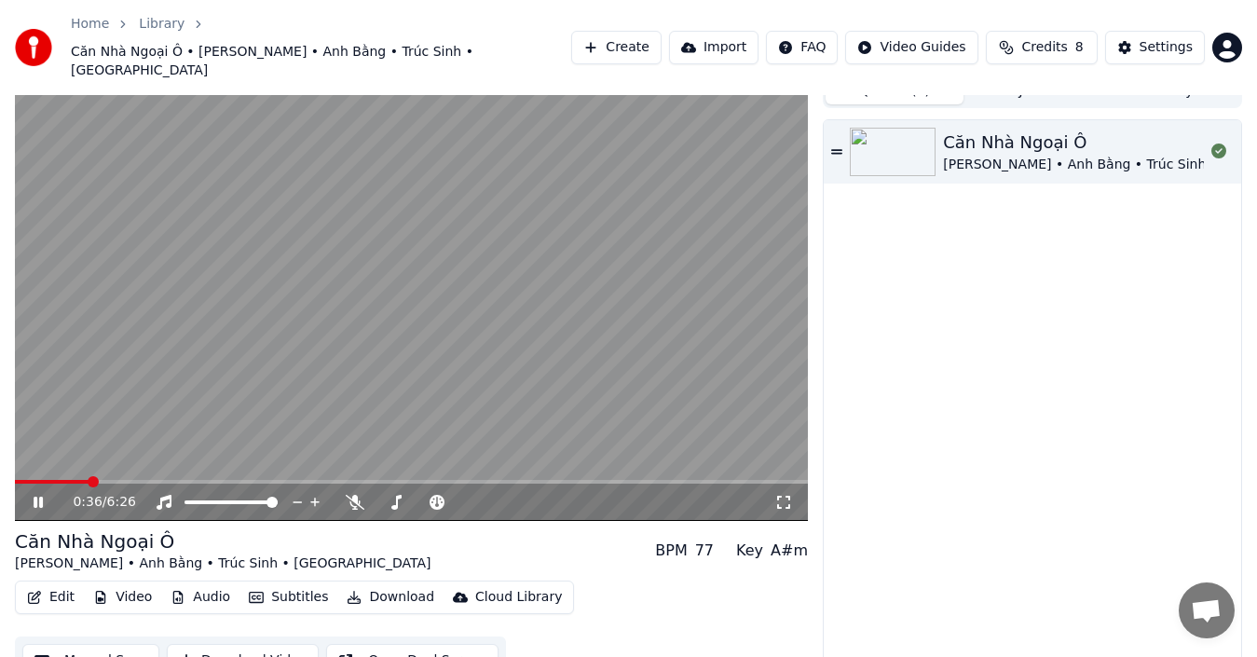
click at [89, 480] on span at bounding box center [411, 482] width 793 height 4
click at [48, 495] on icon at bounding box center [51, 502] width 43 height 15
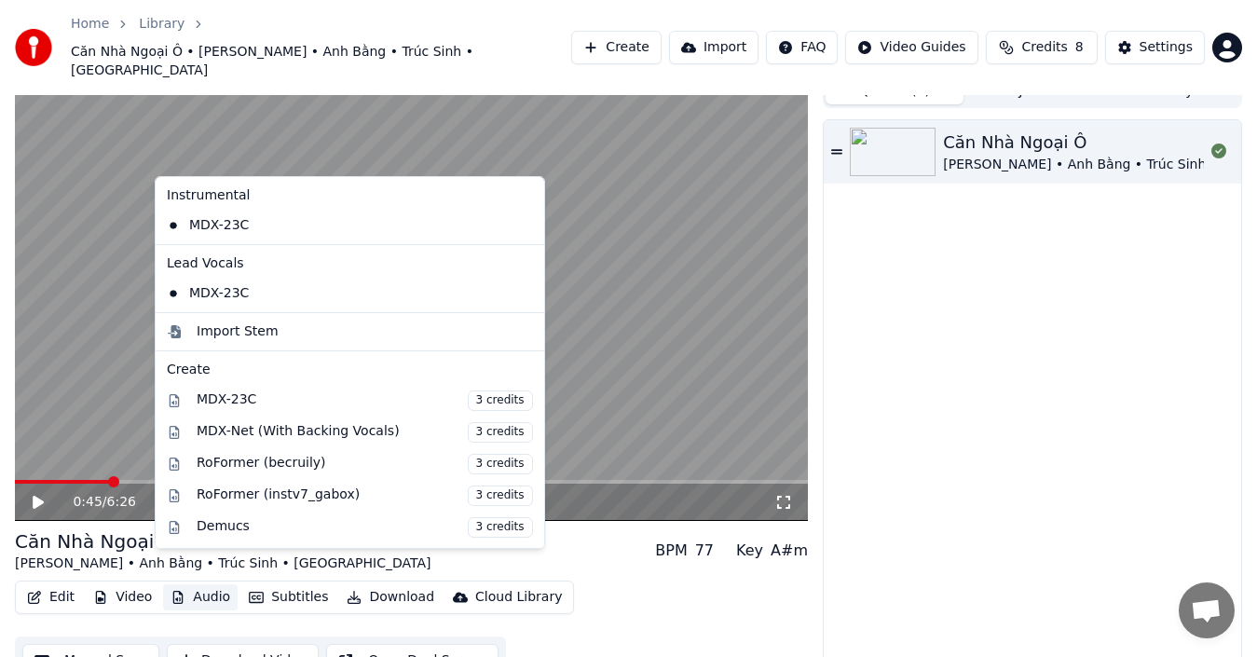
click at [209, 584] on button "Audio" at bounding box center [200, 597] width 75 height 26
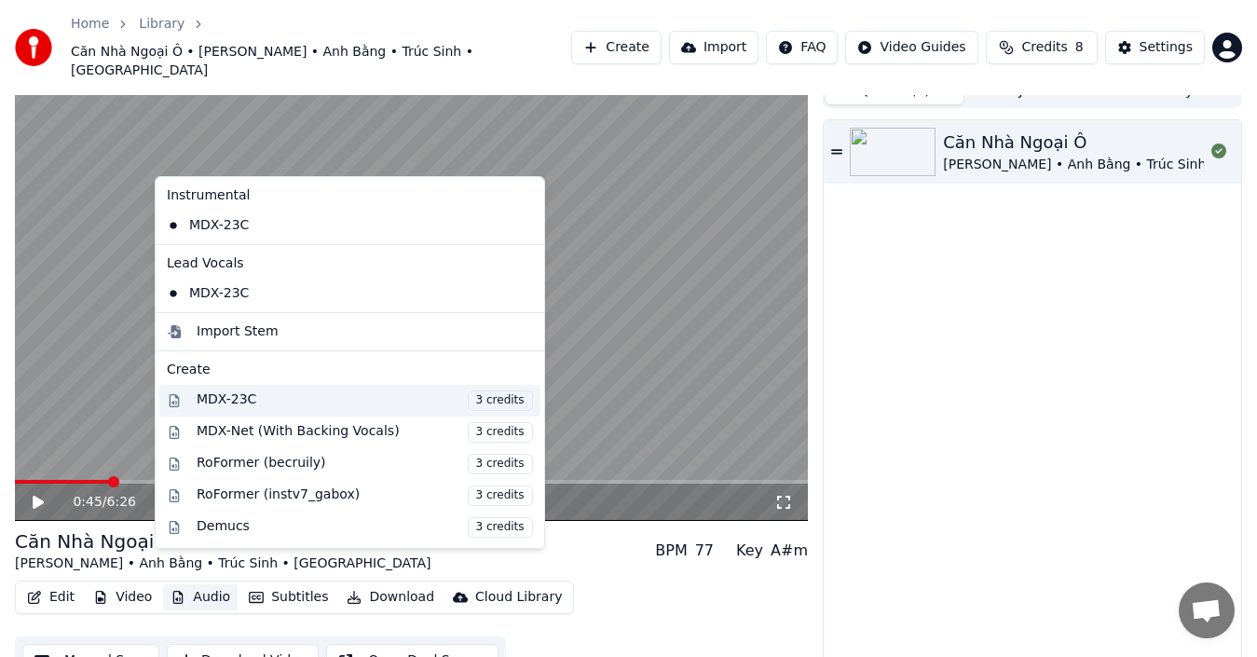
click at [468, 403] on span "3 credits" at bounding box center [500, 400] width 65 height 20
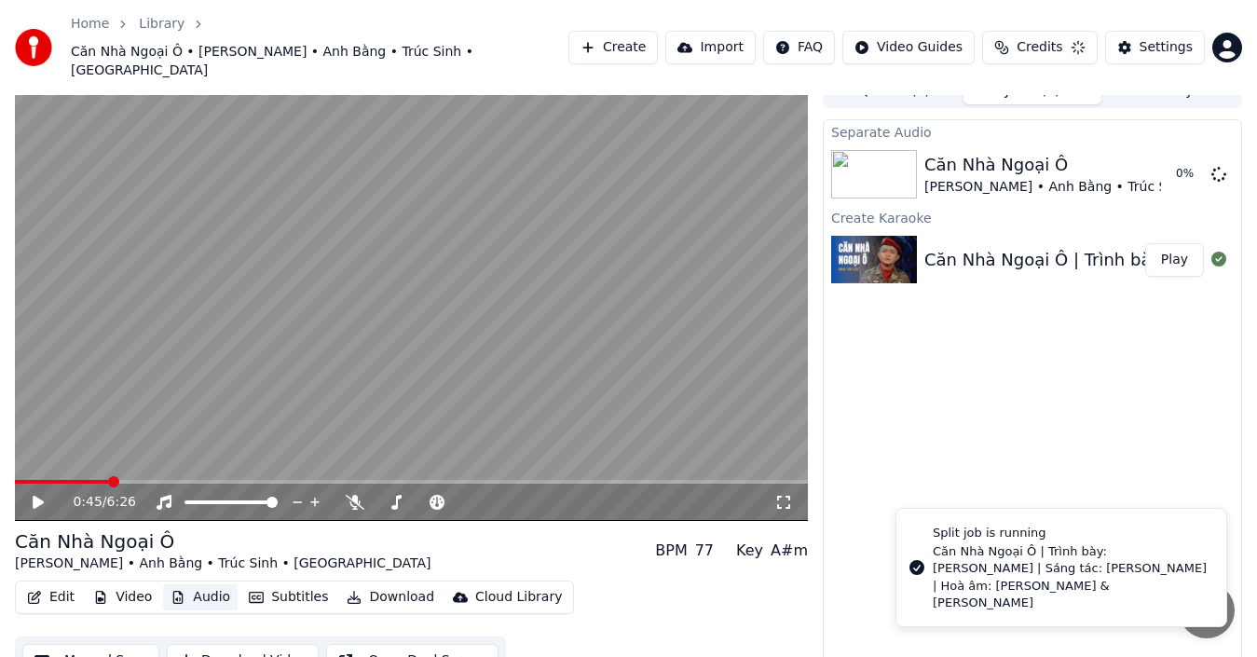
scroll to position [30, 0]
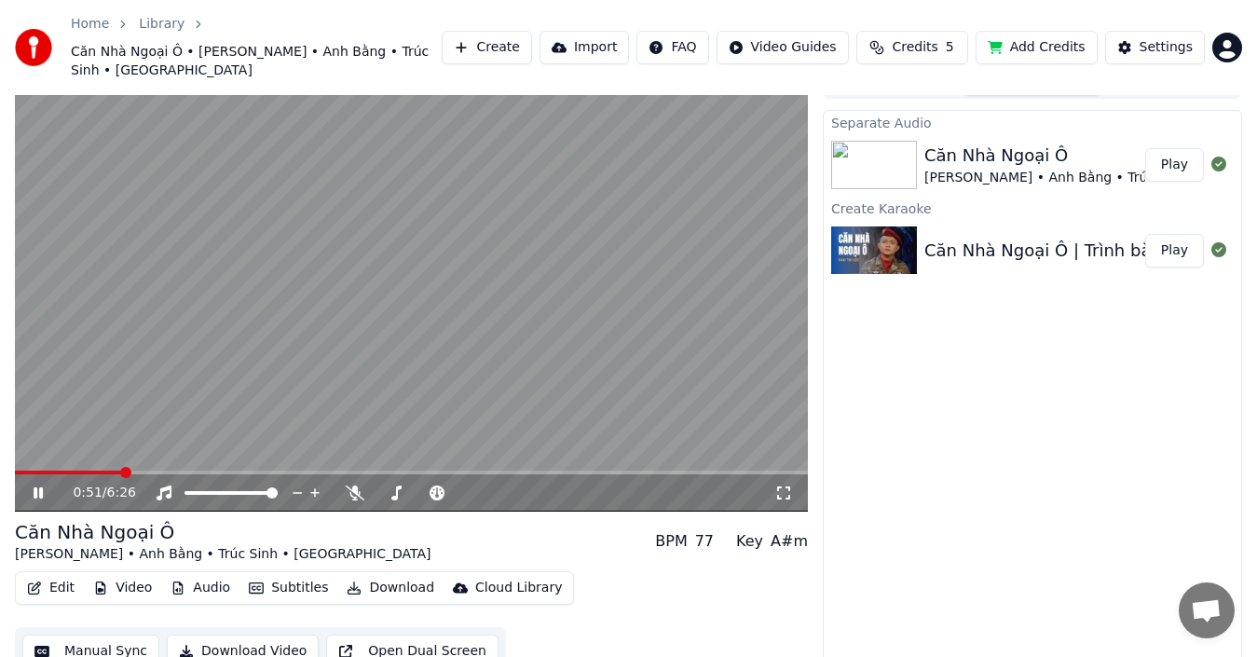
click at [31, 485] on icon at bounding box center [51, 492] width 43 height 15
click at [1172, 149] on button "Play" at bounding box center [1174, 165] width 59 height 34
click at [66, 471] on span at bounding box center [411, 473] width 793 height 4
click at [37, 487] on icon at bounding box center [38, 492] width 9 height 11
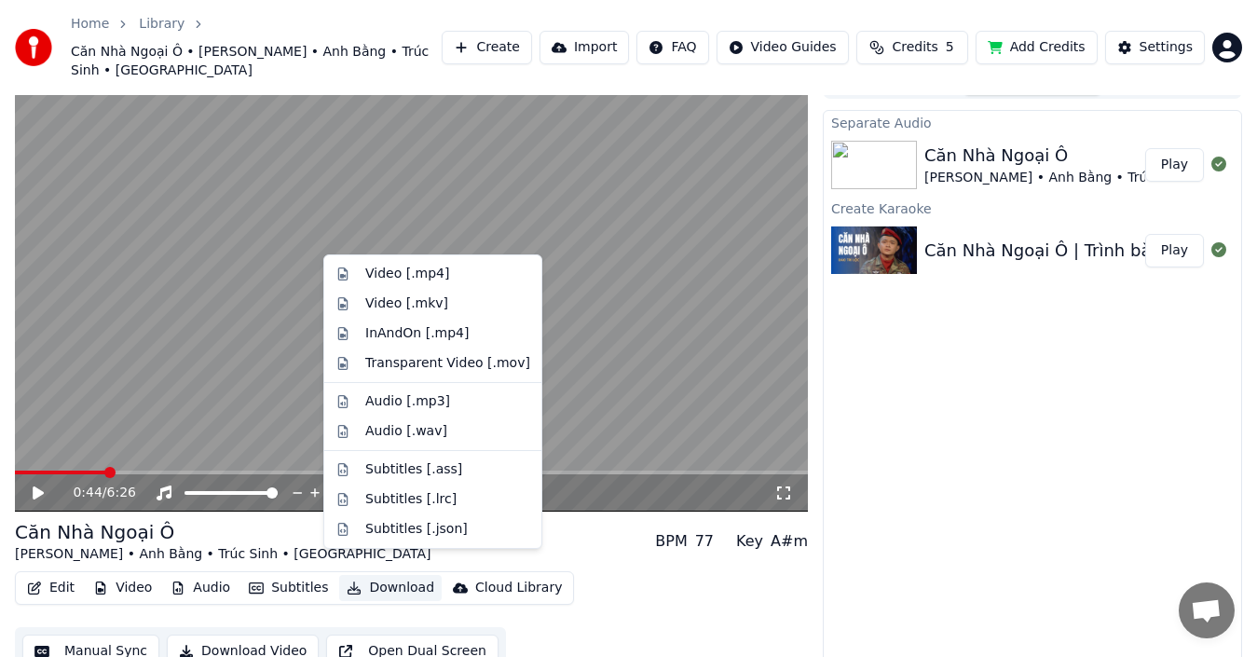
click at [379, 575] on button "Download" at bounding box center [390, 588] width 102 height 26
click at [389, 403] on div "Audio [.mp3]" at bounding box center [407, 401] width 85 height 19
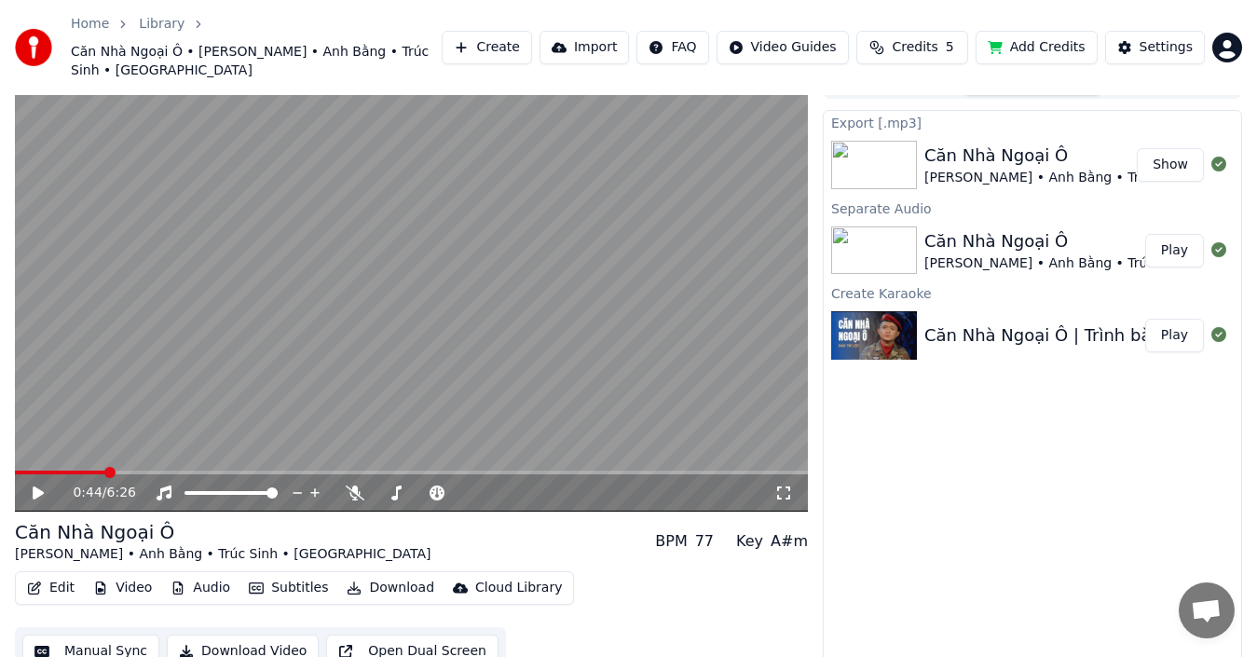
click at [1153, 151] on button "Show" at bounding box center [1170, 165] width 67 height 34
